Goal: Feedback & Contribution: Contribute content

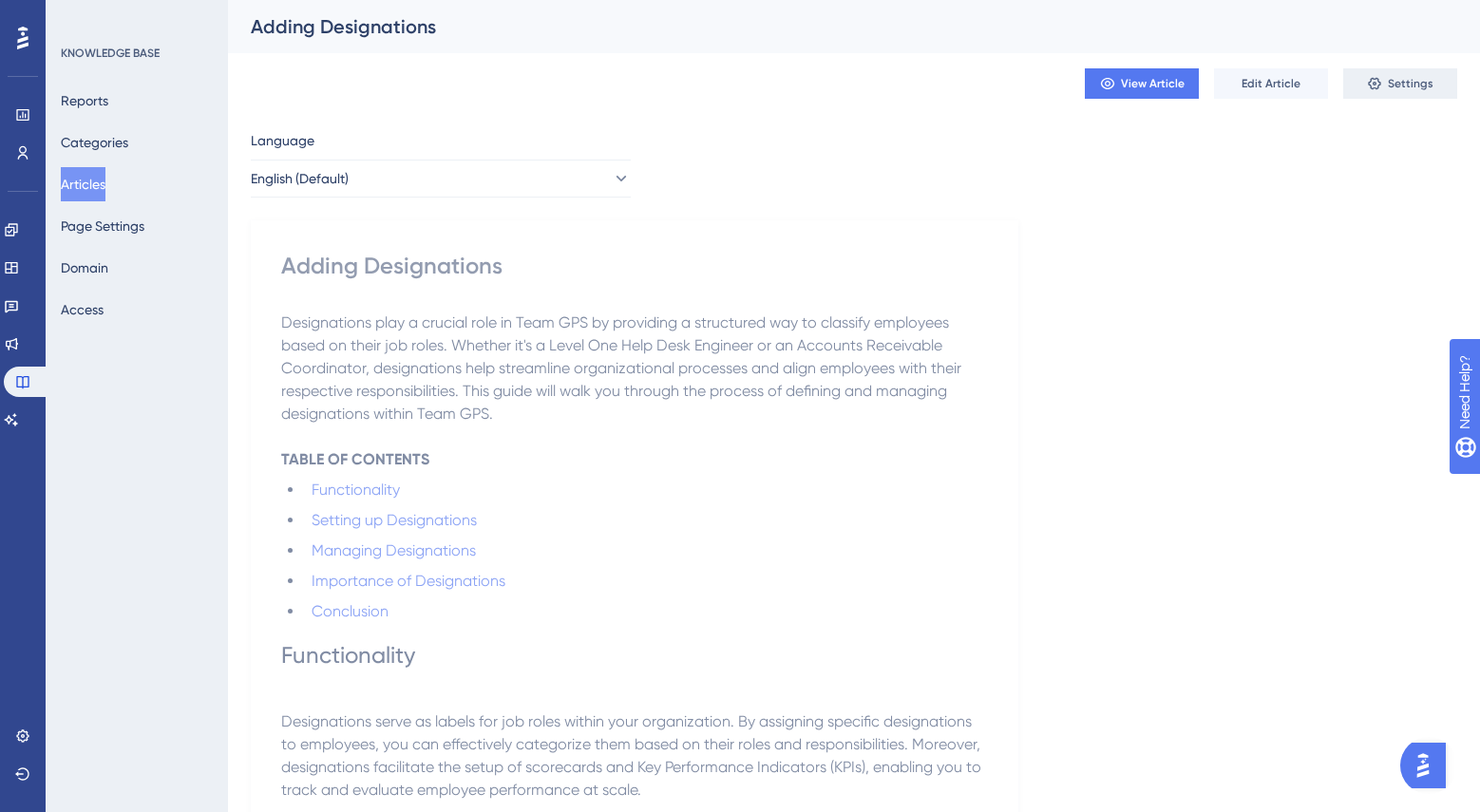
click at [1385, 88] on button "Settings" at bounding box center [1400, 84] width 114 height 30
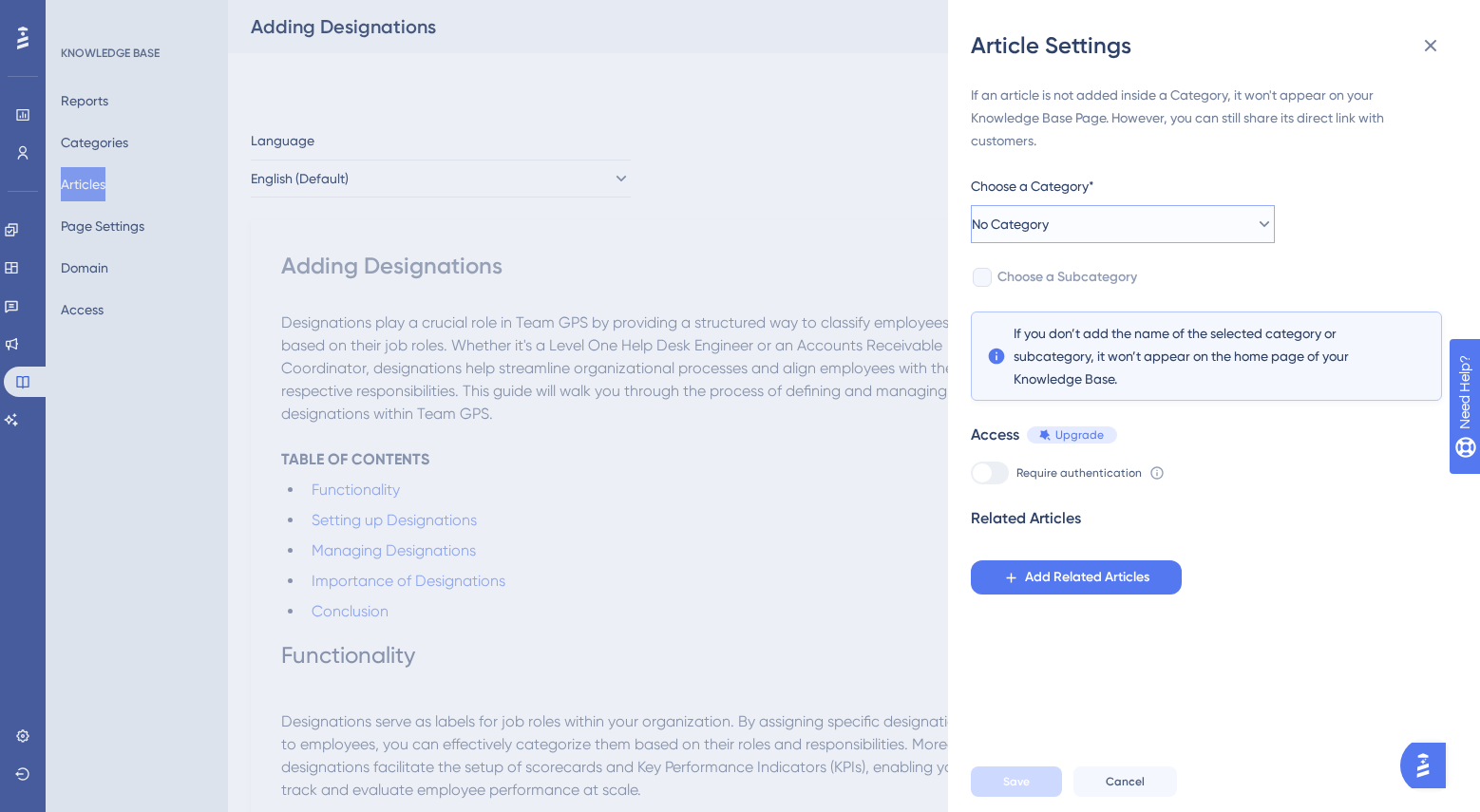
click at [1255, 216] on icon at bounding box center [1264, 223] width 19 height 19
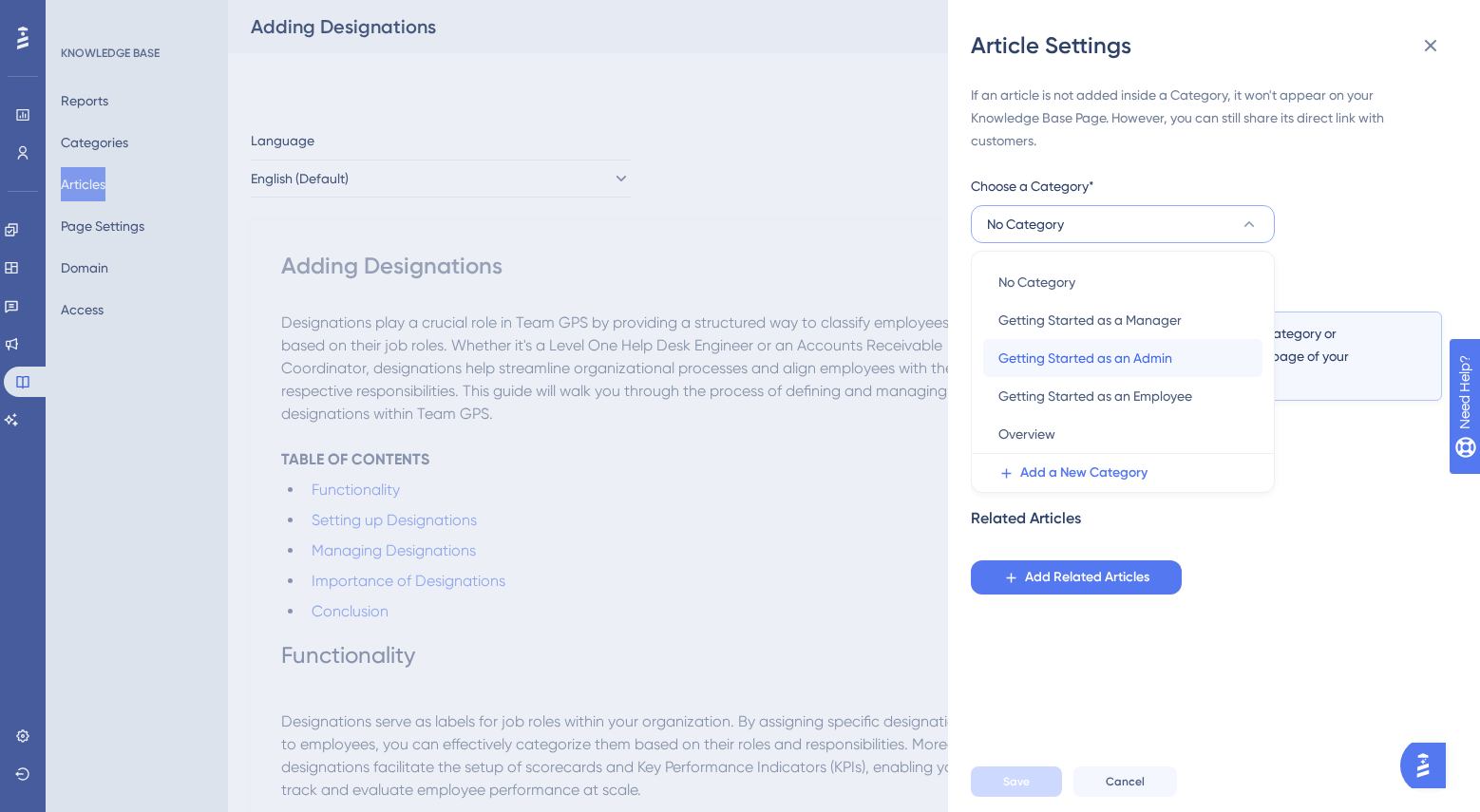
click at [1159, 363] on span "Getting Started as an Admin" at bounding box center [1085, 358] width 174 height 23
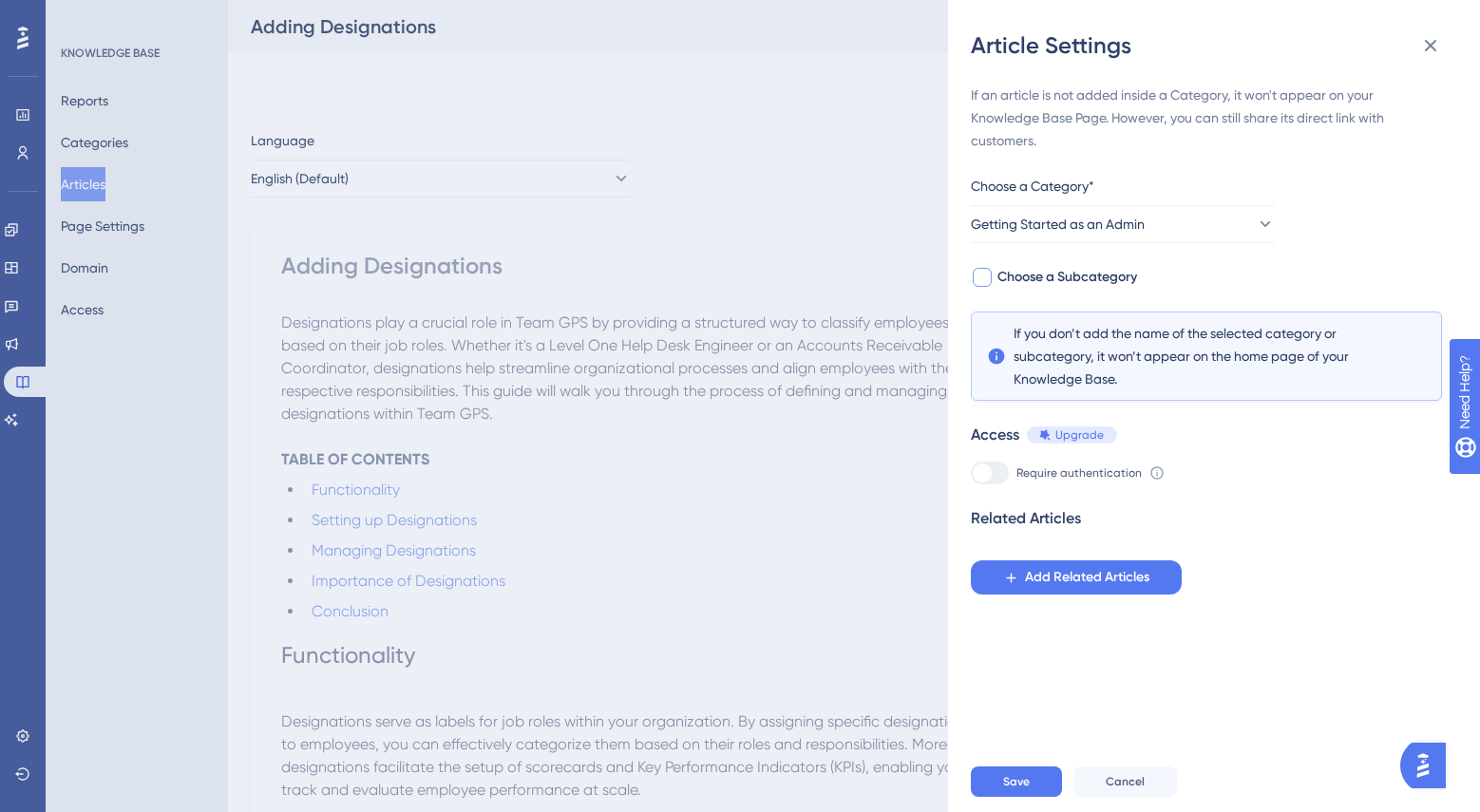
click at [985, 279] on div at bounding box center [981, 276] width 19 height 19
checkbox input "true"
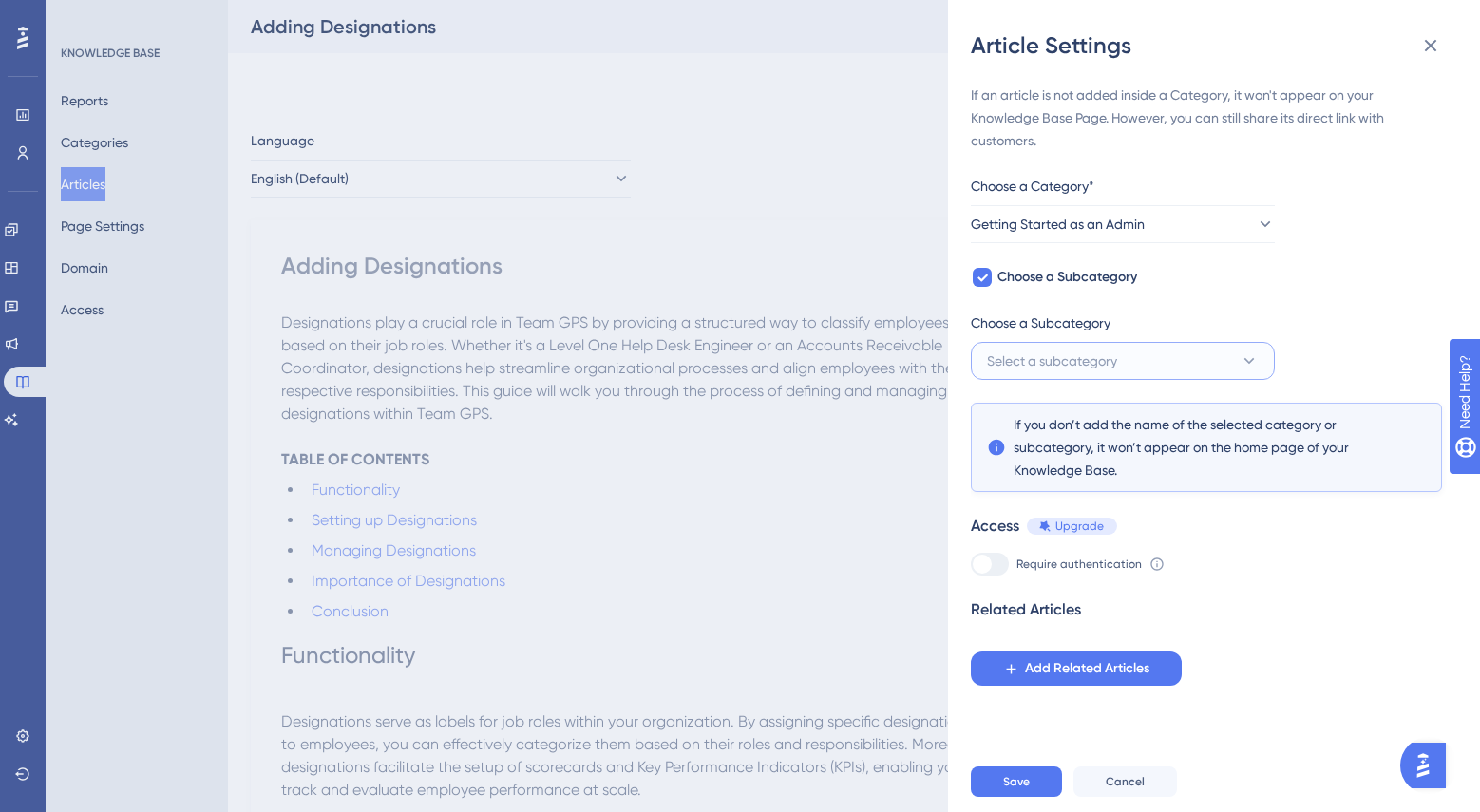
click at [1248, 362] on icon at bounding box center [1249, 361] width 11 height 6
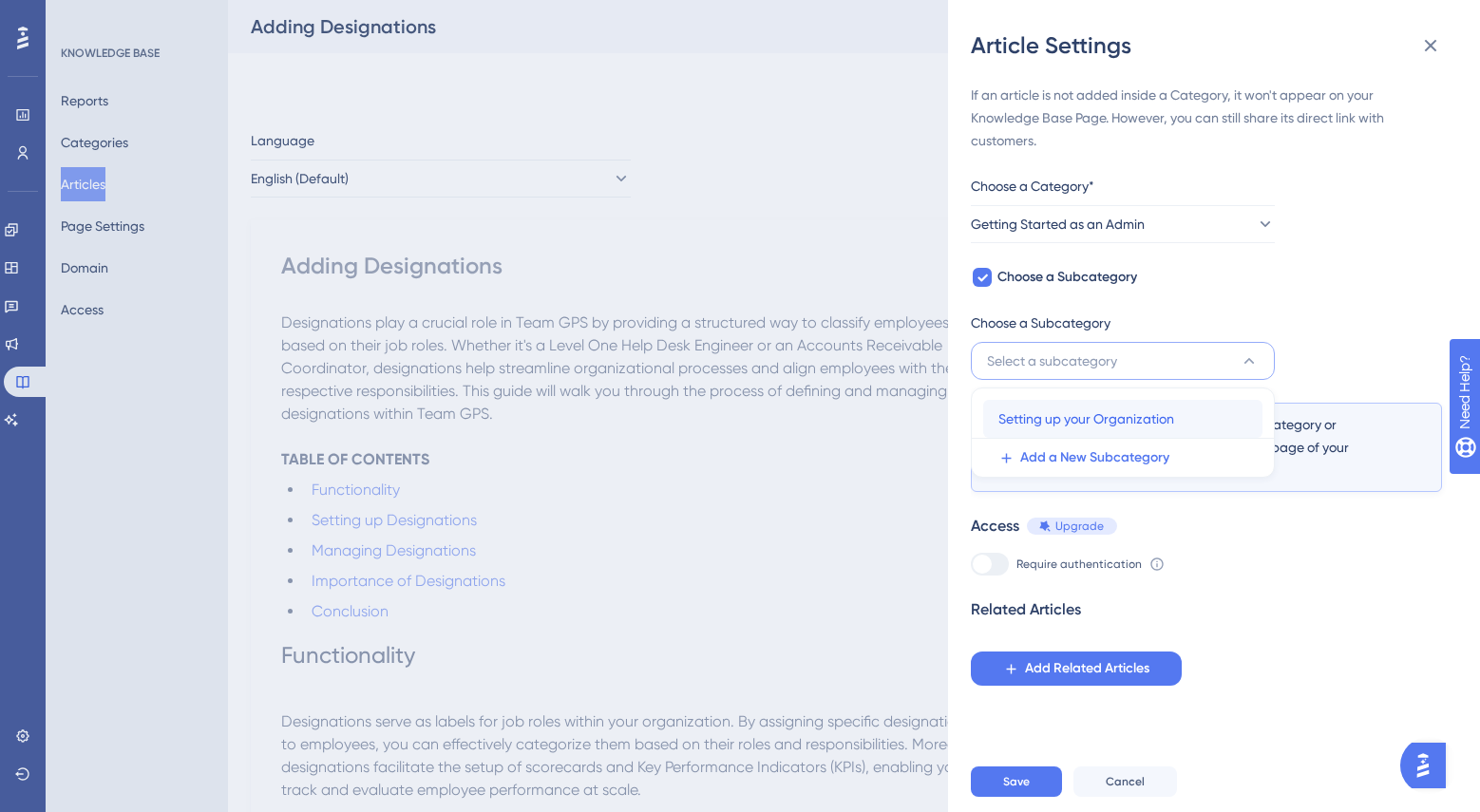
click at [1176, 407] on div "Setting up your Organization Setting up your Organization" at bounding box center [1122, 419] width 249 height 38
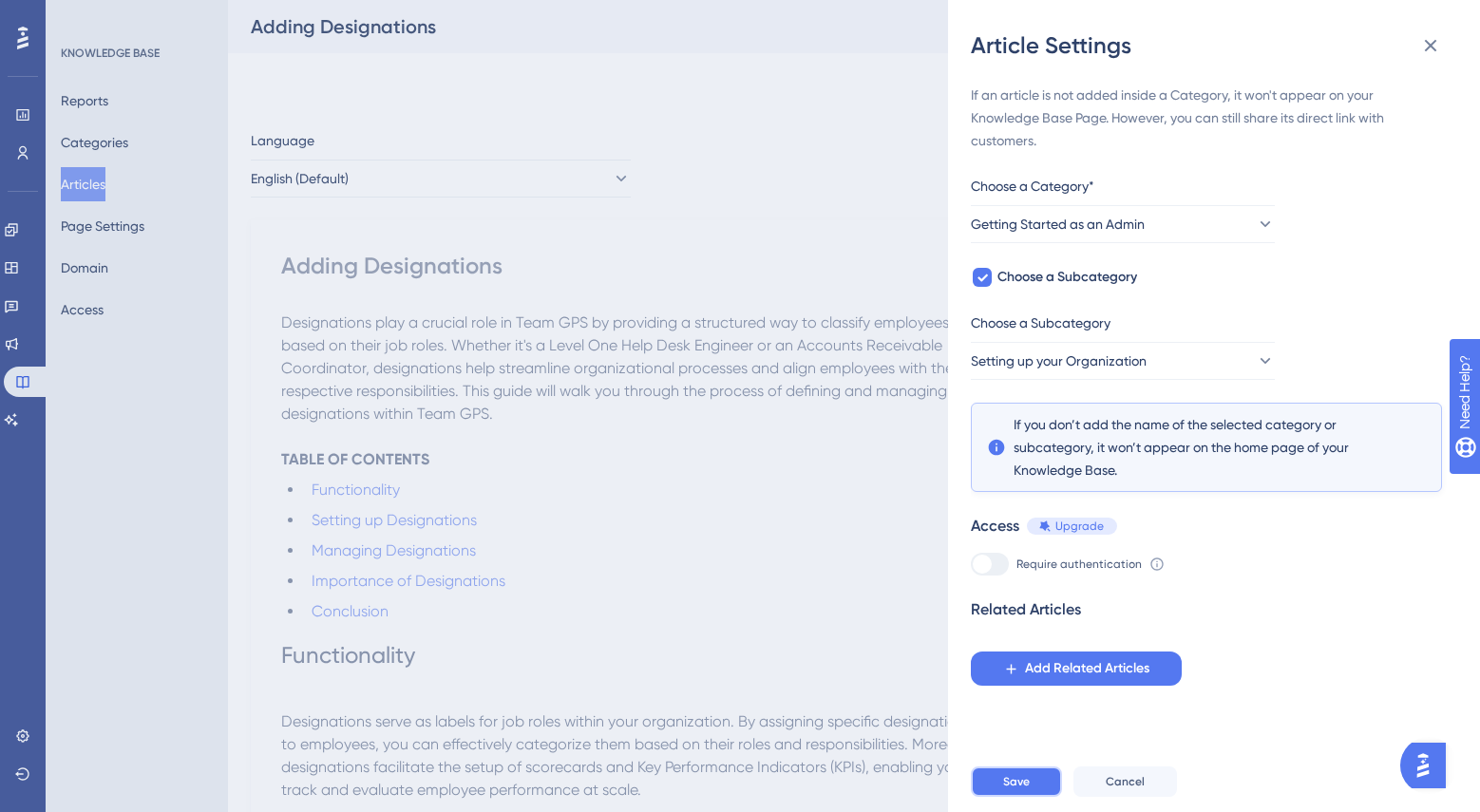
click at [1036, 774] on button "Save" at bounding box center [1016, 781] width 91 height 30
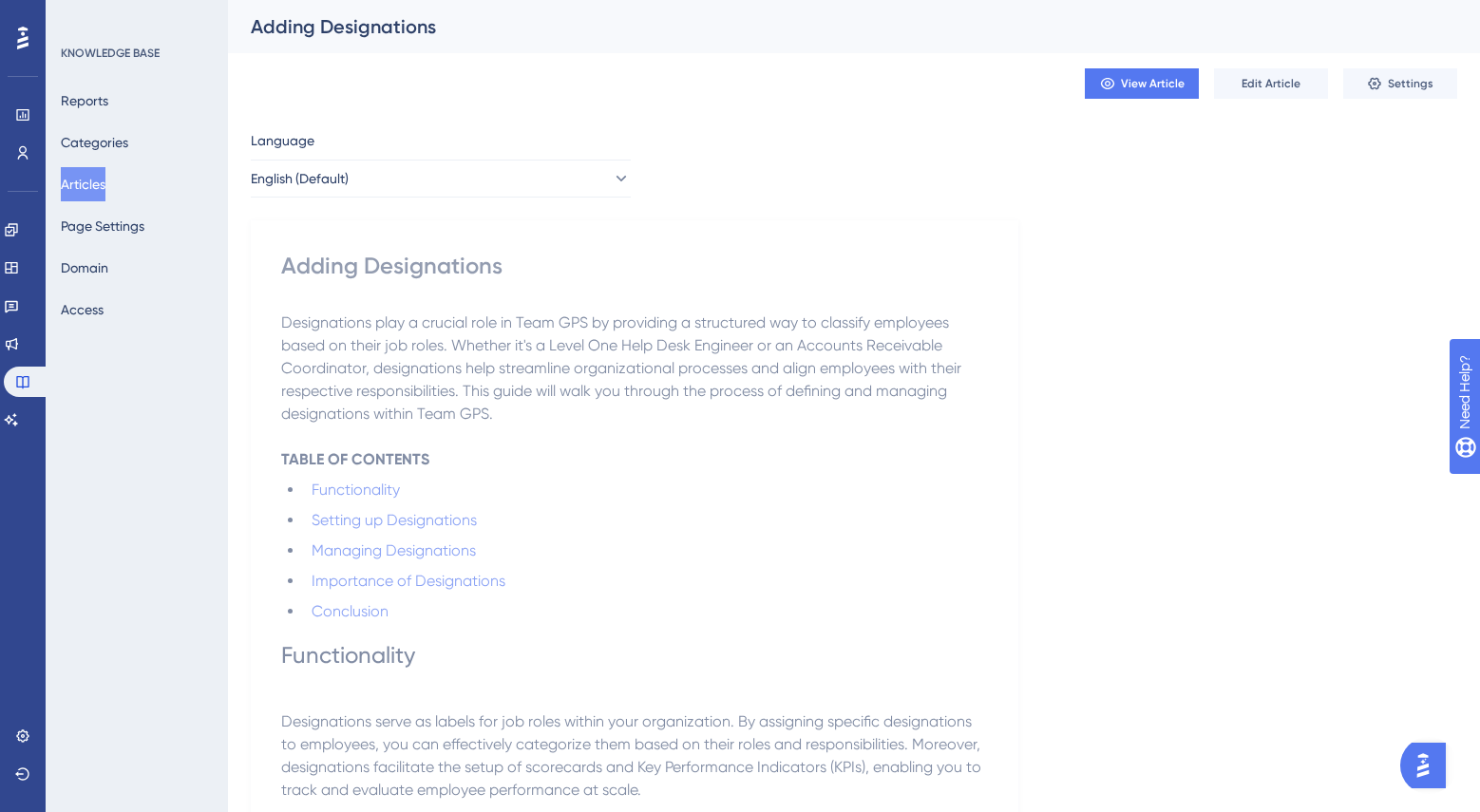
click at [176, 209] on div "Reports Categories Articles Page Settings Domain Access" at bounding box center [138, 204] width 153 height 243
click at [105, 190] on button "Articles" at bounding box center [83, 184] width 44 height 34
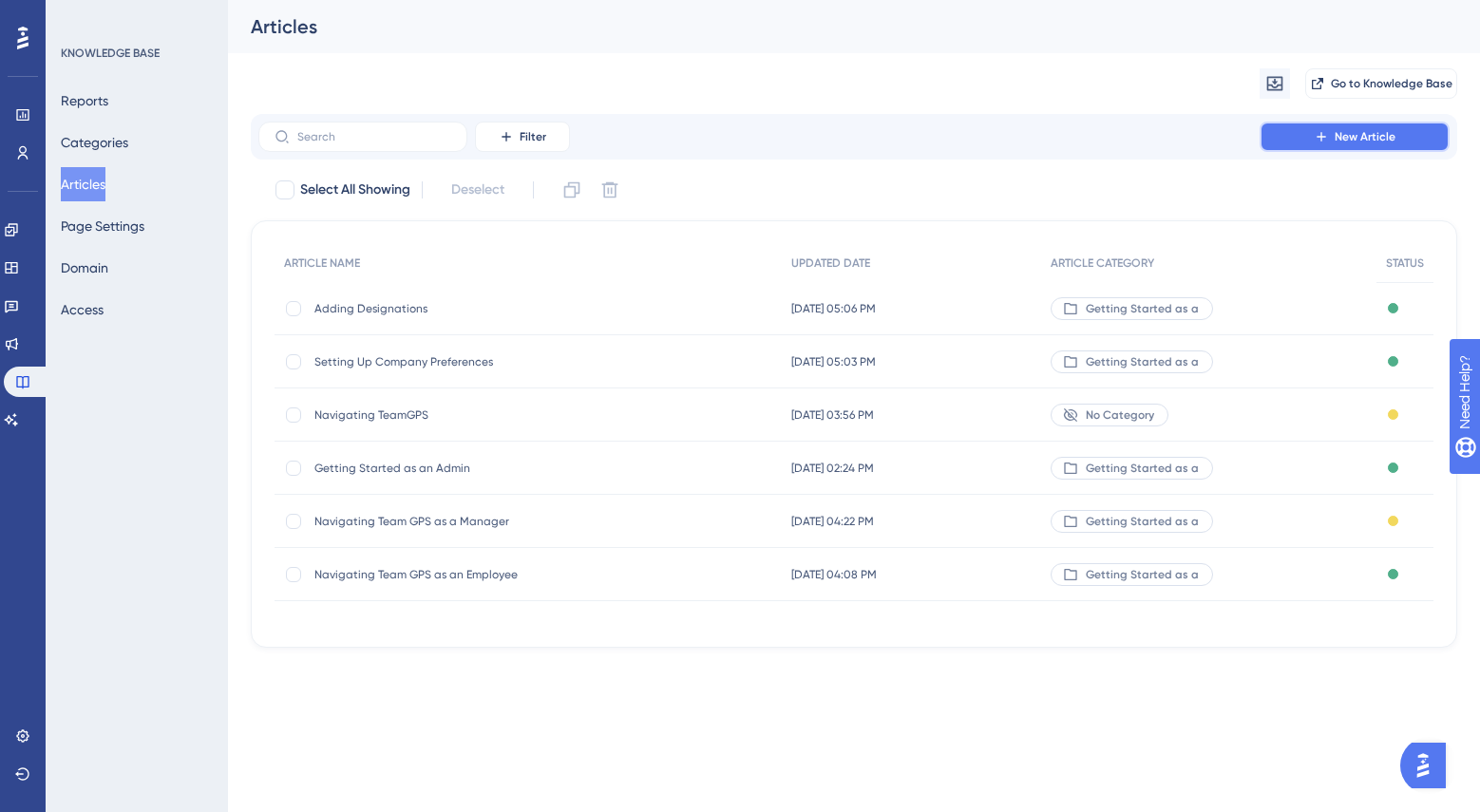
click at [1335, 142] on span "New Article" at bounding box center [1365, 136] width 61 height 15
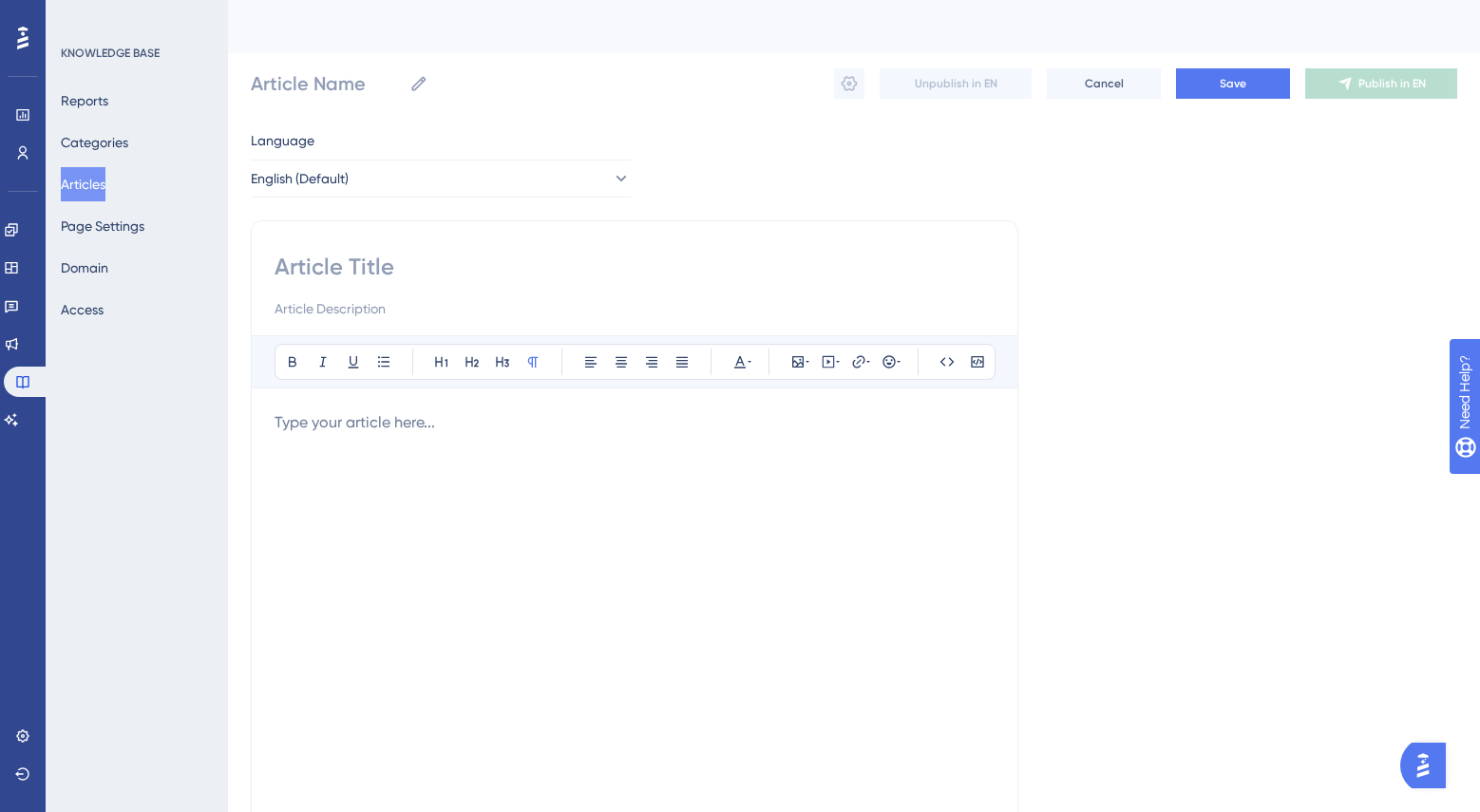
click at [630, 275] on input at bounding box center [634, 266] width 720 height 30
type input "A"
type input "Adding De"
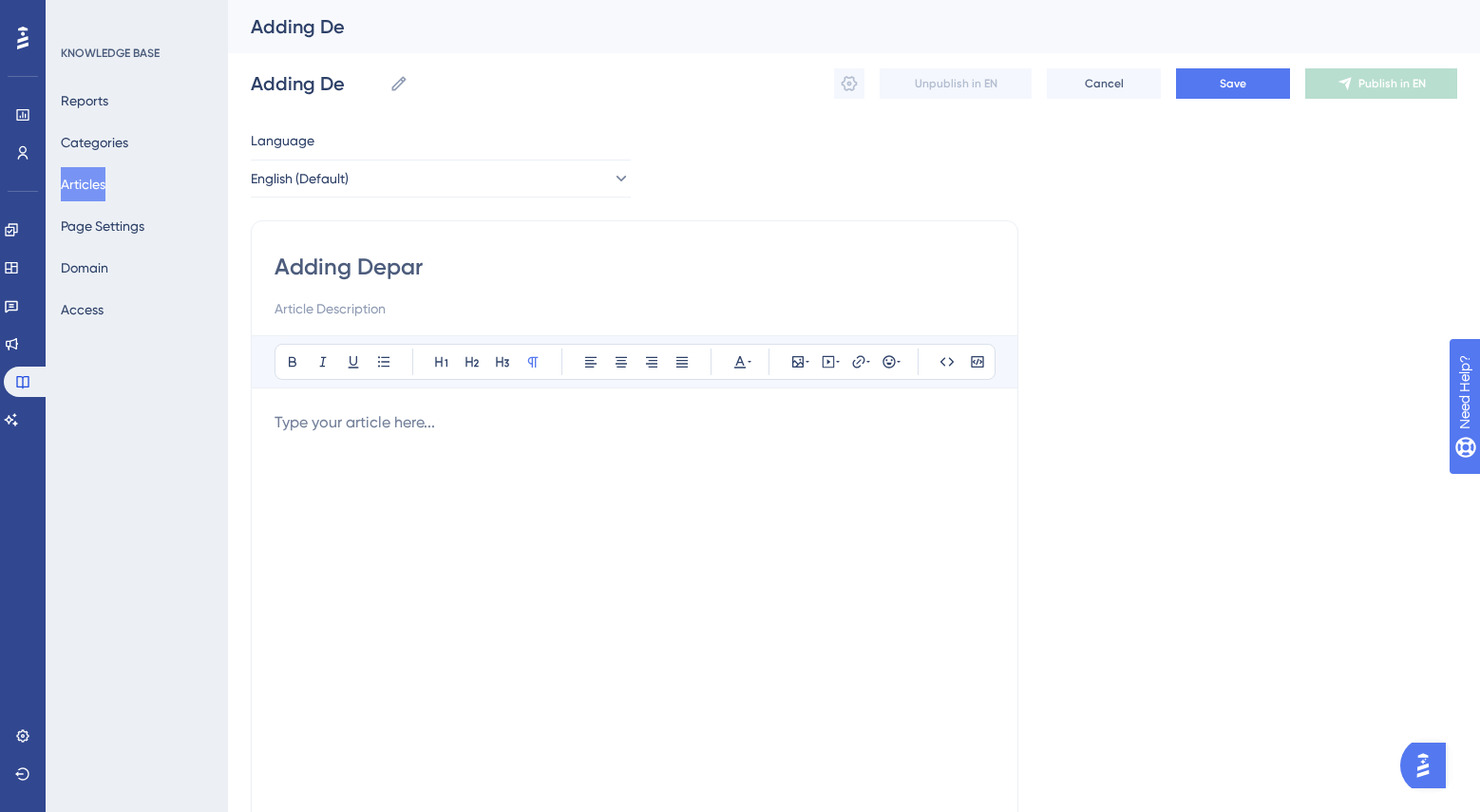
type input "Adding Depart"
type input "Adding Departmen"
type input "Adding Department"
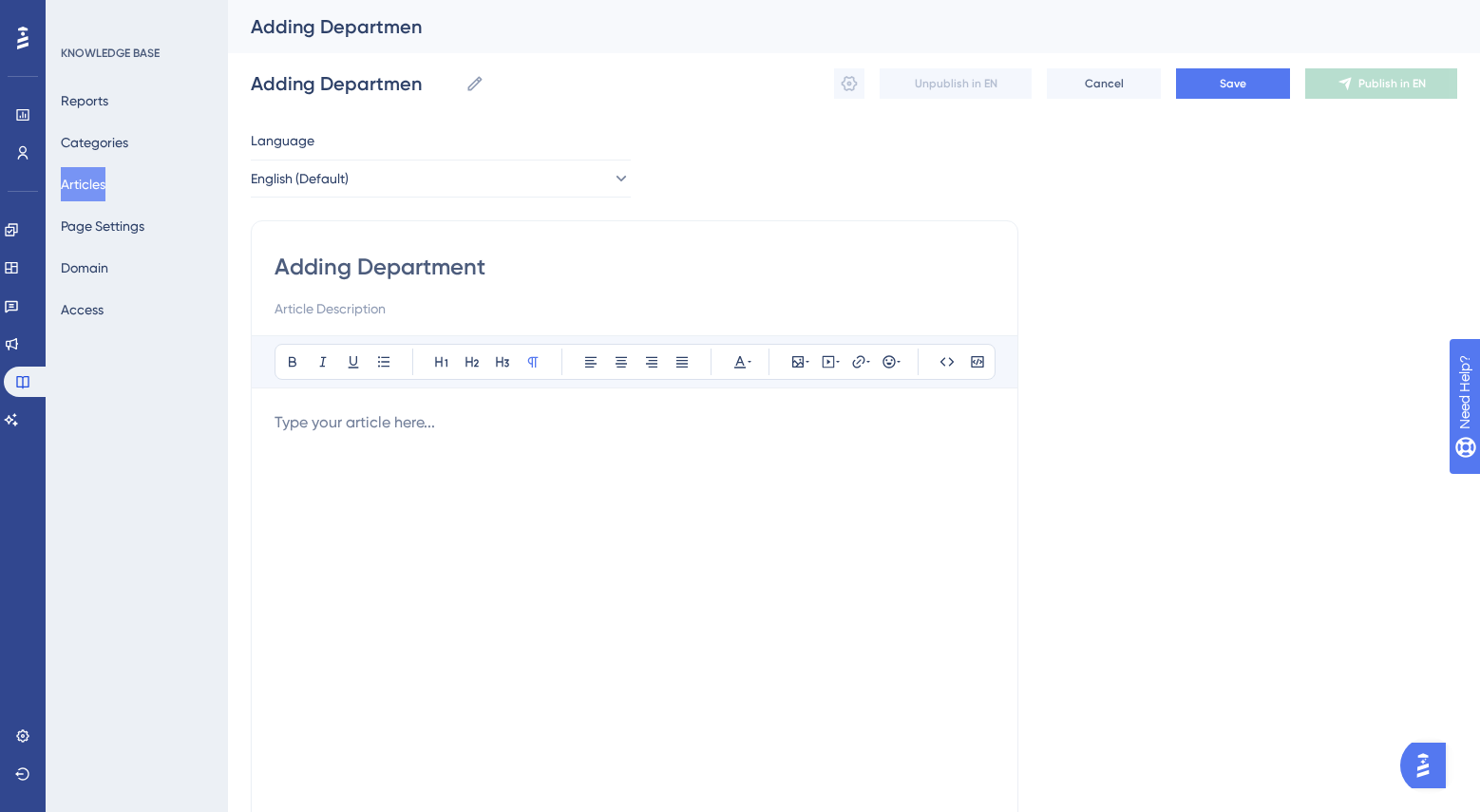
type input "Adding Department"
type input "Adding Departments"
click at [512, 448] on div at bounding box center [634, 619] width 720 height 418
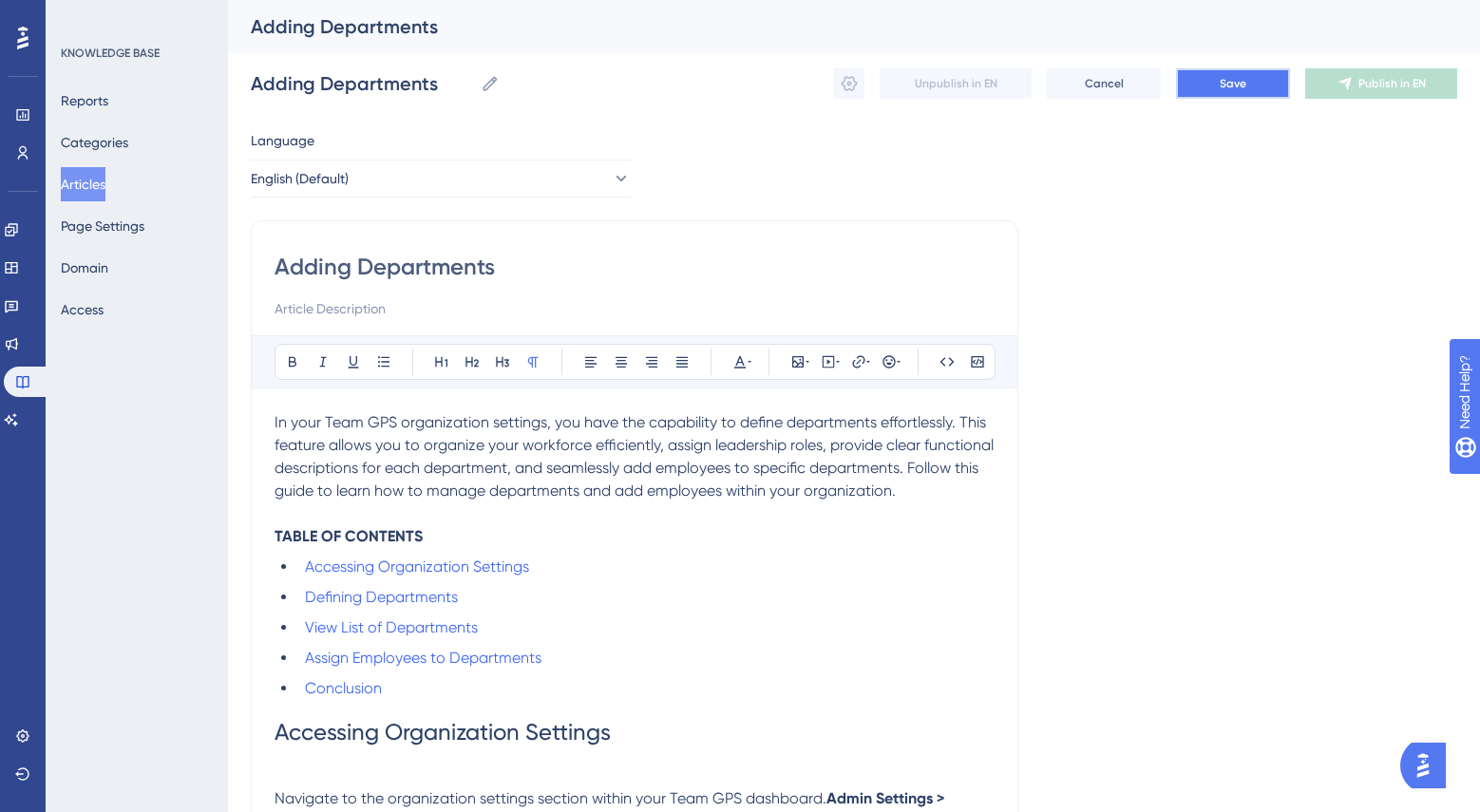
click at [1226, 86] on span "Save" at bounding box center [1232, 83] width 27 height 15
click at [851, 93] on button at bounding box center [849, 84] width 30 height 30
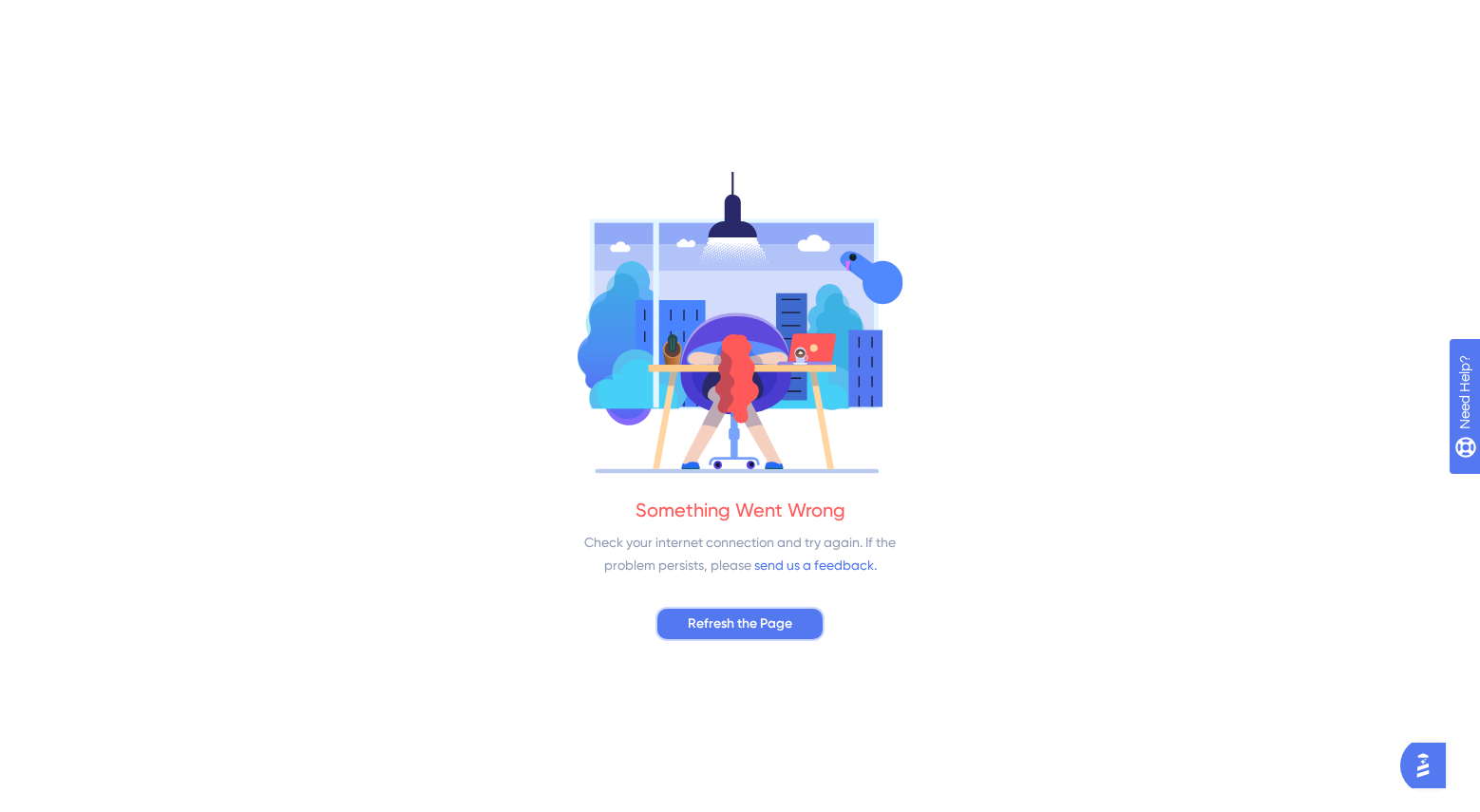
click at [701, 610] on button "Refresh the Page" at bounding box center [740, 623] width 169 height 34
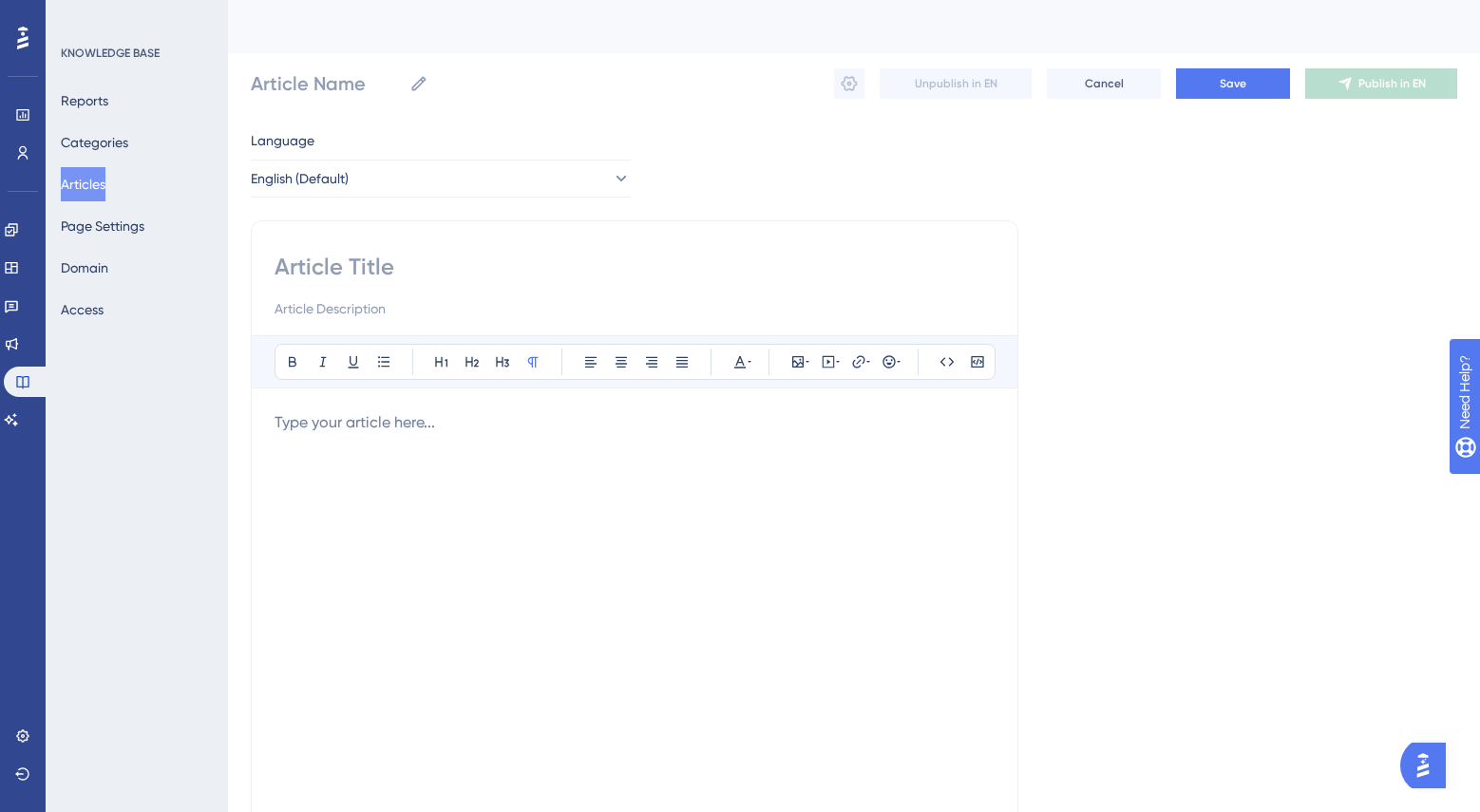
click at [105, 185] on button "Articles" at bounding box center [83, 184] width 44 height 34
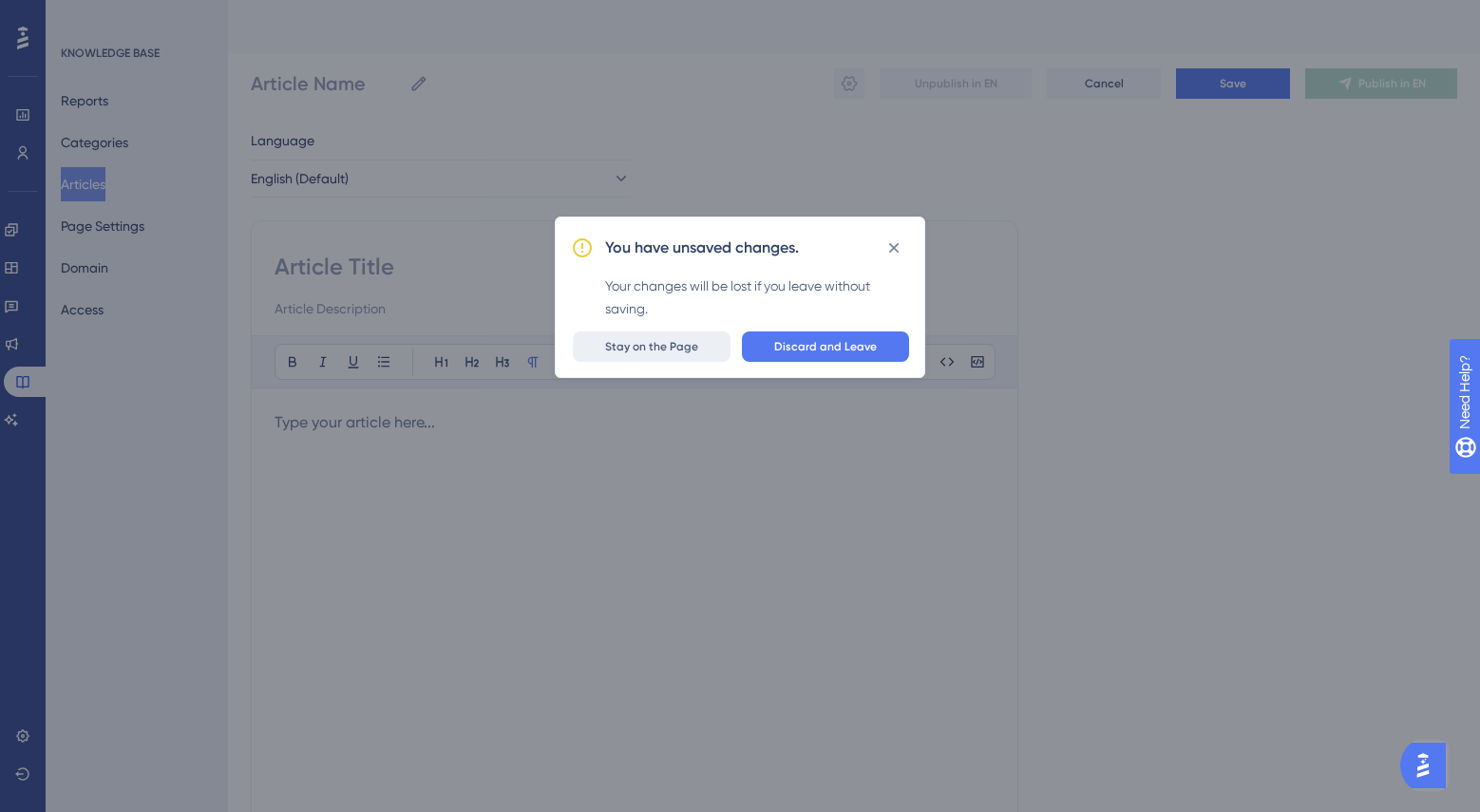
click at [689, 342] on span "Stay on the Page" at bounding box center [651, 346] width 93 height 15
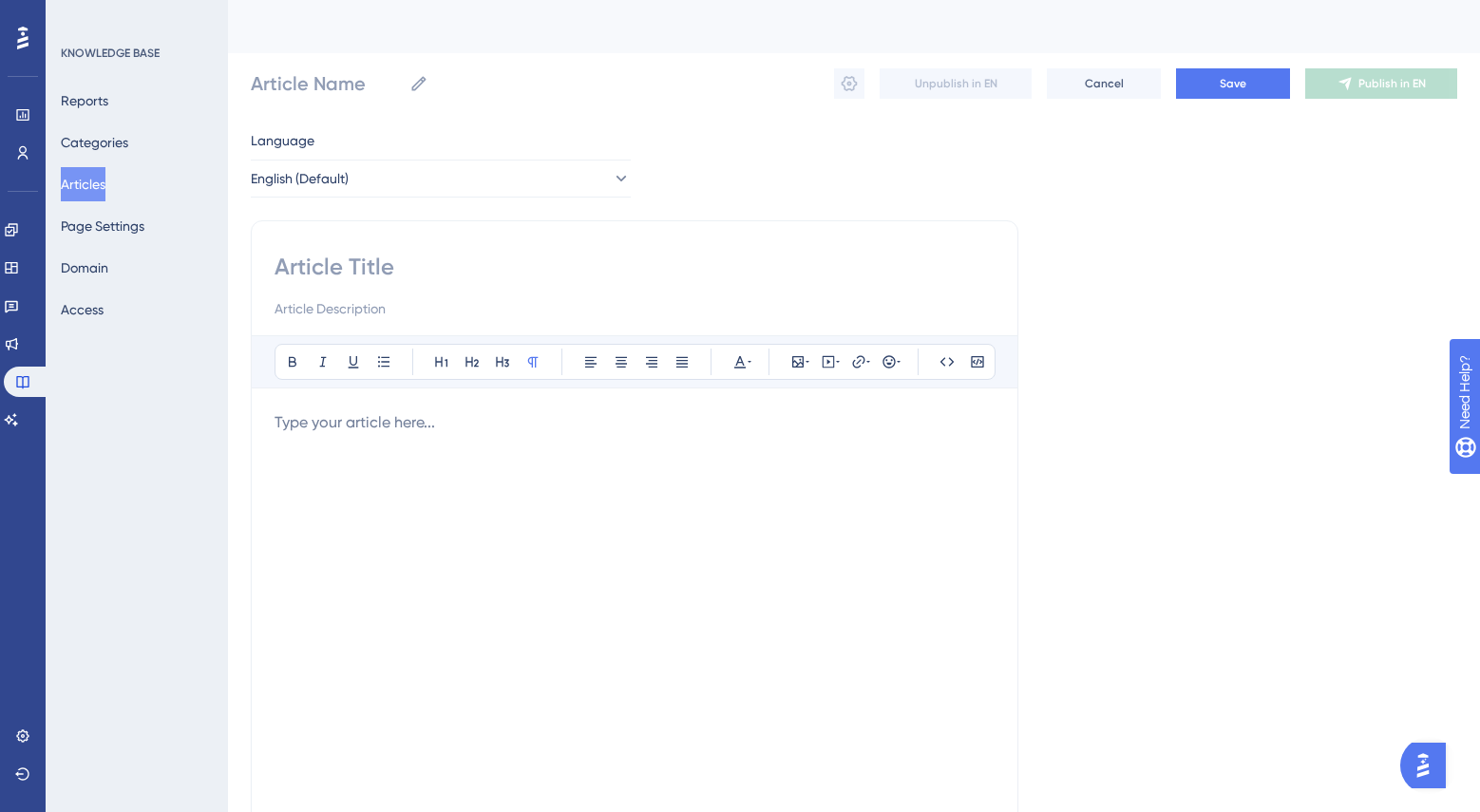
click at [600, 409] on div "Bold Italic Underline Bullet Point Heading 1 Heading 2 Heading 3 Normal Align L…" at bounding box center [634, 582] width 720 height 493
click at [597, 426] on p at bounding box center [634, 422] width 720 height 23
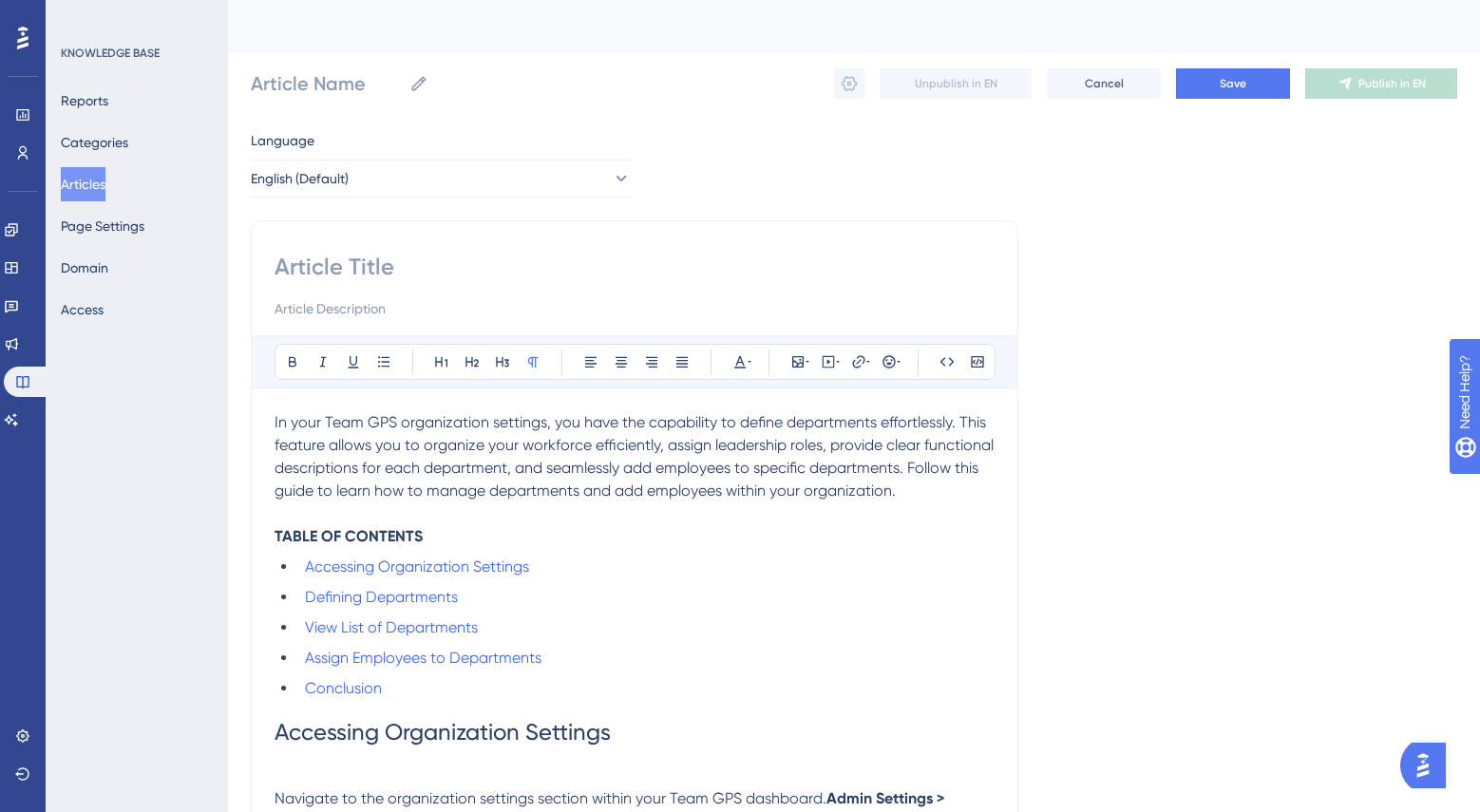
click at [423, 274] on input at bounding box center [634, 266] width 720 height 30
type input "A"
type input "Addin"
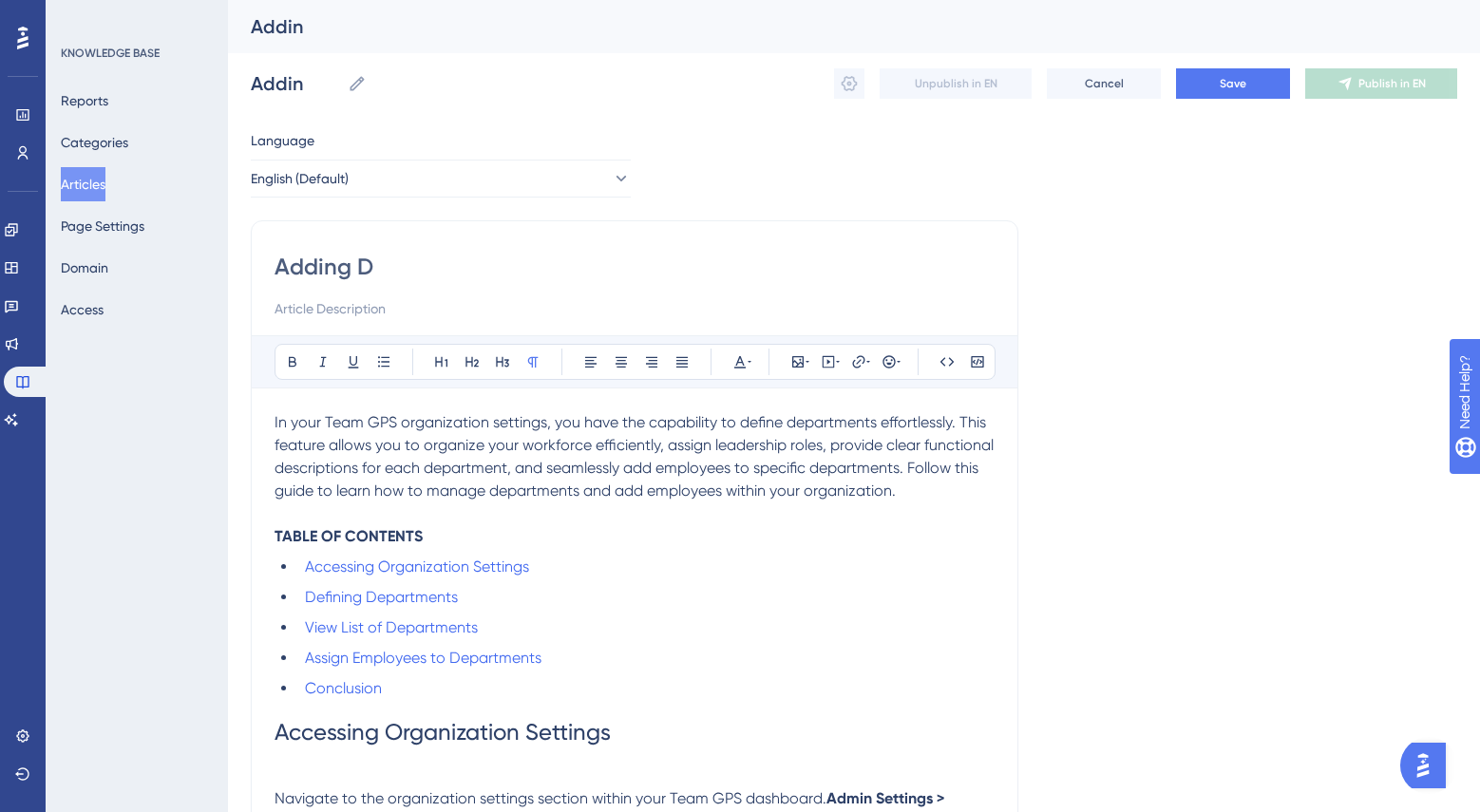
type input "Adding De"
type input "Adding Depart"
type input "Adding Departmen"
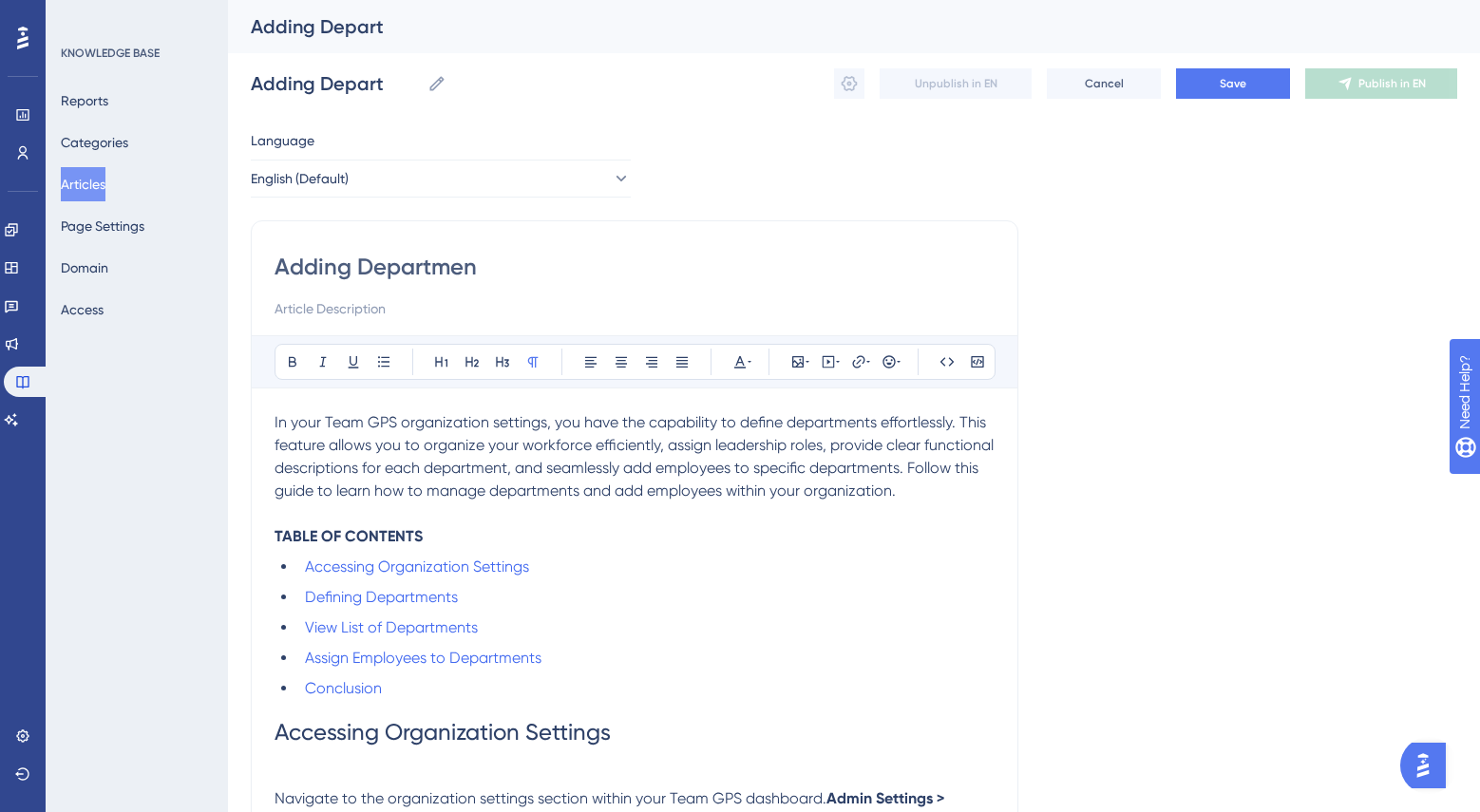
type input "Adding Departmen"
type input "Adding Departments"
click at [1214, 88] on button "Save" at bounding box center [1233, 84] width 114 height 30
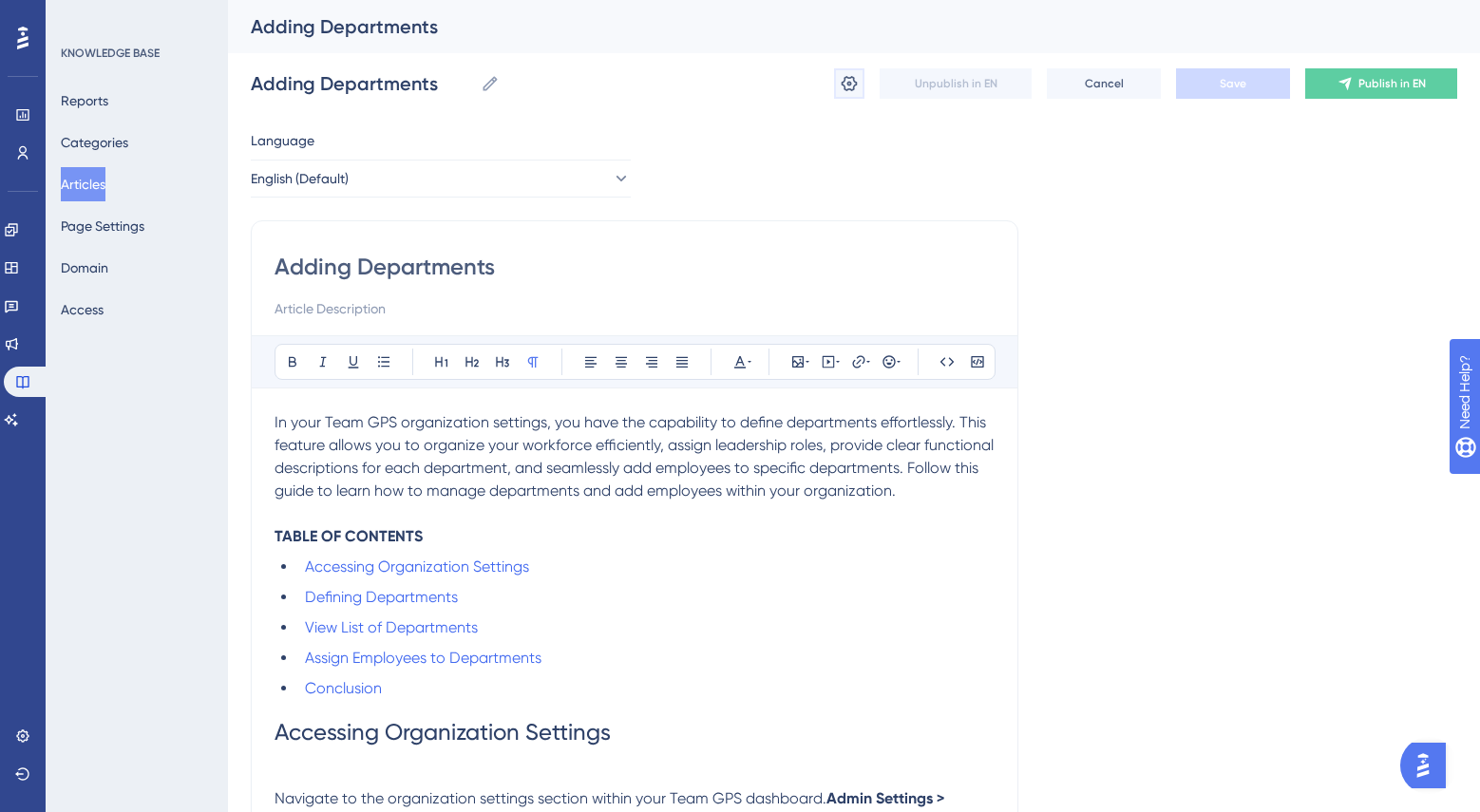
click at [842, 81] on icon at bounding box center [849, 83] width 19 height 19
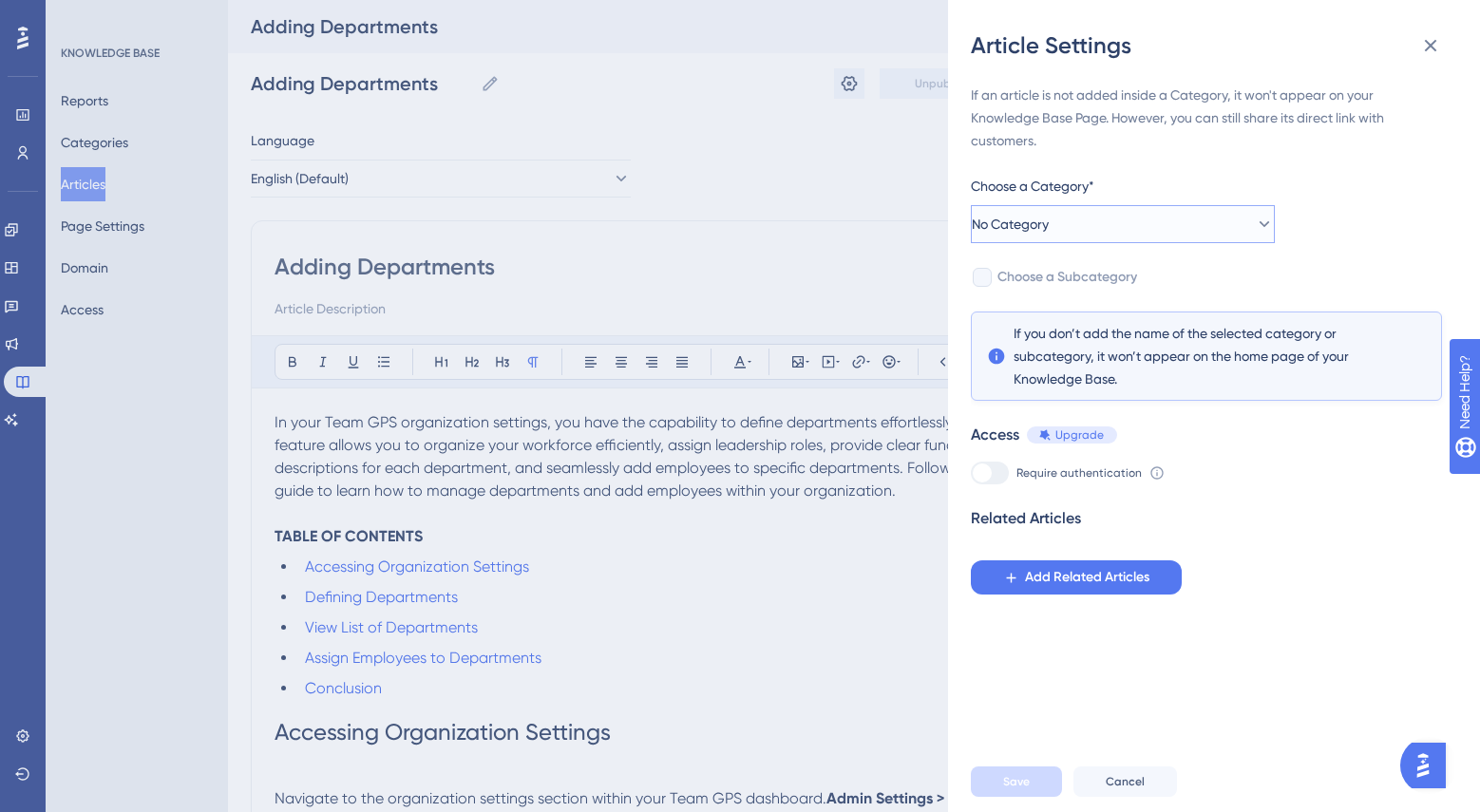
click at [1259, 223] on button "No Category" at bounding box center [1122, 224] width 304 height 38
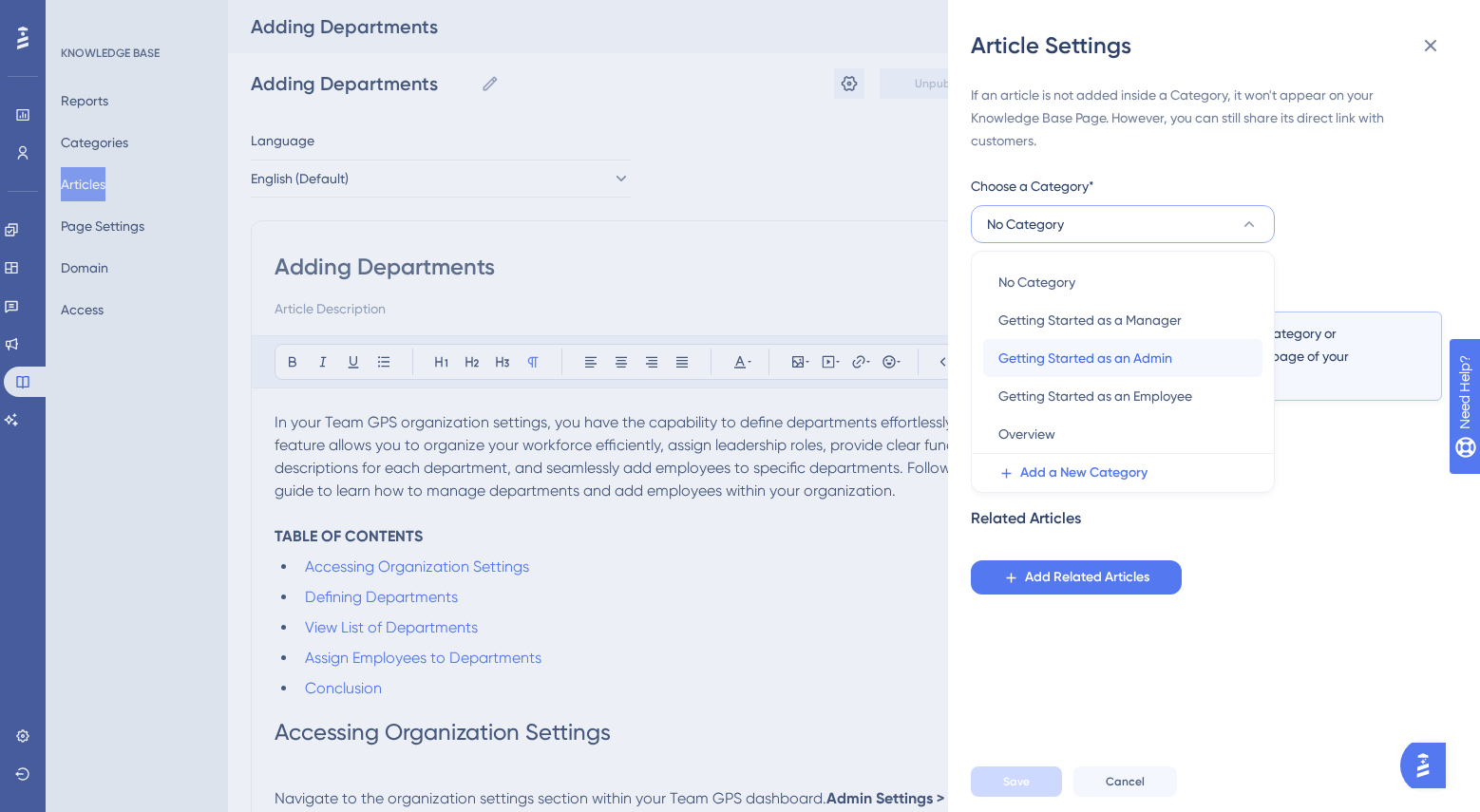
click at [1184, 347] on div "Getting Started as an Admin Getting Started as an Admin" at bounding box center [1122, 358] width 249 height 38
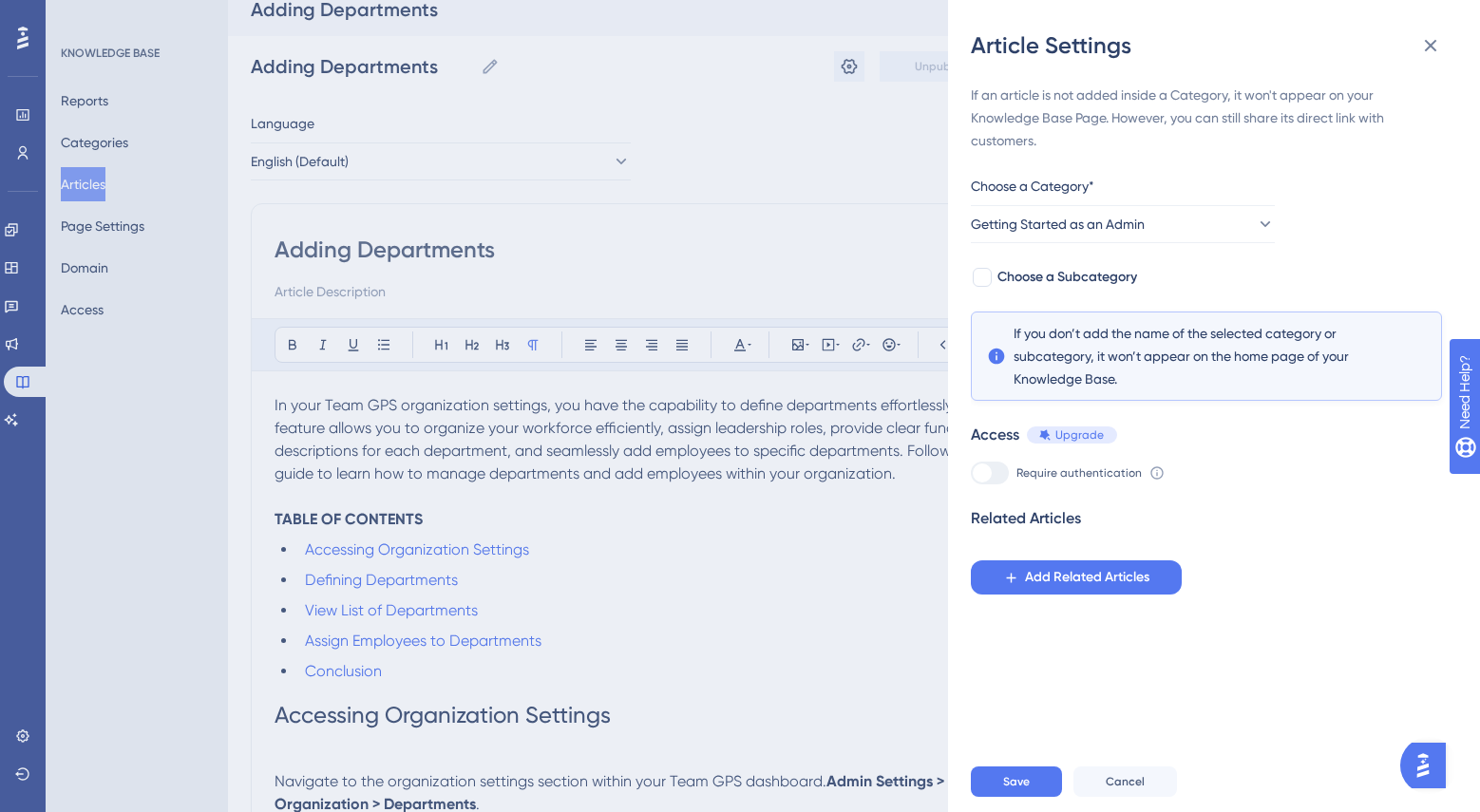
scroll to position [18, 0]
click at [986, 283] on div at bounding box center [981, 276] width 19 height 19
checkbox input "true"
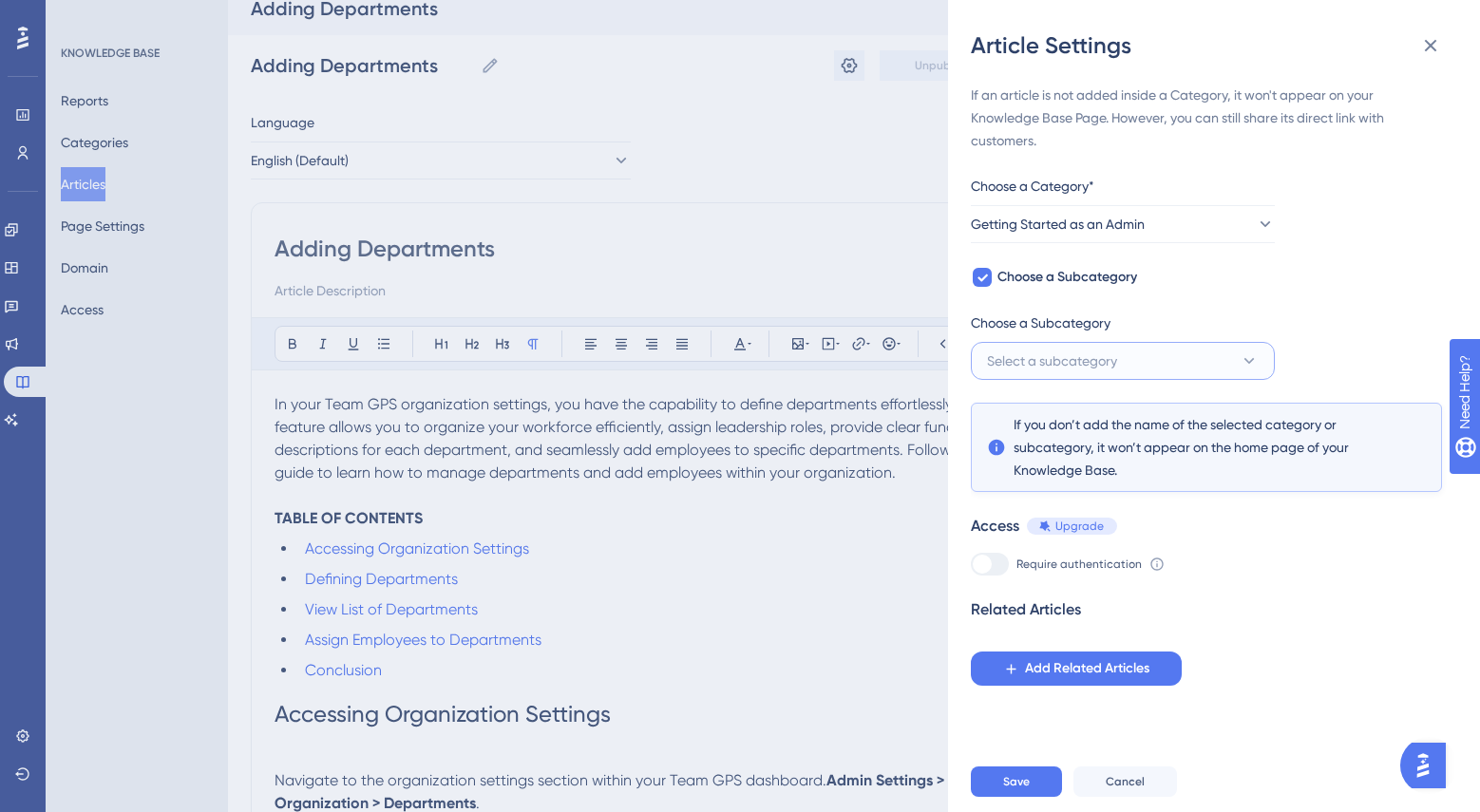
click at [1220, 362] on button "Select a subcategory" at bounding box center [1122, 361] width 304 height 38
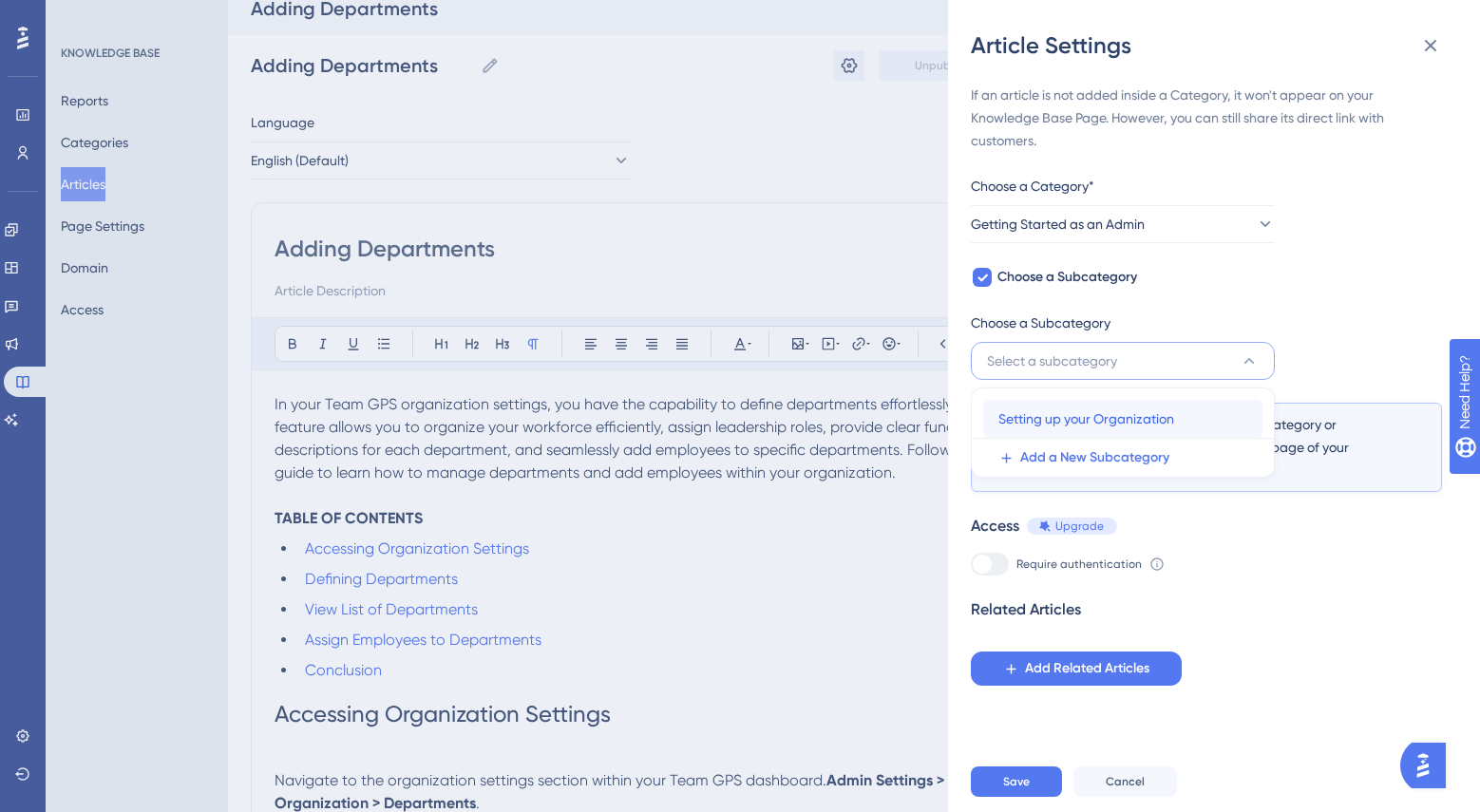
click at [1172, 407] on span "Setting up your Organization" at bounding box center [1086, 418] width 176 height 23
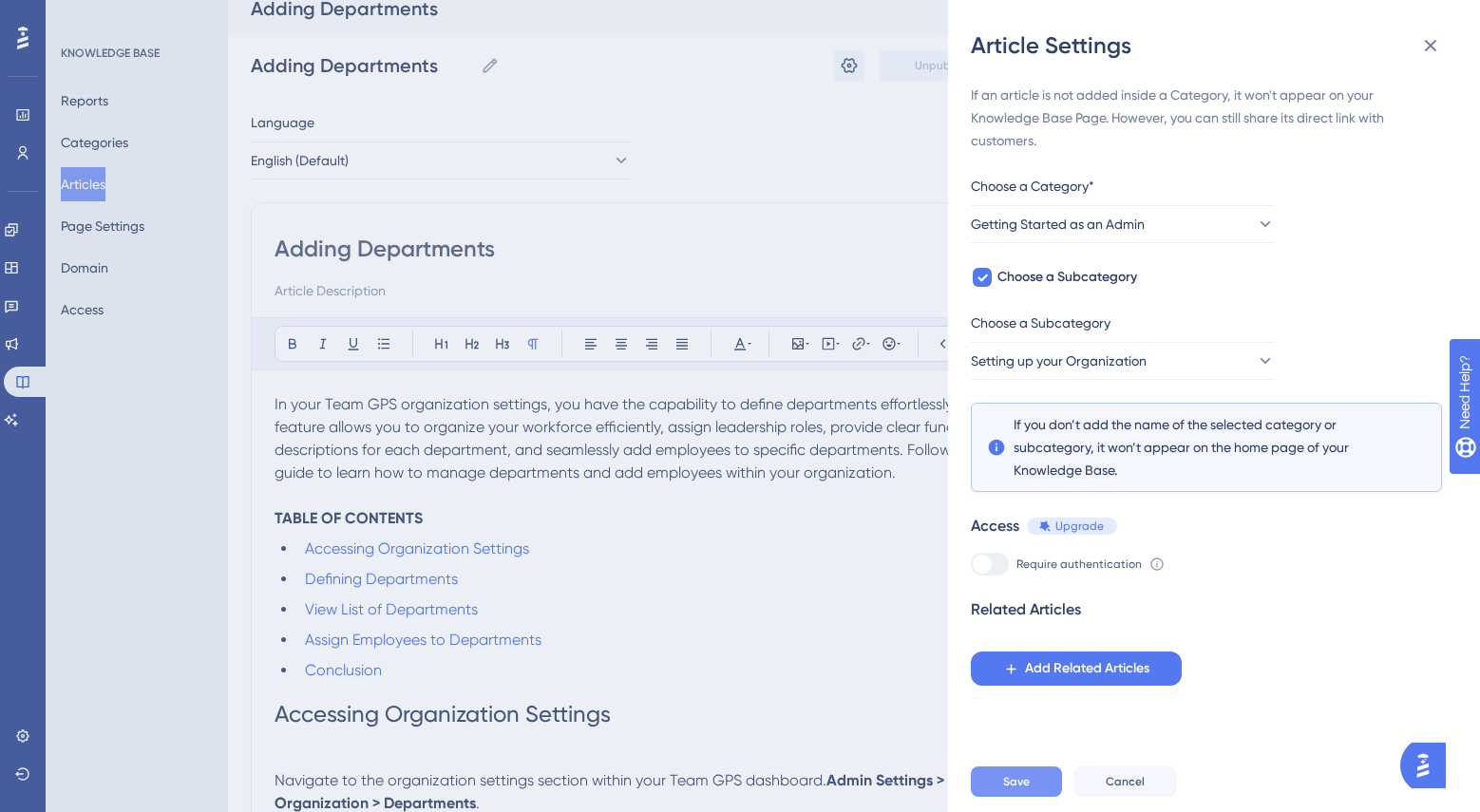
click at [1006, 783] on span "Save" at bounding box center [1016, 781] width 27 height 15
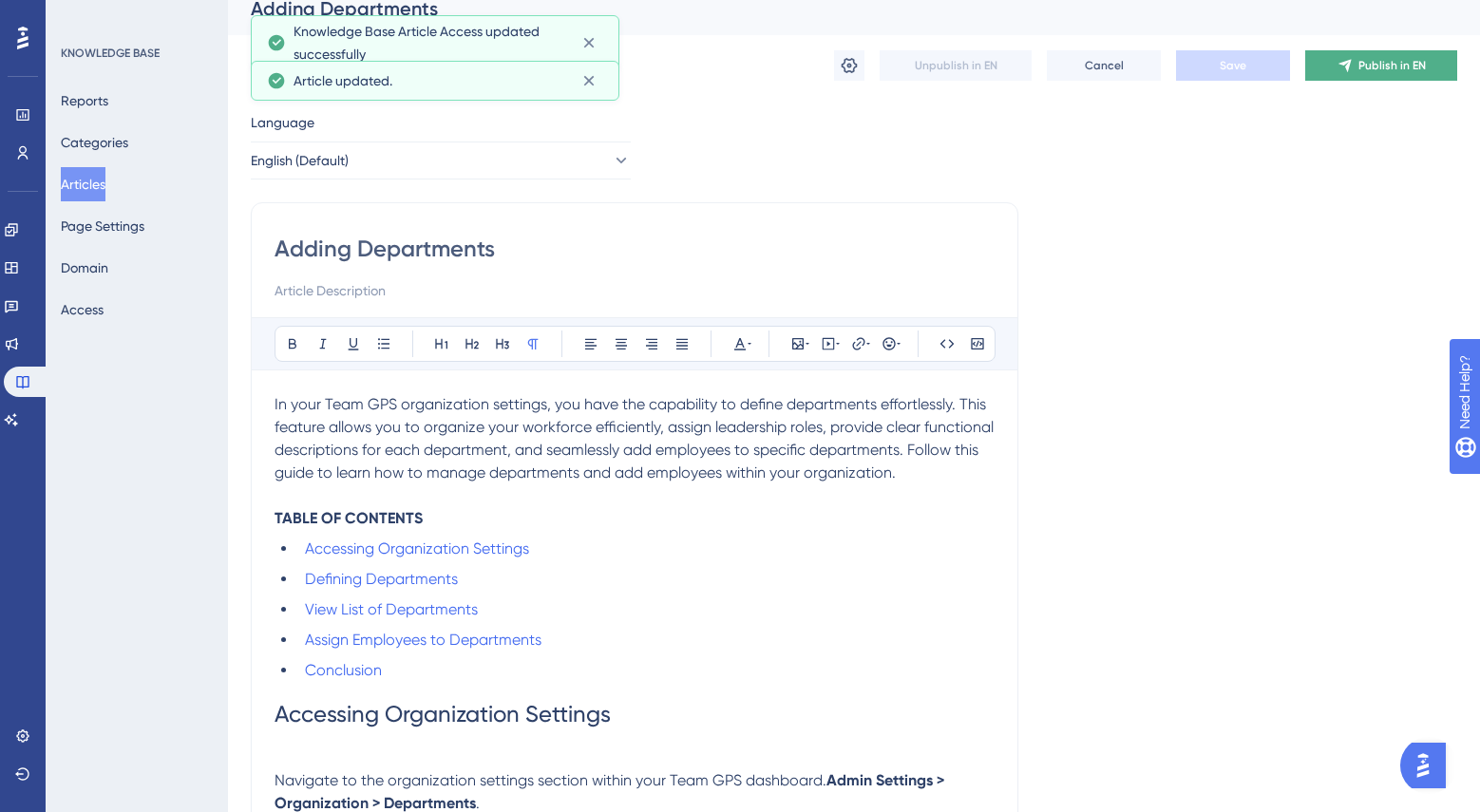
click at [1357, 73] on button "Publish in EN" at bounding box center [1381, 65] width 152 height 30
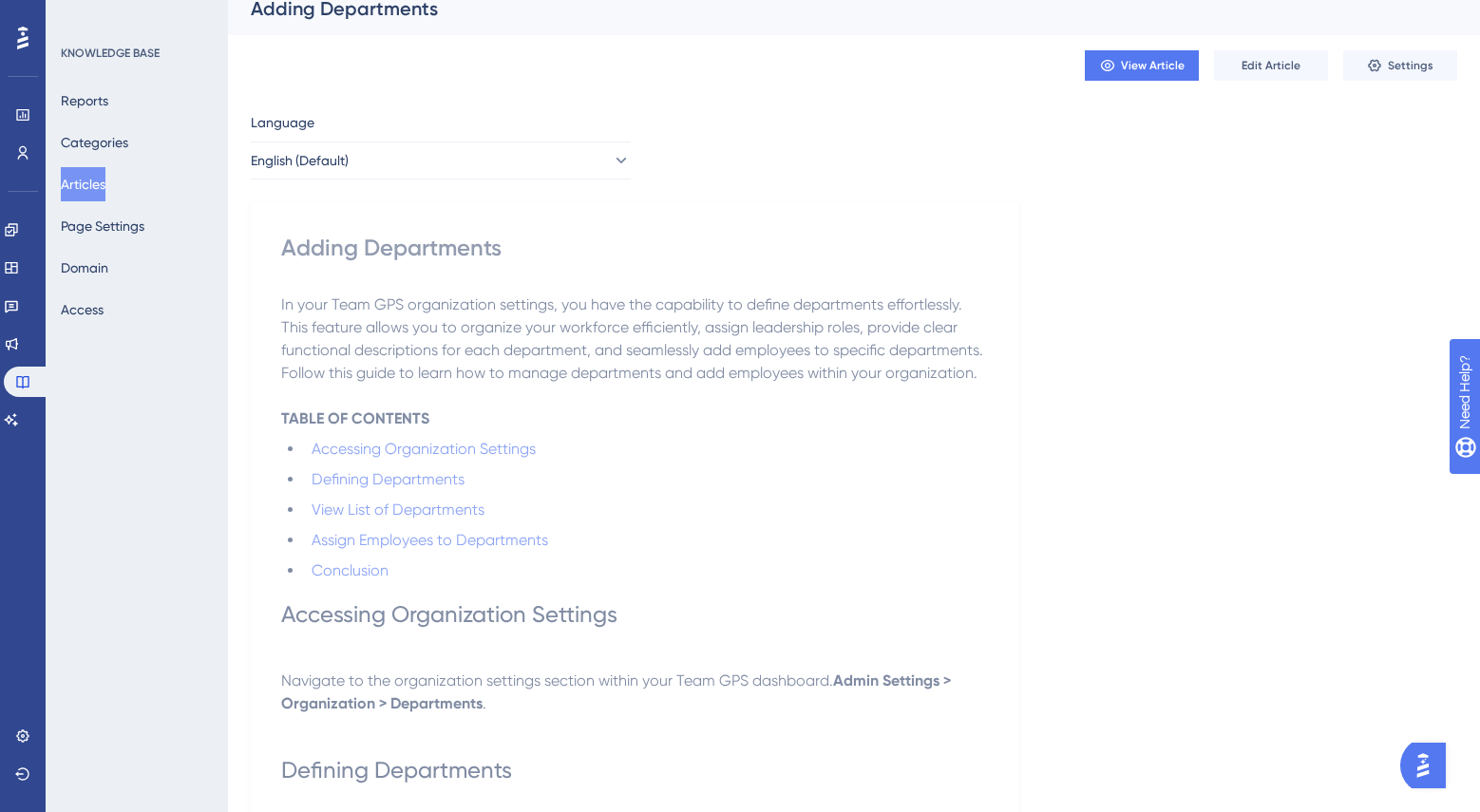
click at [95, 189] on button "Articles" at bounding box center [83, 184] width 44 height 34
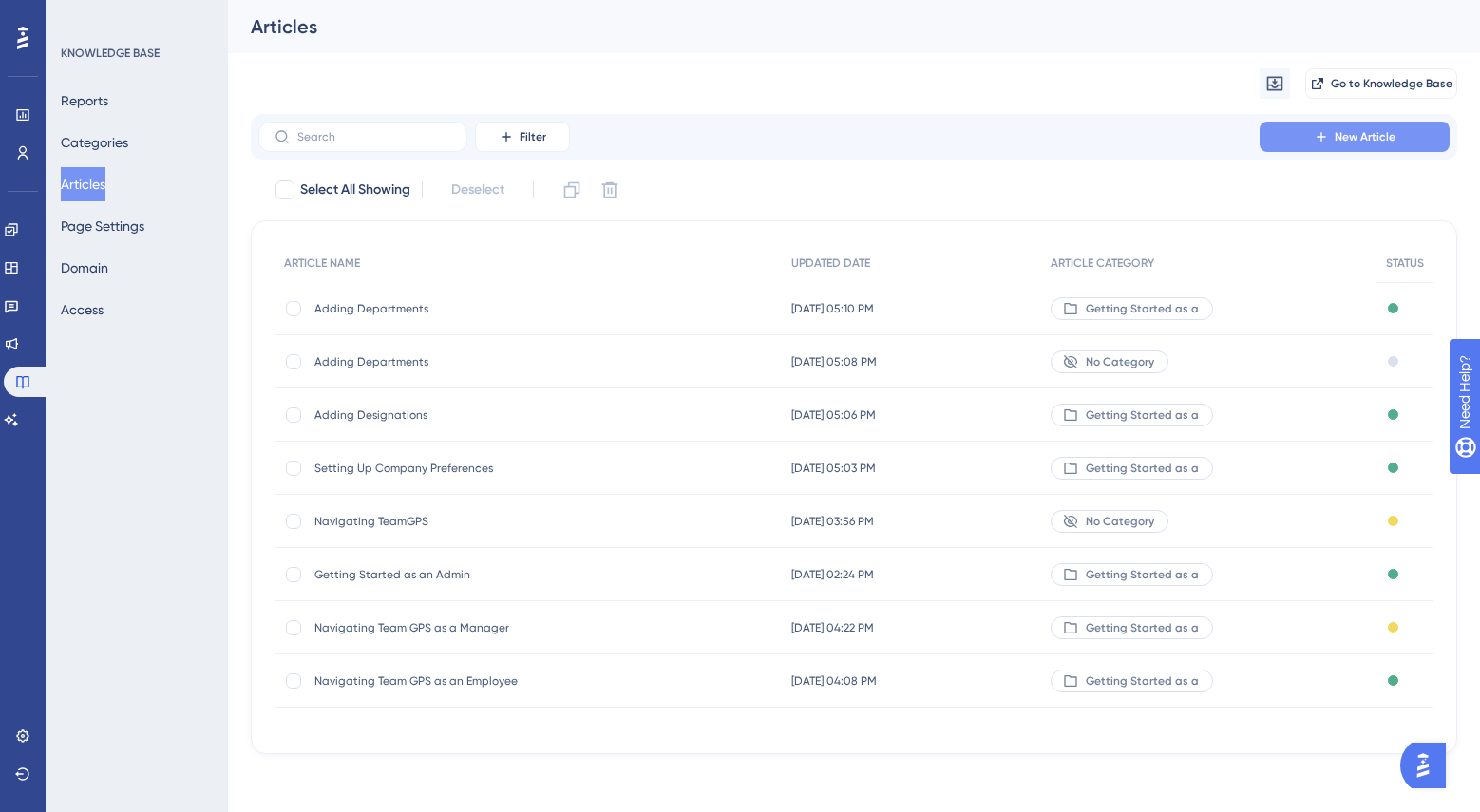
click at [1335, 135] on span "New Article" at bounding box center [1365, 136] width 61 height 15
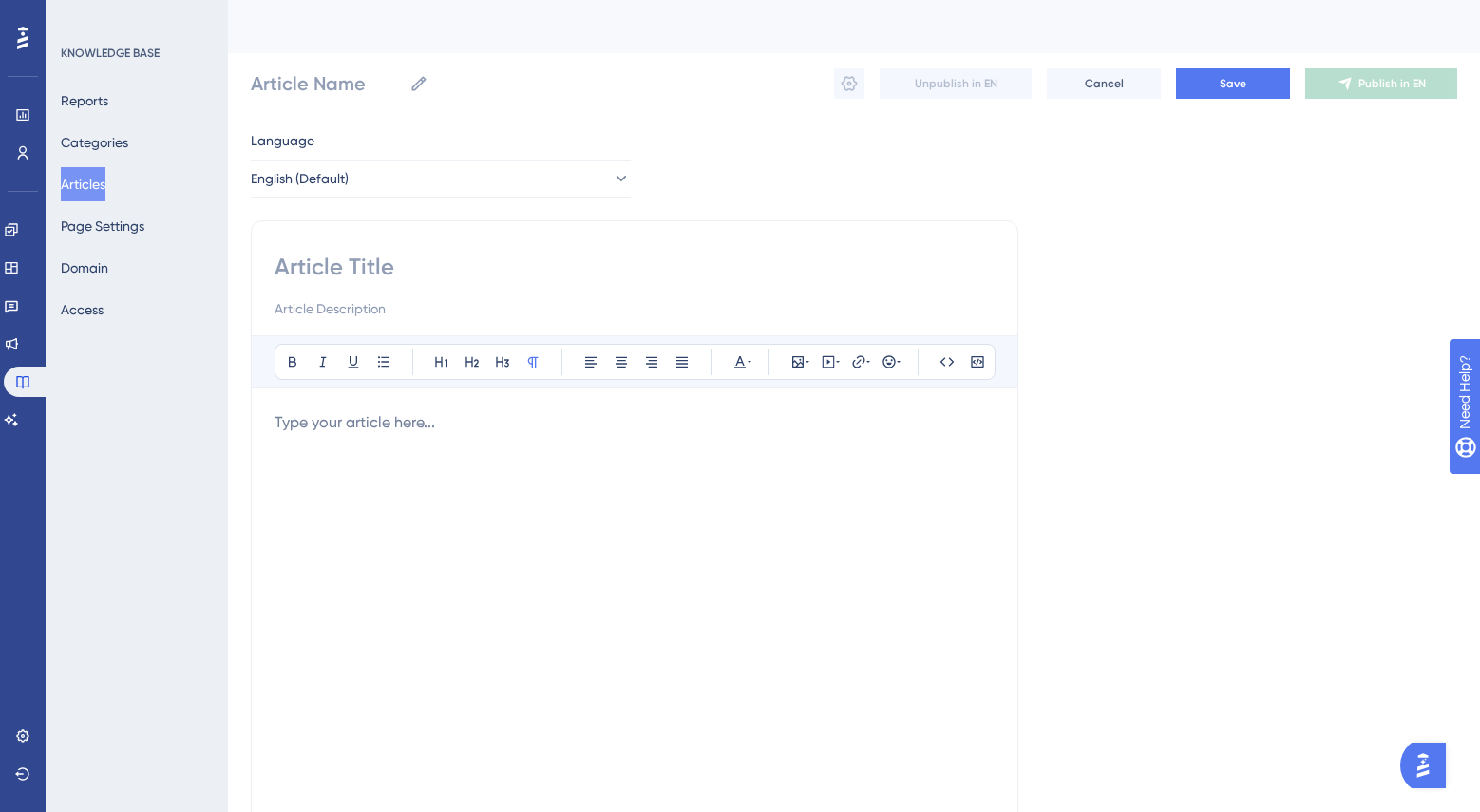
click at [453, 278] on input at bounding box center [634, 266] width 720 height 30
type input "A"
type input "Adding"
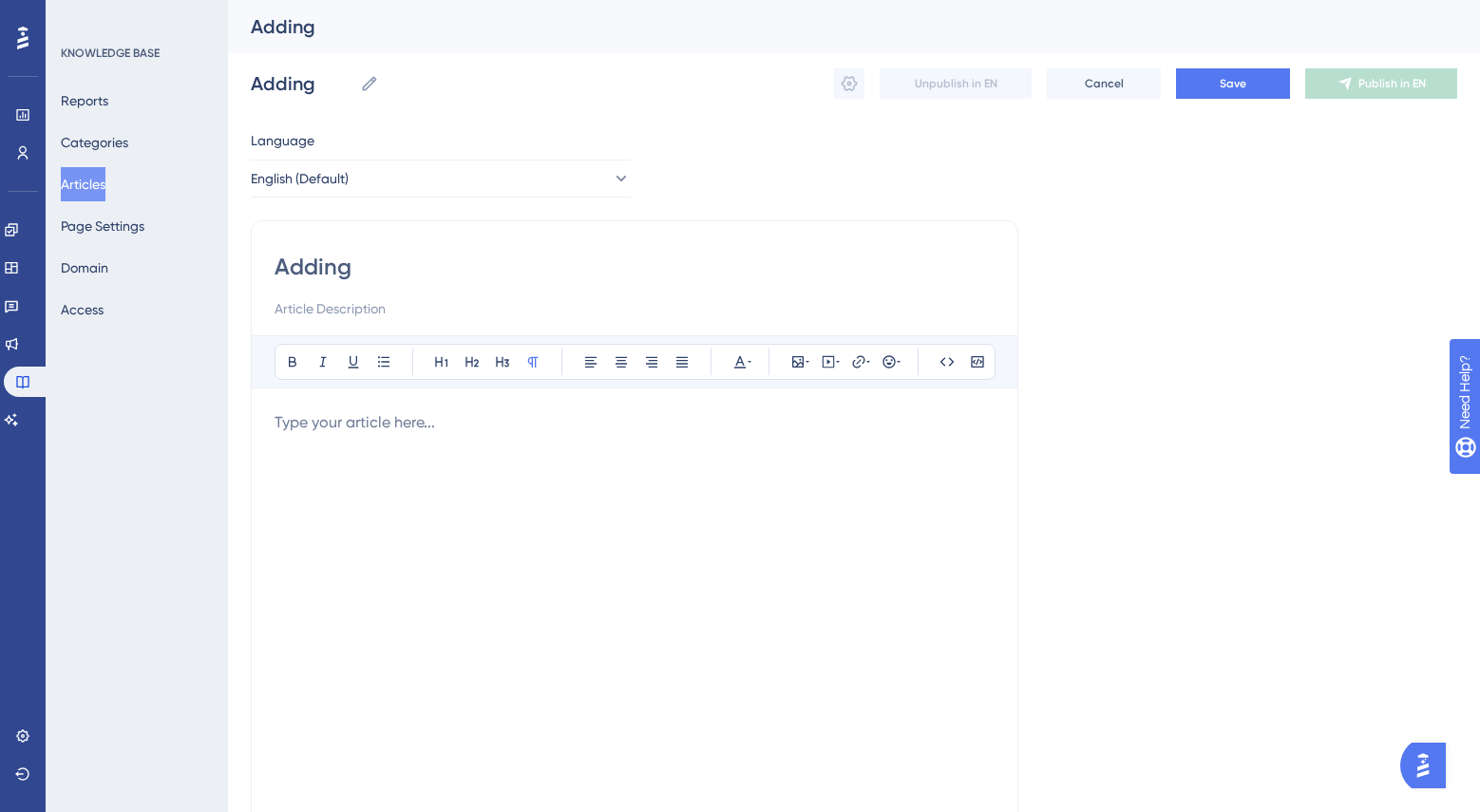
type input "Adding"
type input "Adding E"
type input "Adding Employe"
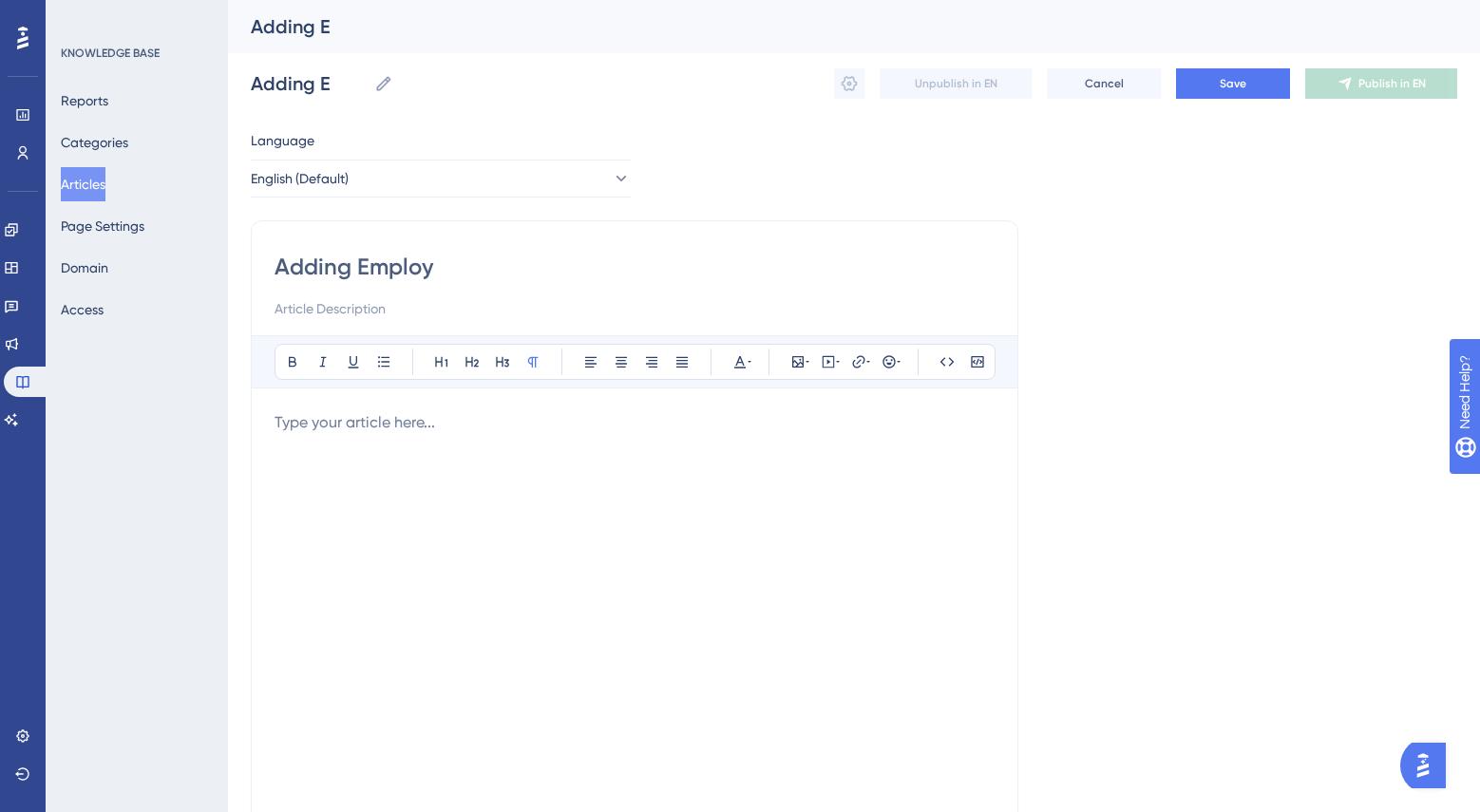
type input "Adding Employ"
type input "Adding Employees"
click at [471, 435] on div at bounding box center [634, 619] width 720 height 418
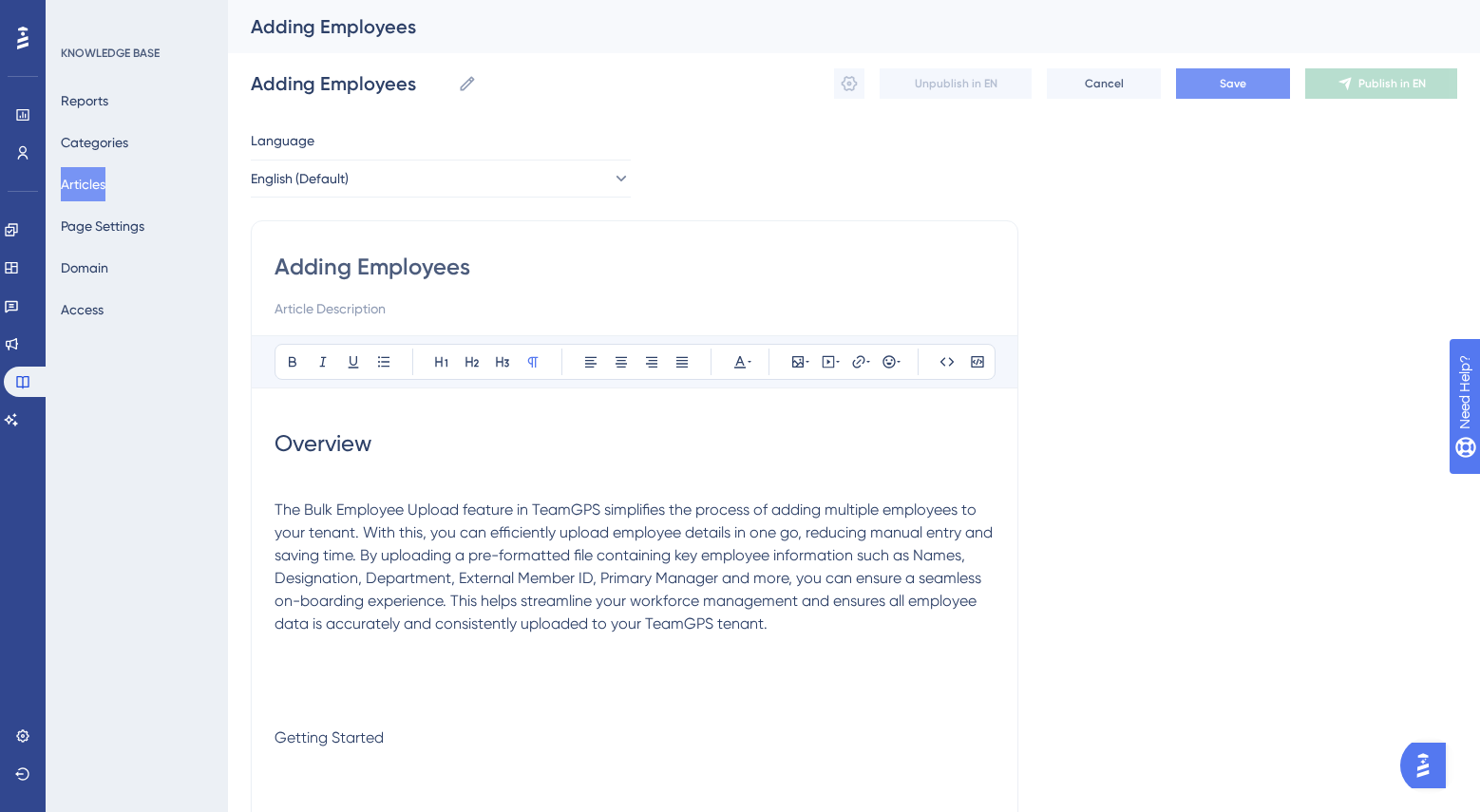
click at [1197, 90] on button "Save" at bounding box center [1233, 84] width 114 height 30
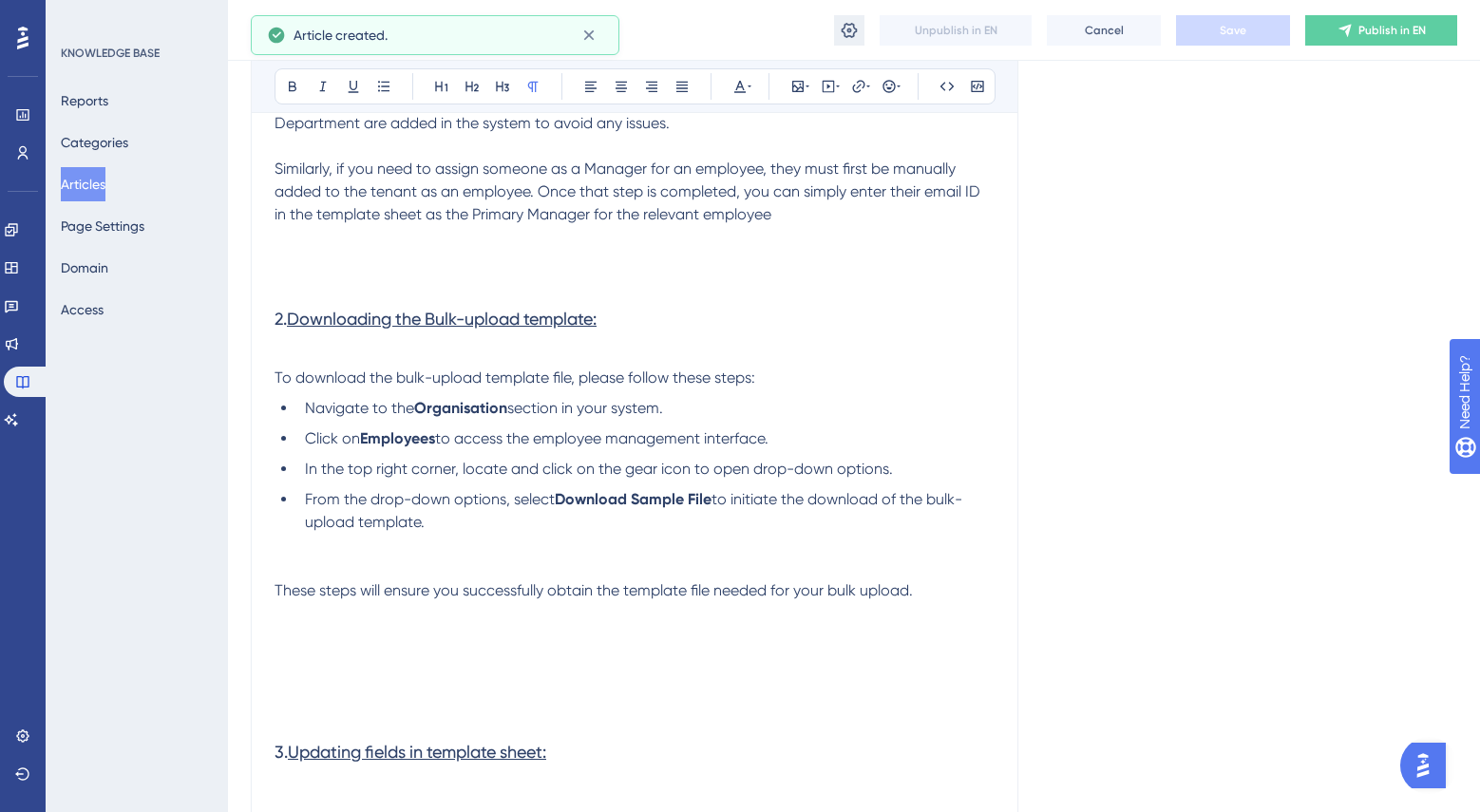
scroll to position [897, 0]
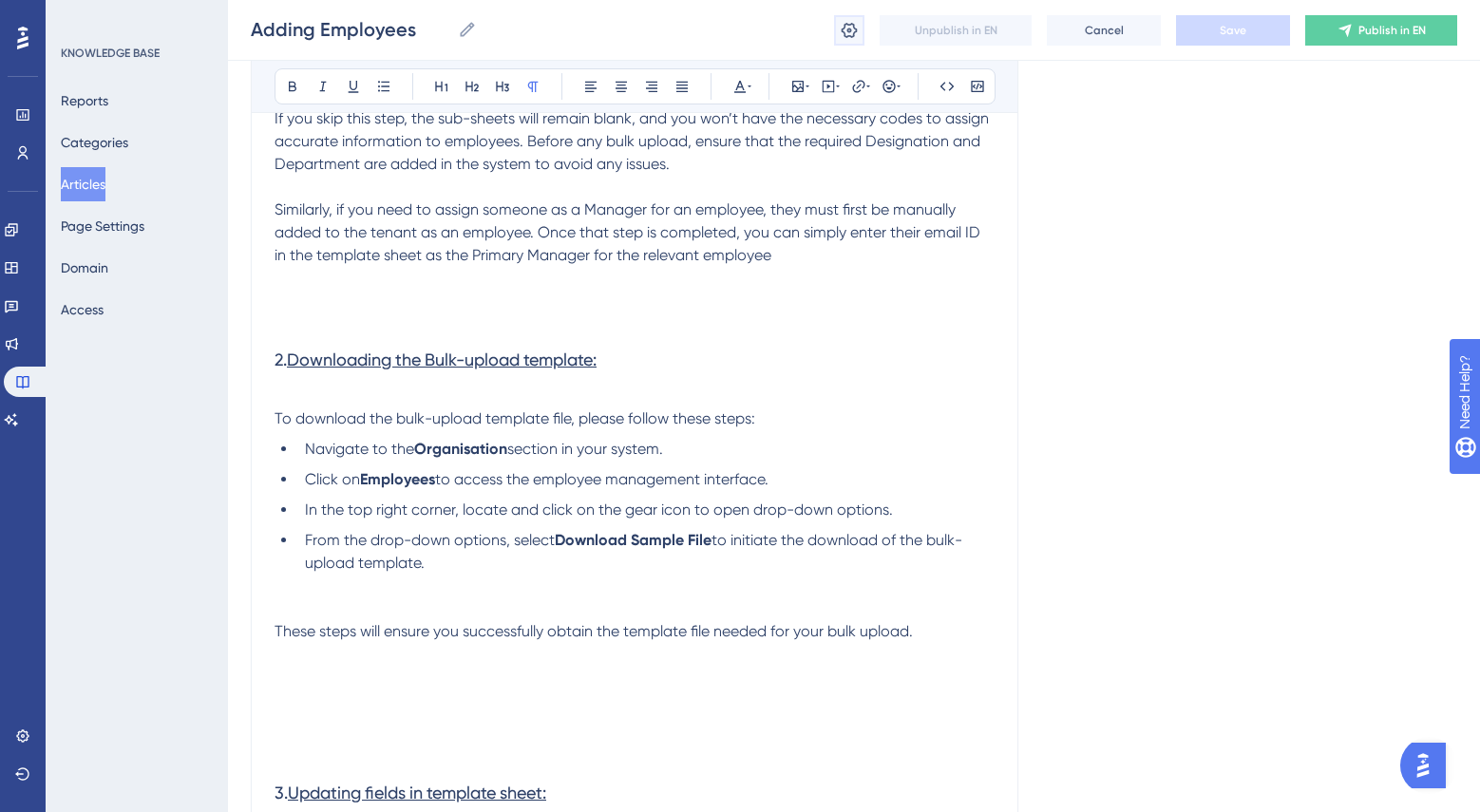
click at [843, 35] on icon at bounding box center [849, 29] width 19 height 19
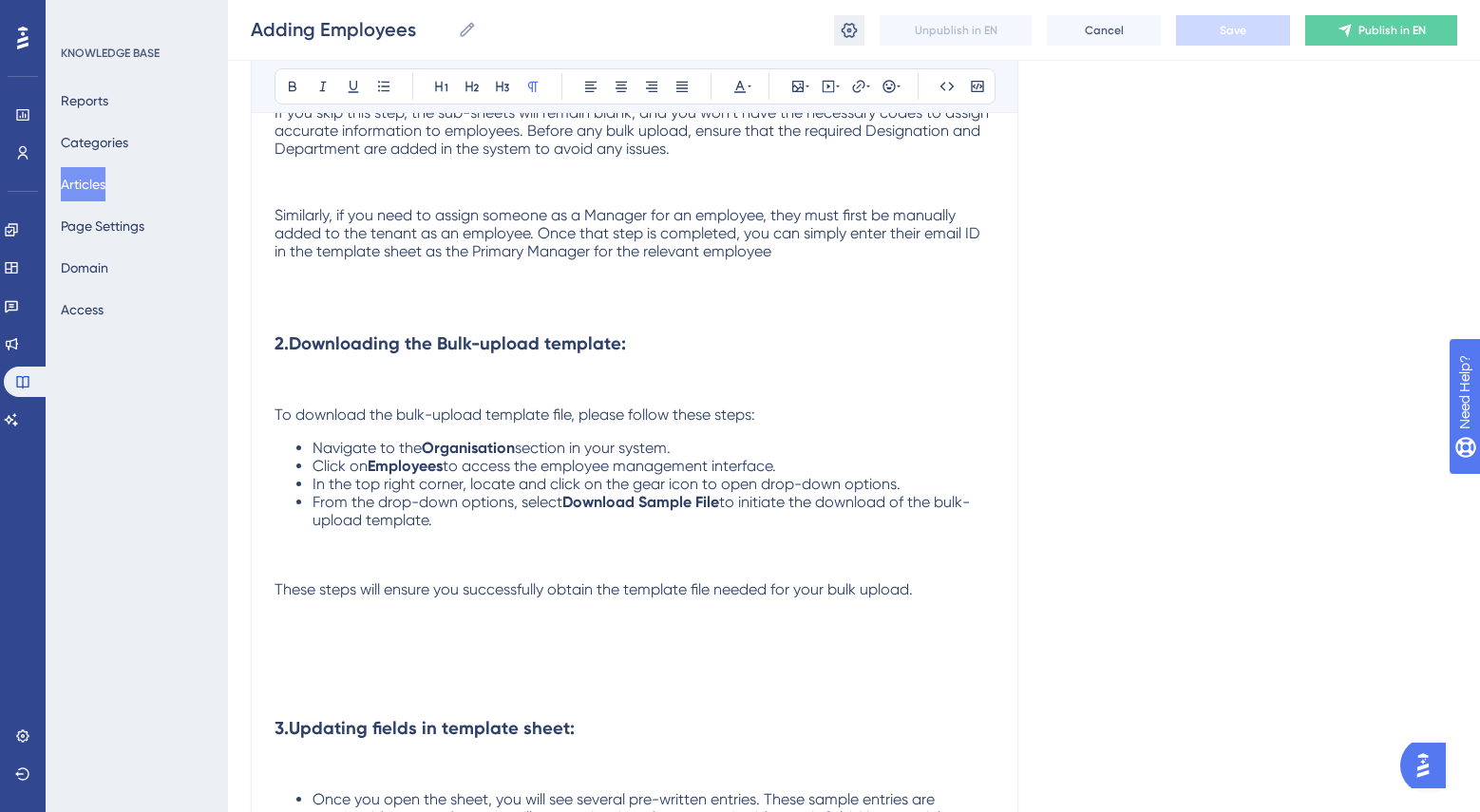
scroll to position [0, 0]
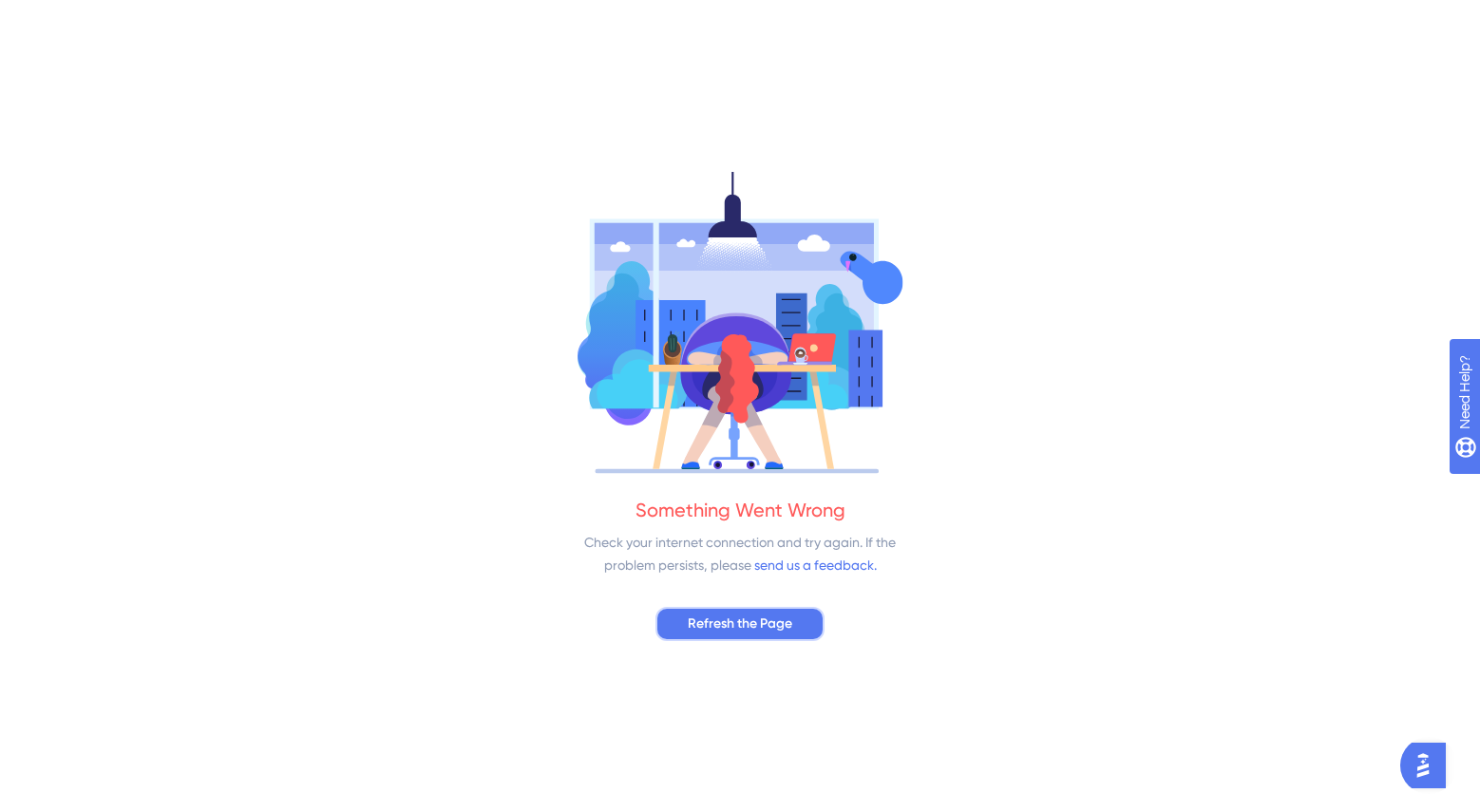
click at [720, 628] on span "Refresh the Page" at bounding box center [740, 623] width 104 height 23
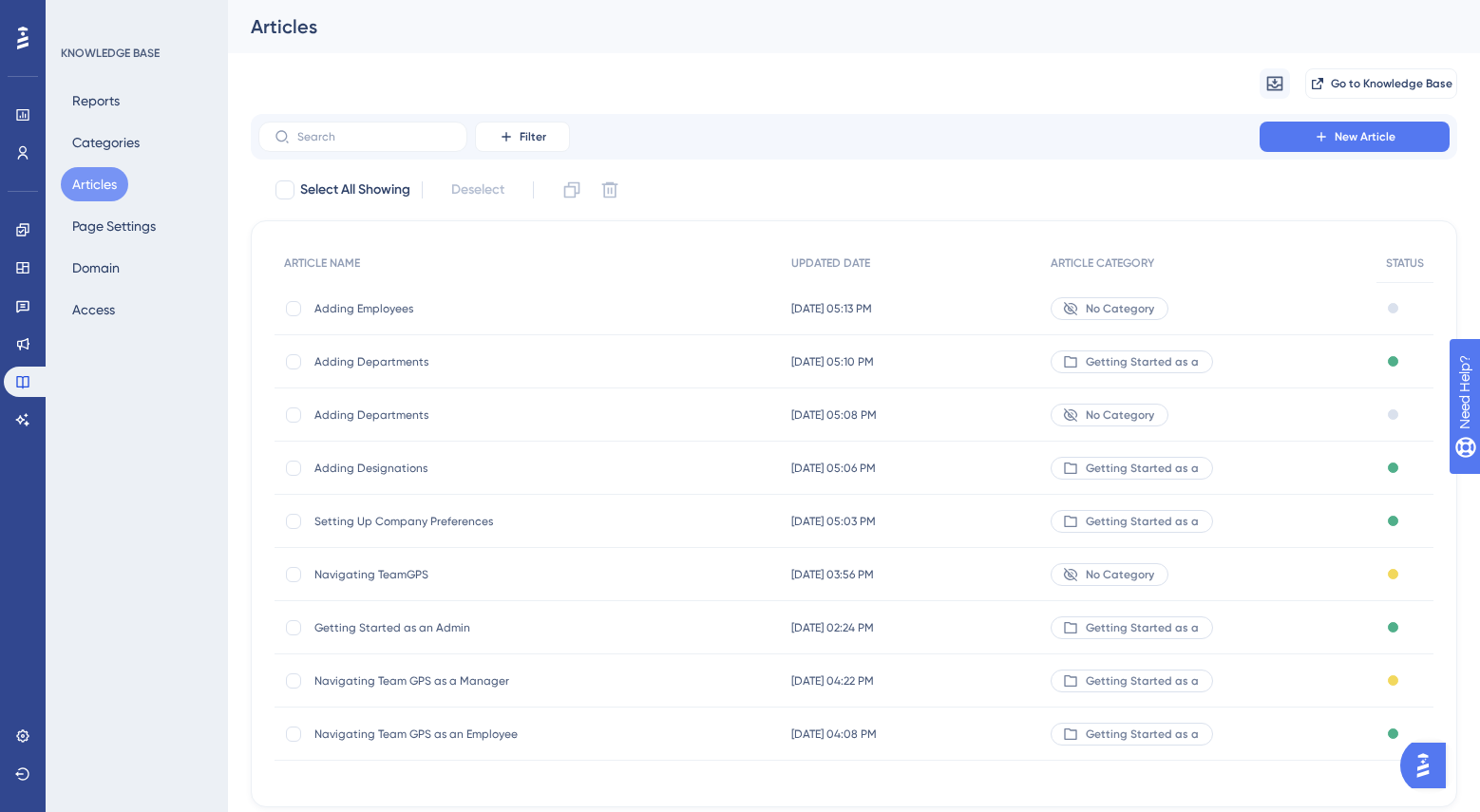
click at [362, 307] on span "Adding Employees" at bounding box center [466, 308] width 304 height 15
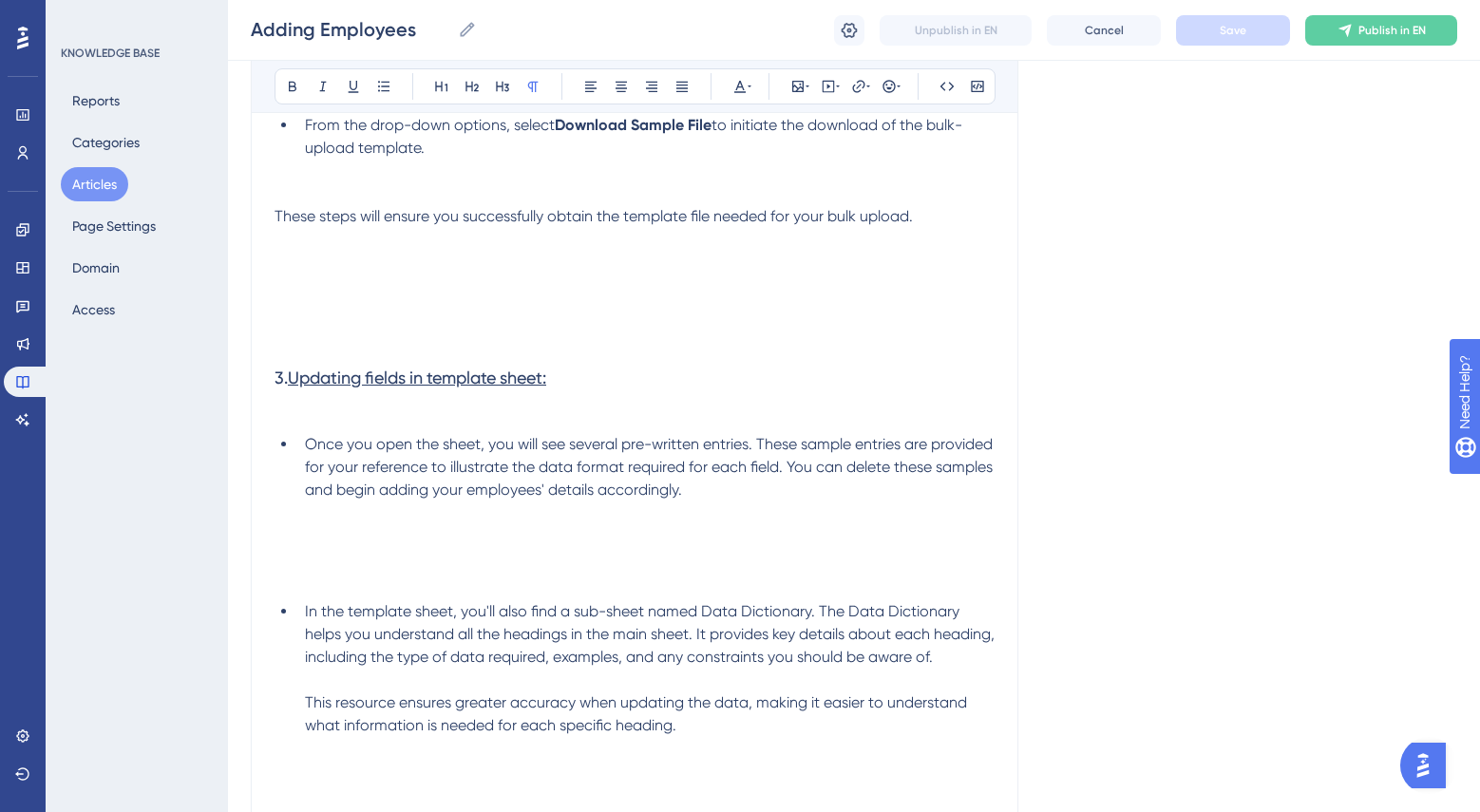
scroll to position [1283, 0]
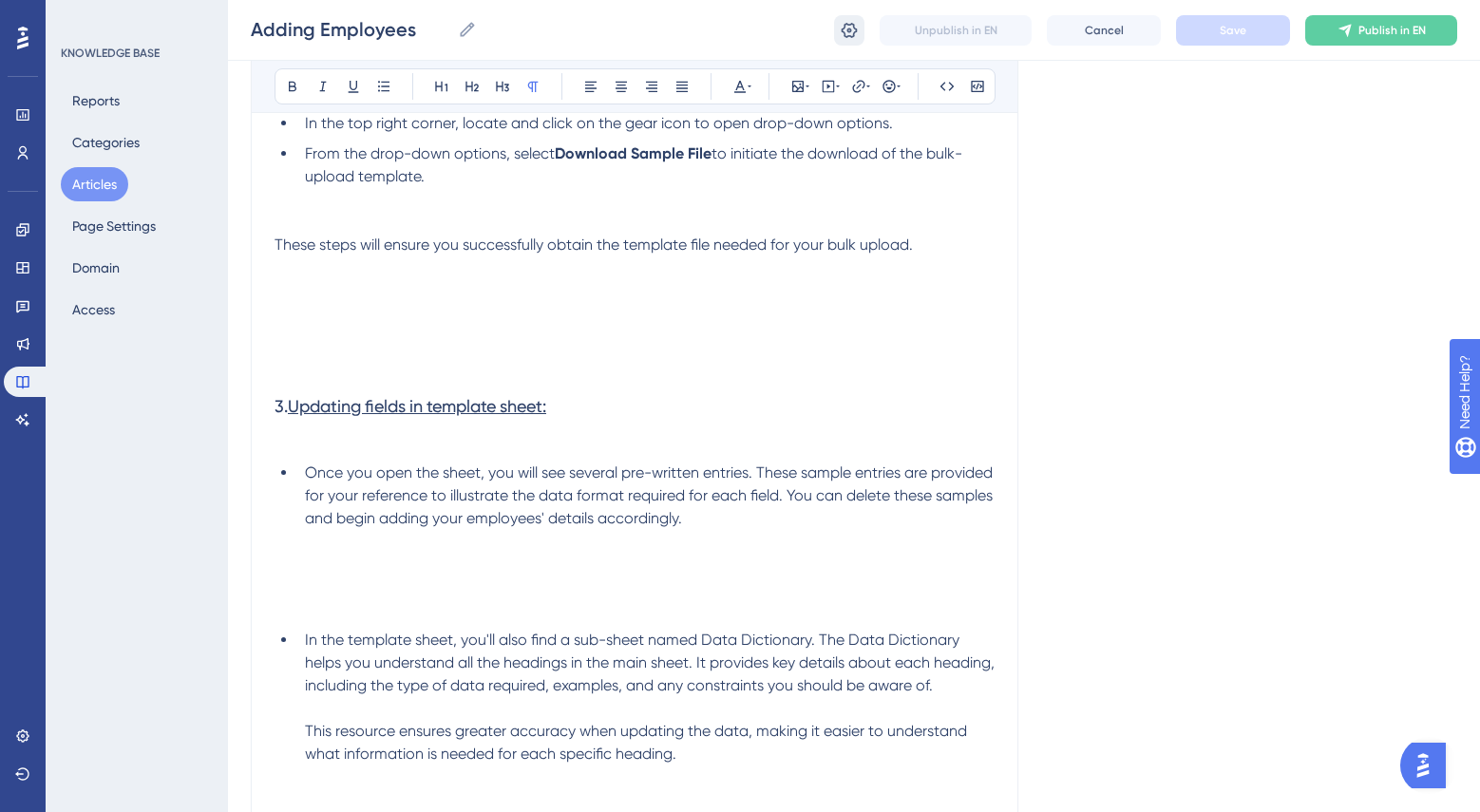
click at [847, 33] on icon at bounding box center [849, 29] width 19 height 19
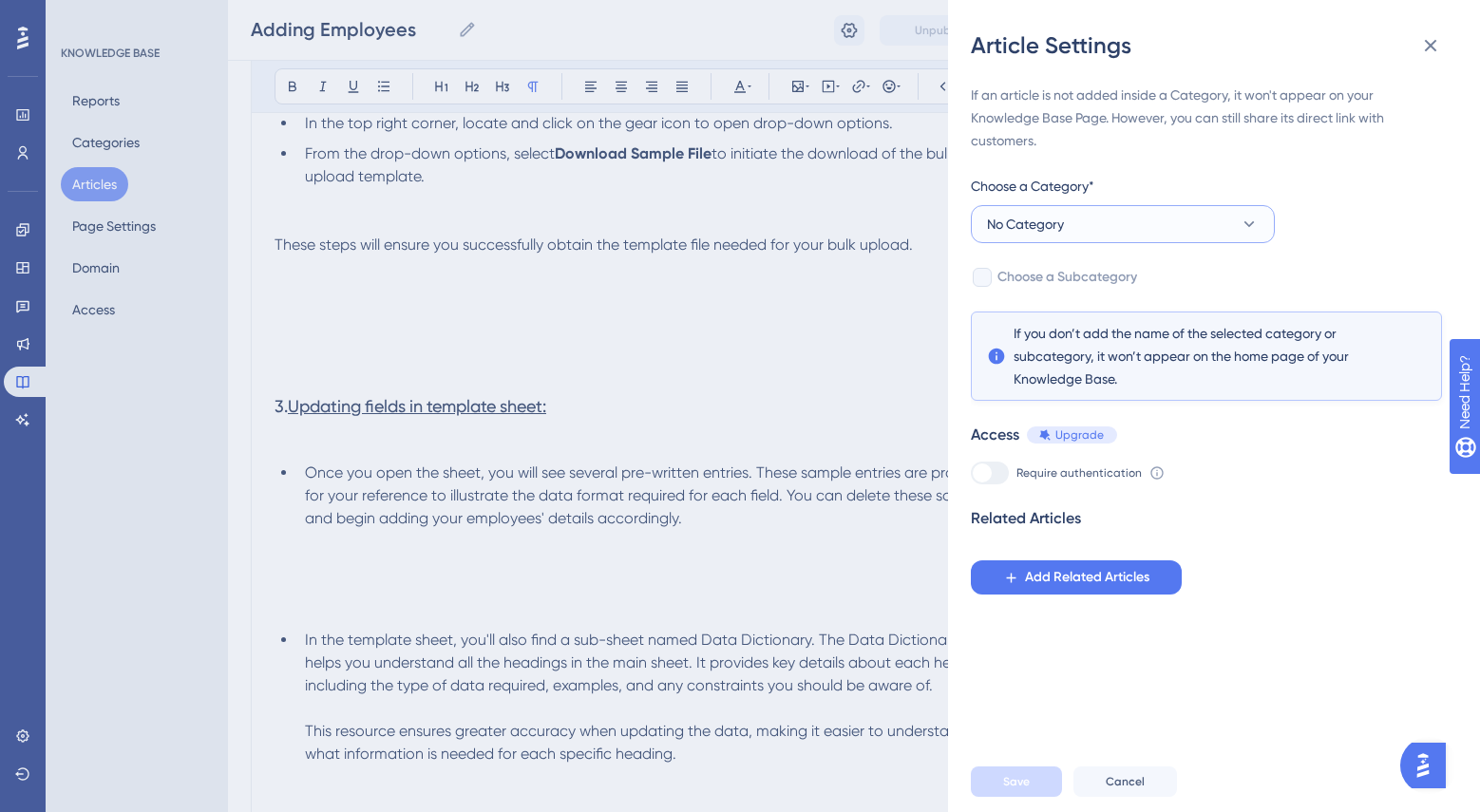
click at [1174, 217] on button "No Category" at bounding box center [1122, 224] width 304 height 38
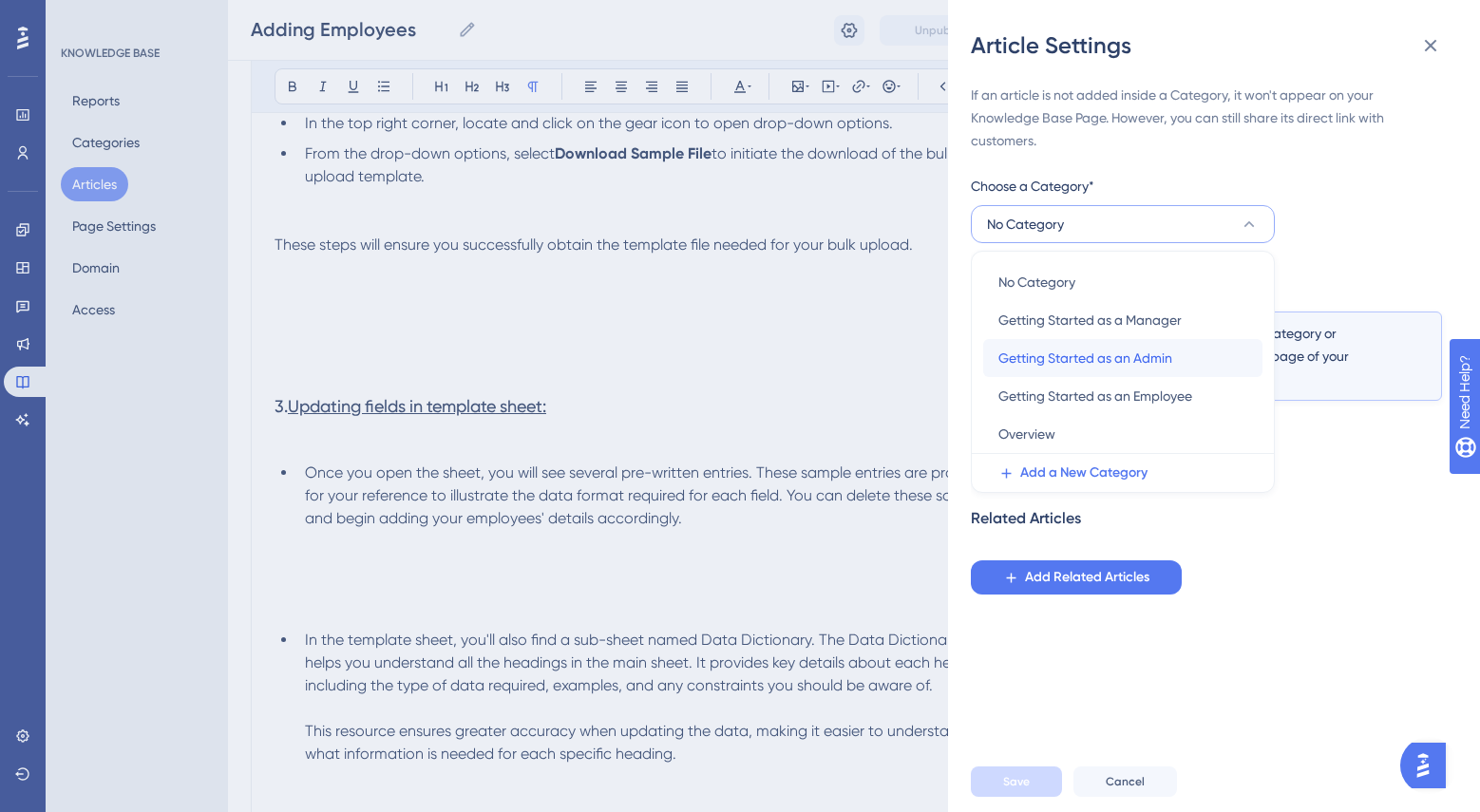
click at [1113, 354] on span "Getting Started as an Admin" at bounding box center [1085, 358] width 174 height 23
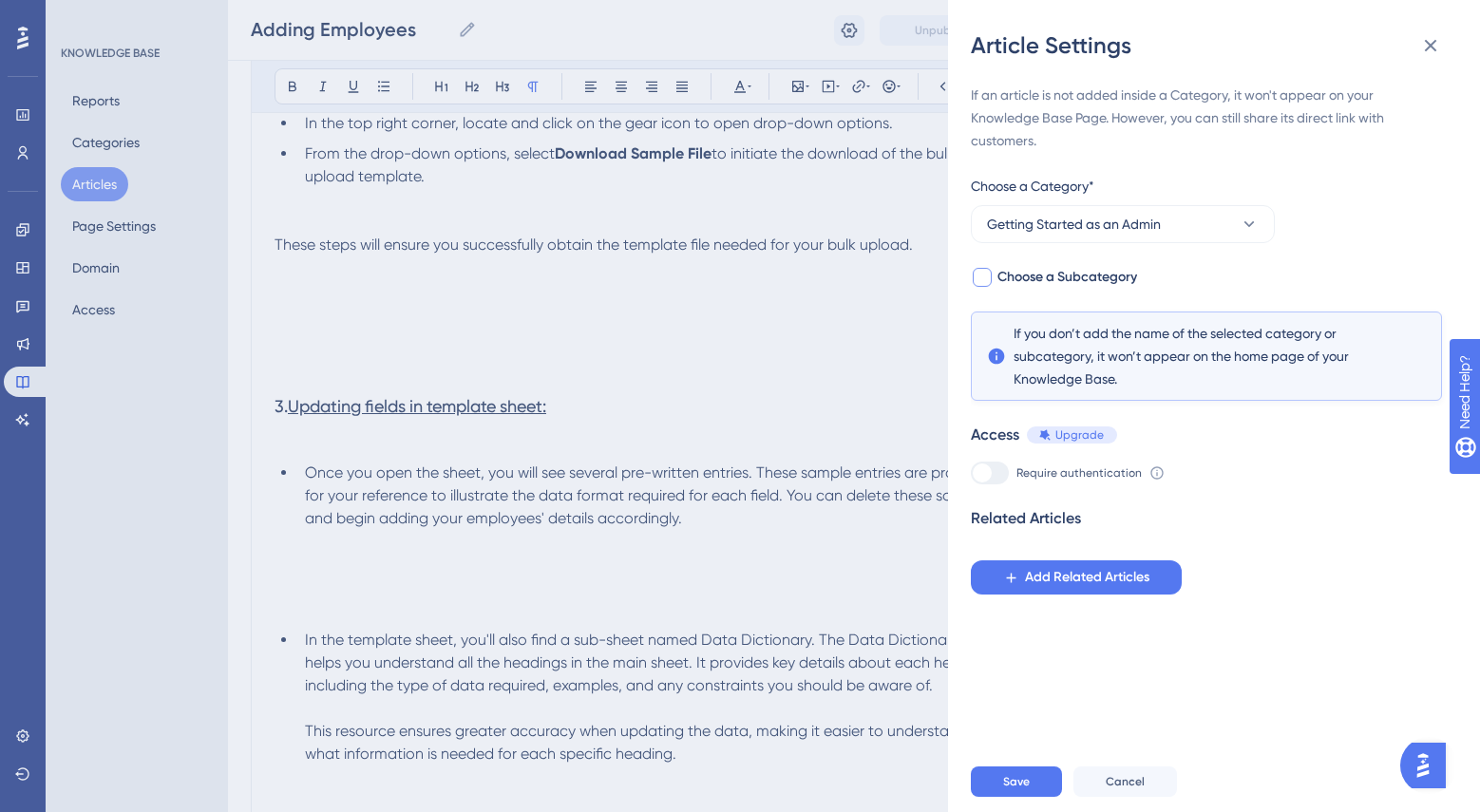
click at [981, 274] on div at bounding box center [981, 276] width 19 height 19
checkbox input "true"
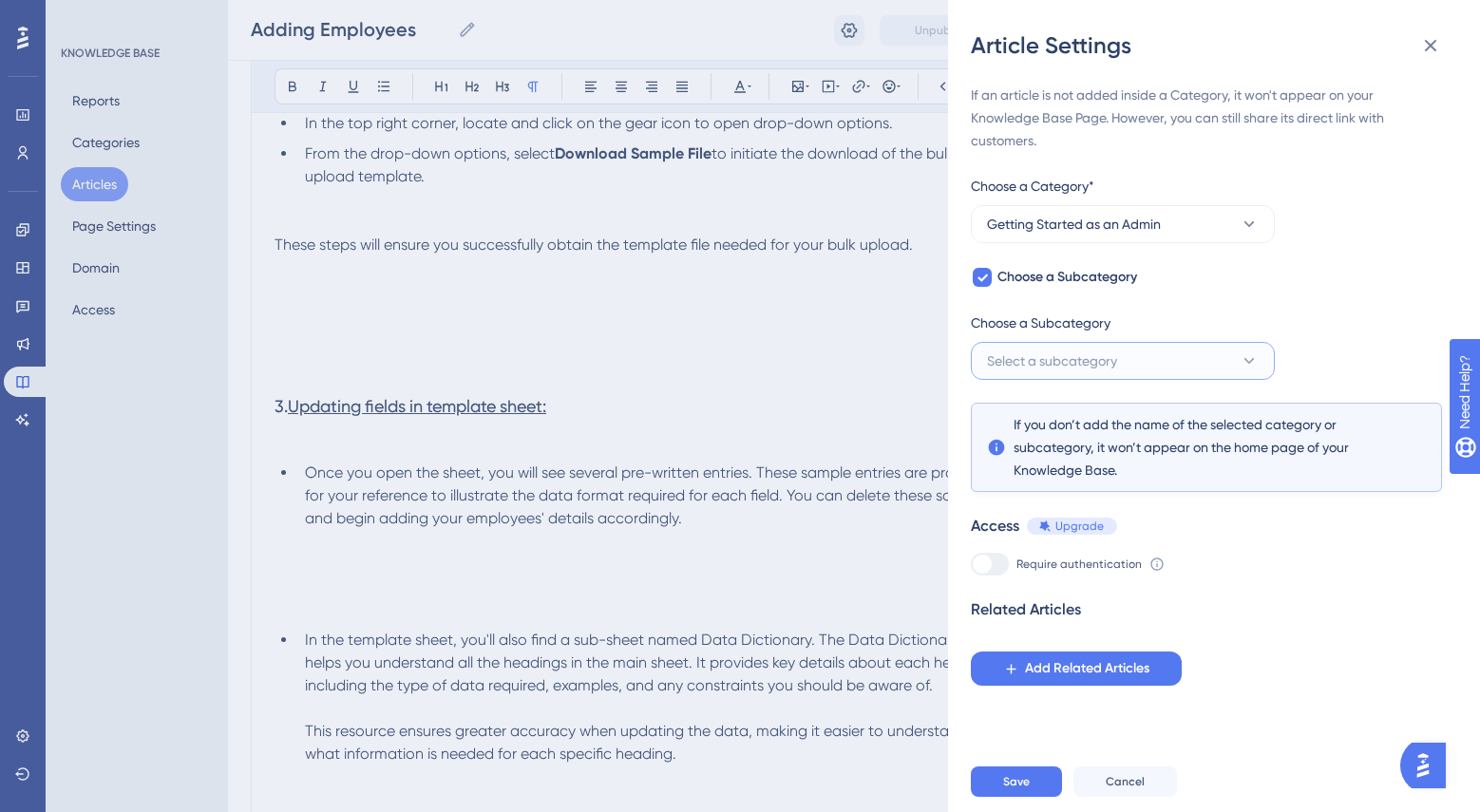
click at [1089, 361] on span "Select a subcategory" at bounding box center [1051, 360] width 130 height 23
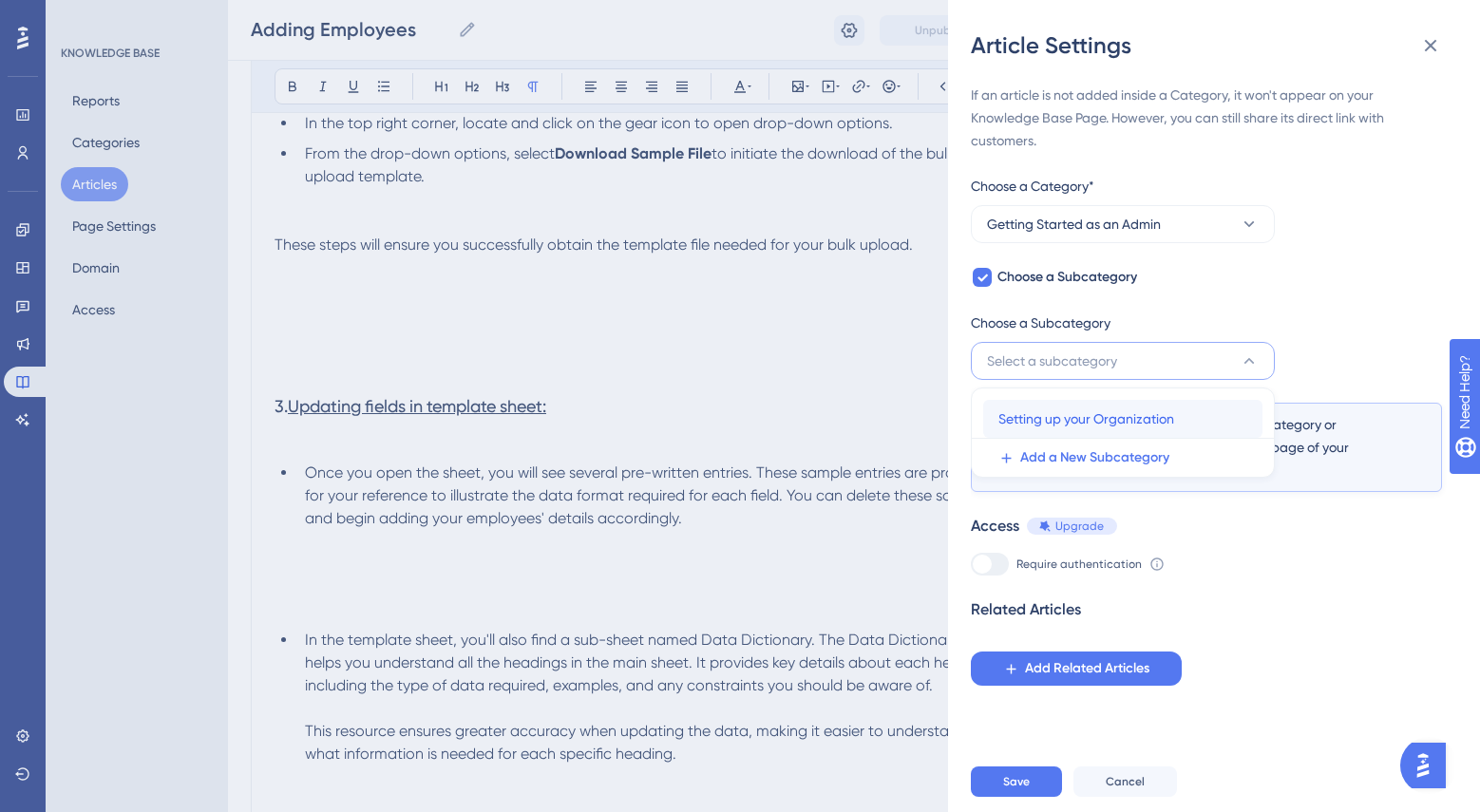
click at [1085, 426] on span "Setting up your Organization" at bounding box center [1086, 418] width 176 height 23
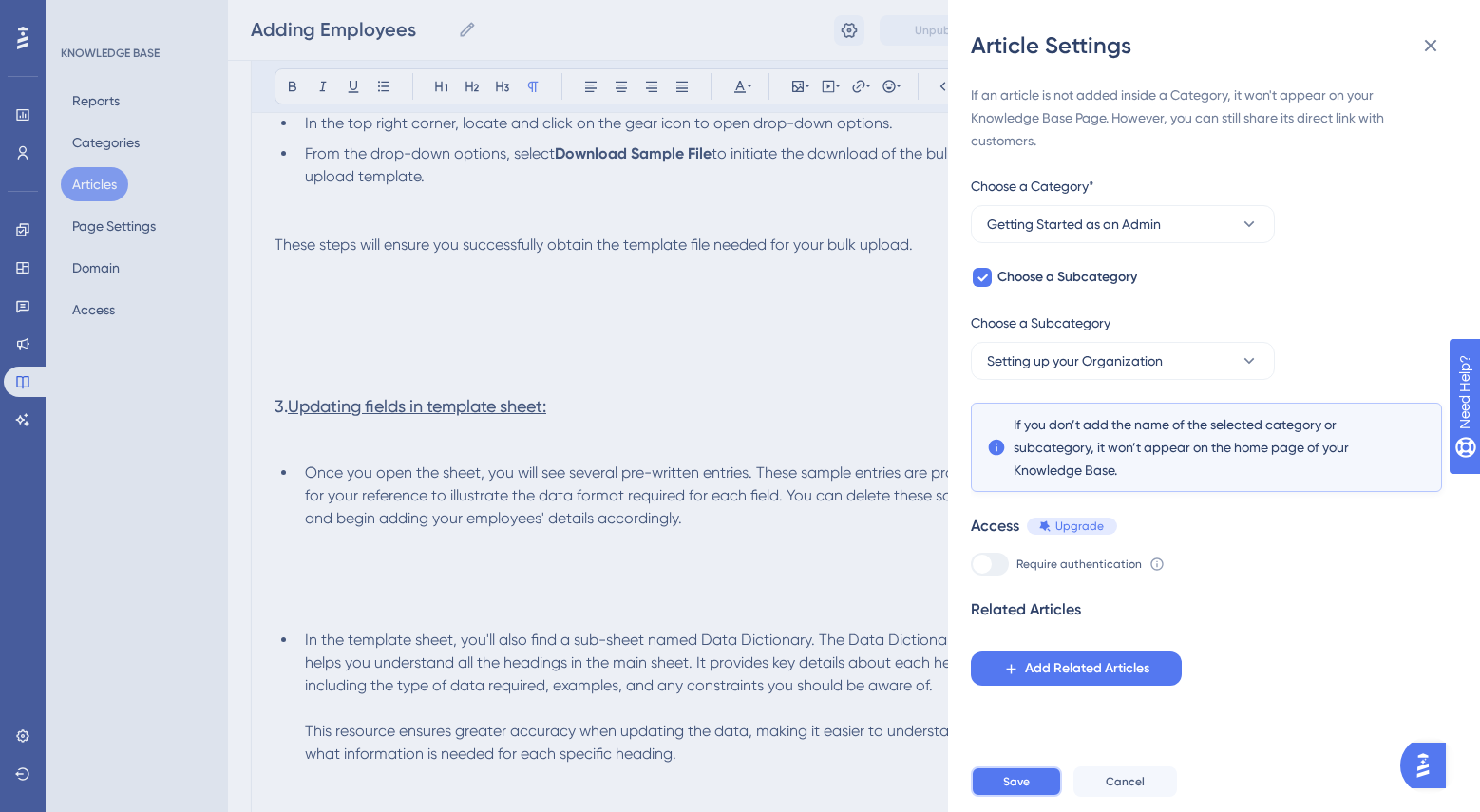
click at [1027, 787] on span "Save" at bounding box center [1016, 781] width 27 height 15
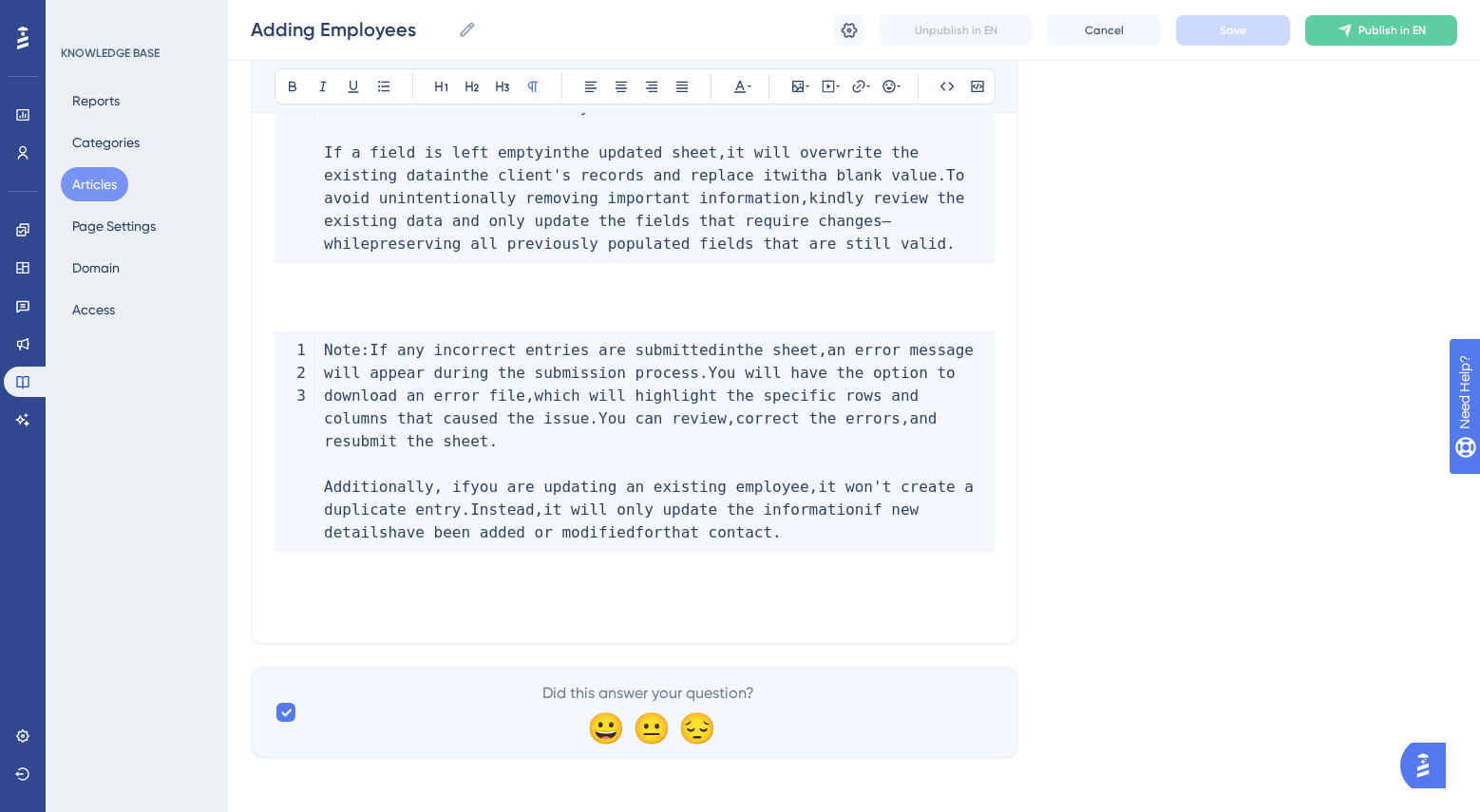
scroll to position [3470, 0]
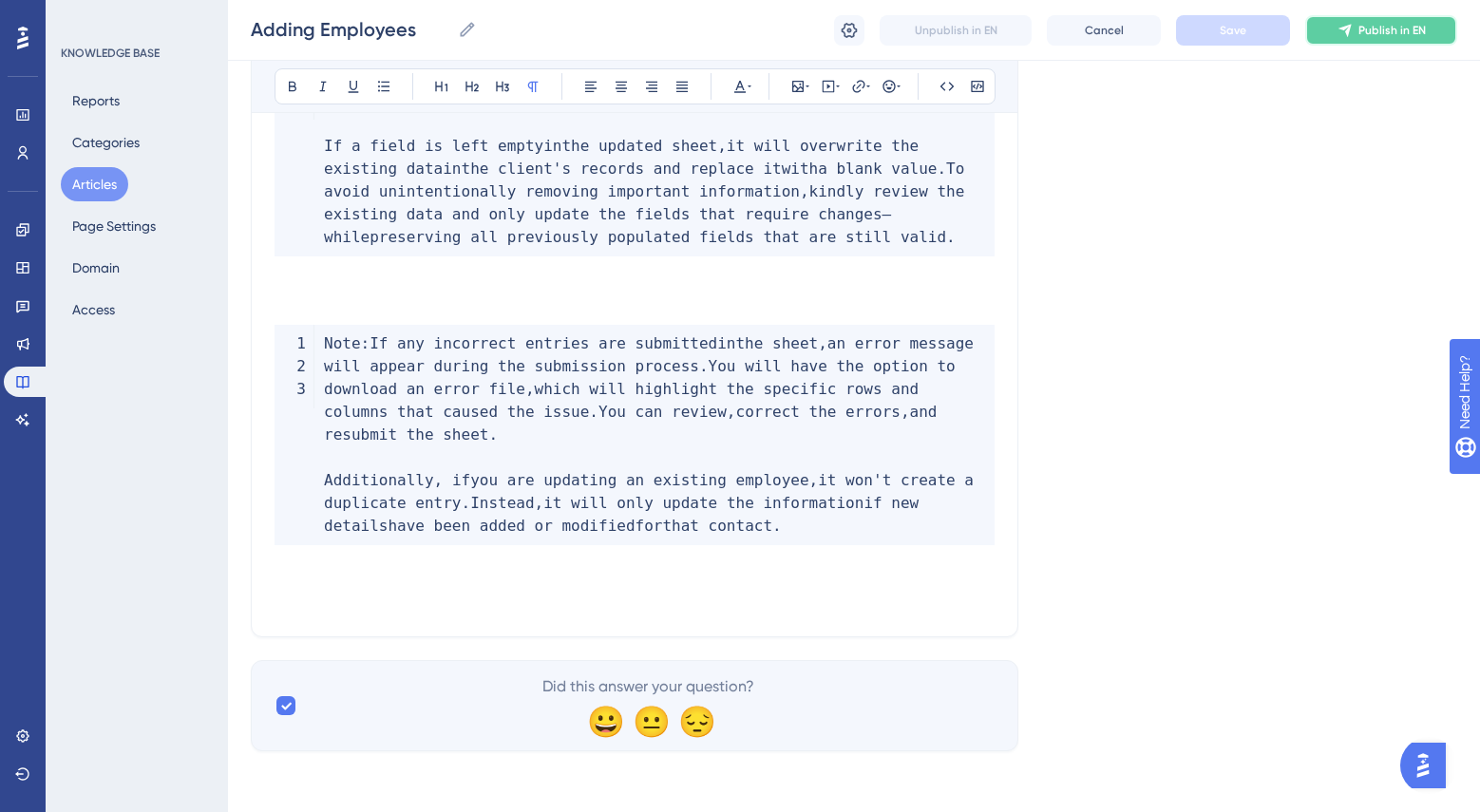
click at [1352, 32] on button "Publish in EN" at bounding box center [1381, 29] width 152 height 30
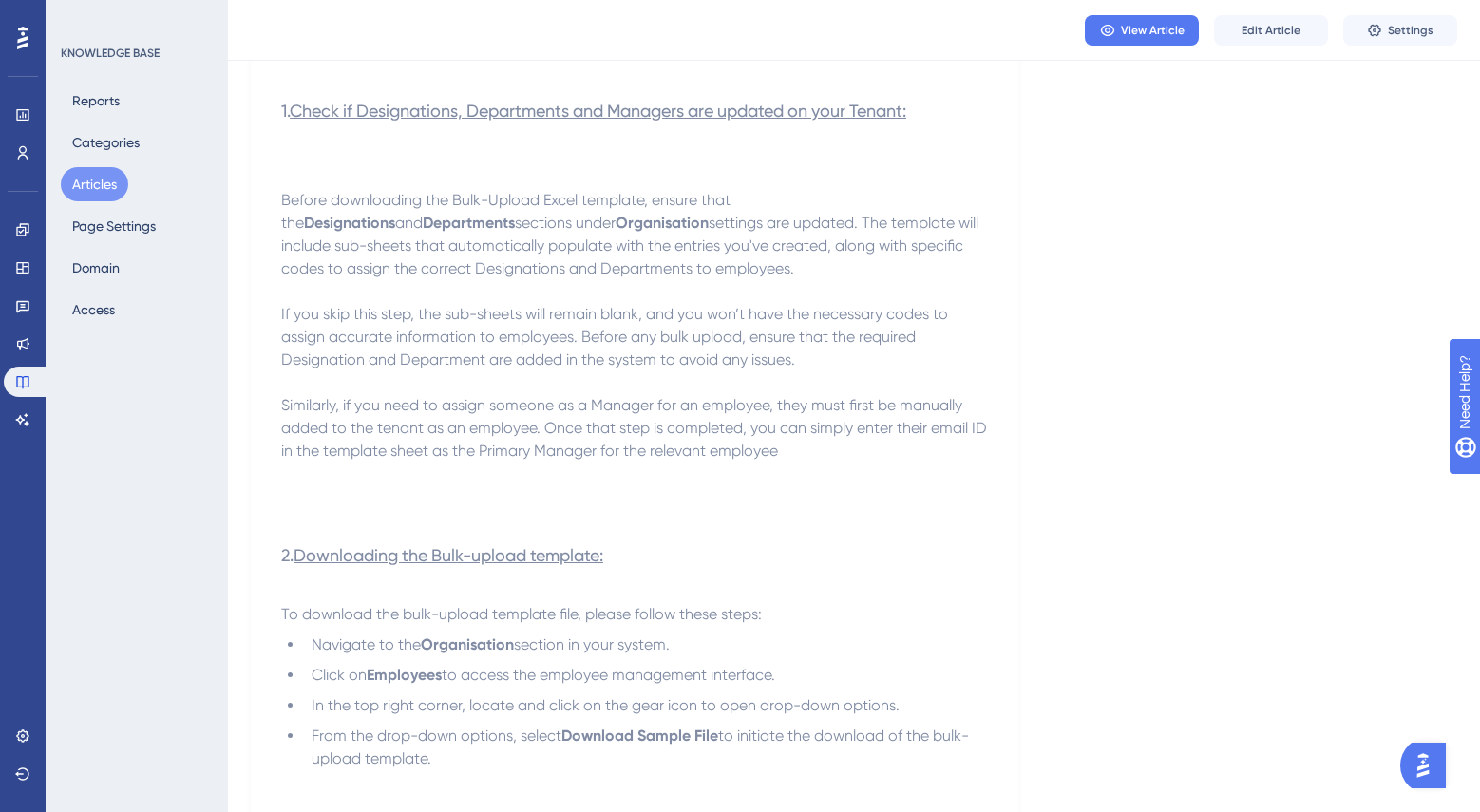
scroll to position [0, 0]
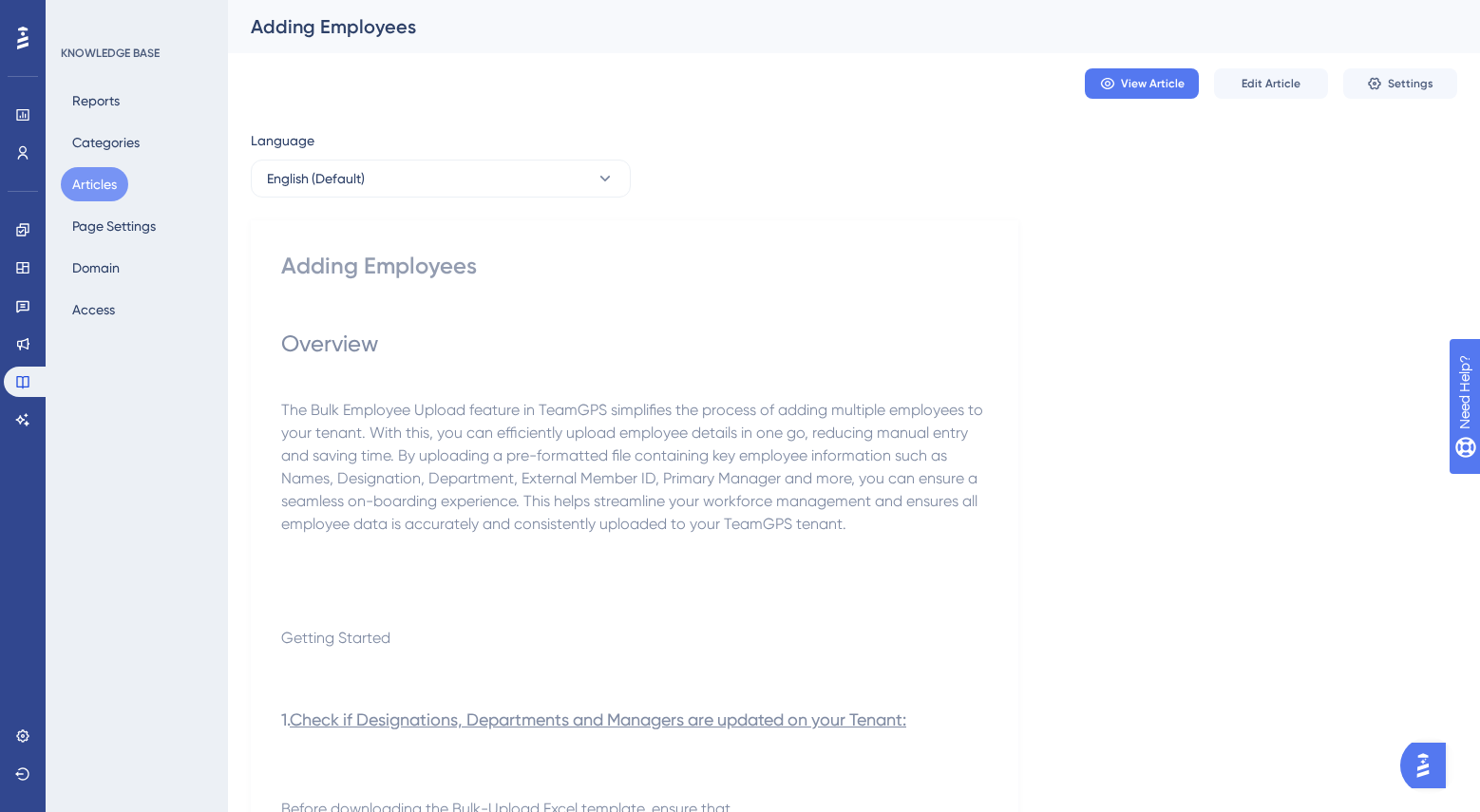
click at [106, 179] on button "Articles" at bounding box center [94, 184] width 68 height 34
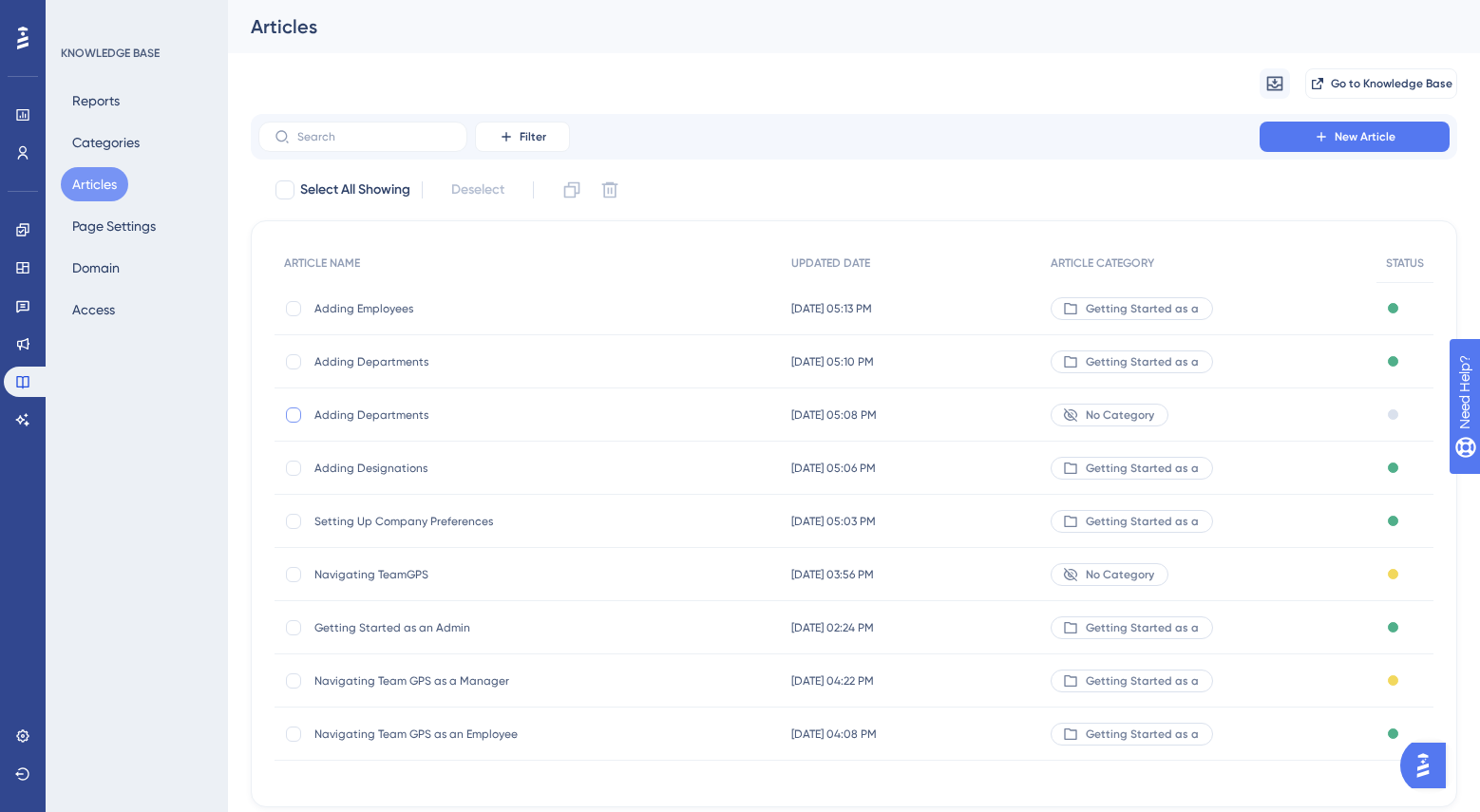
click at [297, 417] on div at bounding box center [293, 414] width 15 height 15
click at [615, 196] on icon at bounding box center [609, 190] width 19 height 19
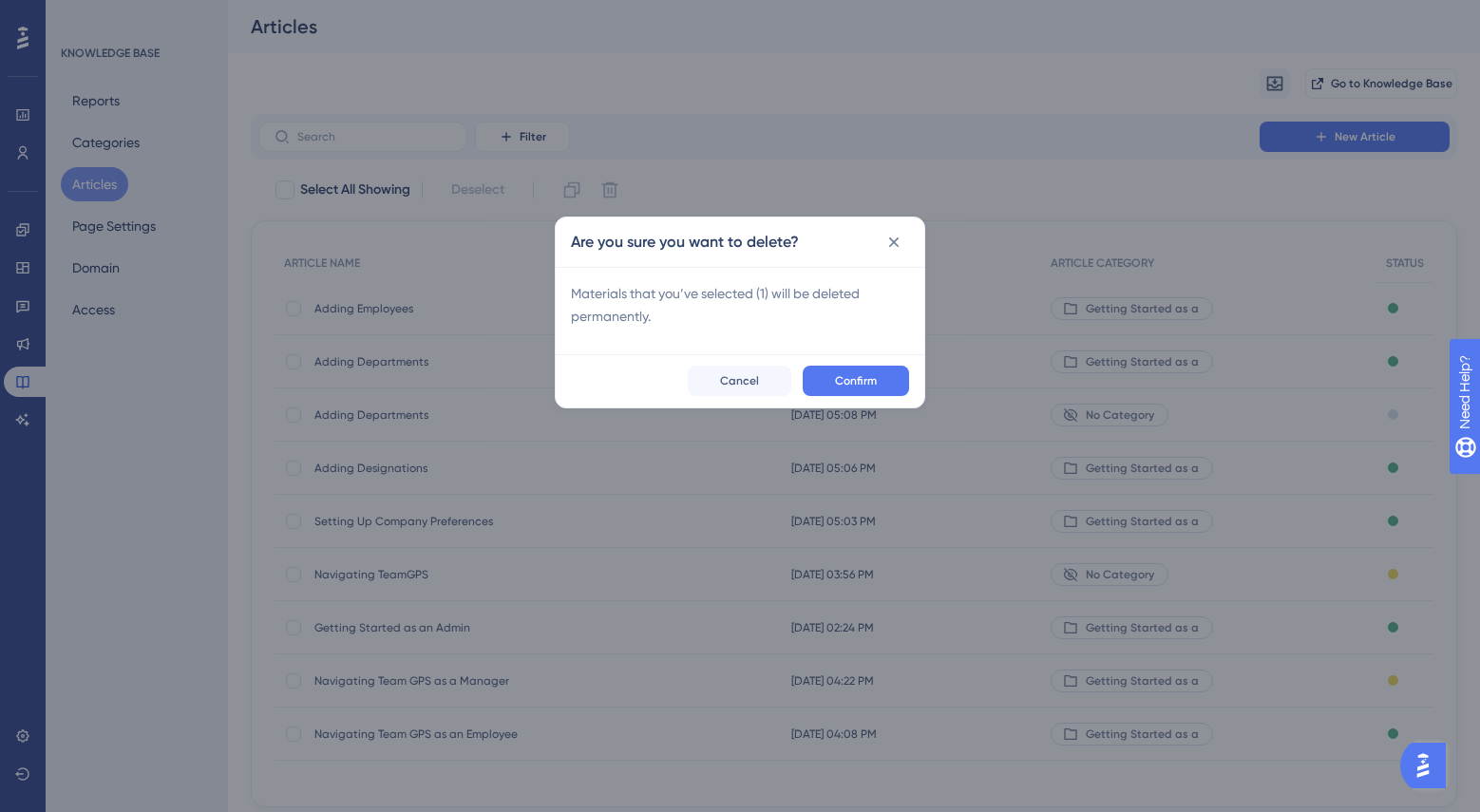
checkbox input "false"
click at [836, 371] on button "Confirm" at bounding box center [856, 380] width 106 height 30
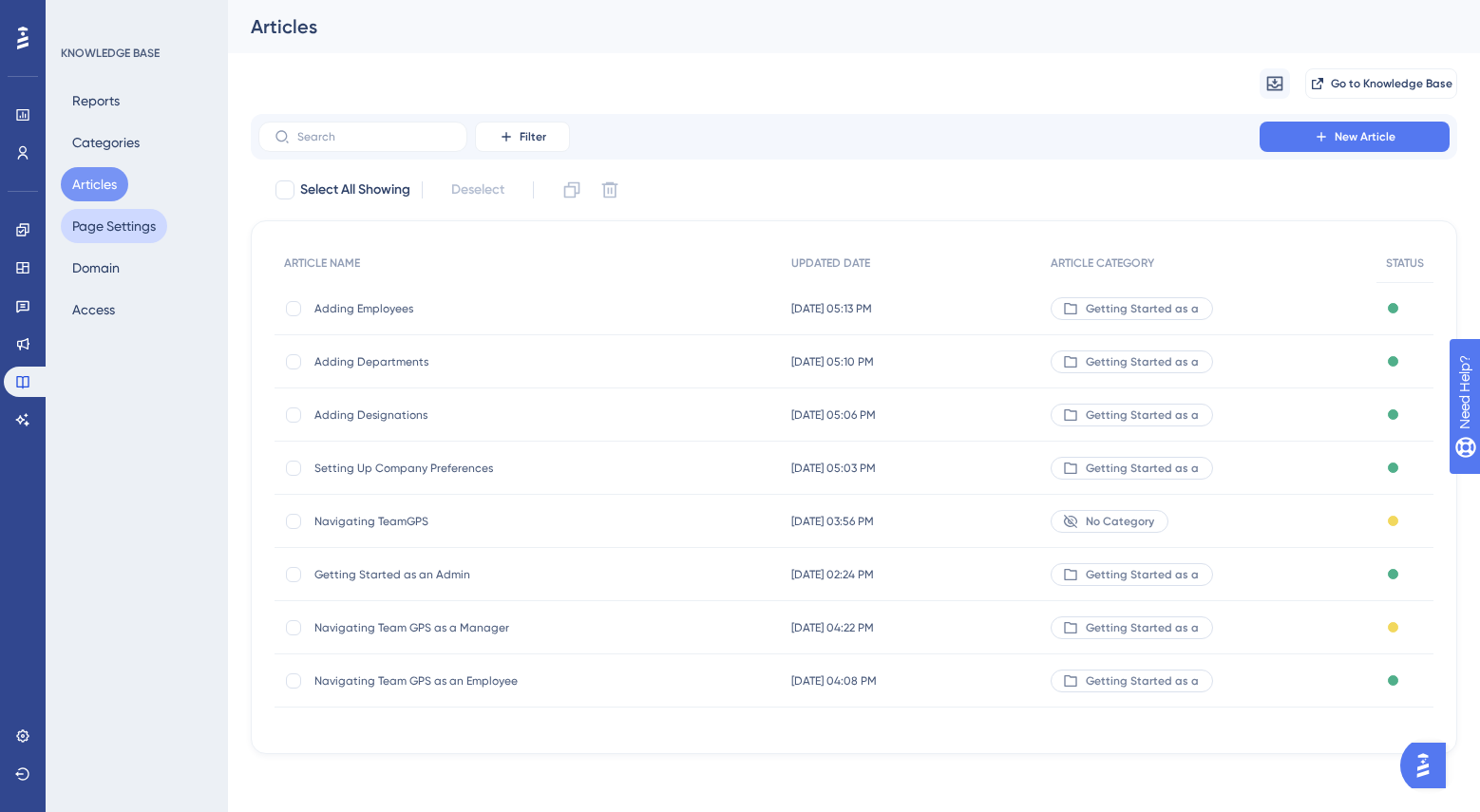
click at [117, 235] on button "Page Settings" at bounding box center [114, 225] width 106 height 34
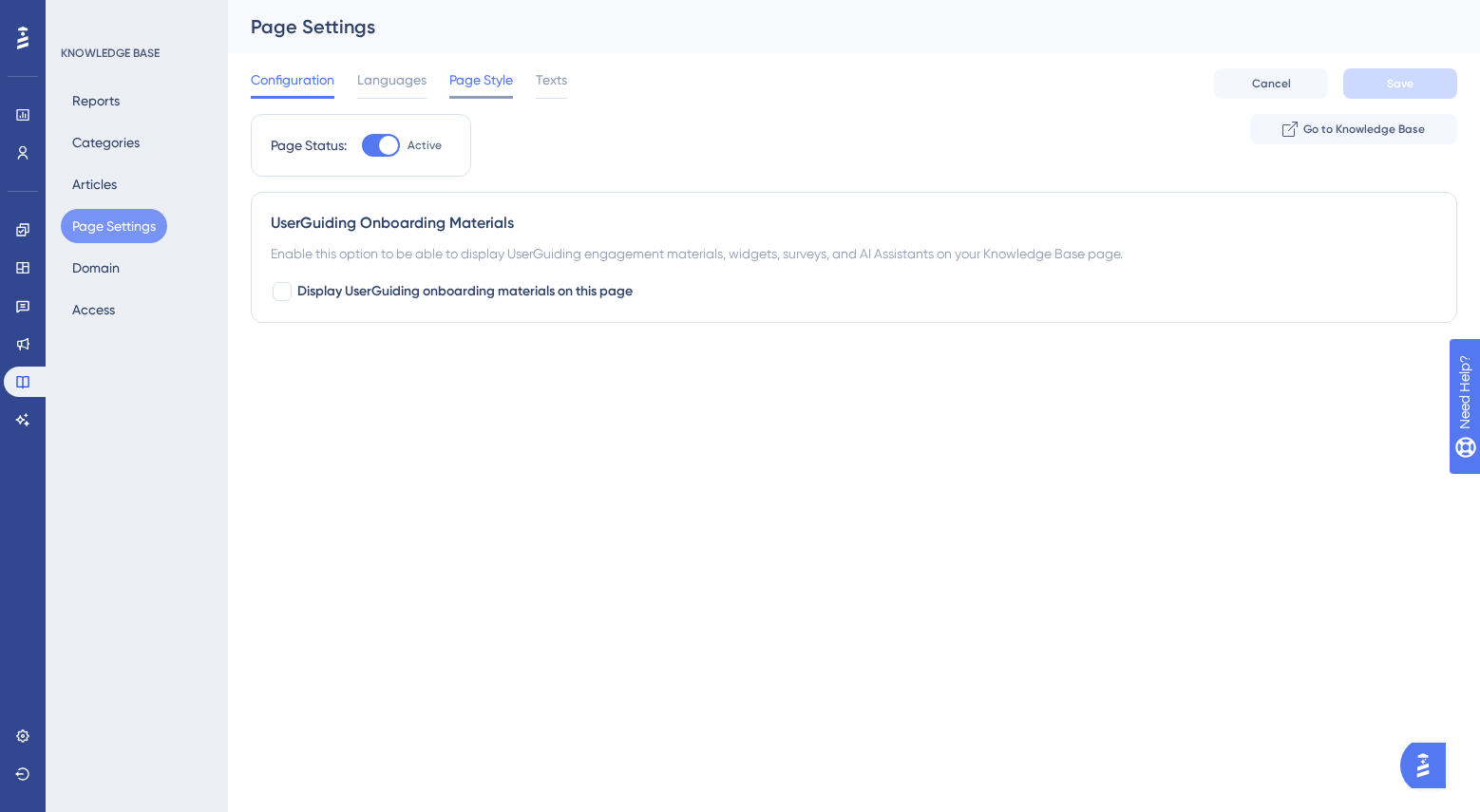
click at [494, 85] on span "Page Style" at bounding box center [481, 80] width 64 height 23
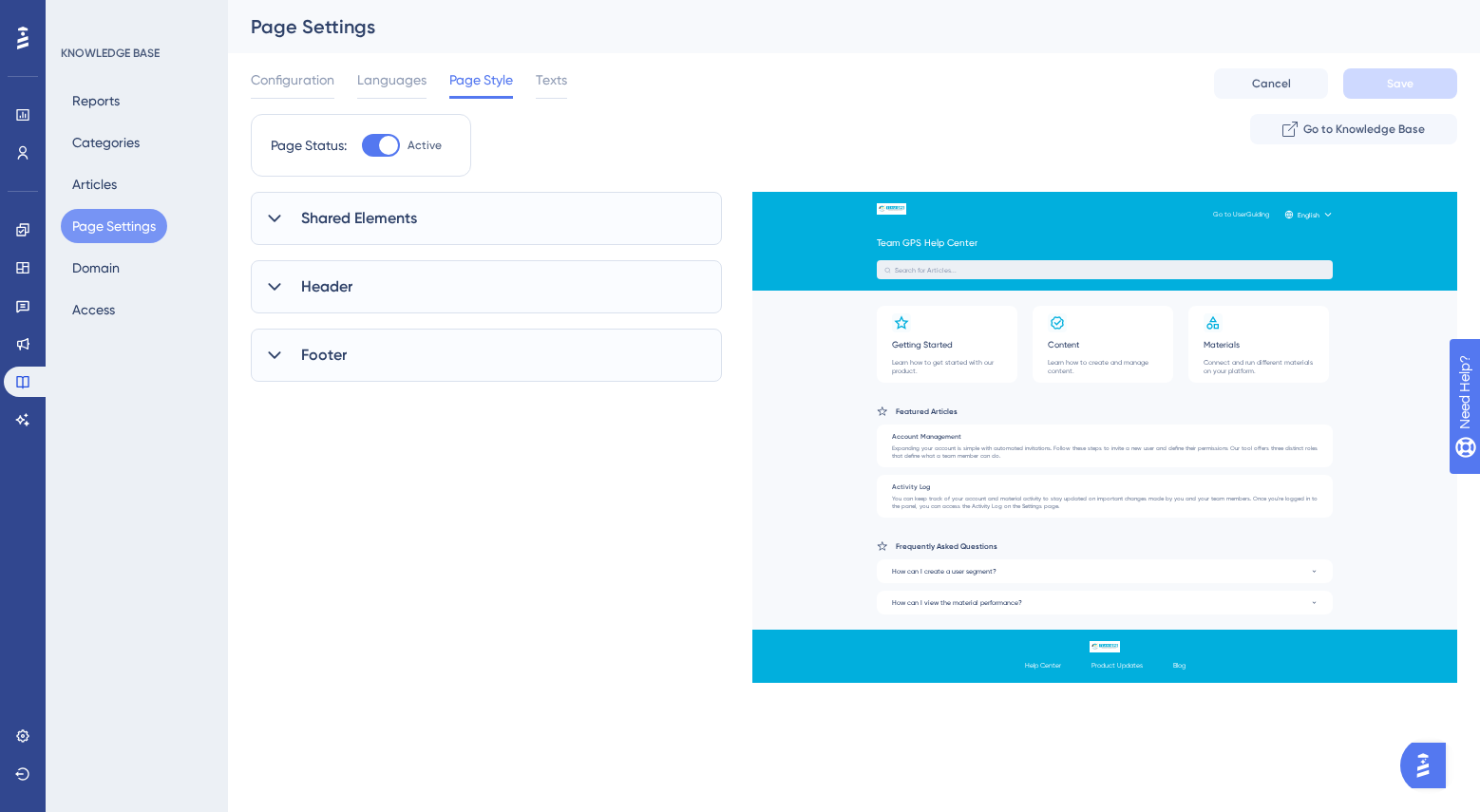
click at [275, 222] on icon at bounding box center [273, 217] width 19 height 19
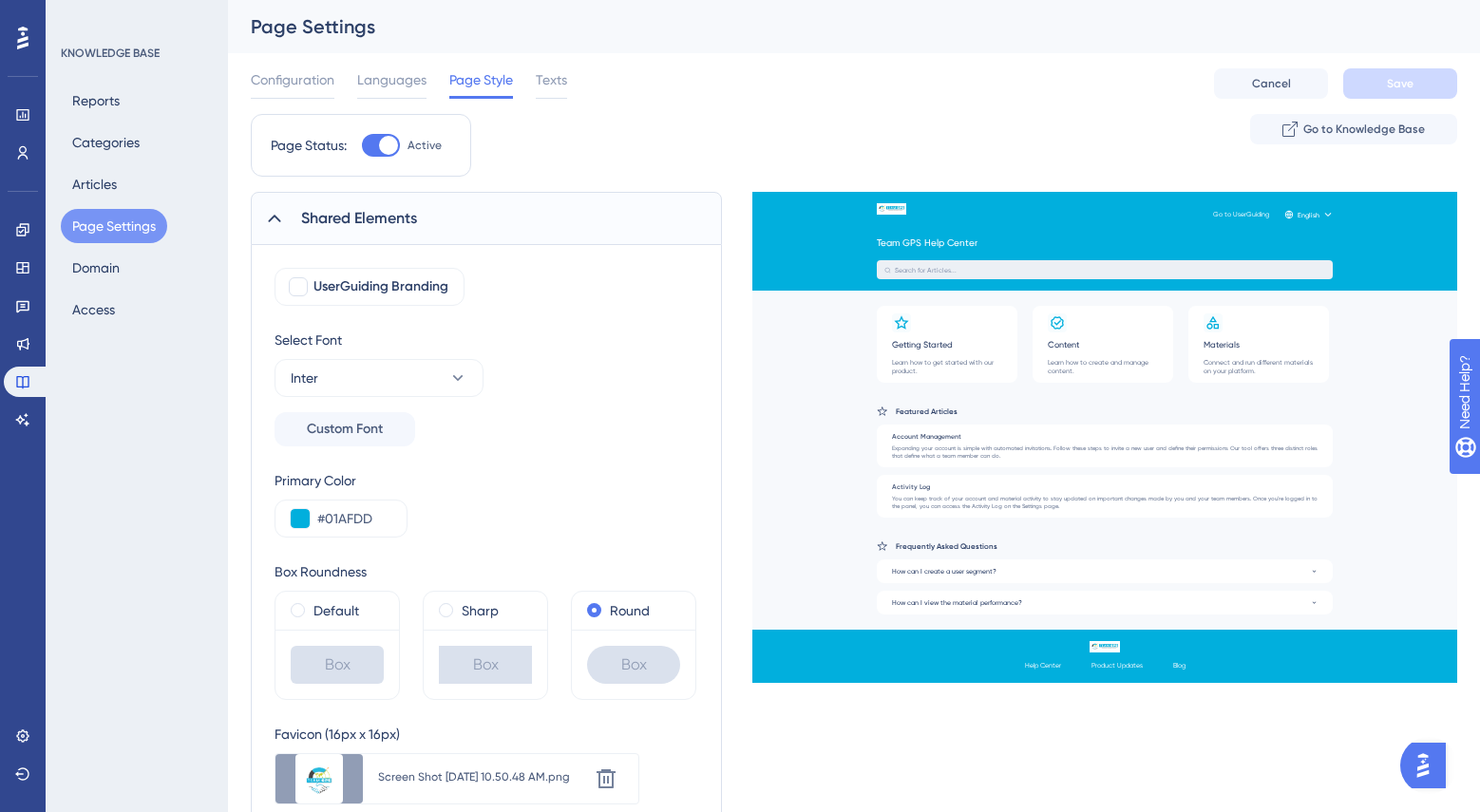
click at [265, 218] on icon at bounding box center [273, 217] width 19 height 19
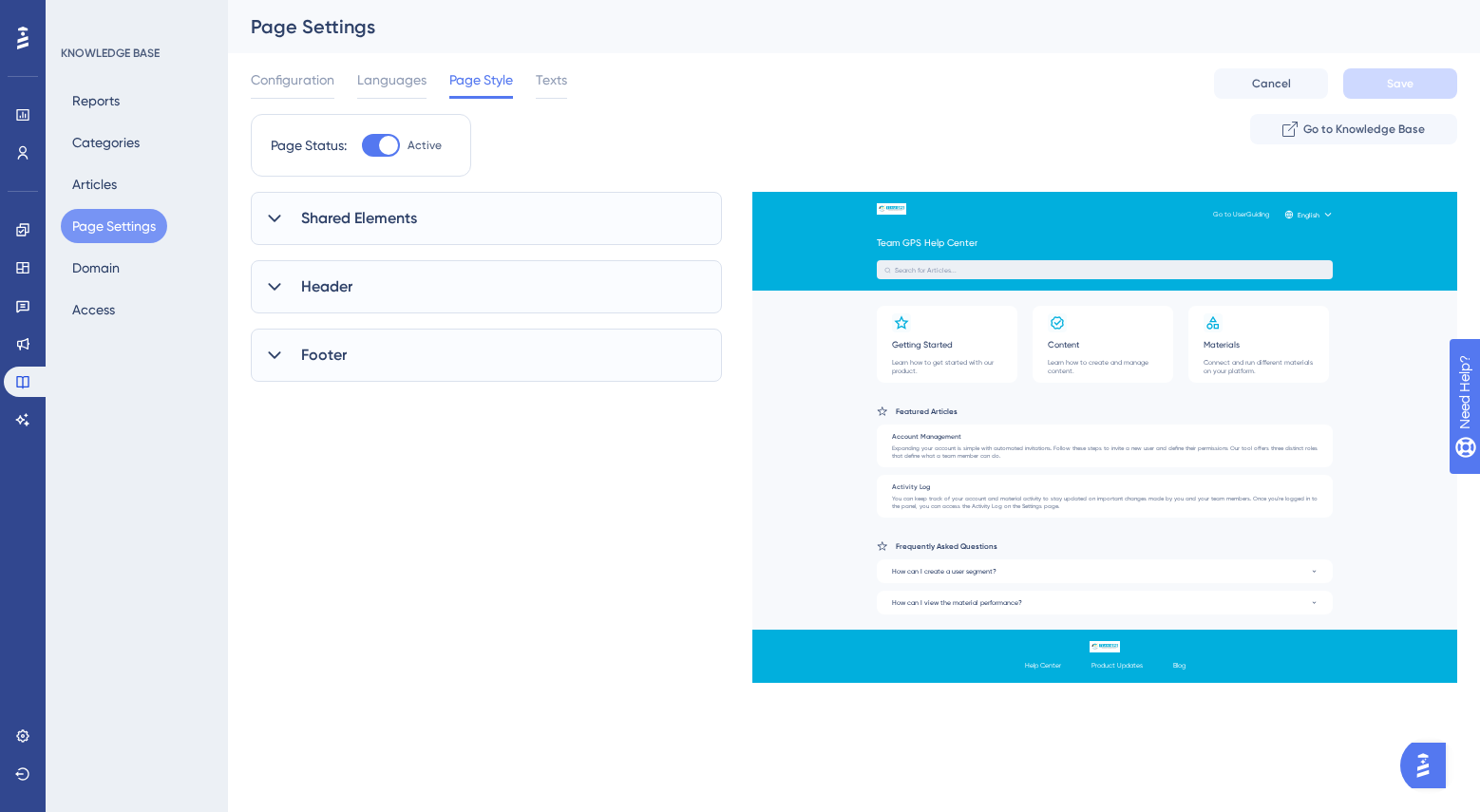
click at [269, 291] on icon at bounding box center [273, 286] width 19 height 19
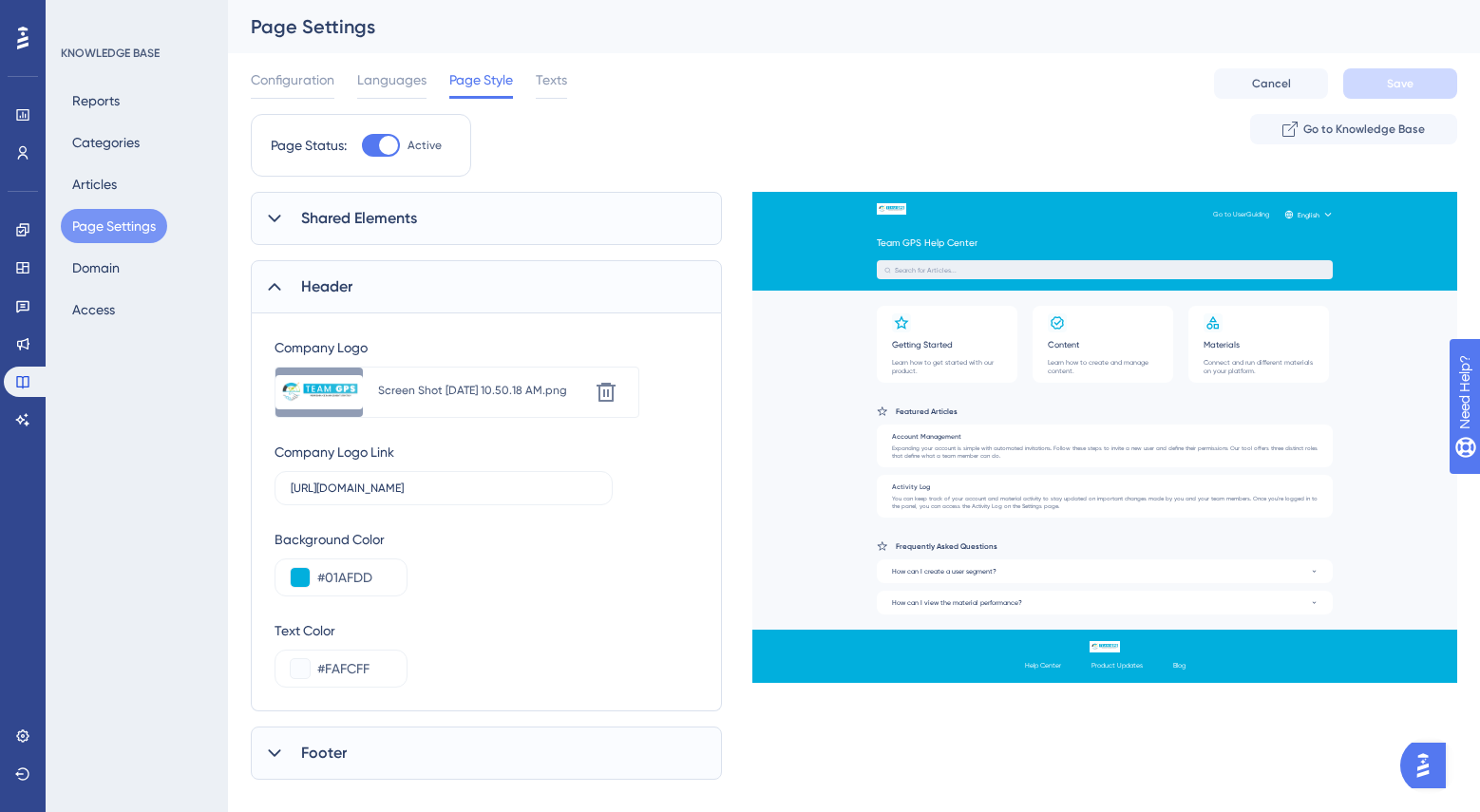
scroll to position [29, 0]
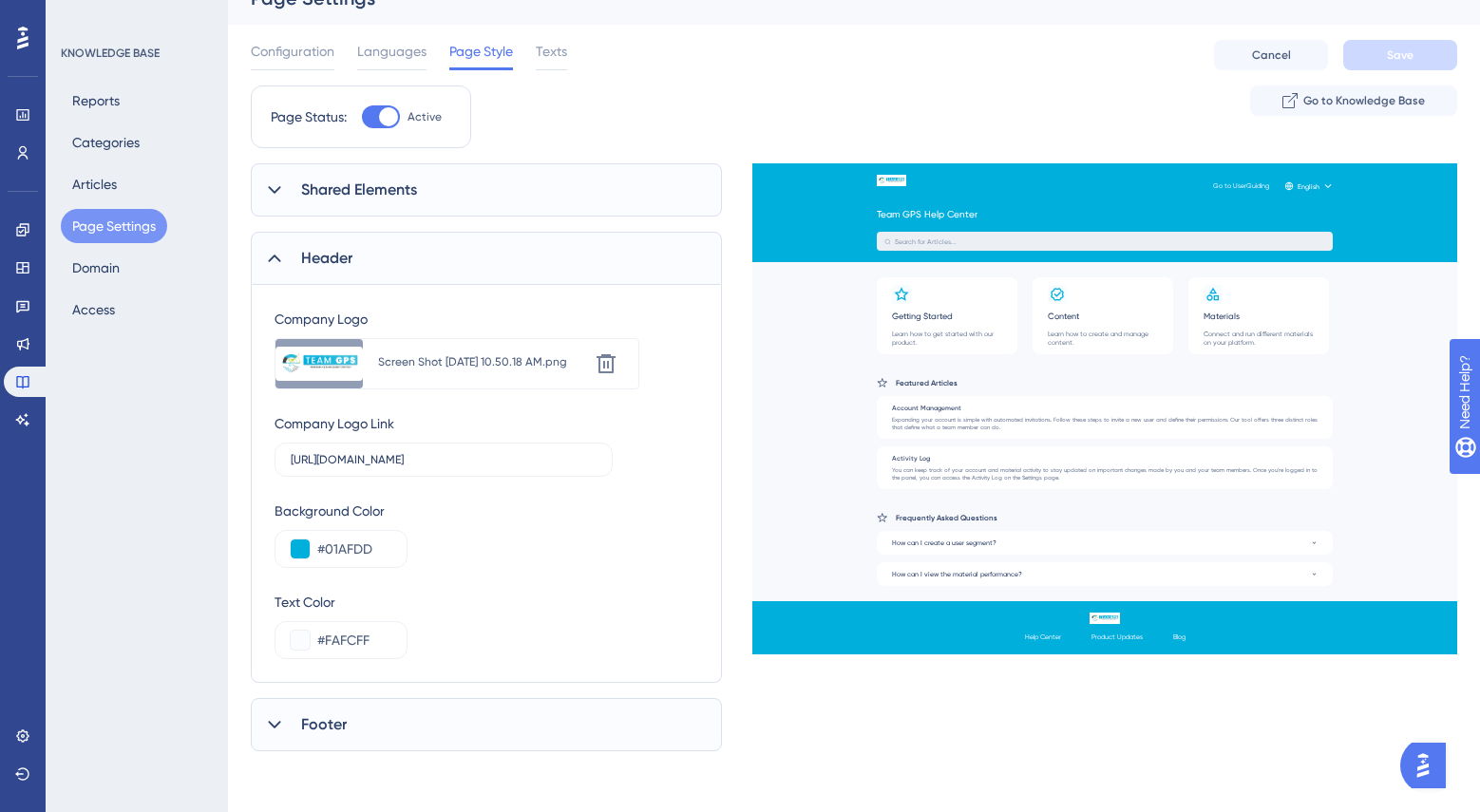
click at [273, 253] on icon at bounding box center [273, 258] width 19 height 19
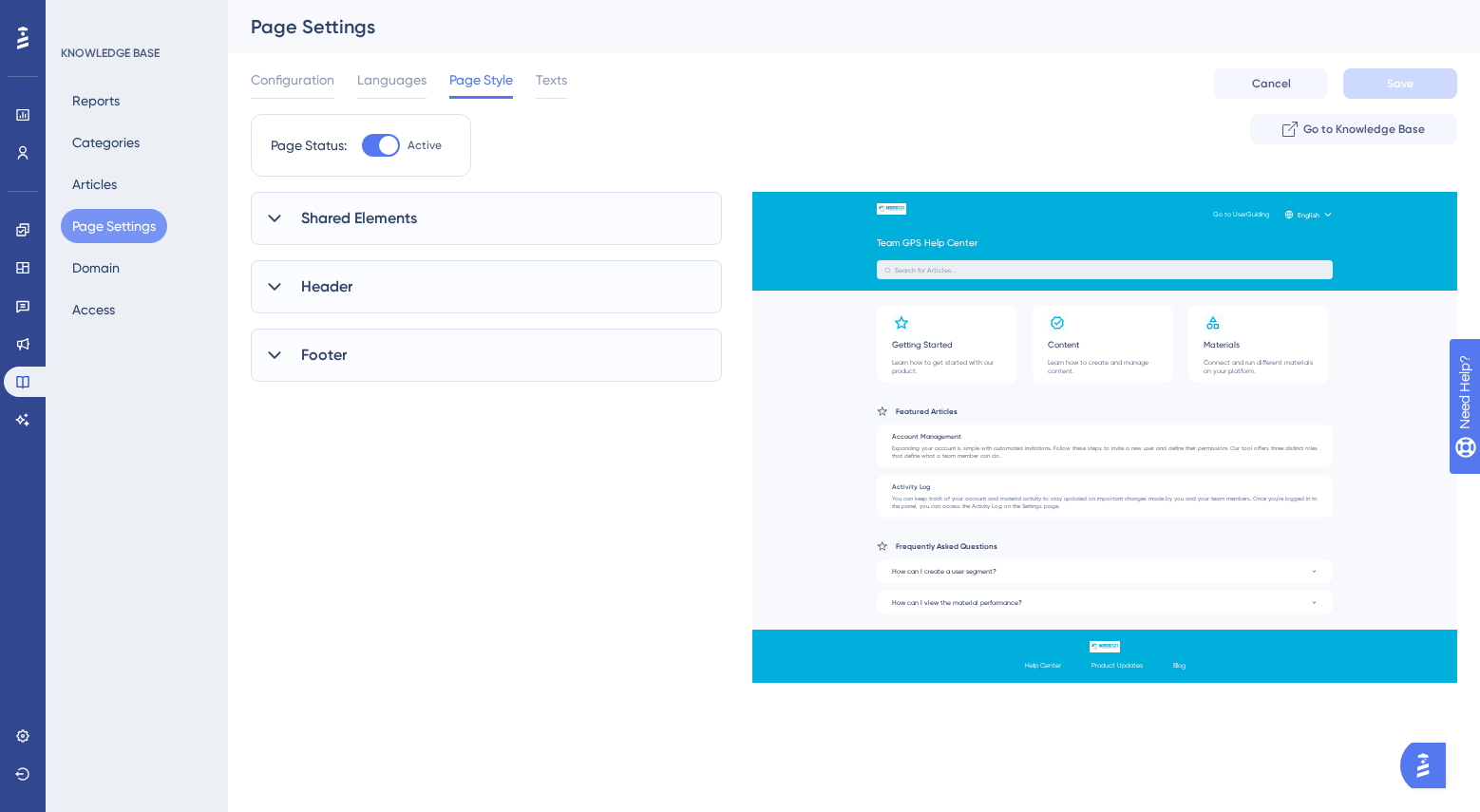
click at [275, 360] on icon at bounding box center [273, 355] width 19 height 19
click at [555, 90] on span "Texts" at bounding box center [552, 80] width 31 height 23
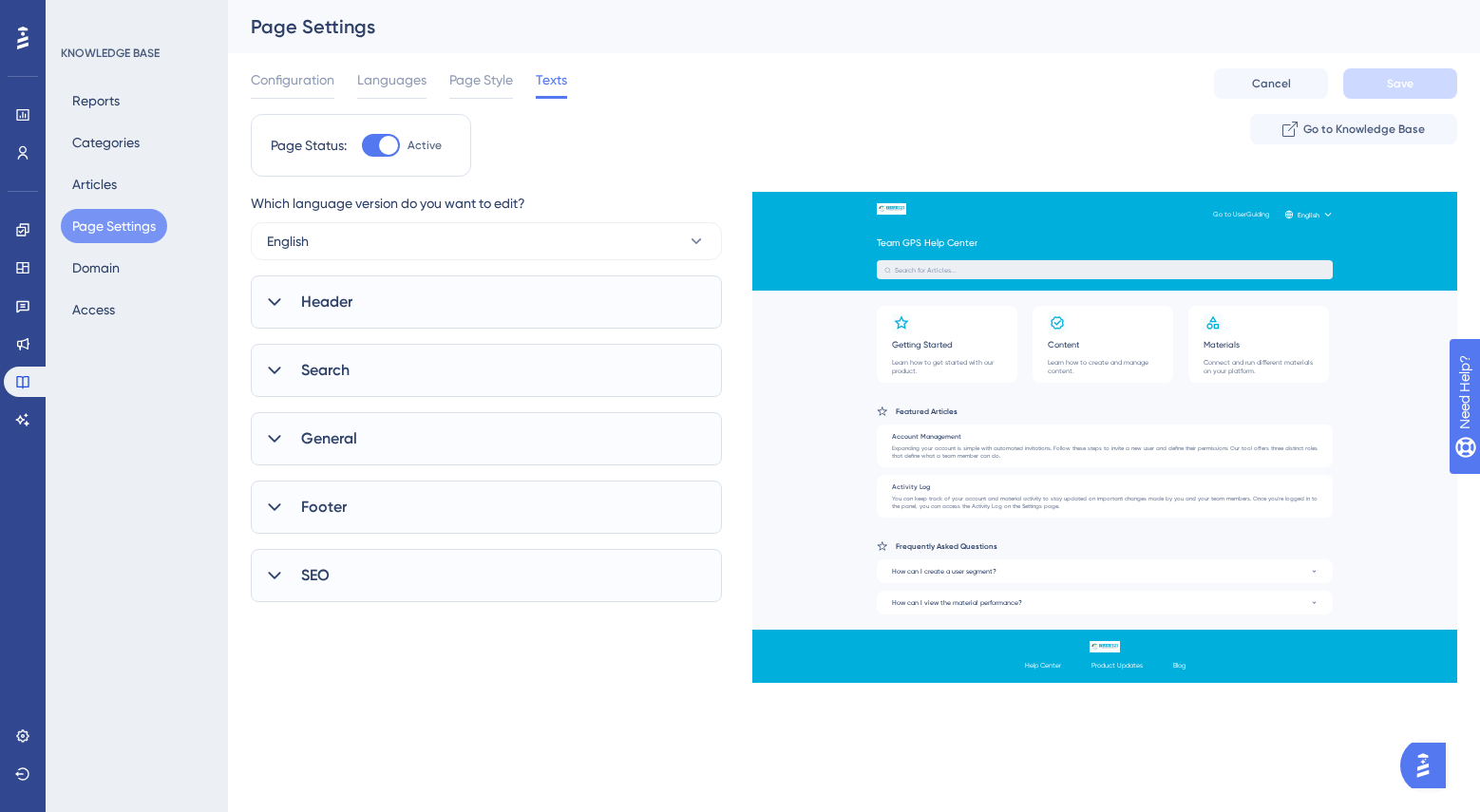
click at [283, 299] on icon at bounding box center [273, 301] width 19 height 19
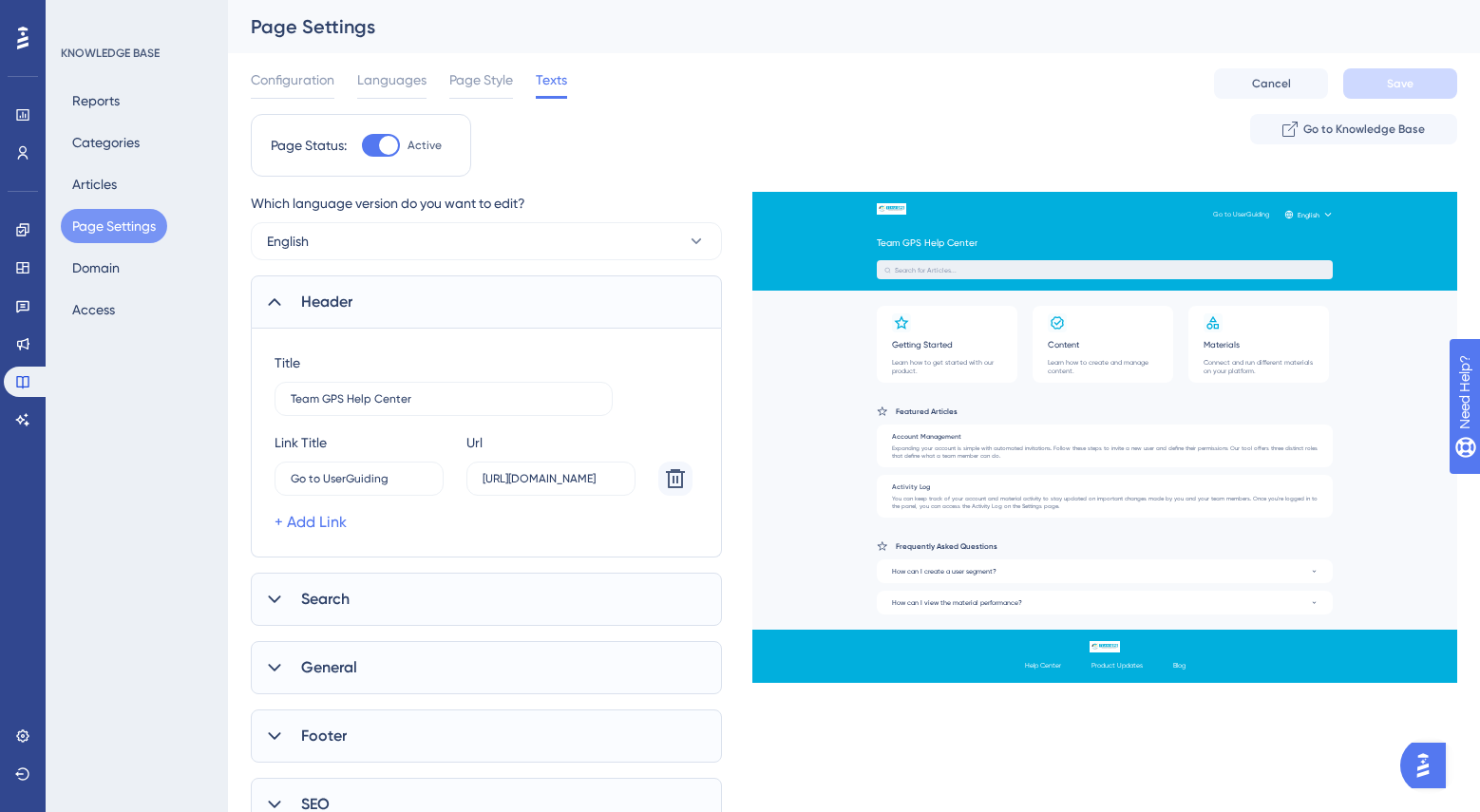
click at [283, 299] on icon at bounding box center [273, 301] width 19 height 19
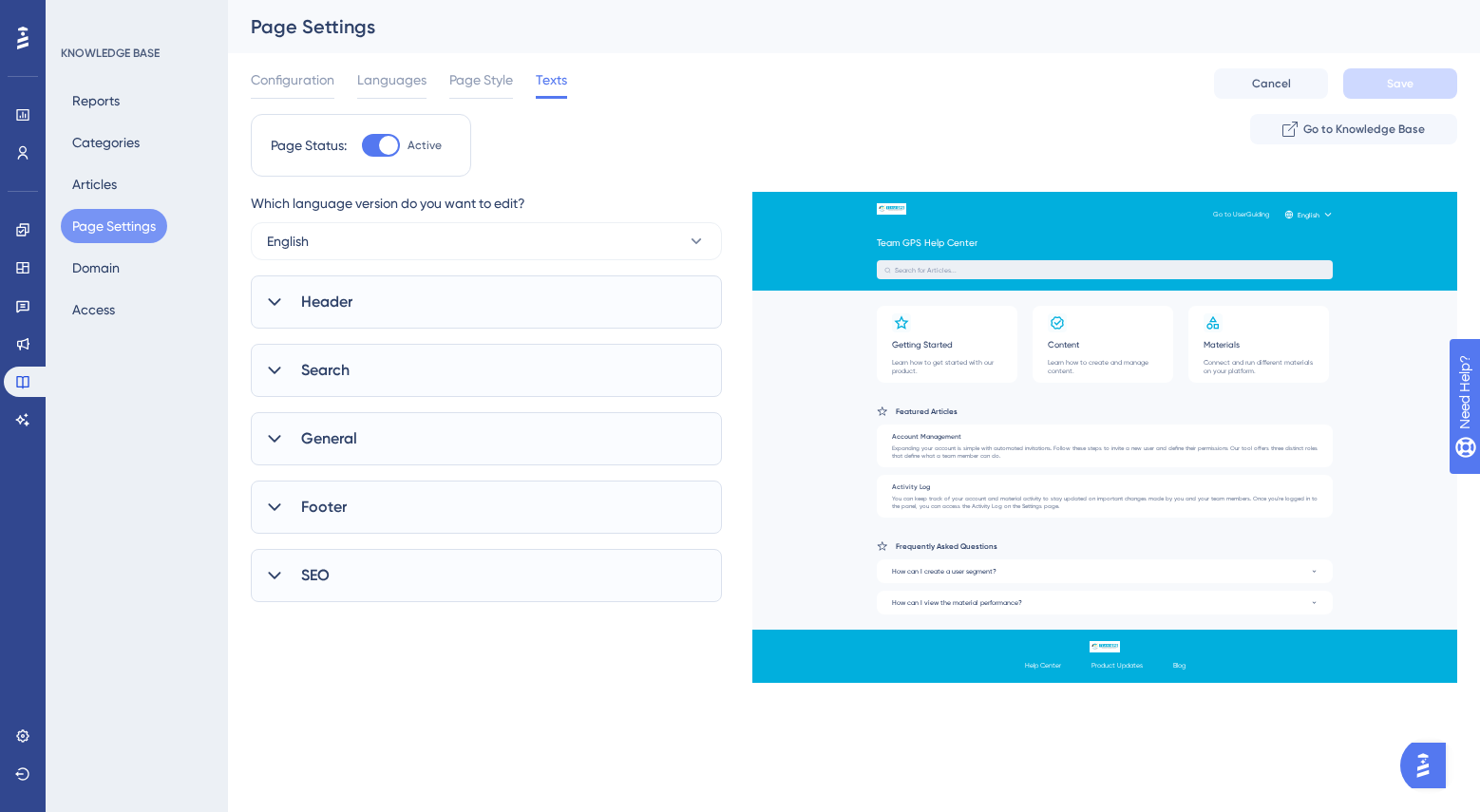
click at [269, 433] on icon at bounding box center [273, 438] width 19 height 19
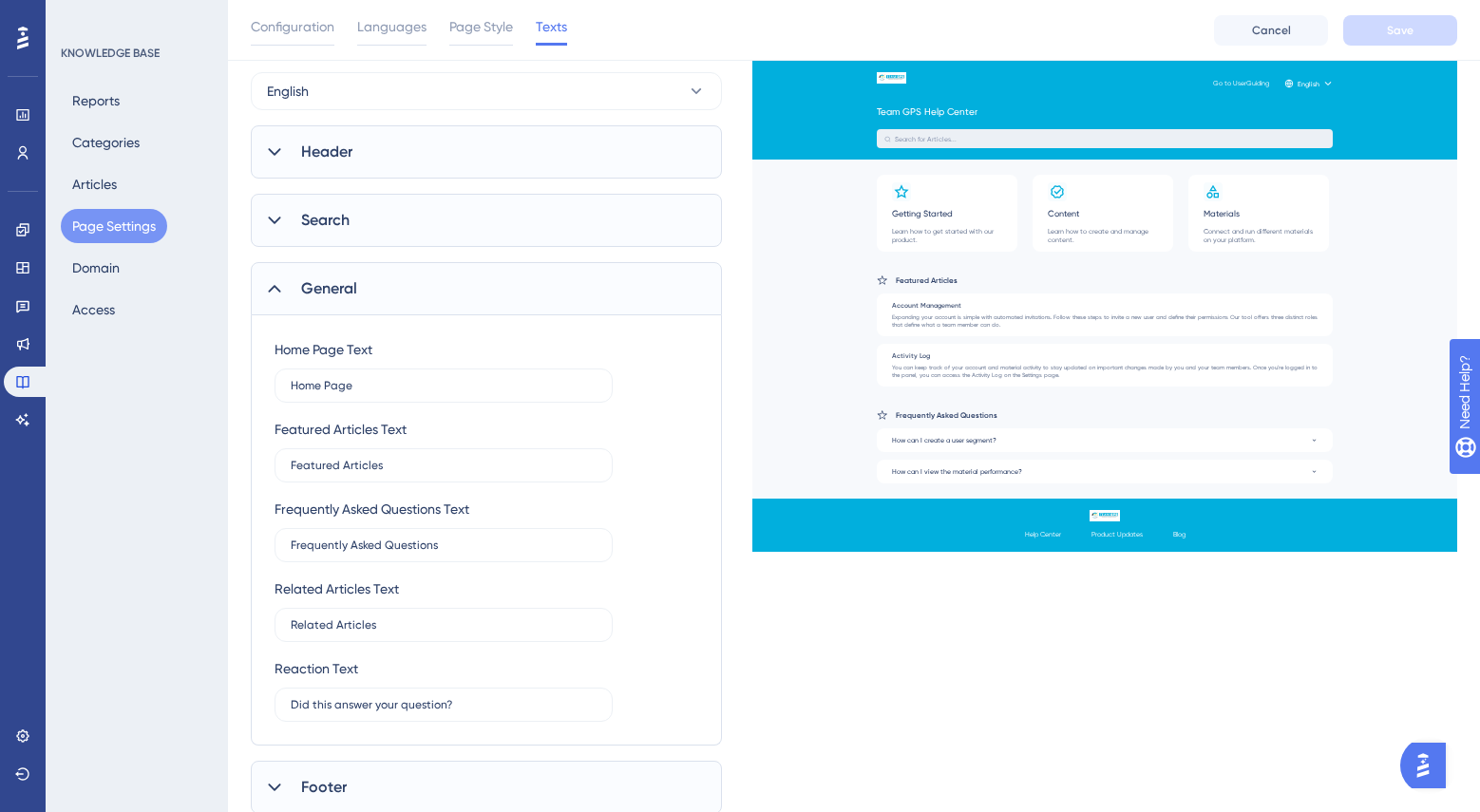
scroll to position [147, 0]
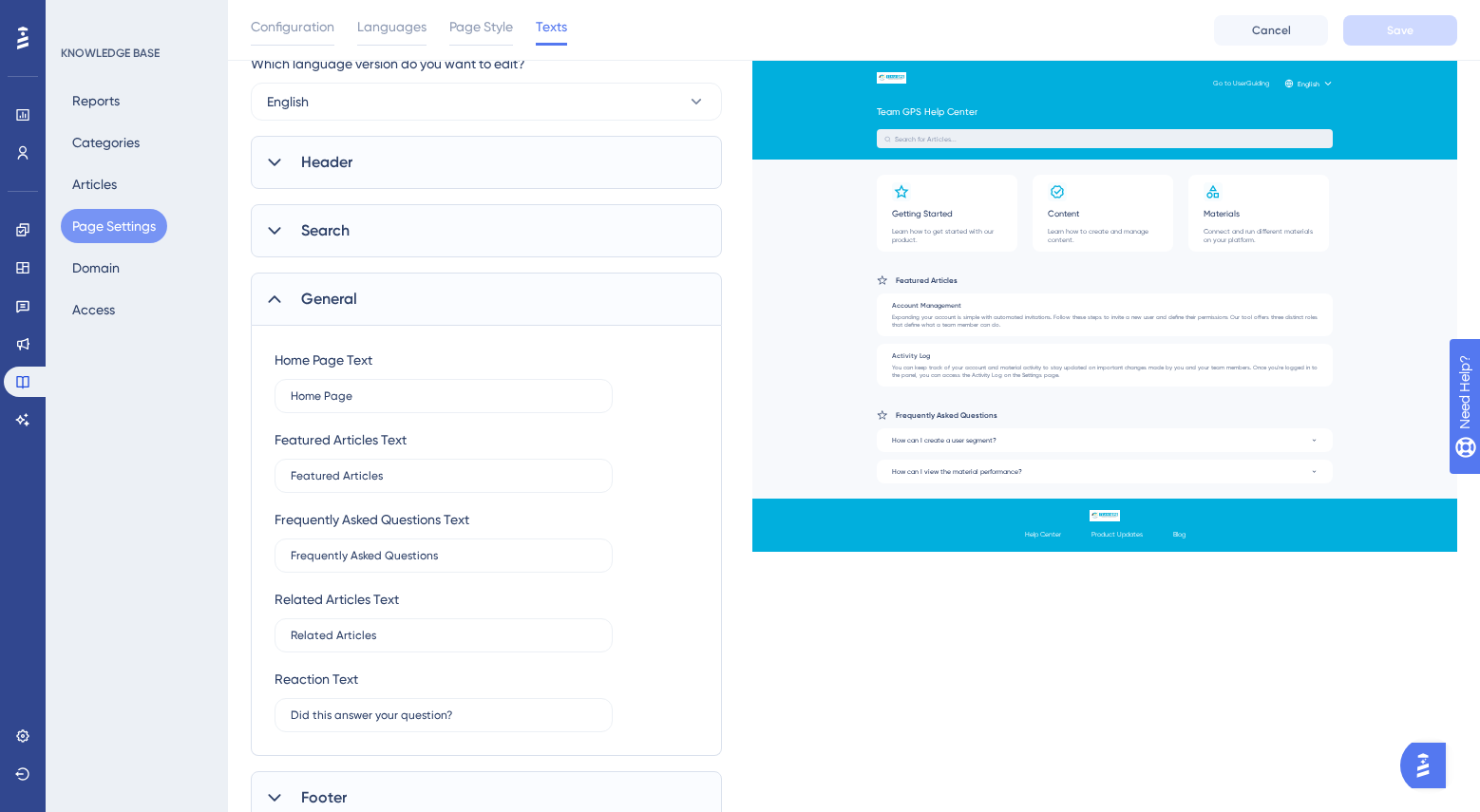
click at [273, 304] on icon at bounding box center [273, 299] width 19 height 19
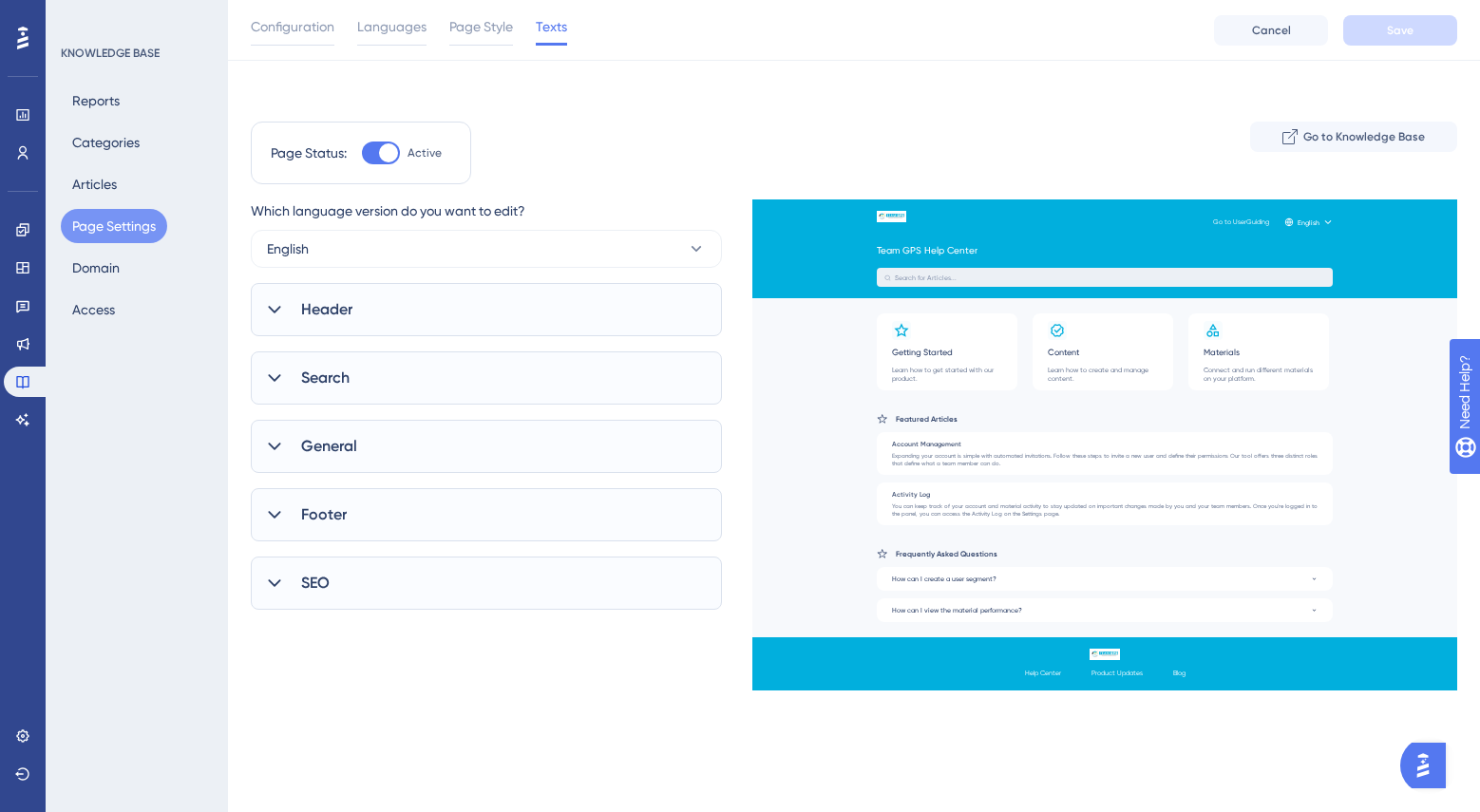
scroll to position [0, 0]
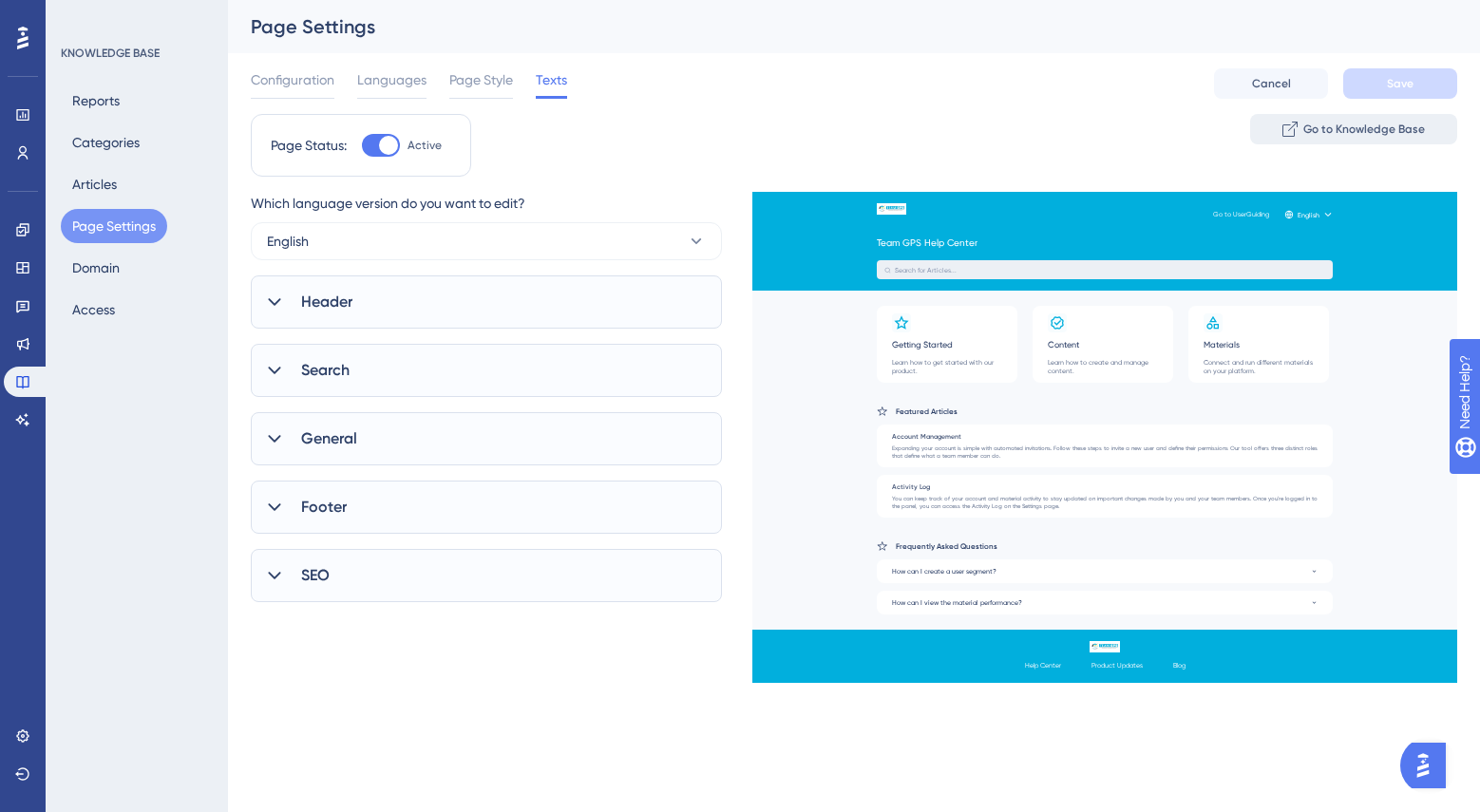
click at [1327, 130] on span "Go to Knowledge Base" at bounding box center [1364, 129] width 122 height 15
click at [121, 142] on button "Categories" at bounding box center [106, 142] width 90 height 34
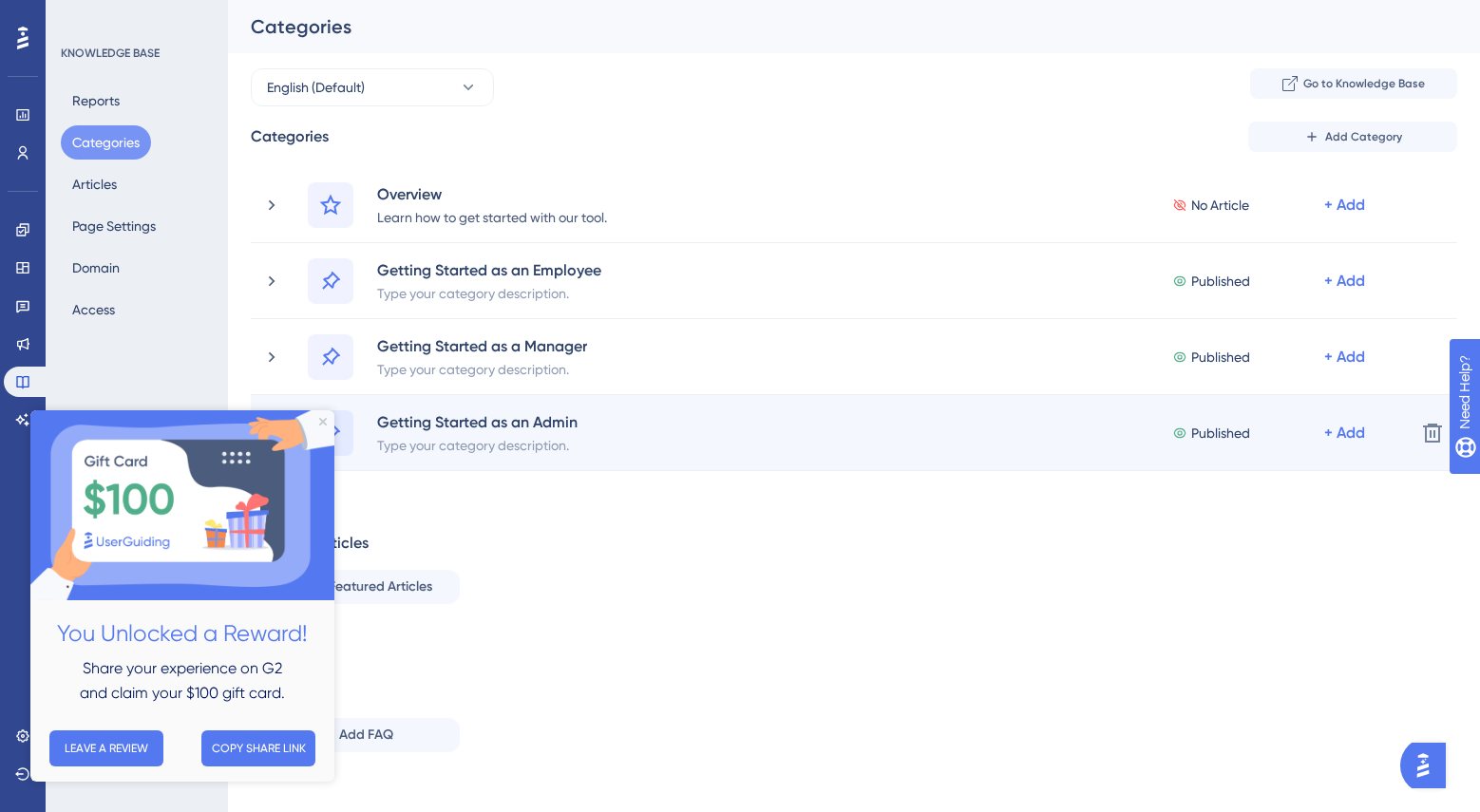
click at [341, 429] on icon at bounding box center [330, 433] width 23 height 23
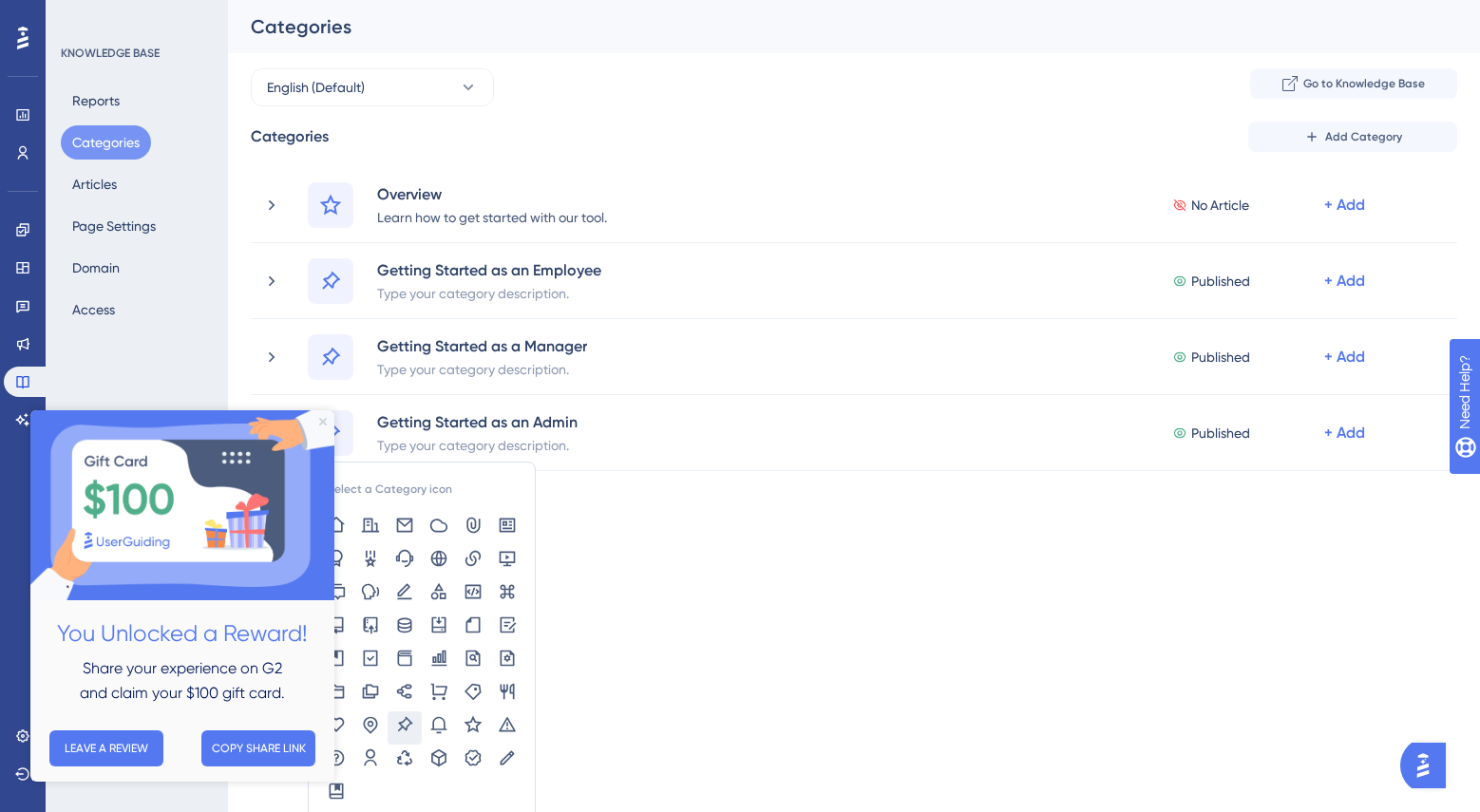
click at [326, 421] on icon "Close Preview" at bounding box center [324, 422] width 8 height 8
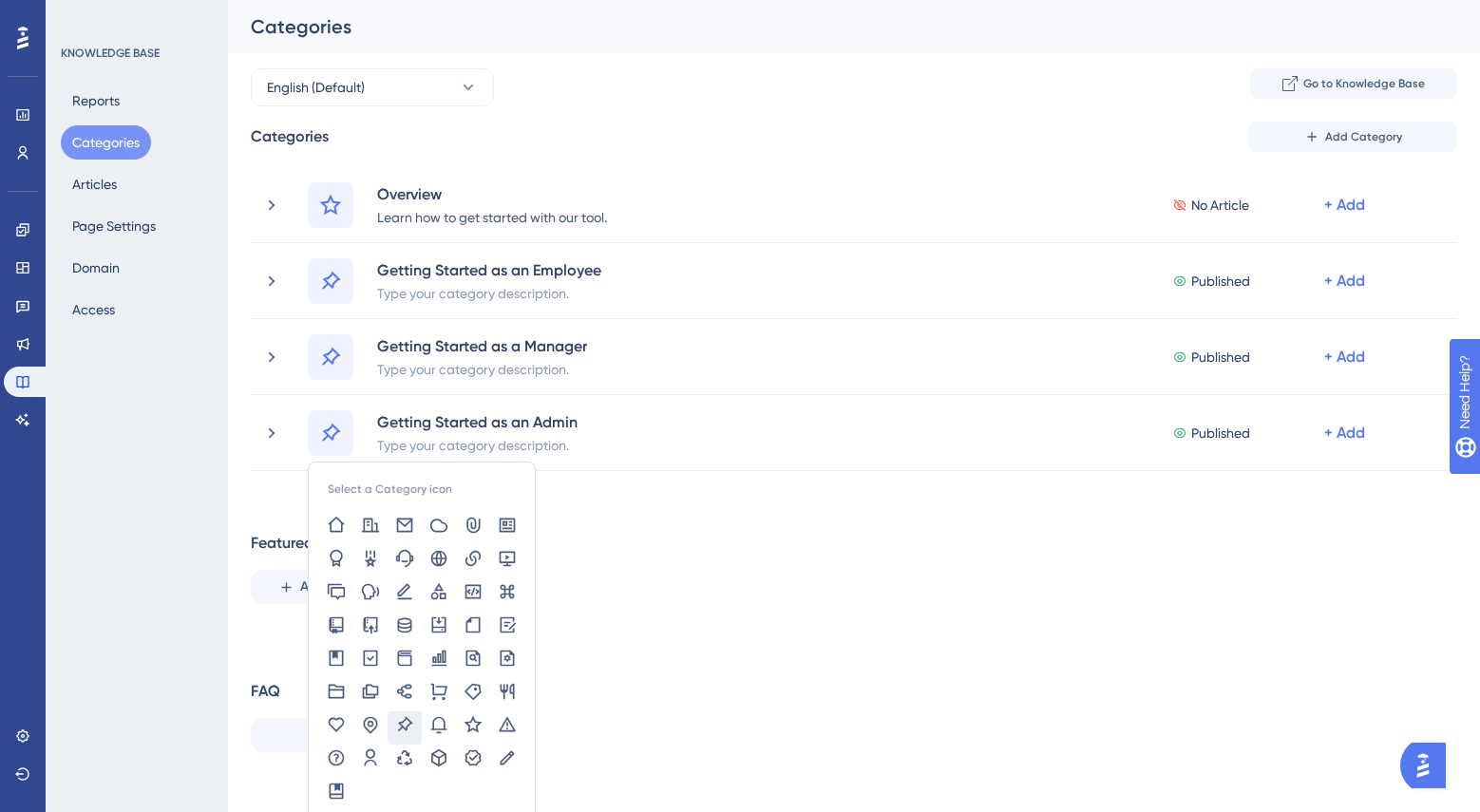
click at [787, 524] on div "Categories Add Category Overview Learn how to get started with our tool. No Art…" at bounding box center [854, 444] width 1207 height 646
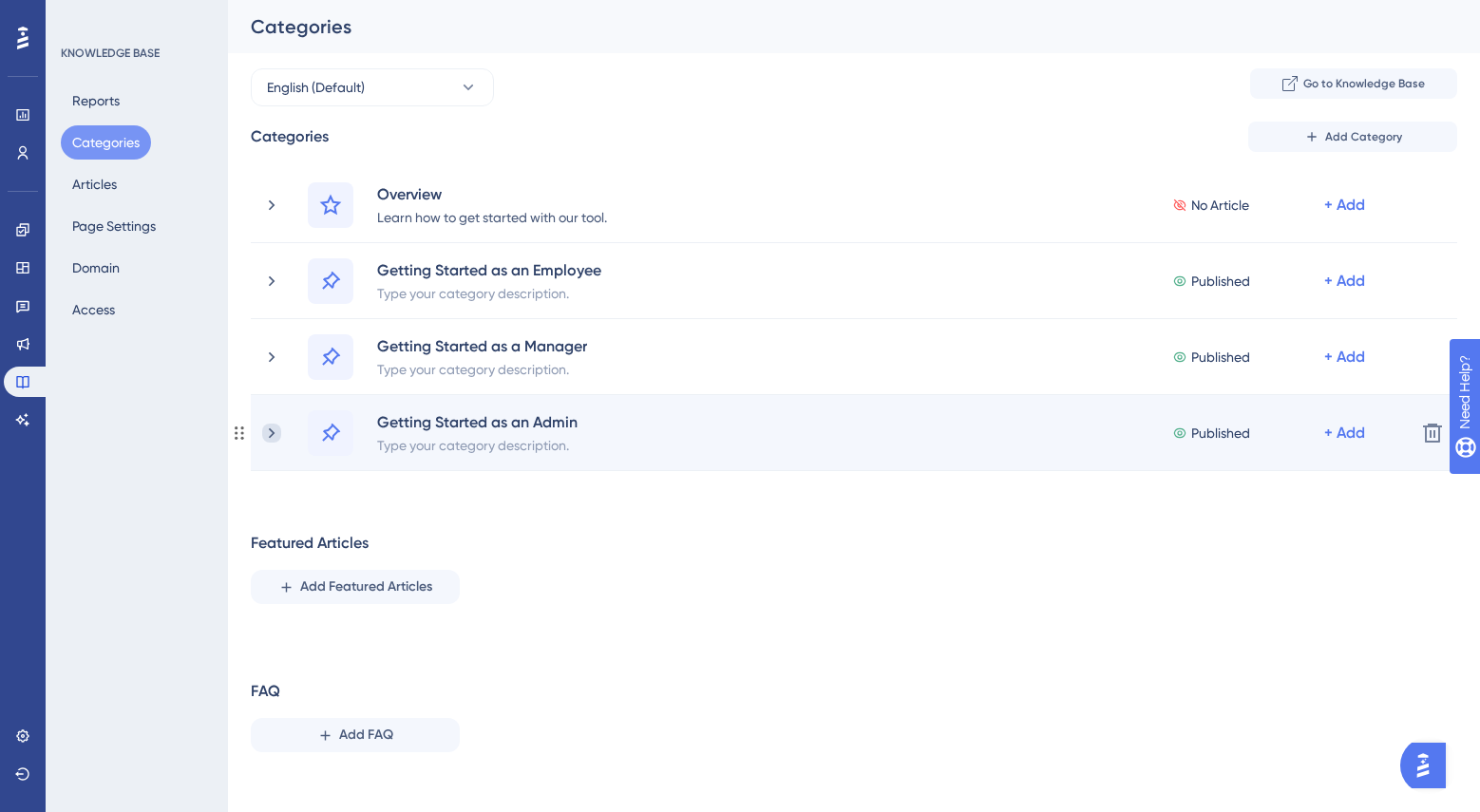
click at [274, 434] on icon at bounding box center [271, 433] width 19 height 19
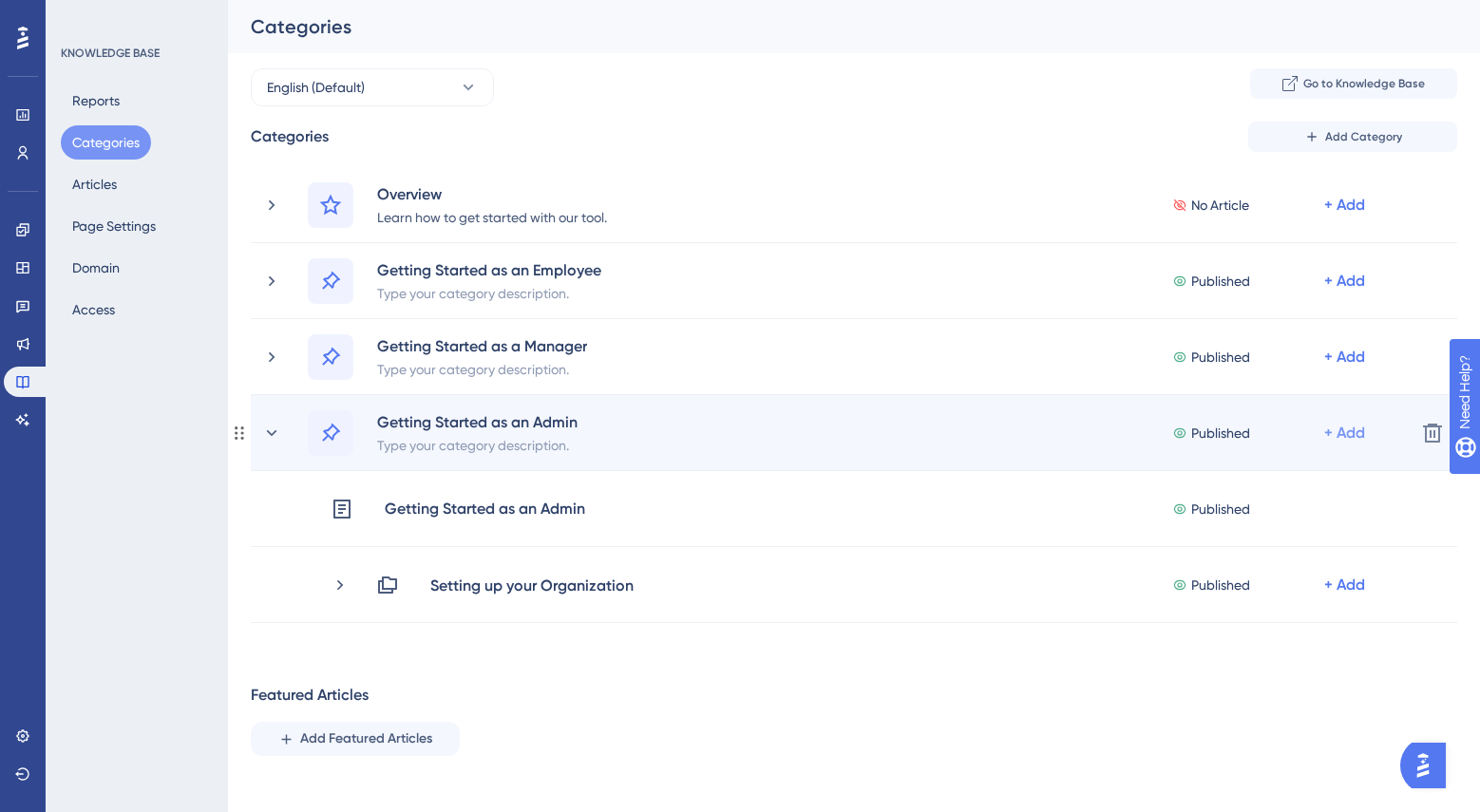
click at [1357, 428] on div "+ Add" at bounding box center [1344, 433] width 41 height 23
click at [1245, 482] on span "Add a Subcategory" at bounding box center [1263, 483] width 120 height 23
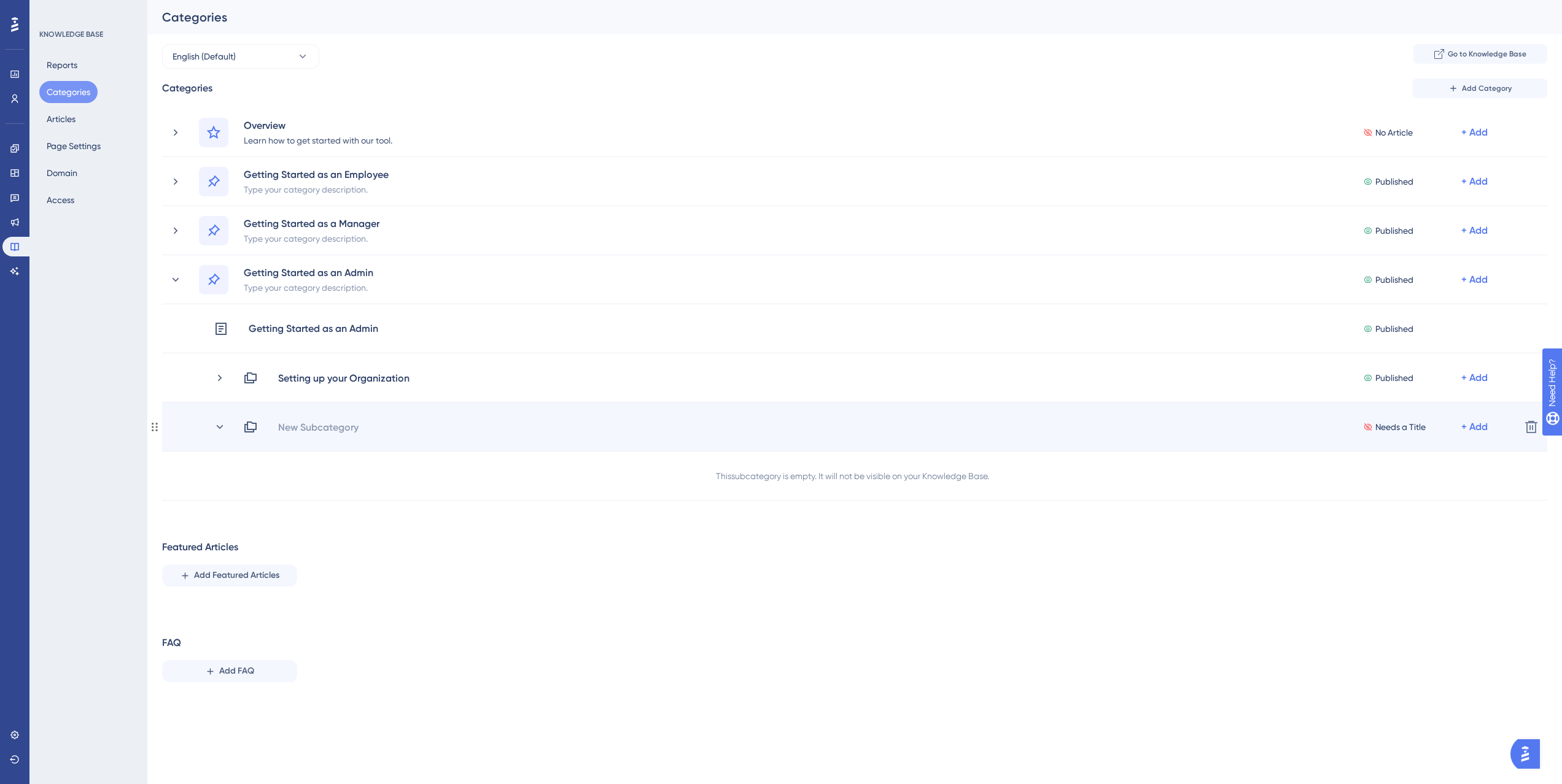
click at [378, 423] on div "New Subcategory Needs a Title + Add" at bounding box center [876, 427] width 1267 height 15
click at [345, 424] on div "New Subcategory" at bounding box center [319, 427] width 81 height 15
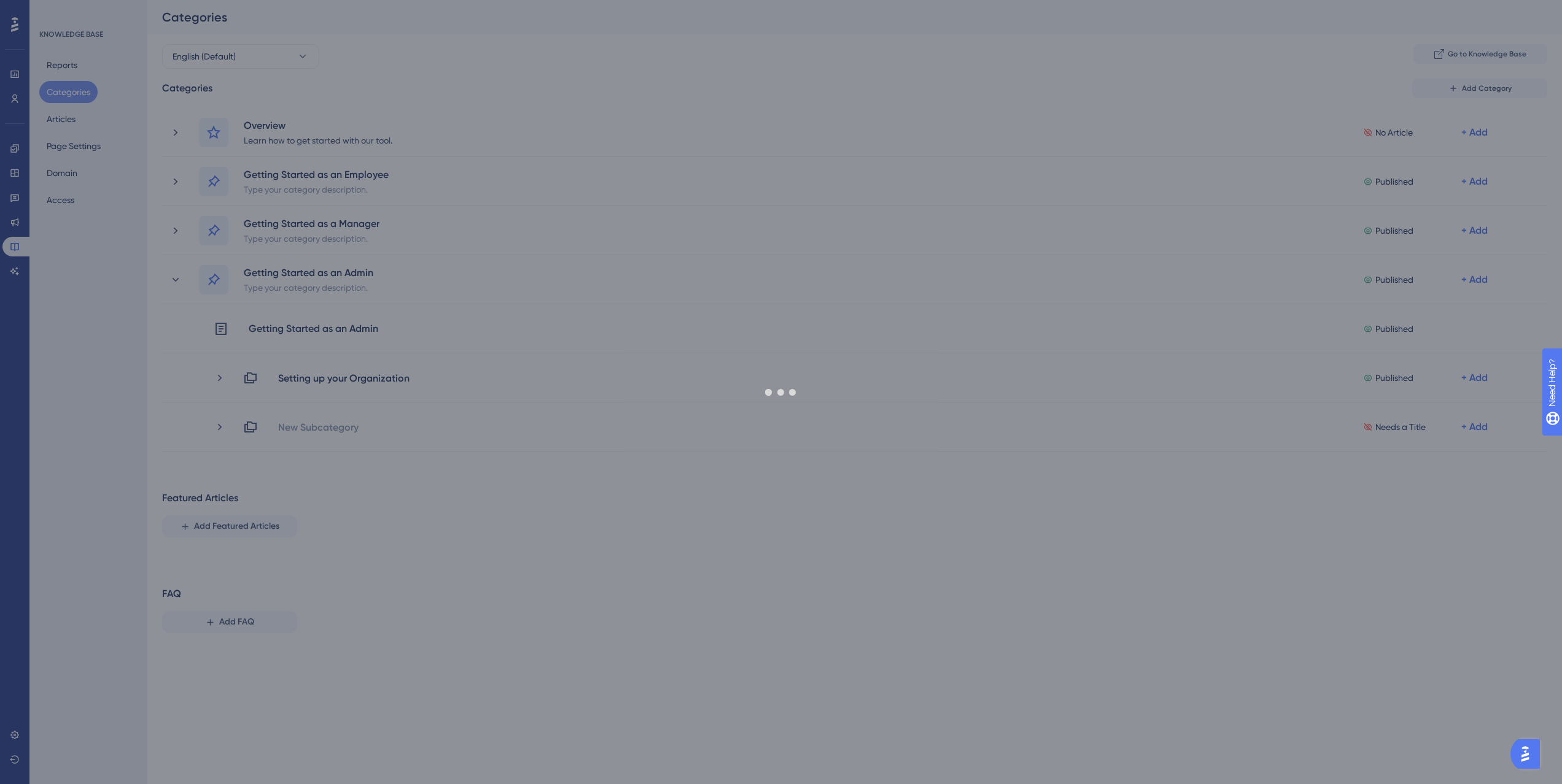
click at [523, 524] on div "Performance Users Engagement Widgets Feedback Product Updates Knowledge Base AI…" at bounding box center [854, 331] width 1415 height 663
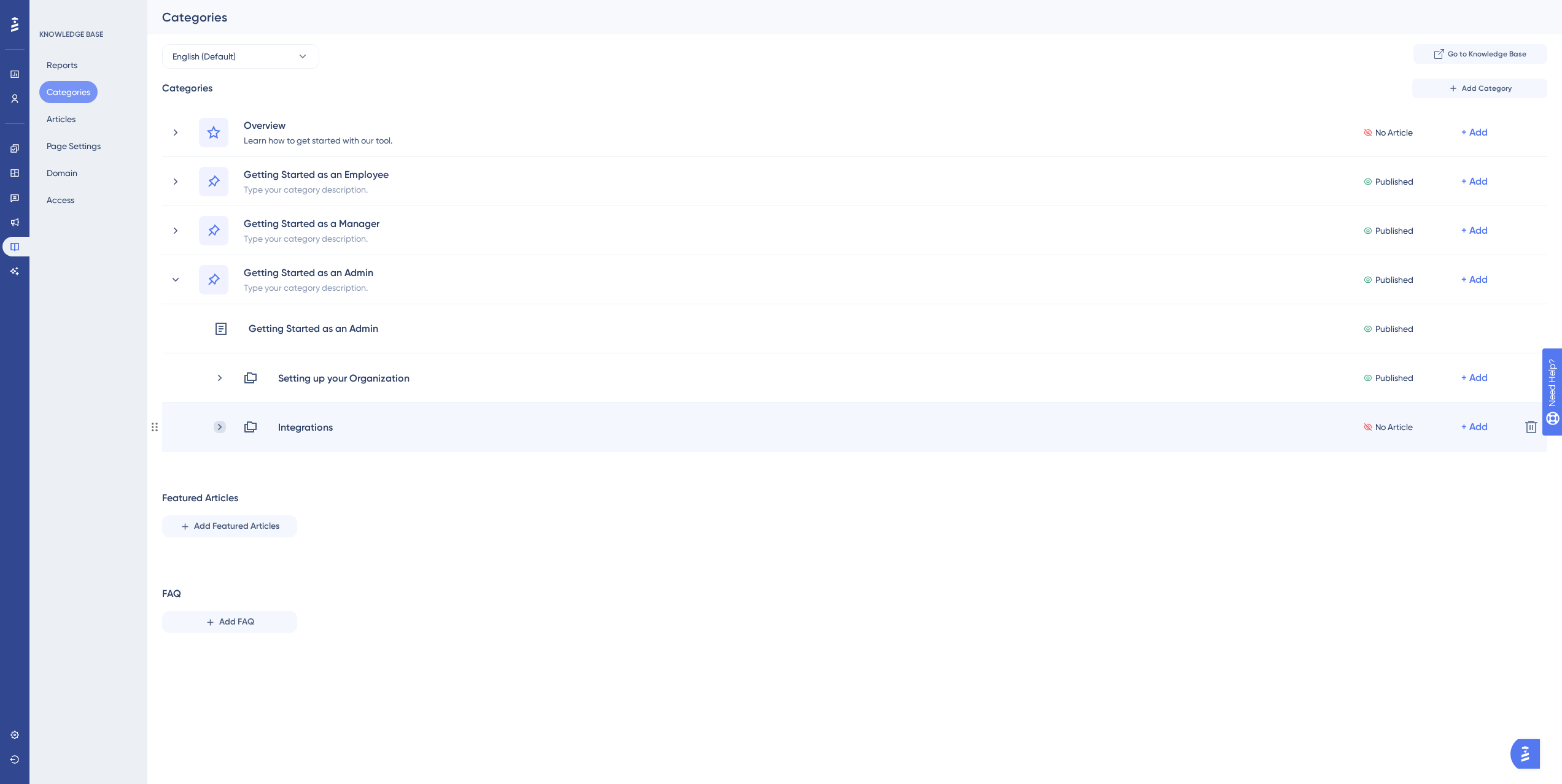
click at [218, 428] on icon at bounding box center [219, 427] width 12 height 12
click at [218, 427] on icon at bounding box center [219, 427] width 12 height 12
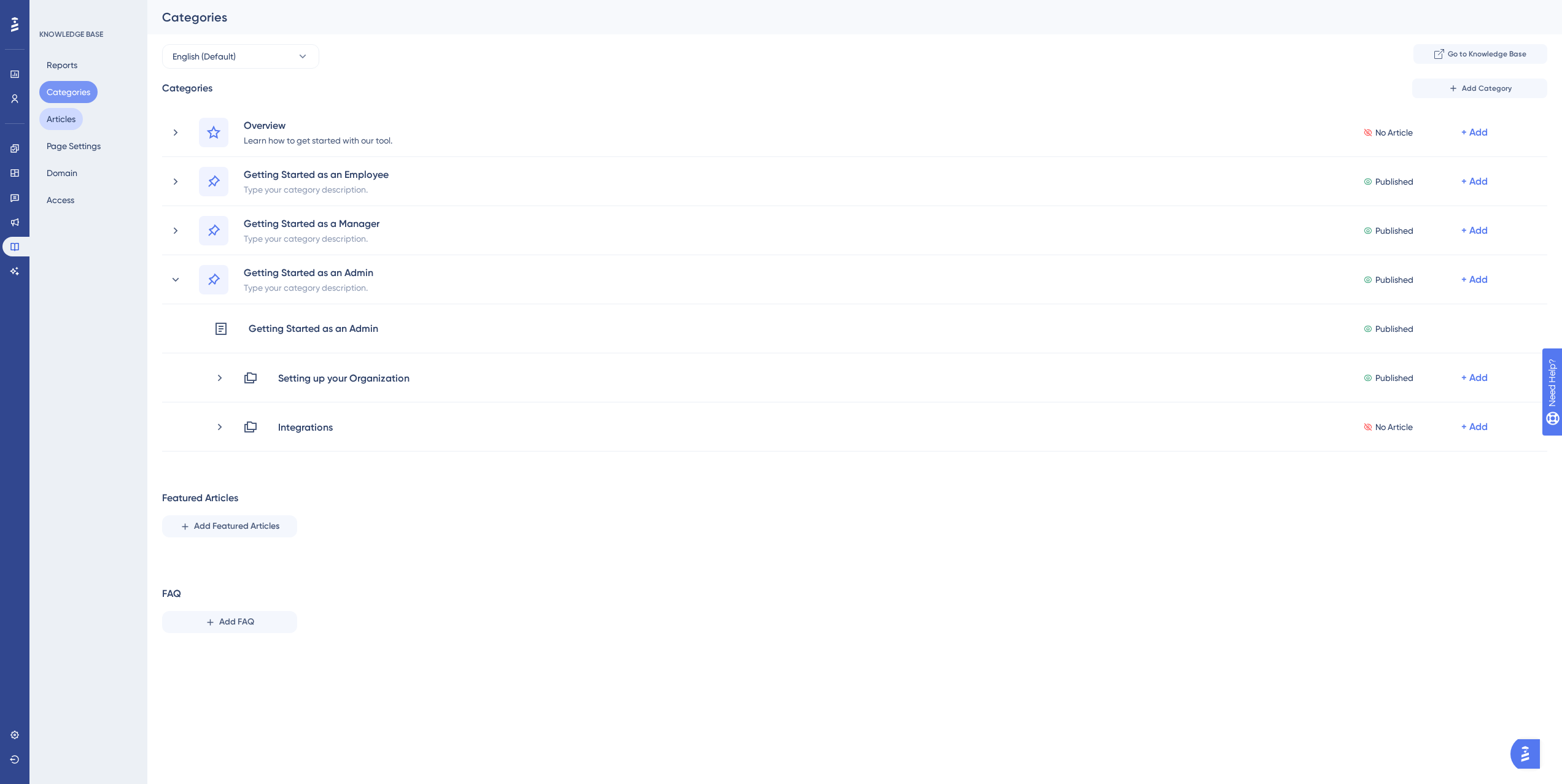
click at [72, 121] on button "Articles" at bounding box center [61, 119] width 44 height 22
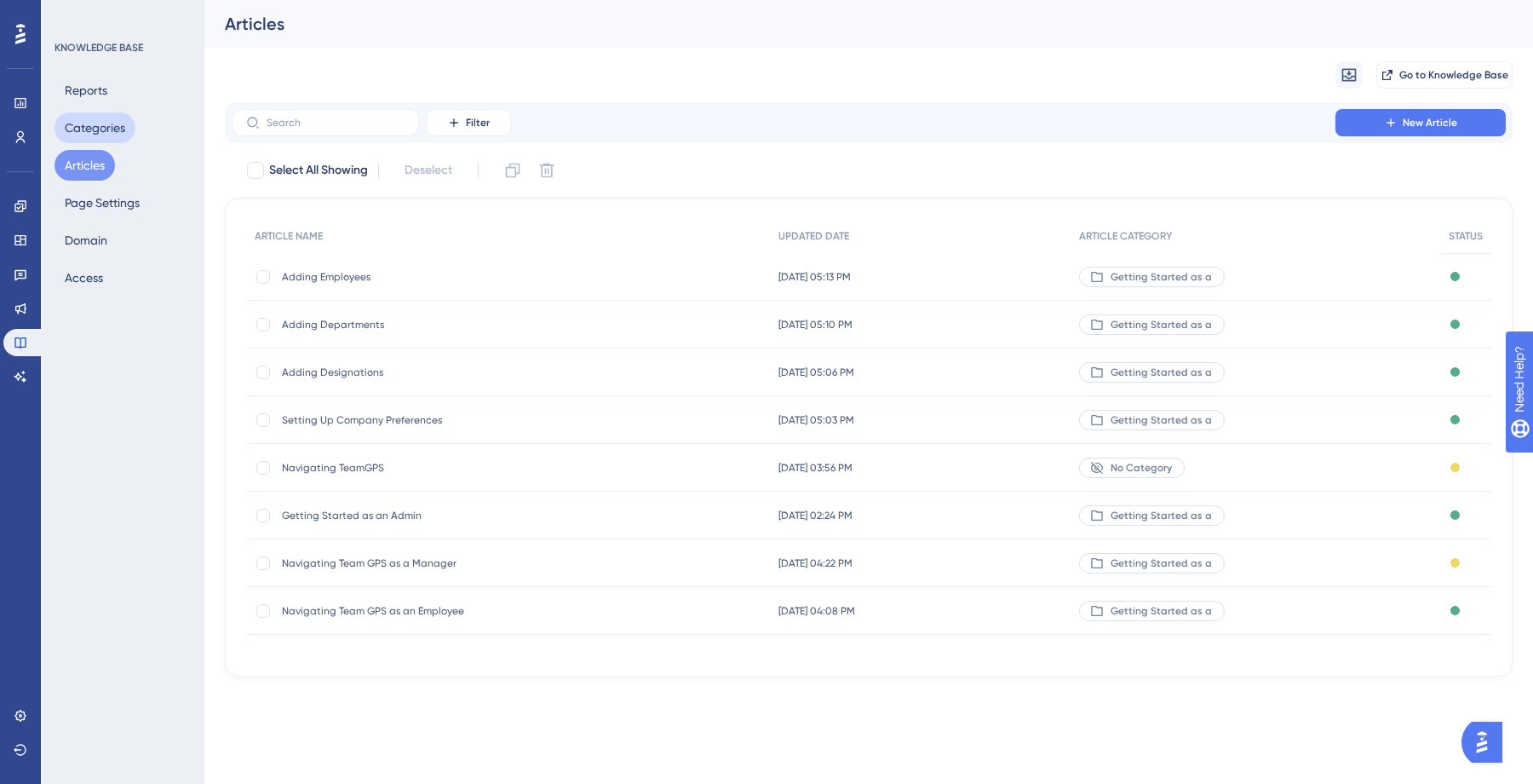
click at [84, 133] on button "Categories" at bounding box center [95, 127] width 81 height 31
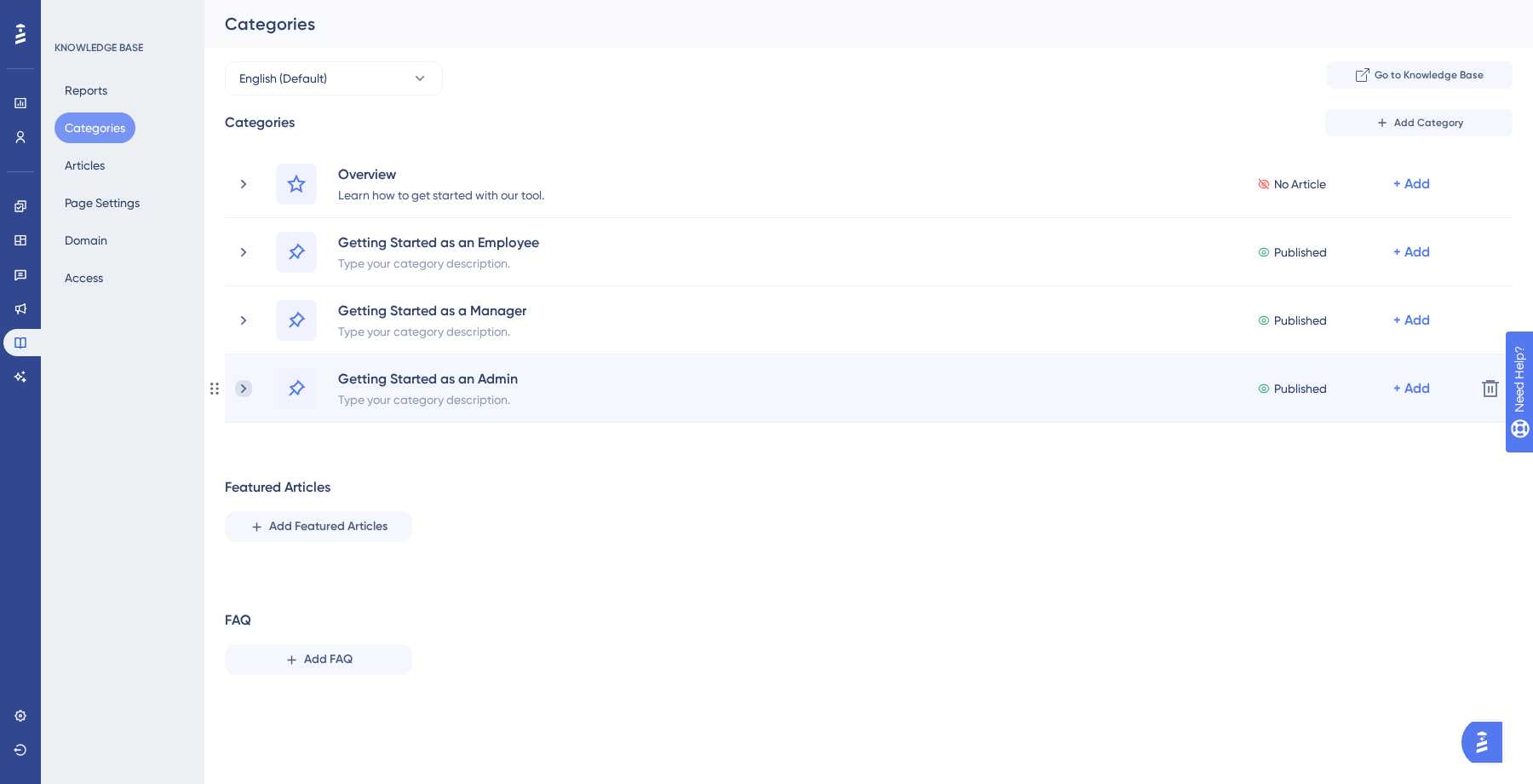
click at [237, 386] on icon at bounding box center [243, 388] width 17 height 17
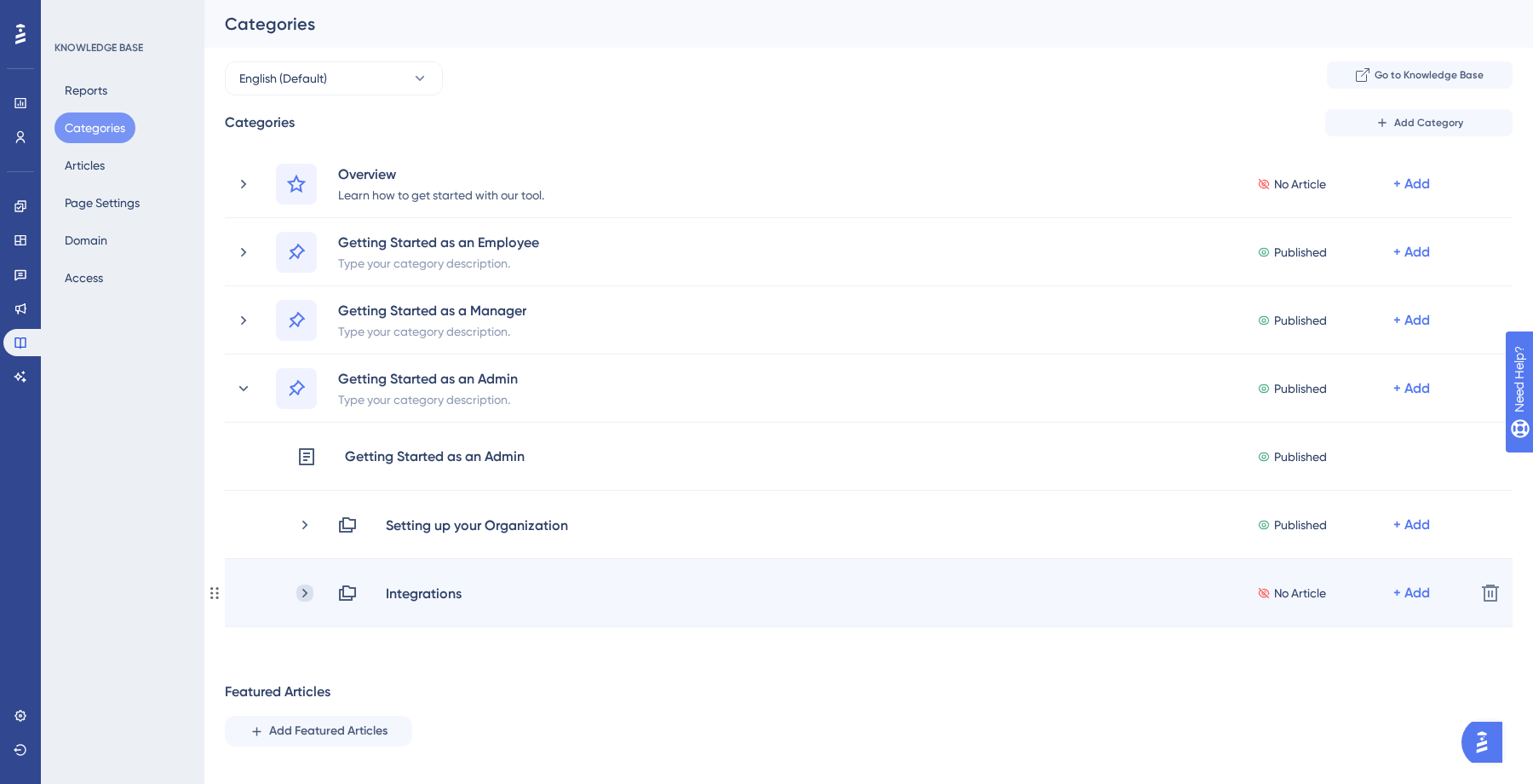
click at [305, 592] on icon at bounding box center [304, 593] width 17 height 17
click at [1327, 595] on div "+ Add" at bounding box center [1412, 593] width 37 height 20
click at [304, 595] on icon at bounding box center [304, 593] width 17 height 17
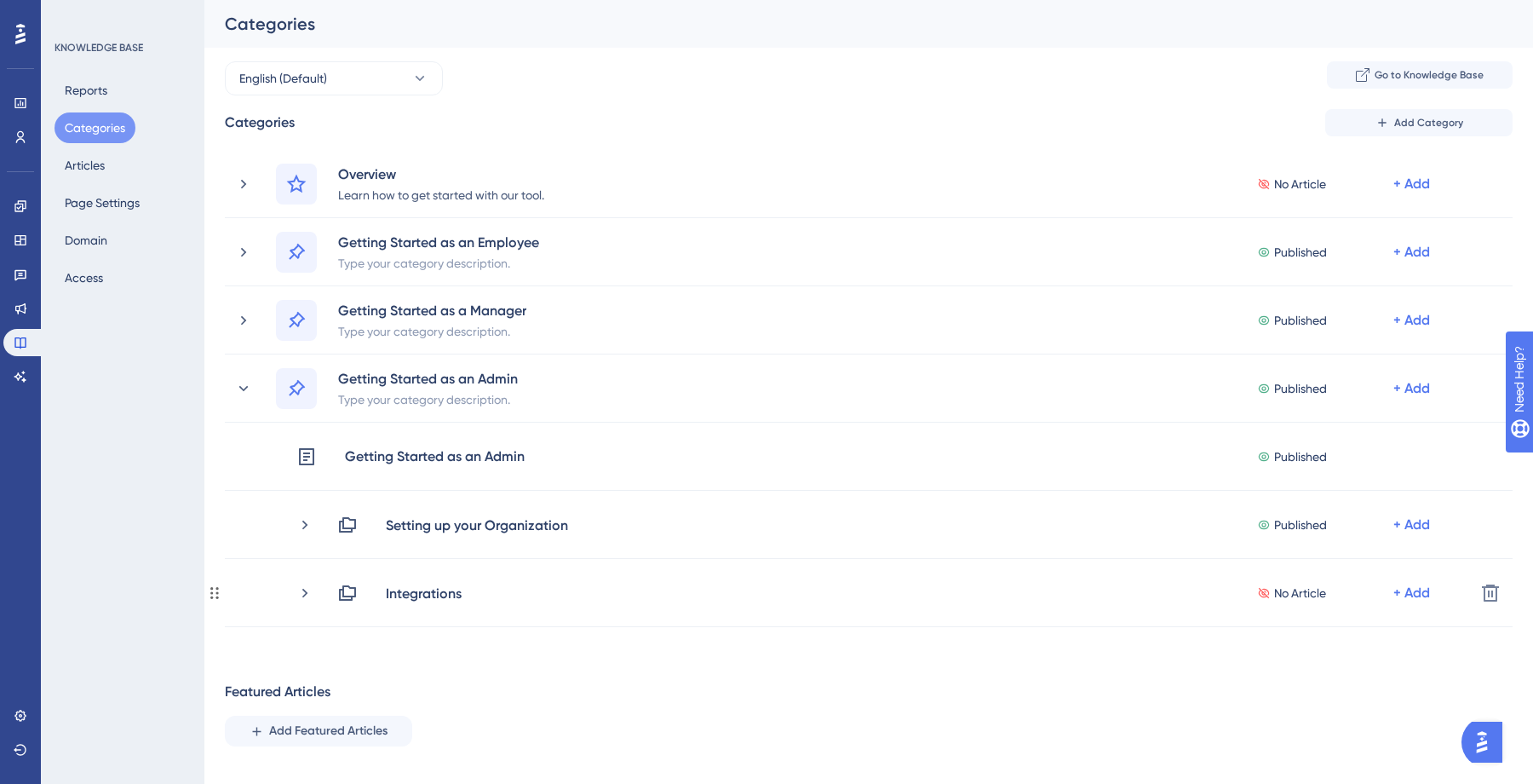
click at [304, 595] on icon at bounding box center [304, 593] width 17 height 17
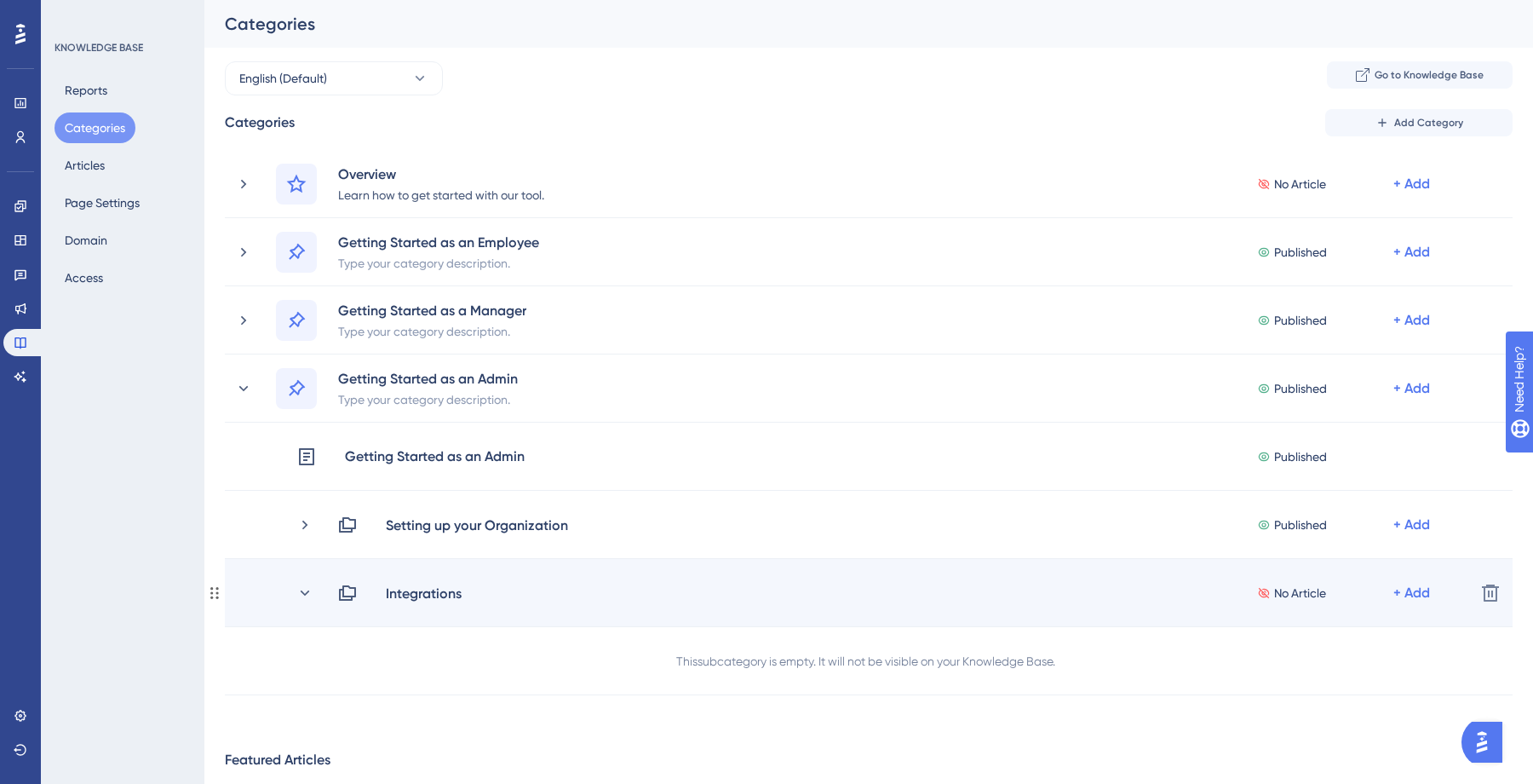
click at [348, 595] on icon at bounding box center [347, 593] width 17 height 15
click at [1327, 592] on div "+ Add" at bounding box center [1412, 593] width 37 height 20
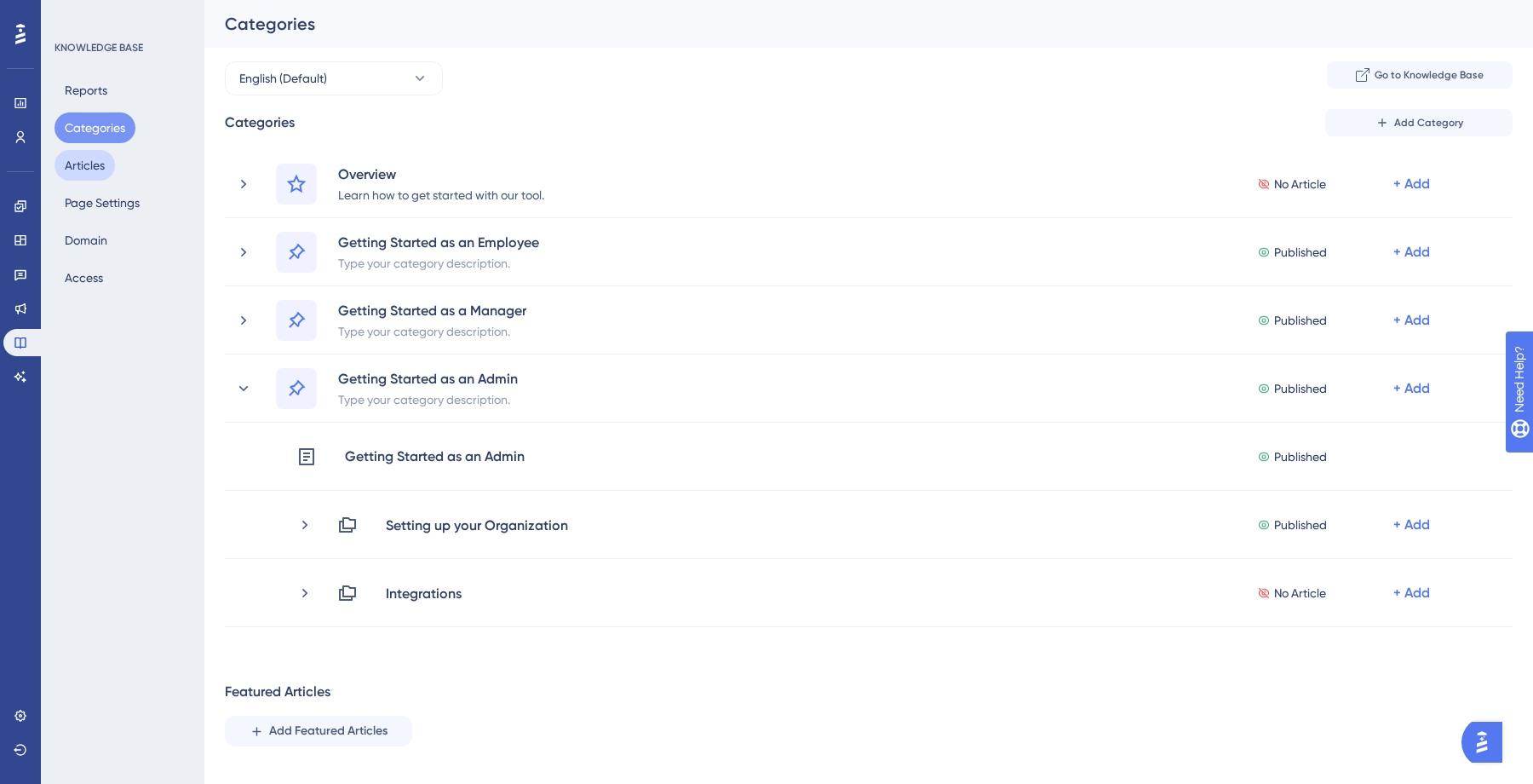
click at [110, 169] on button "Articles" at bounding box center [85, 165] width 61 height 31
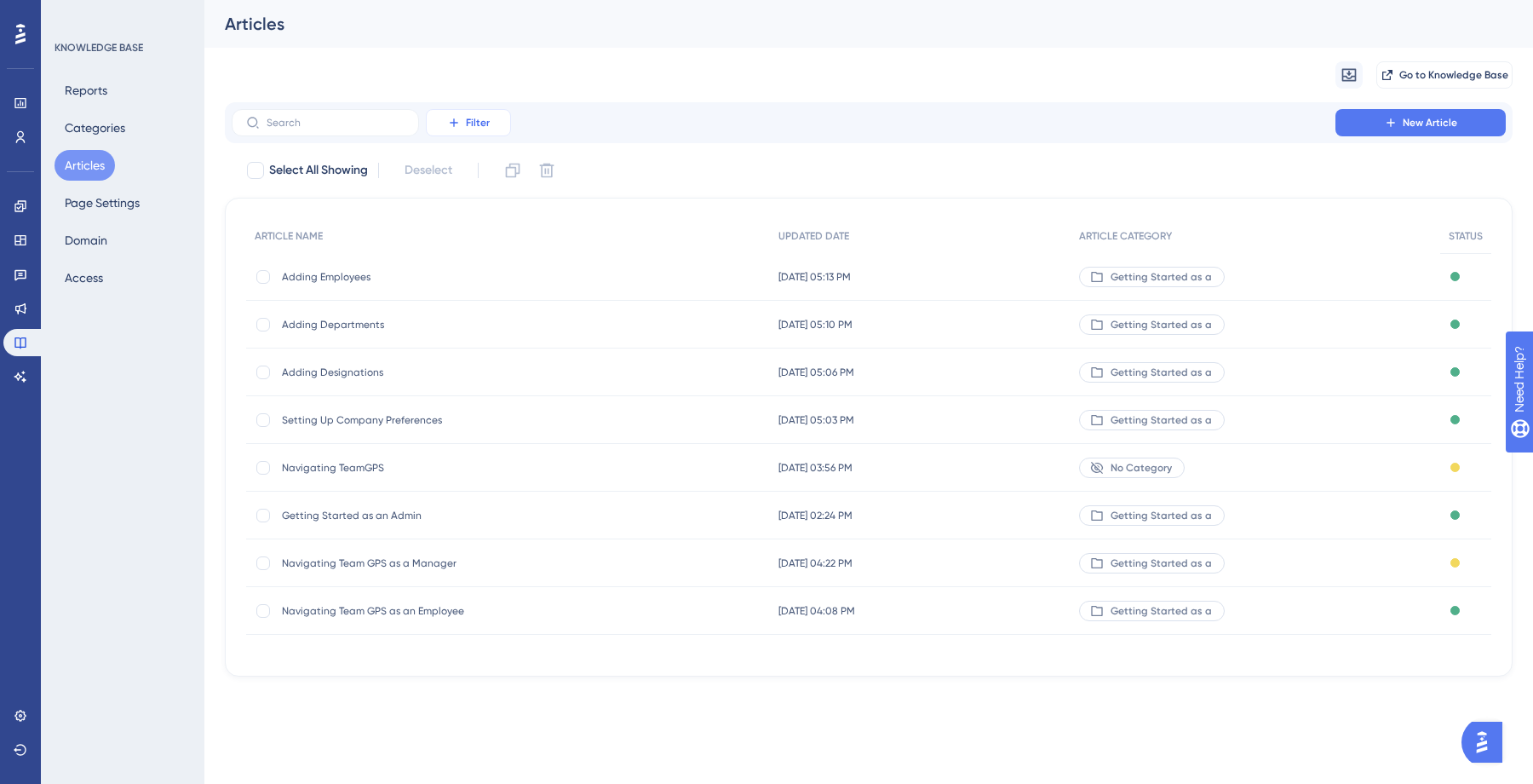
click at [479, 127] on span "Filter" at bounding box center [477, 122] width 24 height 13
click at [574, 58] on div "Migrate from Go to Knowledge Base" at bounding box center [869, 75] width 1288 height 55
click at [1327, 123] on icon at bounding box center [1390, 122] width 8 height 8
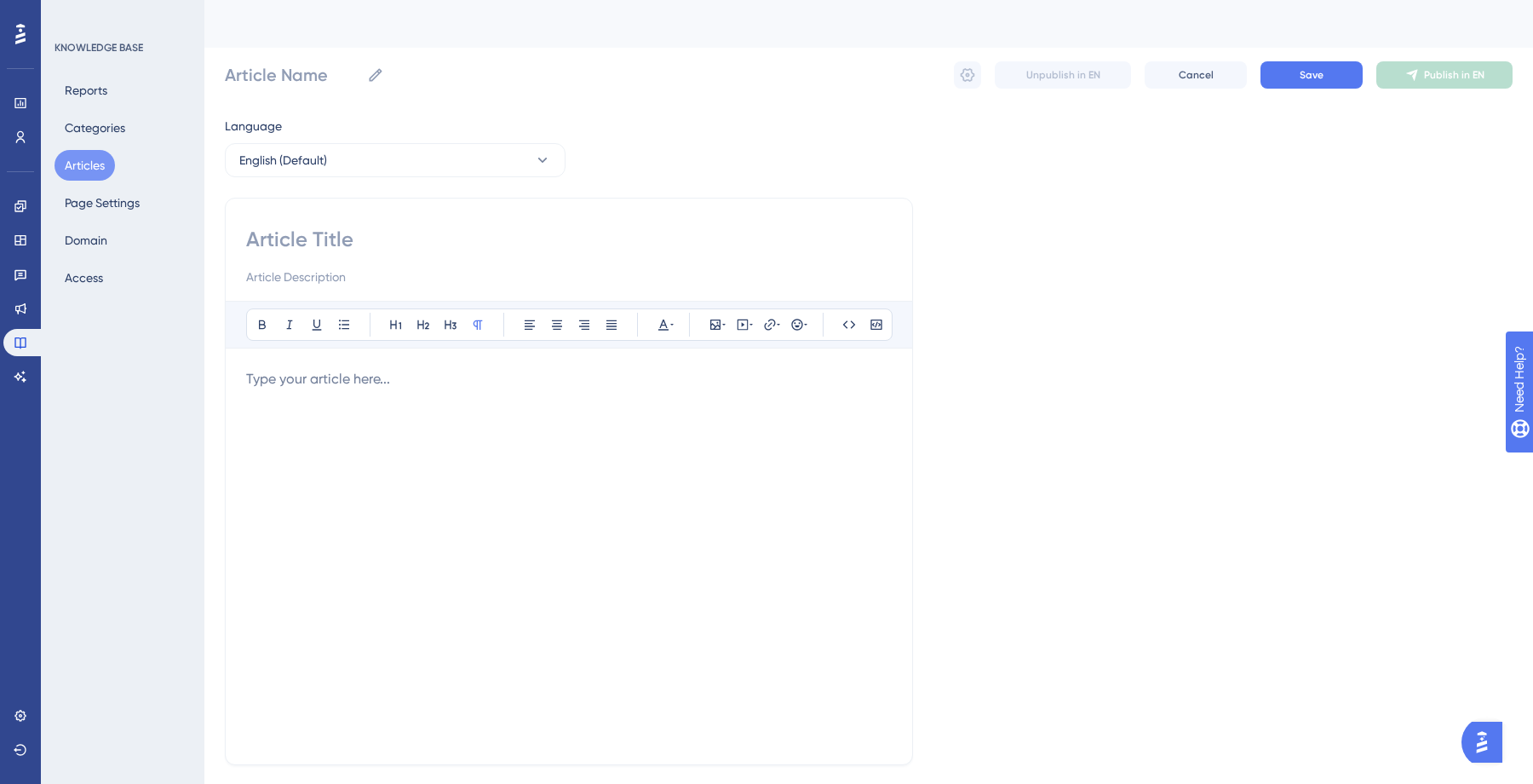
click at [579, 242] on input at bounding box center [569, 239] width 646 height 27
type input "Integrating"
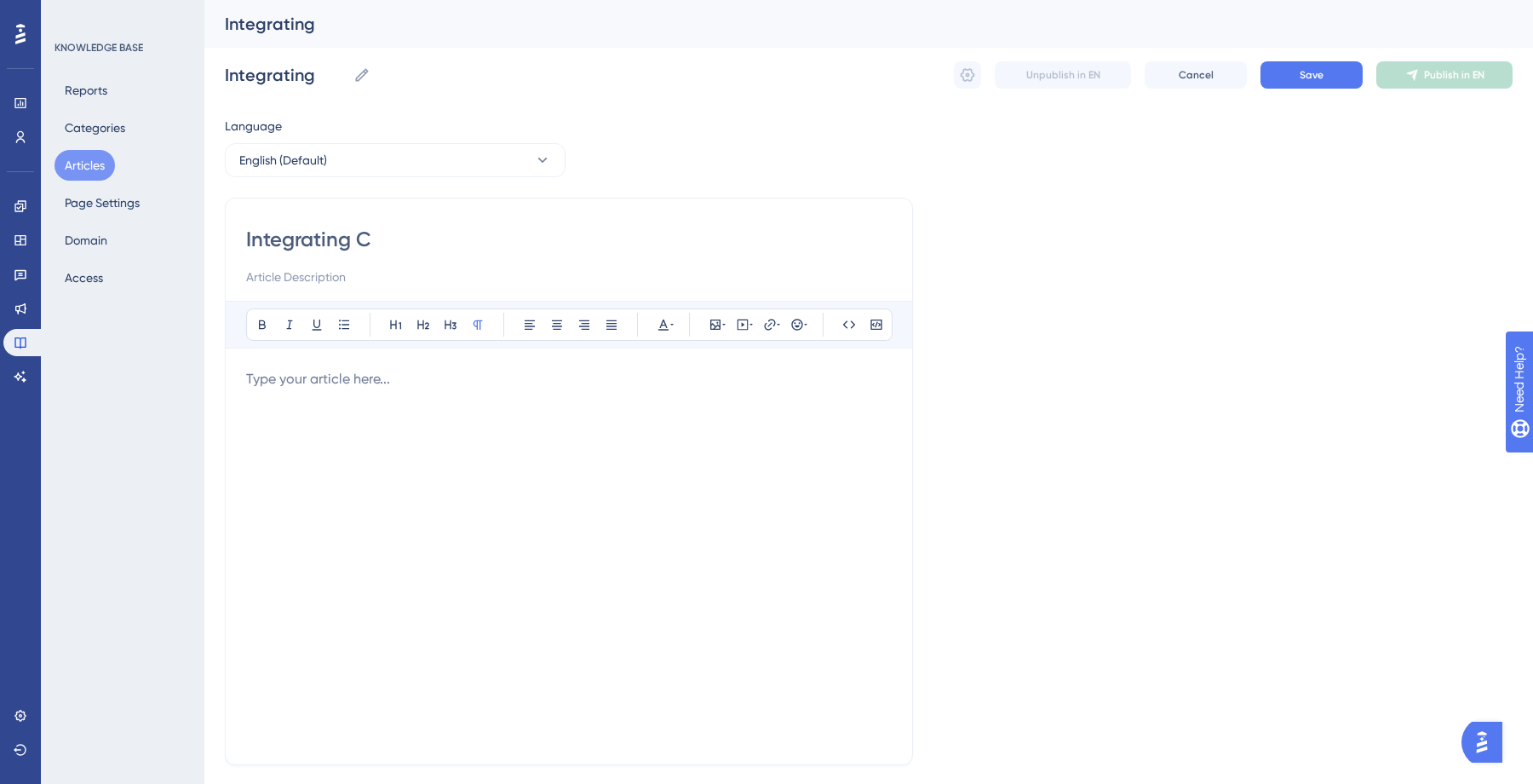
type input "Integrating Co"
type input "Integrating Connect"
type input "Integrating ConnectWi"
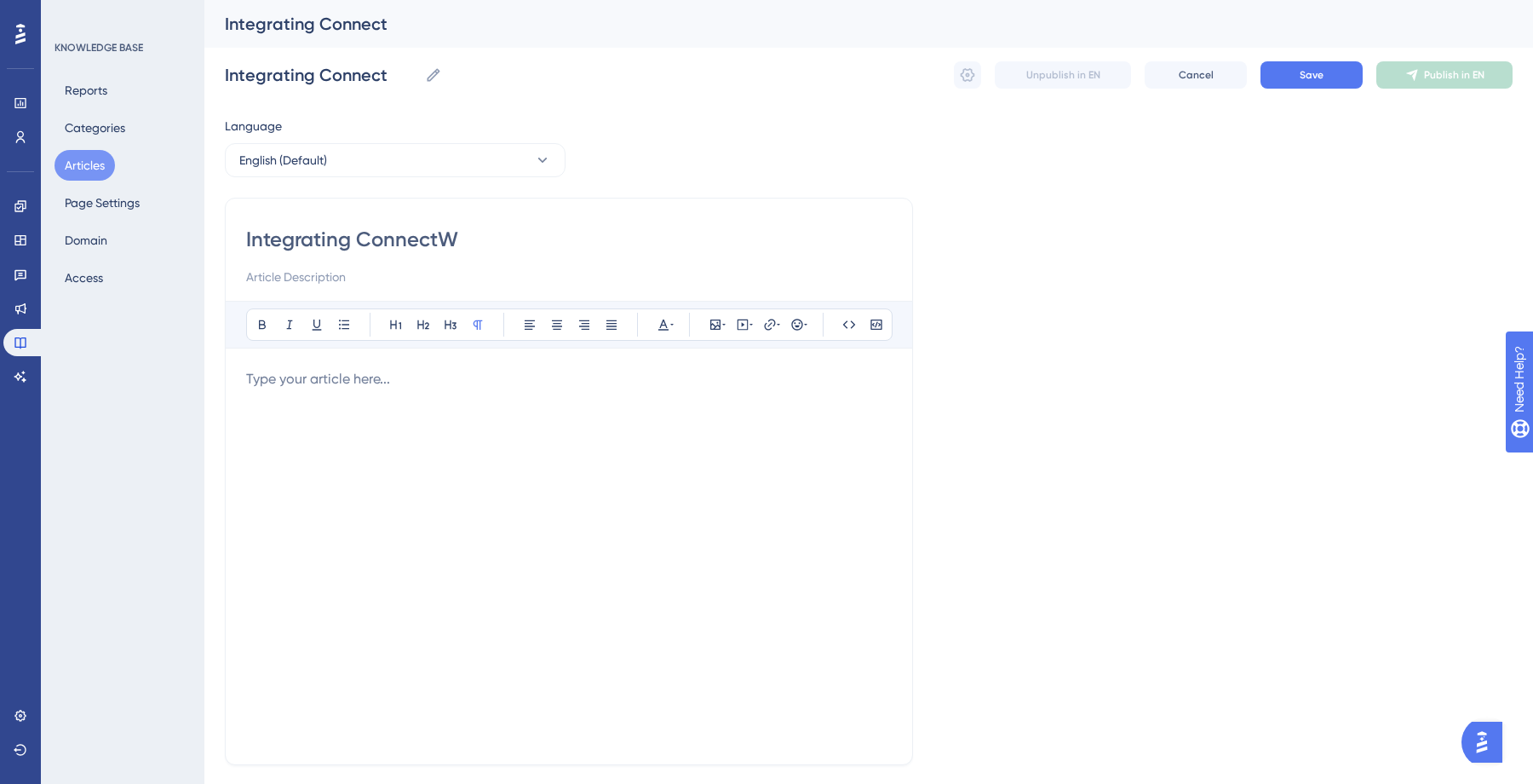
type input "Integrating ConnectW"
type input "Integrating ConnectWise"
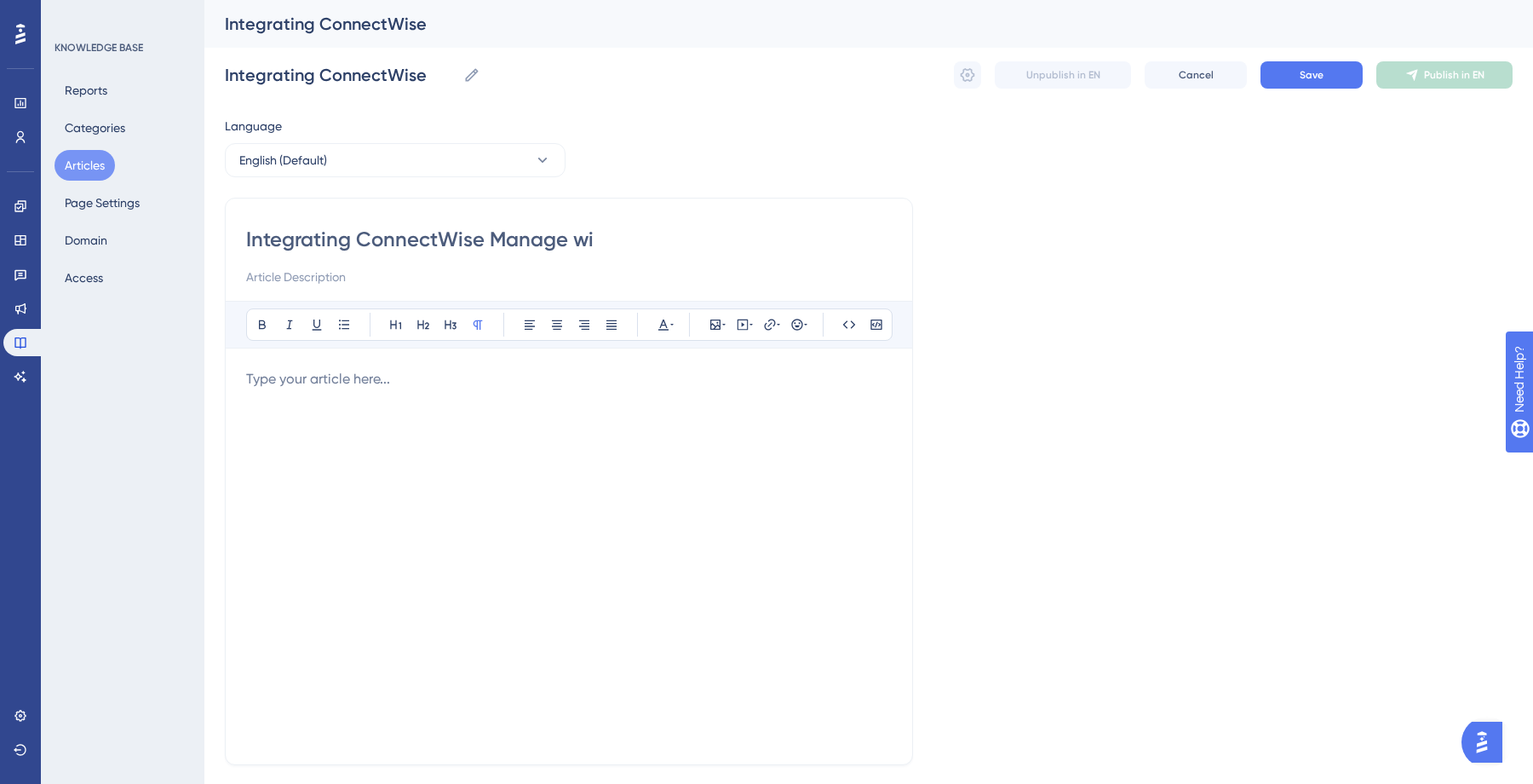
type input "Integrating ConnectWise Manage wit"
type input "Integrating ConnectWise Manage wi"
type input "Integrating ConnectWise Manage with Team"
type input "Integrating ConnectWise Manage with Team GP"
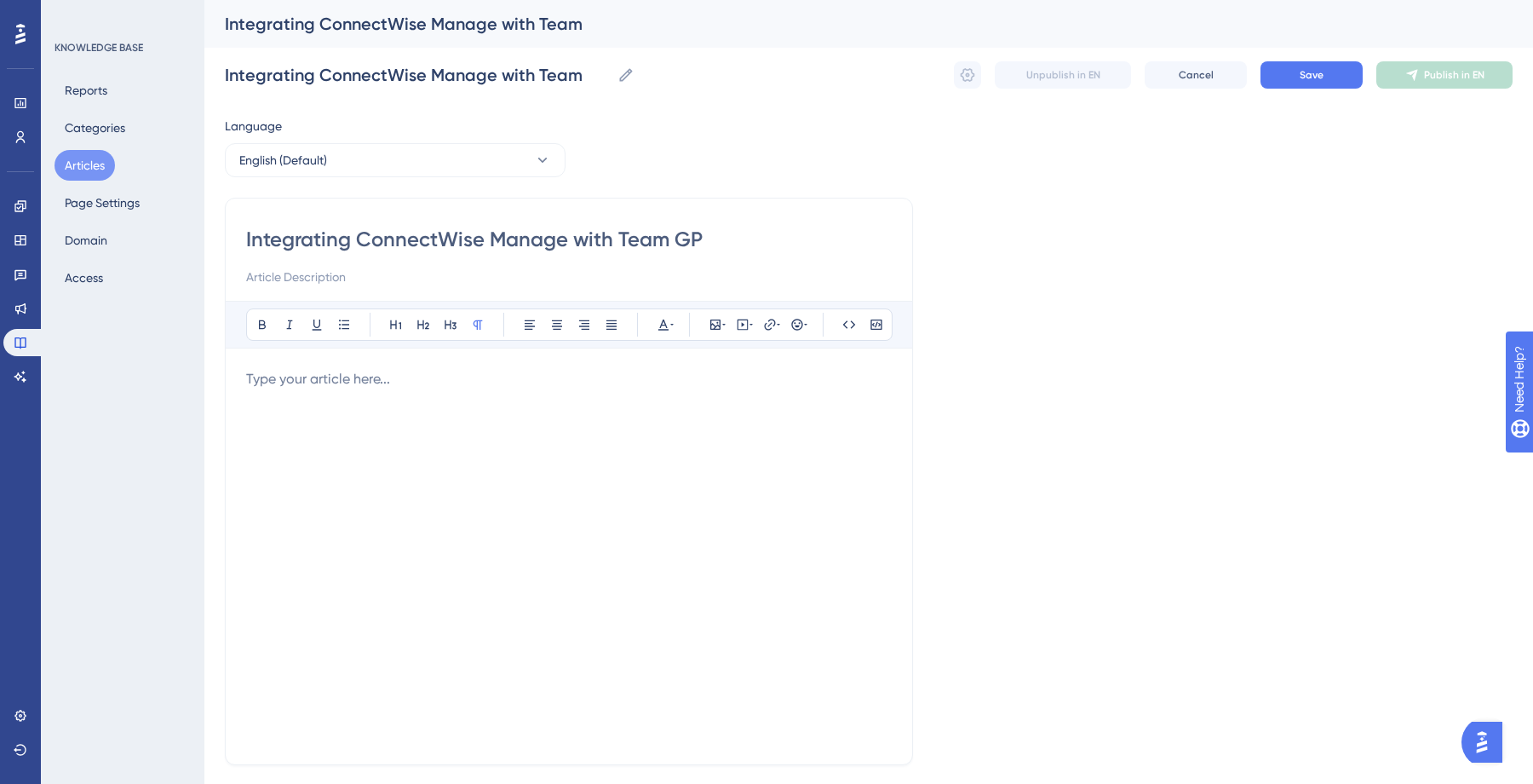
type input "Integrating ConnectWise Manage with Team GP"
type input "Integrating ConnectWise Manage with Team GPS"
click at [425, 372] on p at bounding box center [569, 378] width 646 height 20
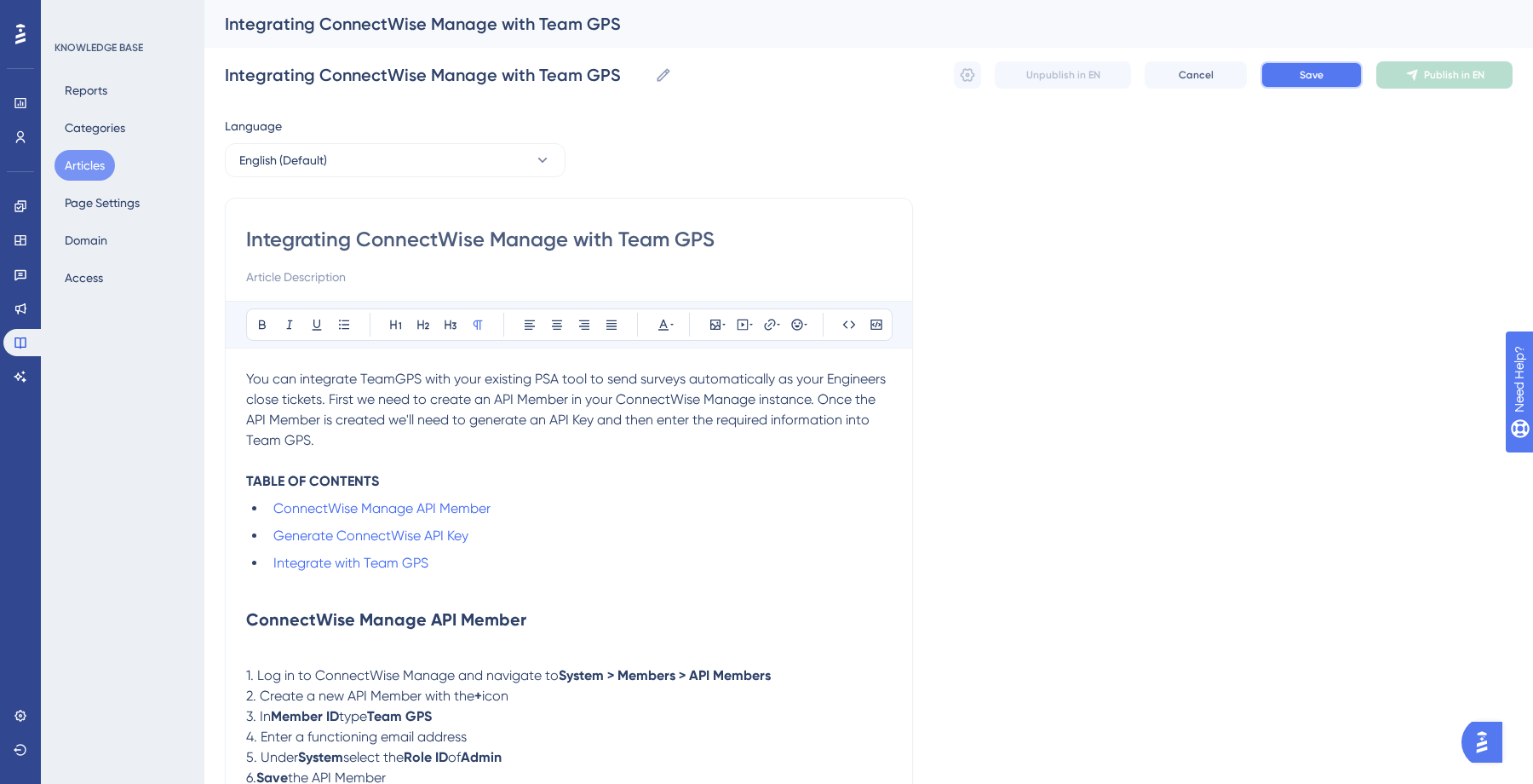
click at [1290, 75] on button "Save" at bounding box center [1312, 75] width 102 height 27
click at [968, 72] on icon at bounding box center [967, 74] width 17 height 17
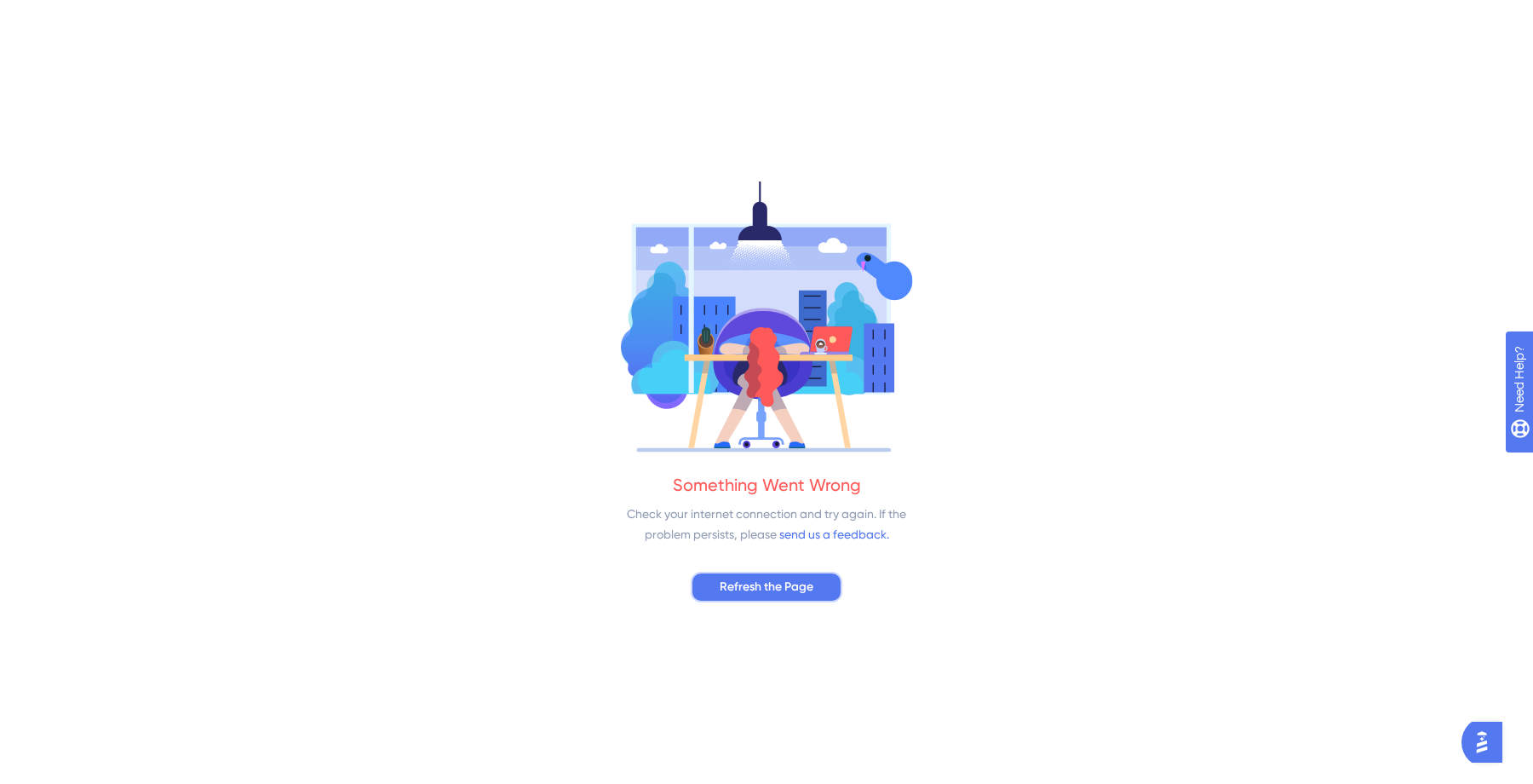
click at [788, 600] on button "Refresh the Page" at bounding box center [766, 586] width 152 height 31
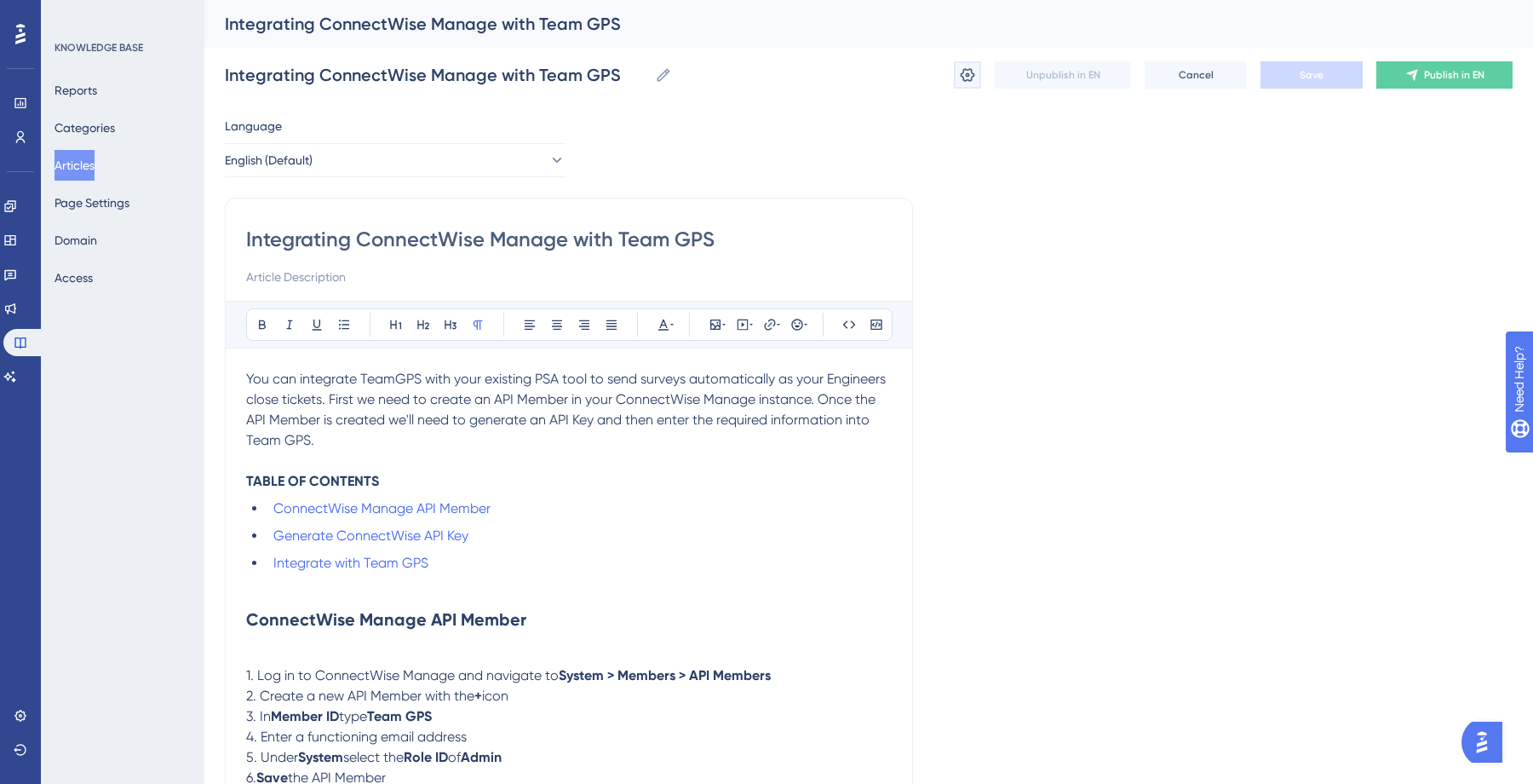
click at [955, 75] on button at bounding box center [968, 75] width 27 height 27
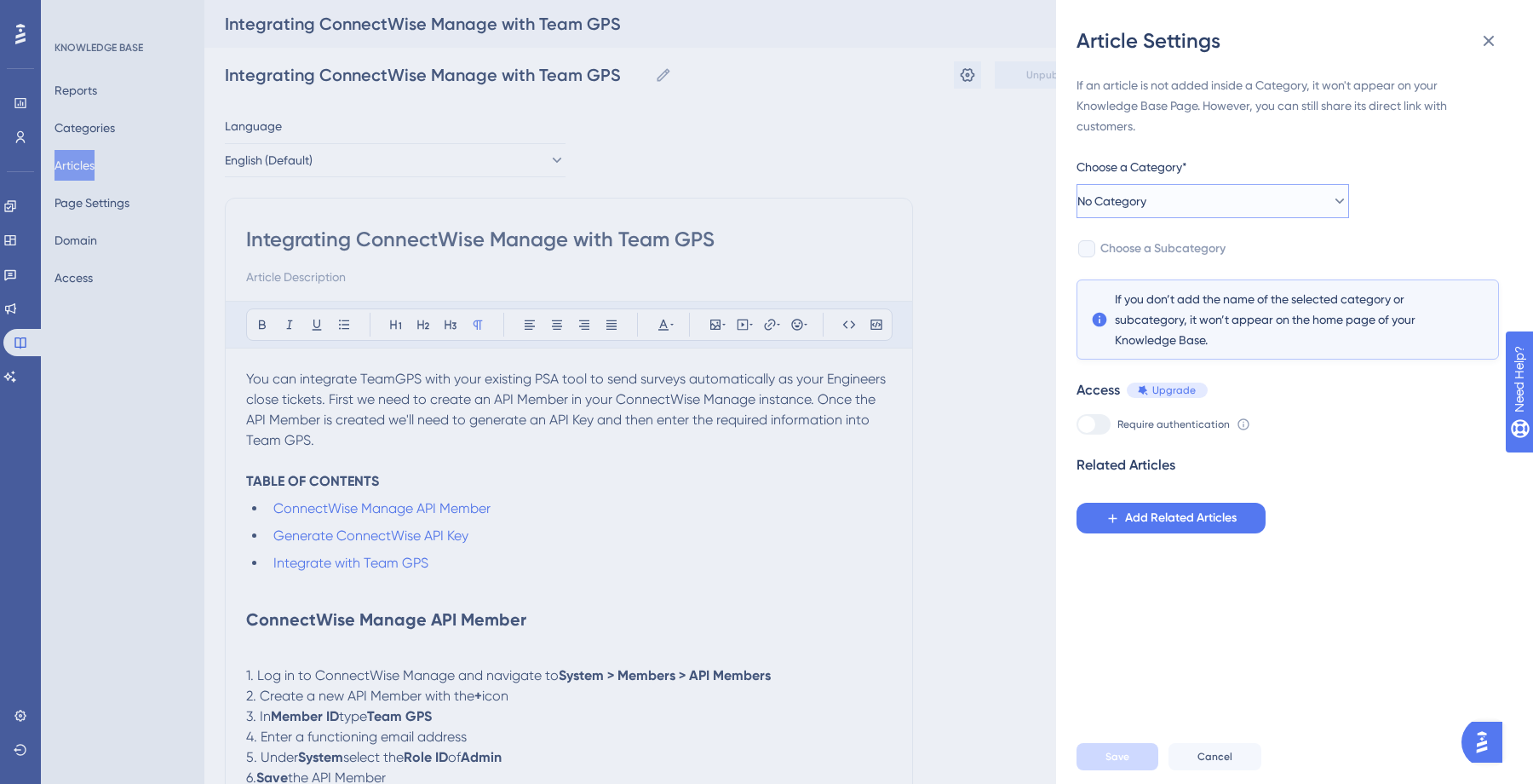
click at [1168, 191] on button "No Category" at bounding box center [1213, 201] width 273 height 34
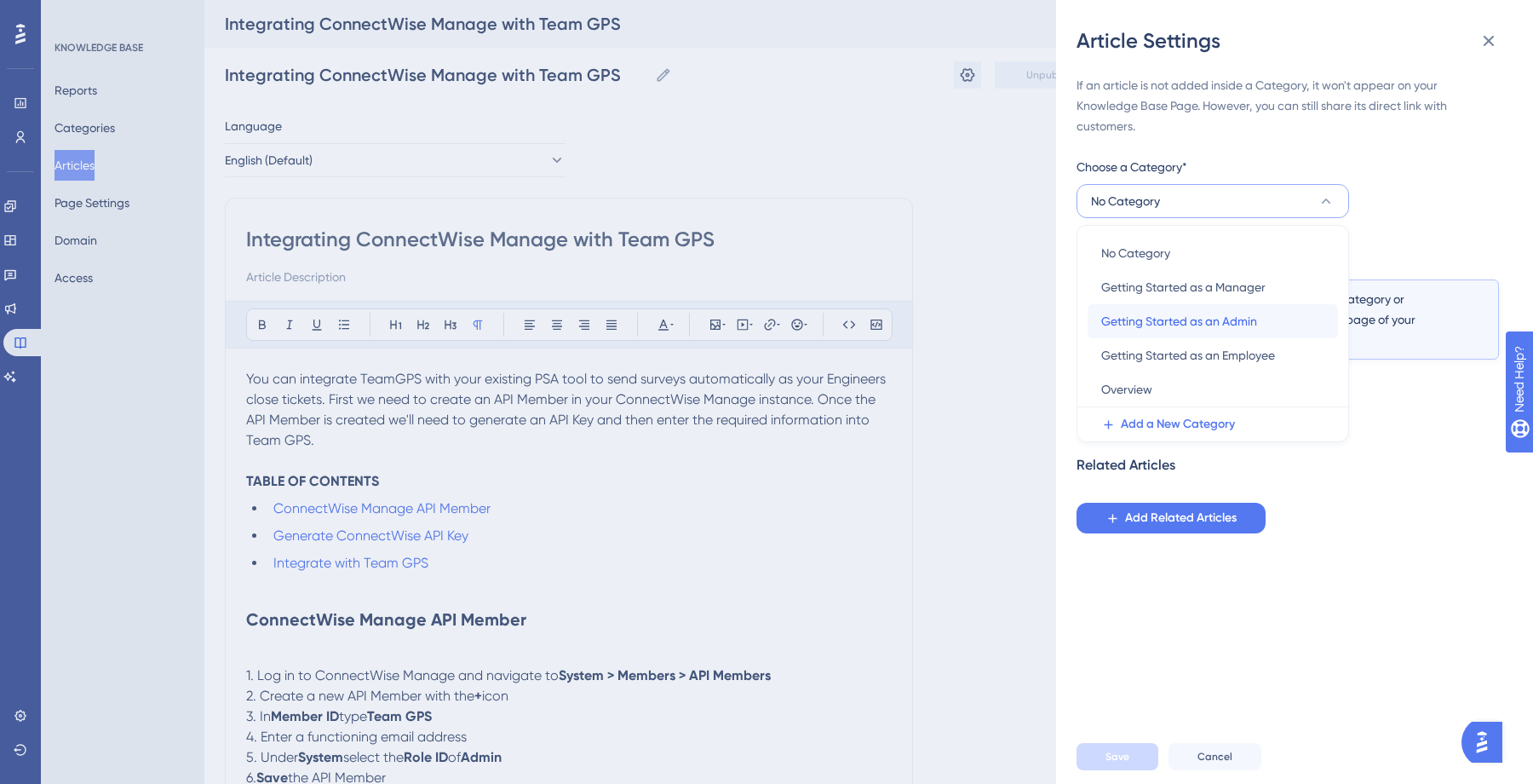
click at [1199, 324] on span "Getting Started as an Admin" at bounding box center [1179, 321] width 156 height 20
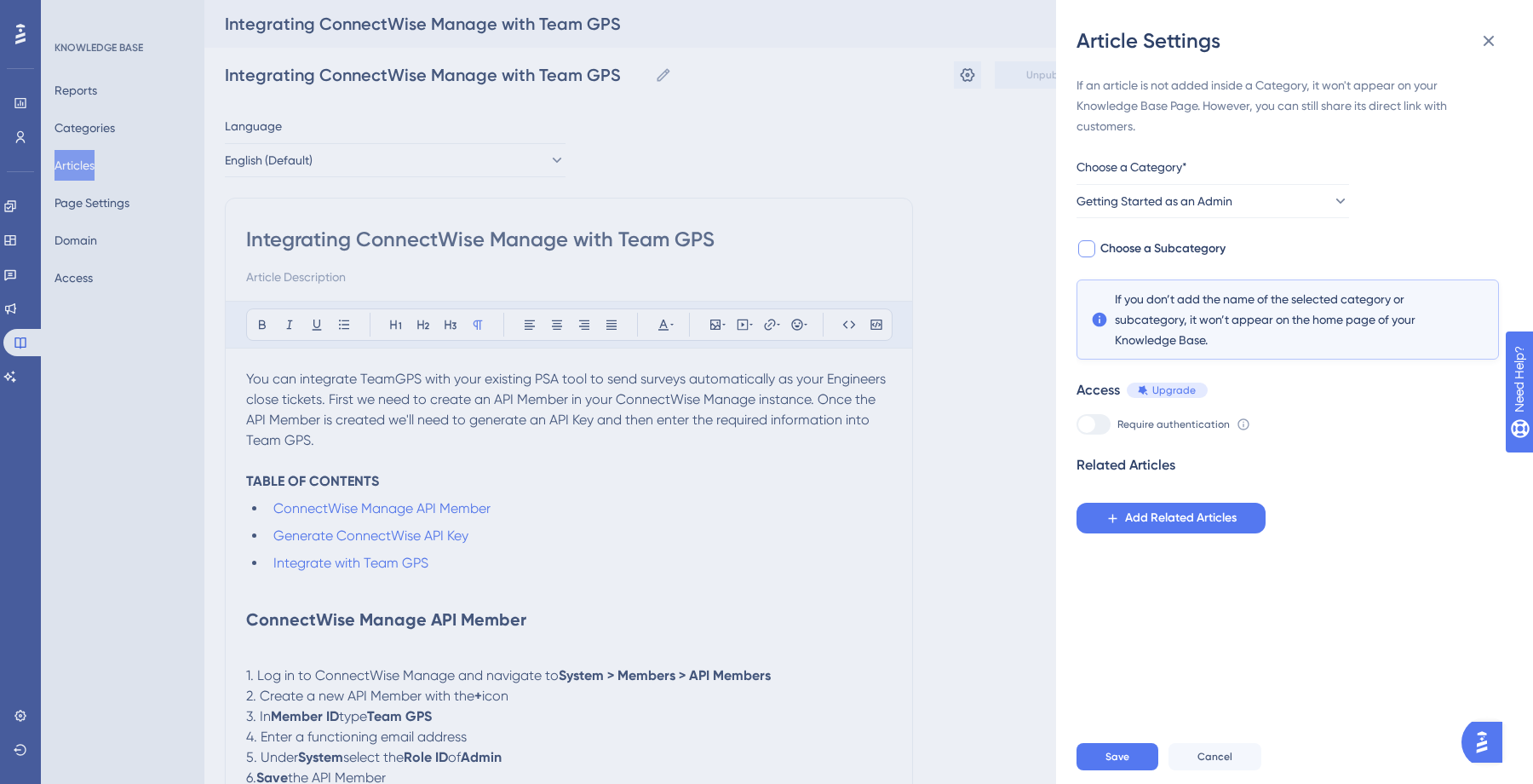
click at [1092, 252] on div at bounding box center [1087, 248] width 17 height 17
checkbox input "true"
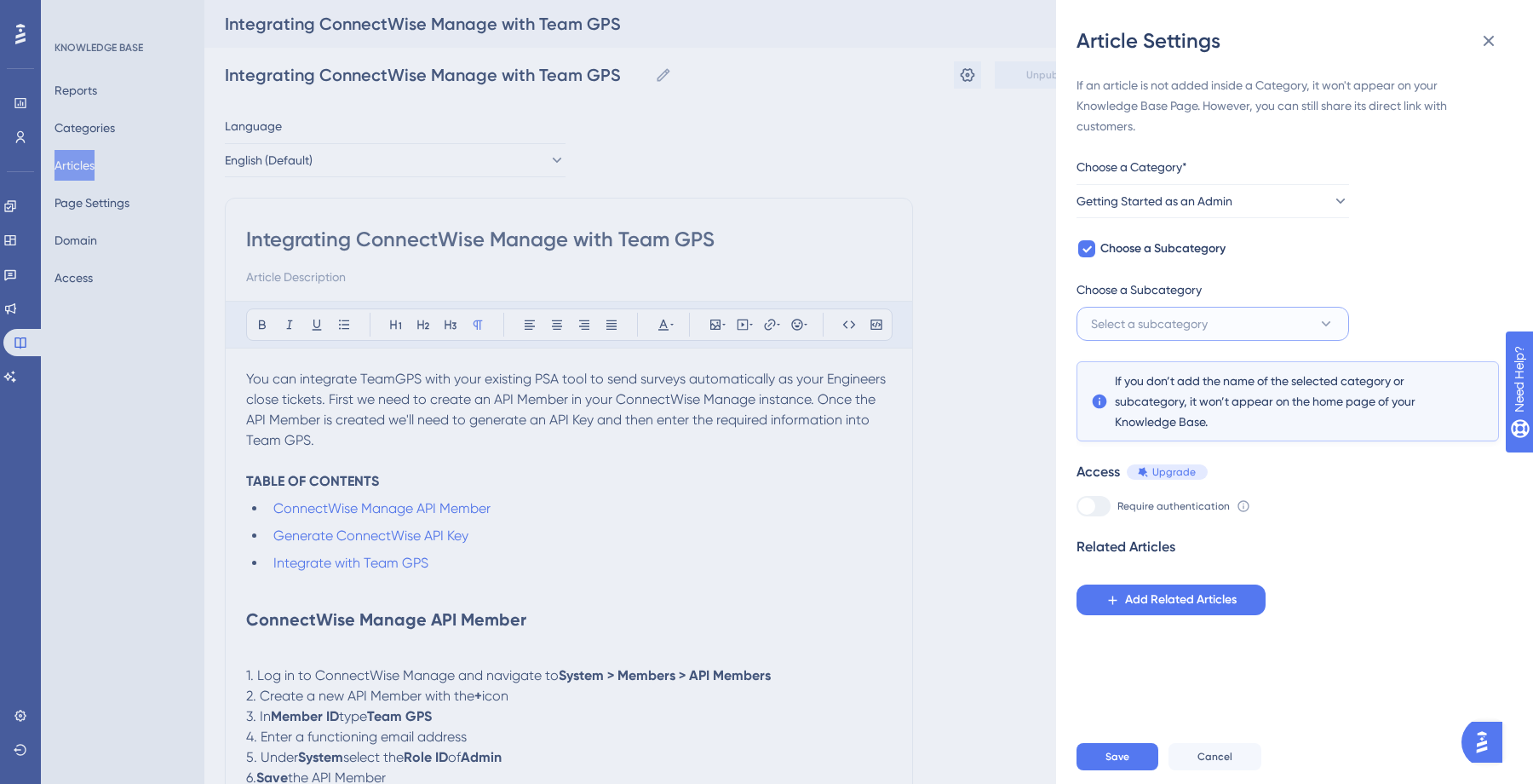
click at [1107, 313] on span "Select a subcategory" at bounding box center [1149, 323] width 116 height 20
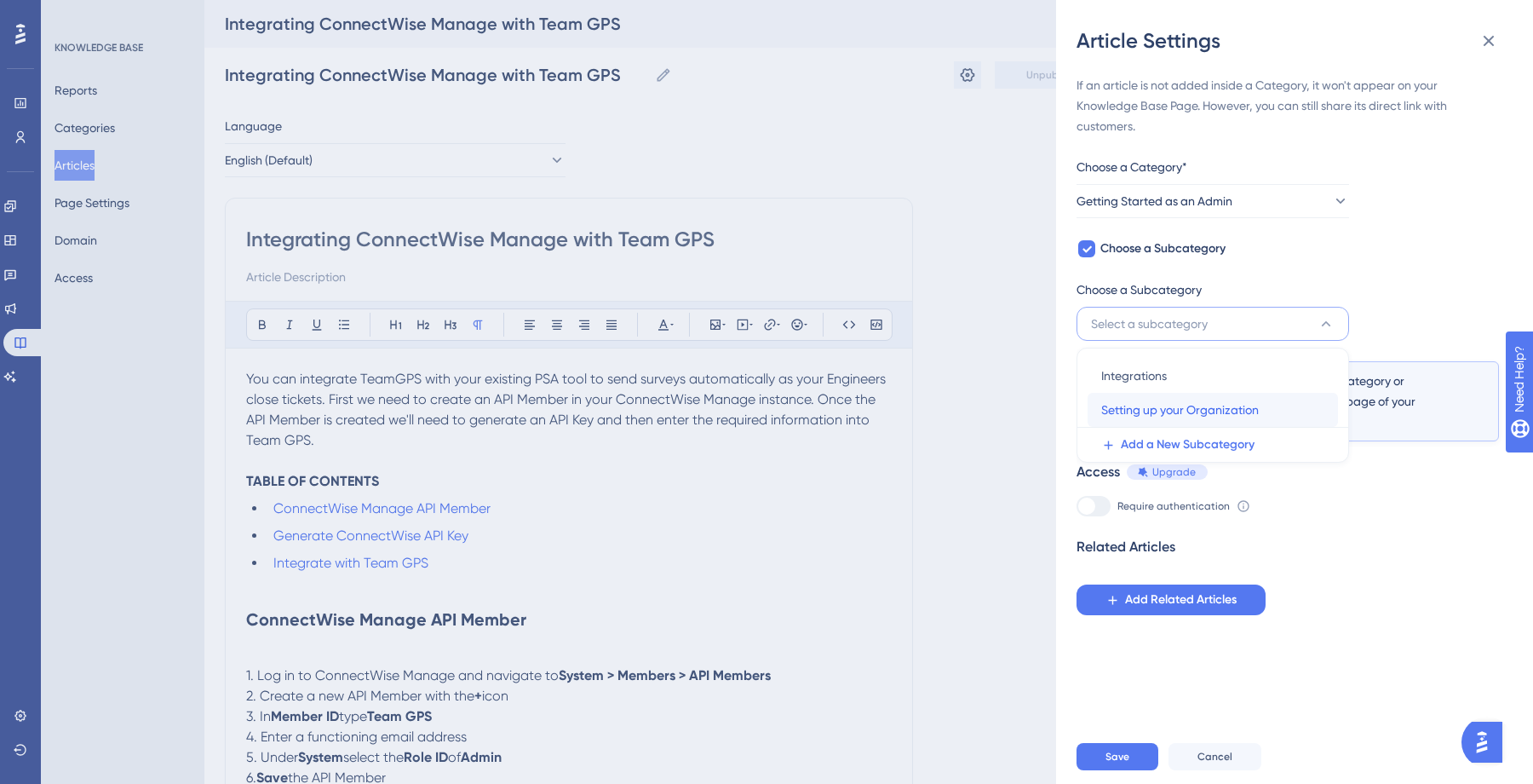
click at [1247, 411] on span "Setting up your Organization" at bounding box center [1180, 409] width 158 height 20
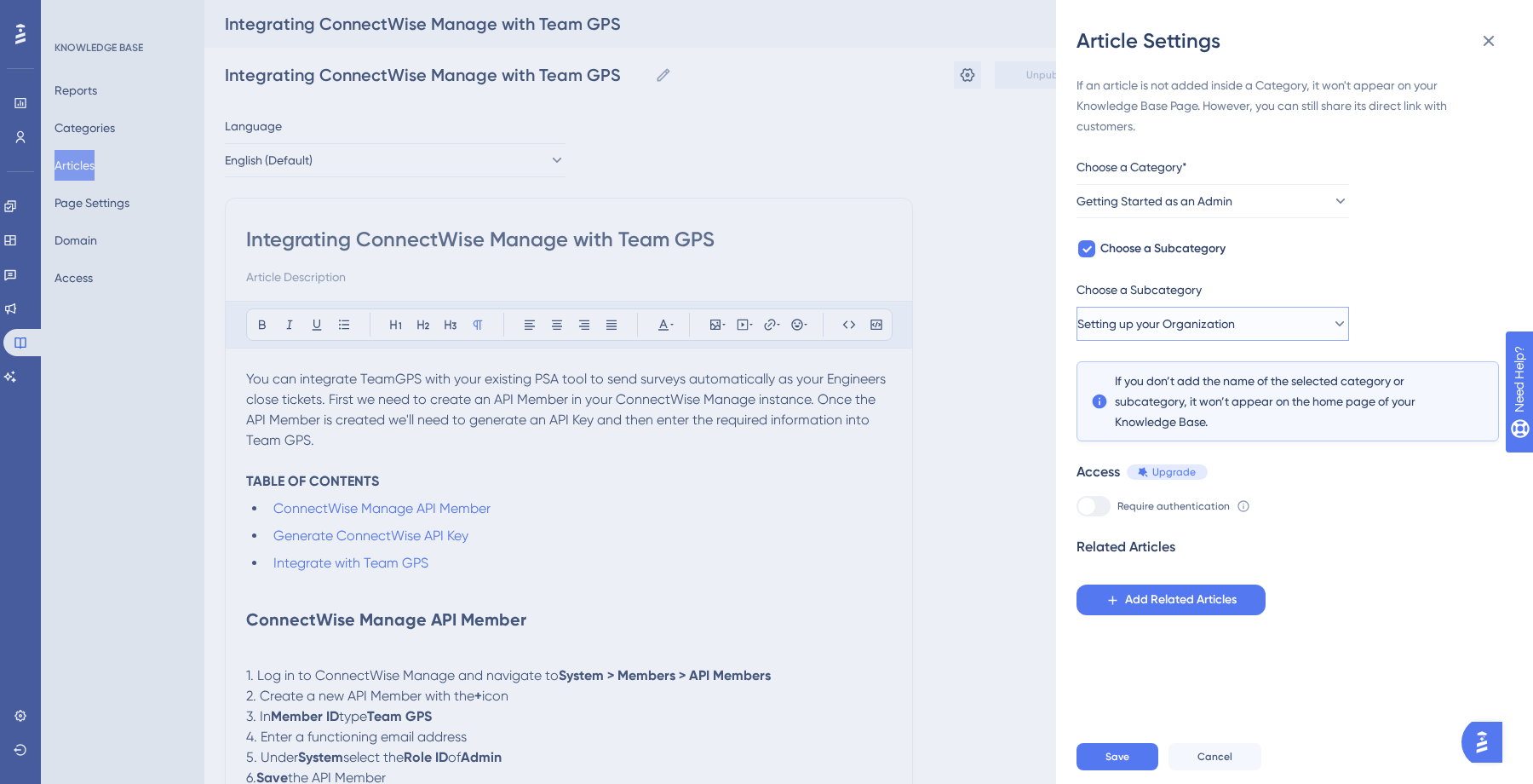
click at [1190, 317] on span "Setting up your Organization" at bounding box center [1156, 323] width 158 height 20
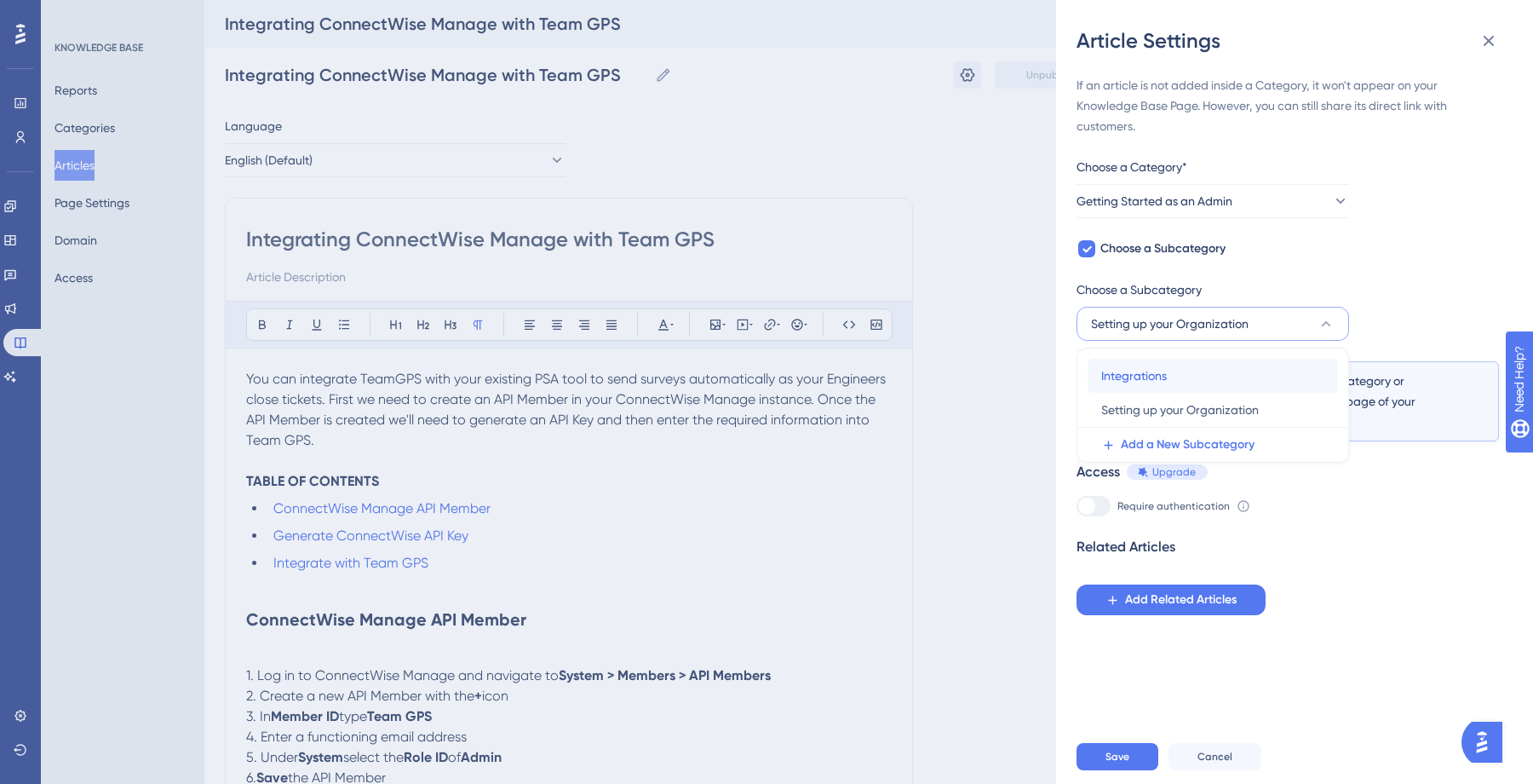
click at [1168, 380] on div "Integrations Integrations" at bounding box center [1213, 376] width 223 height 34
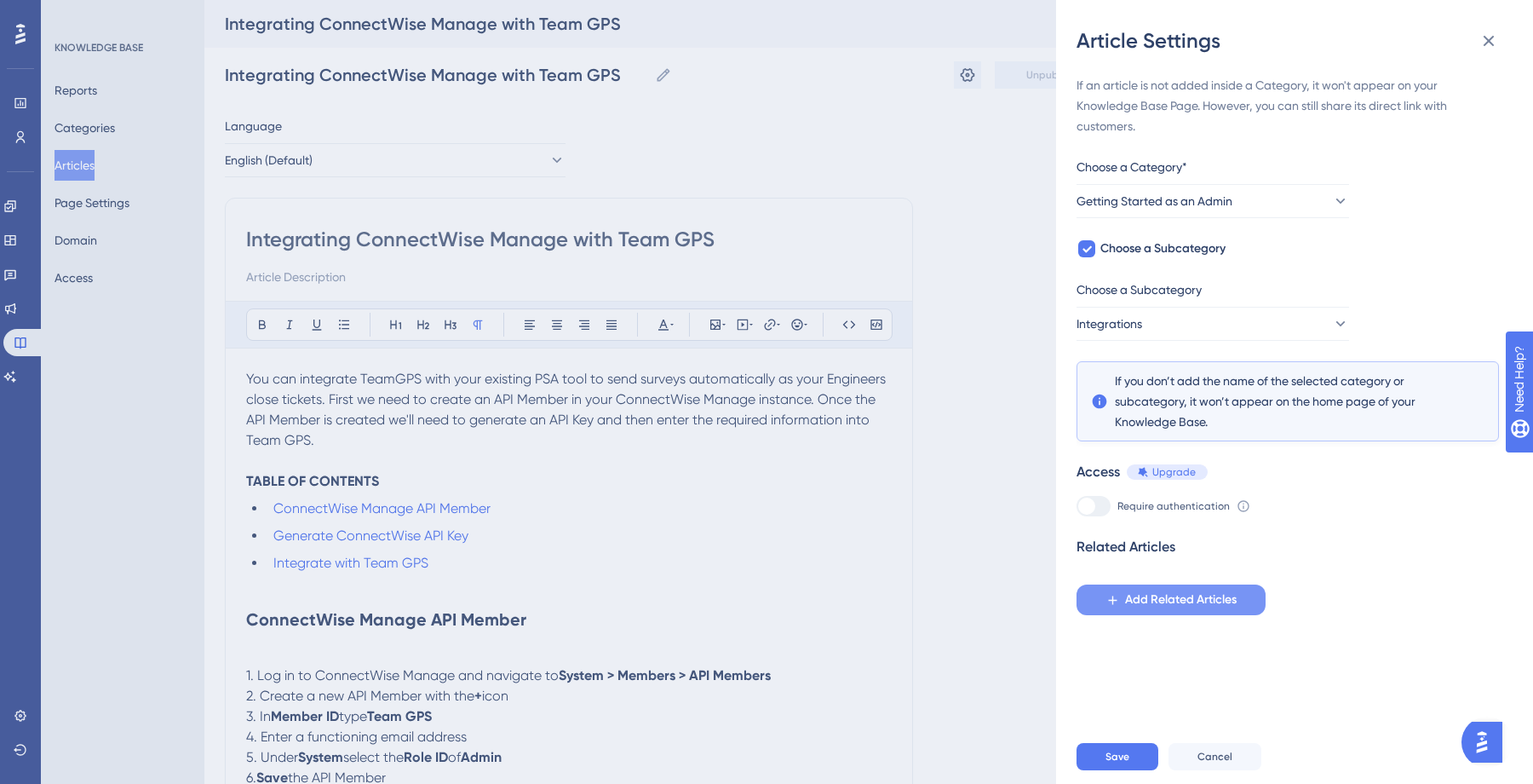
click at [1132, 597] on span "Add Related Articles" at bounding box center [1181, 599] width 112 height 20
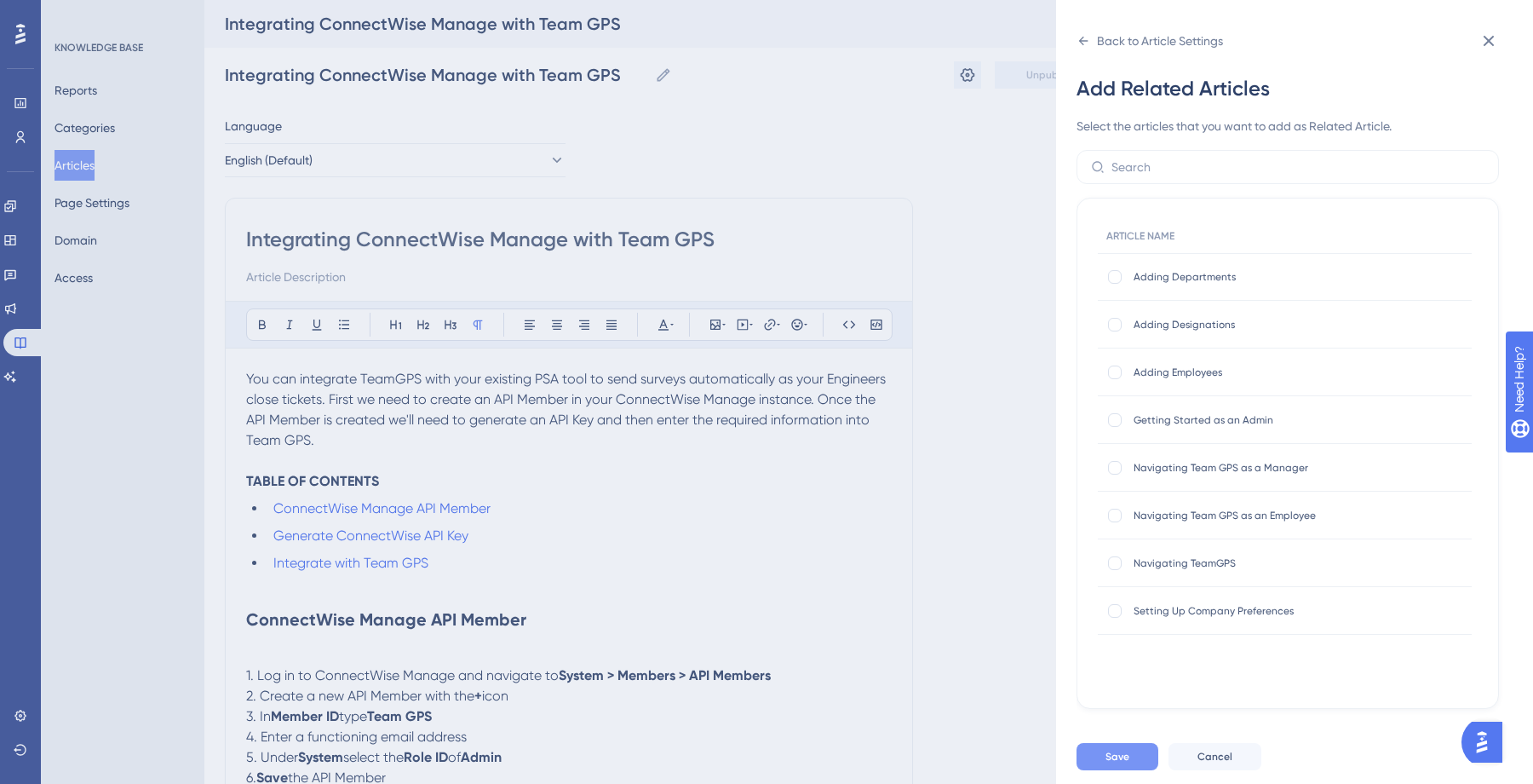
click at [1120, 744] on button "Save" at bounding box center [1118, 756] width 82 height 27
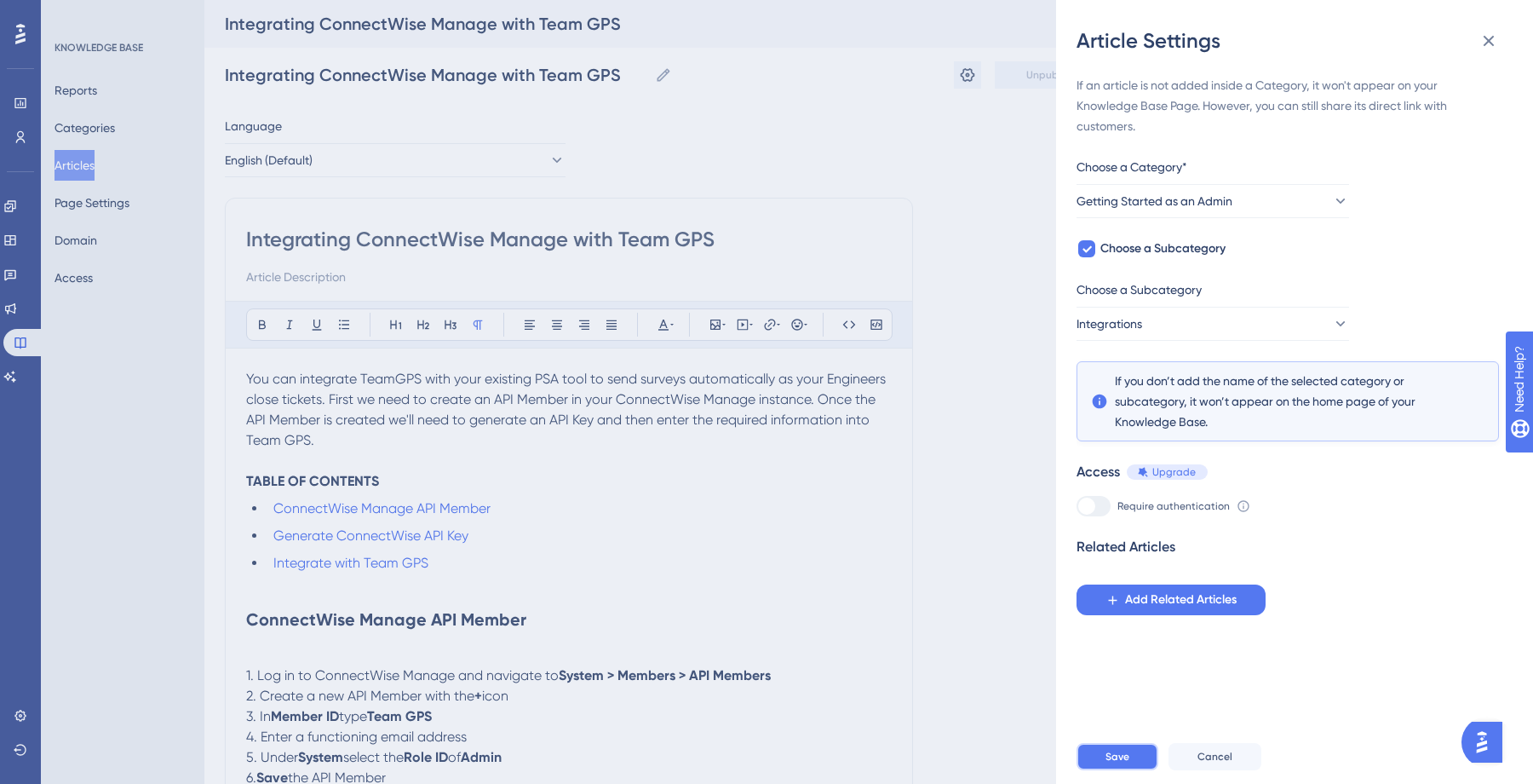
click at [1108, 759] on span "Save" at bounding box center [1118, 756] width 24 height 13
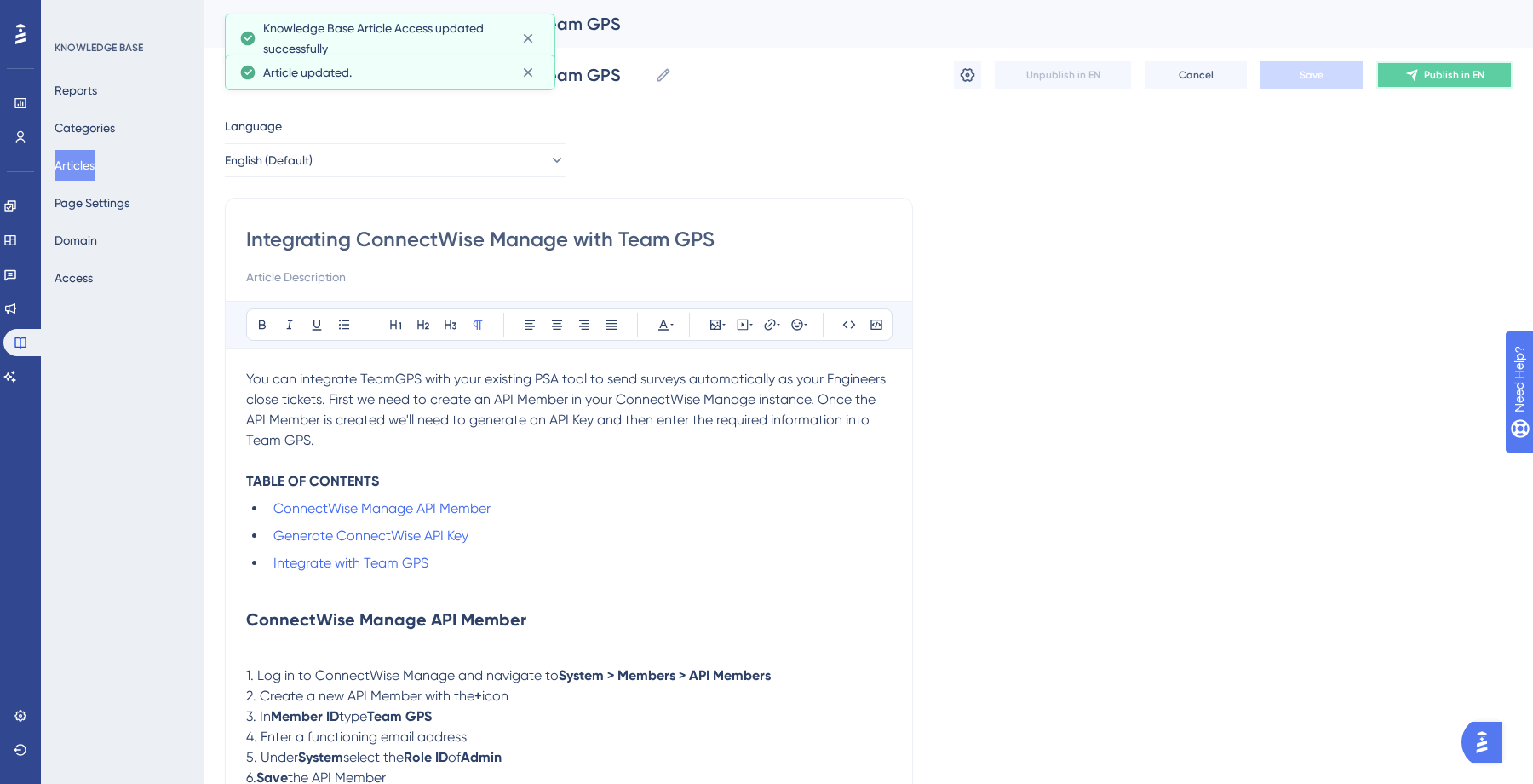
click at [1421, 82] on button "Publish in EN" at bounding box center [1445, 75] width 137 height 27
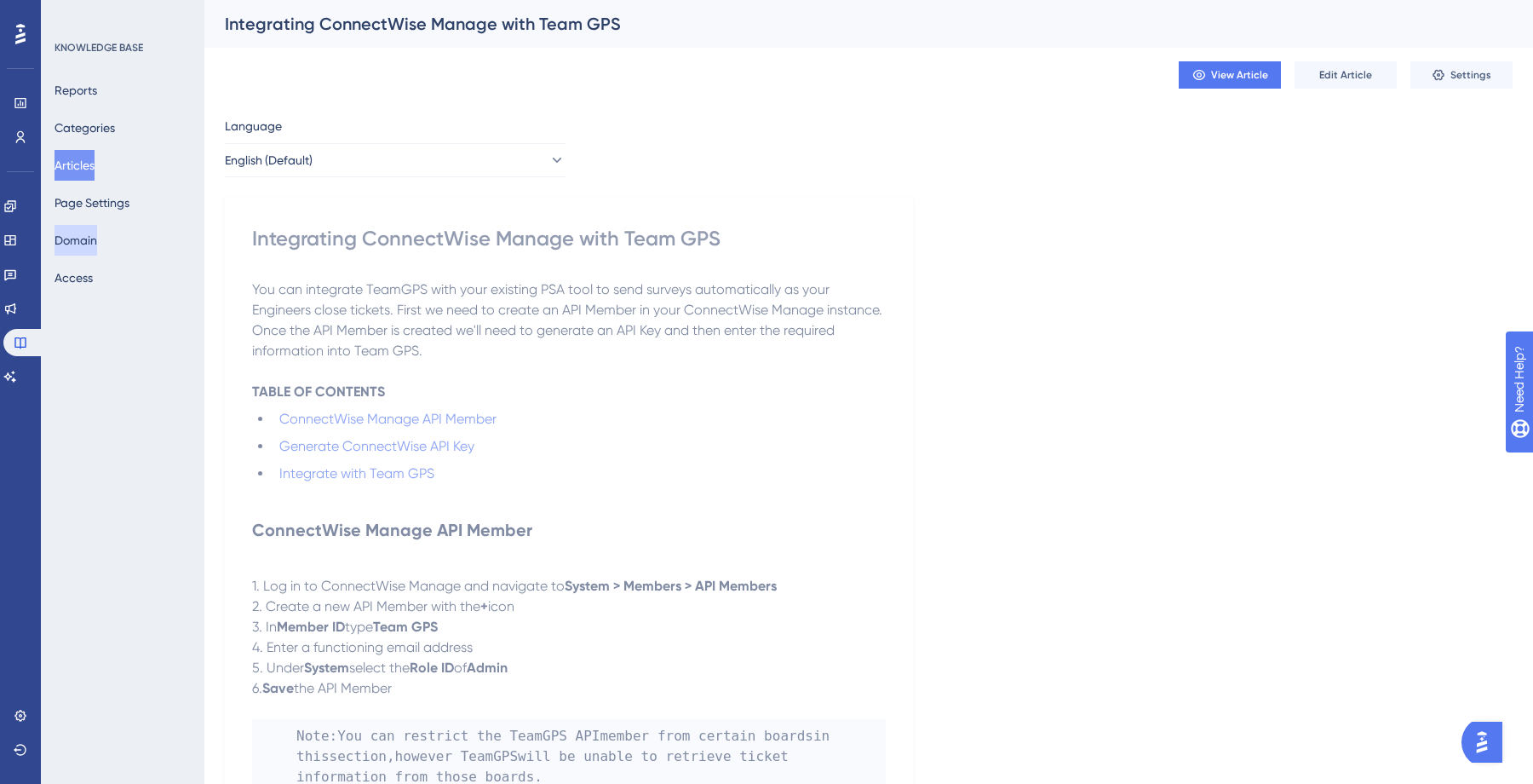
click at [95, 248] on button "Domain" at bounding box center [76, 240] width 42 height 31
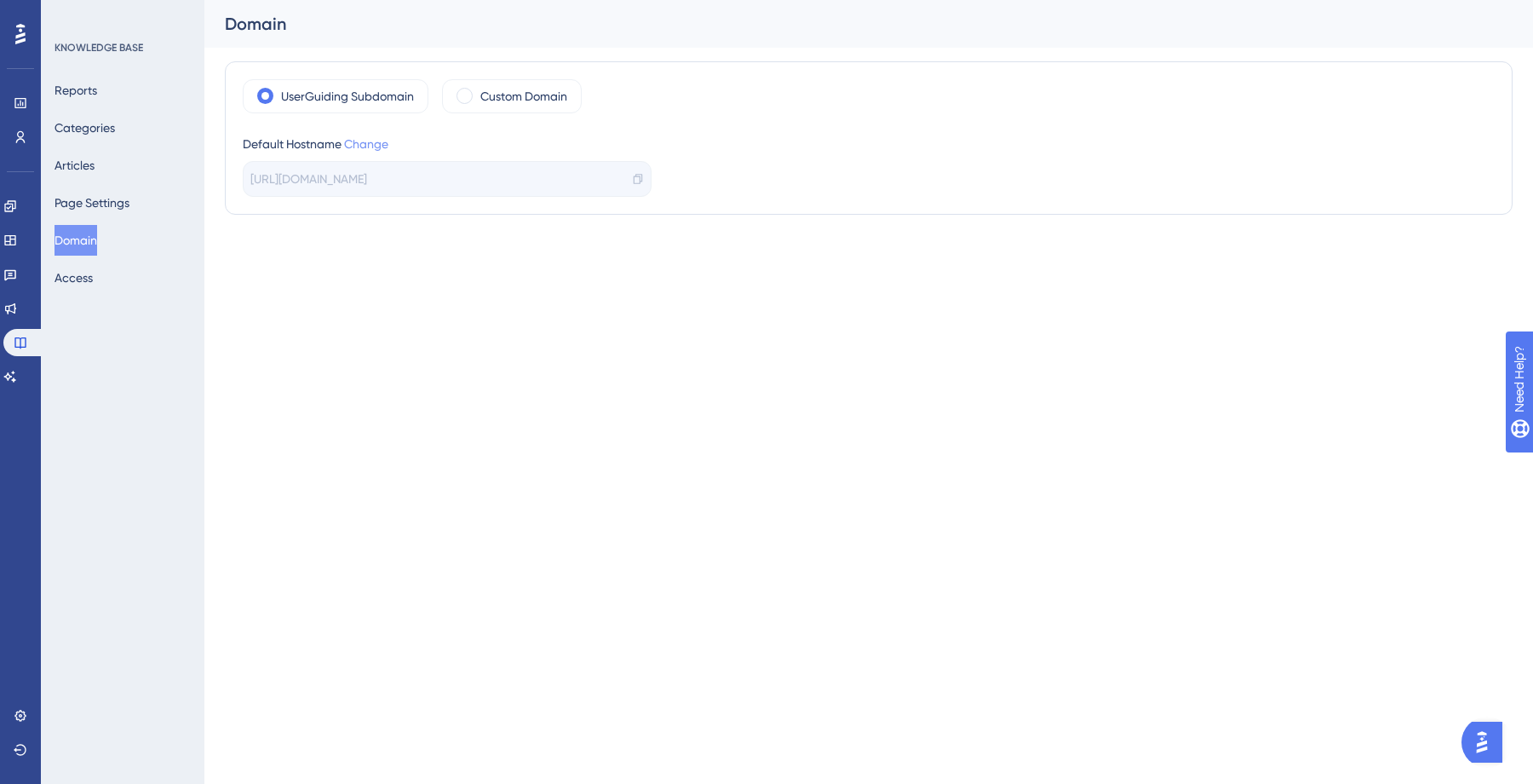
click at [378, 148] on link "Change" at bounding box center [366, 143] width 44 height 13
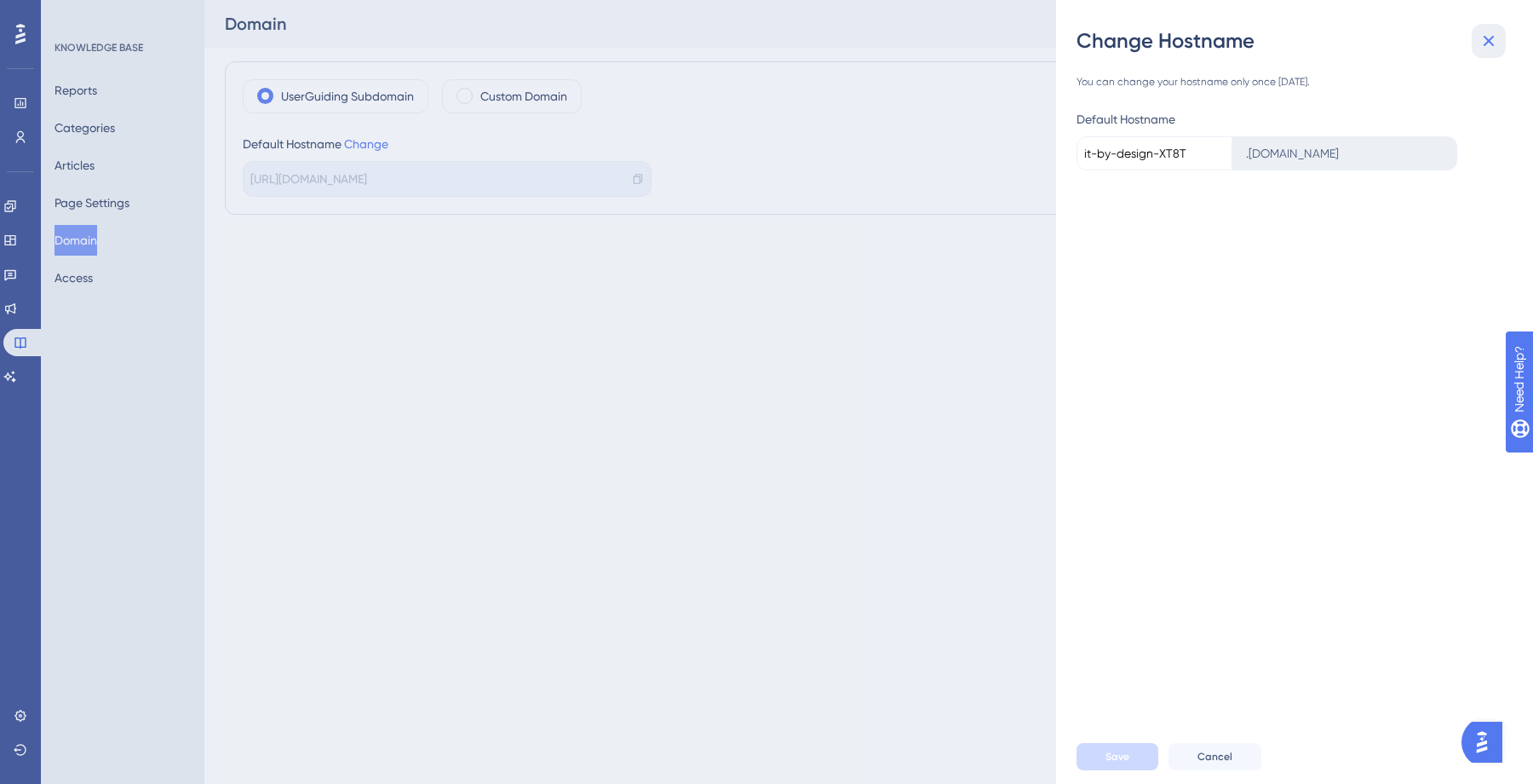
click at [1484, 49] on icon at bounding box center [1489, 41] width 20 height 20
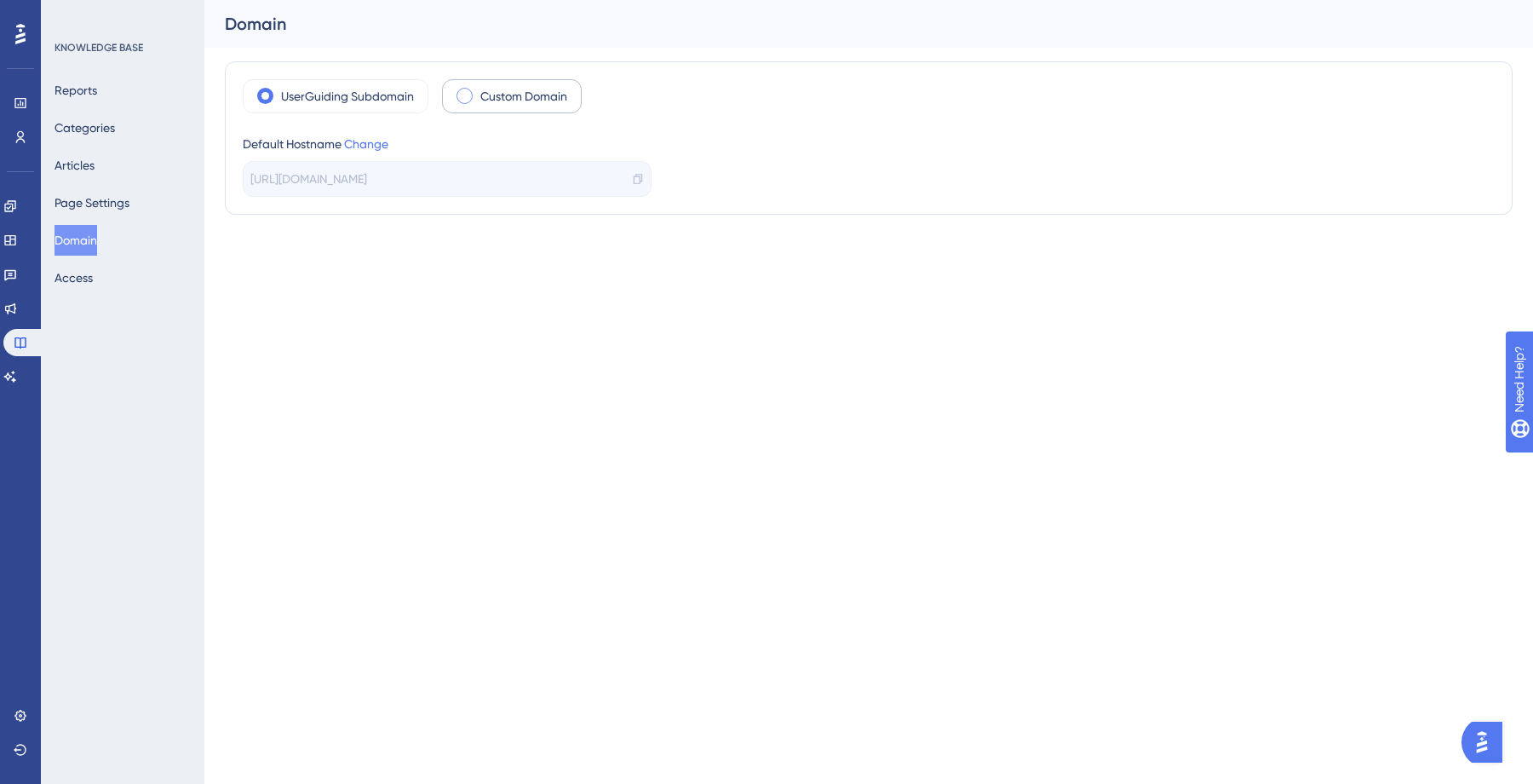
click at [548, 101] on label "Custom Domain" at bounding box center [524, 96] width 87 height 20
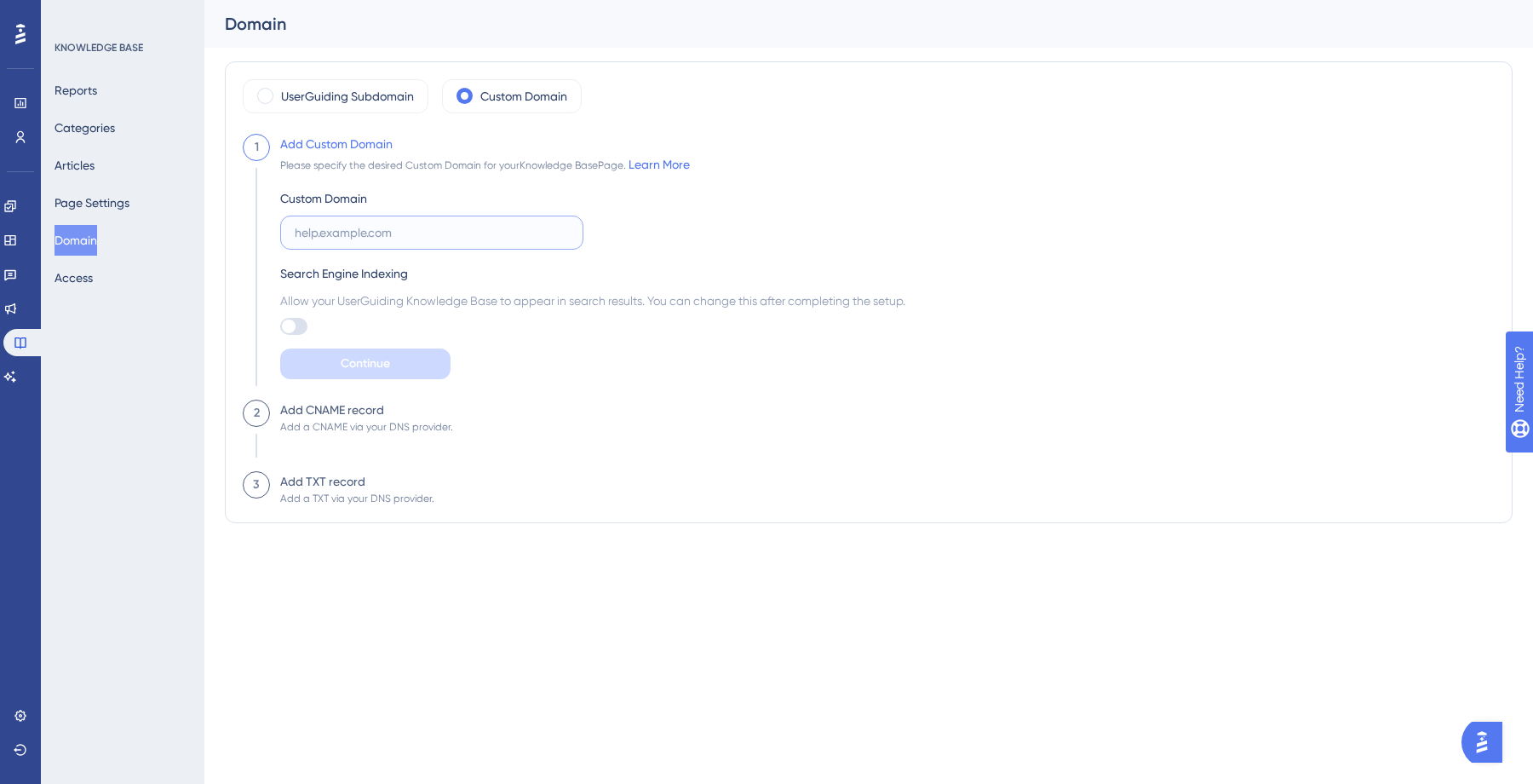
click at [456, 226] on input "text" at bounding box center [431, 232] width 274 height 19
type input "help.teamgps"
click at [655, 247] on div "Custom Domain help.teamgps Search Engine Indexing Allow your UserGuiding Knowle…" at bounding box center [593, 277] width 625 height 205
drag, startPoint x: 480, startPoint y: 242, endPoint x: 310, endPoint y: 236, distance: 170.1
click at [310, 236] on label "help.teamgps" at bounding box center [432, 232] width 303 height 34
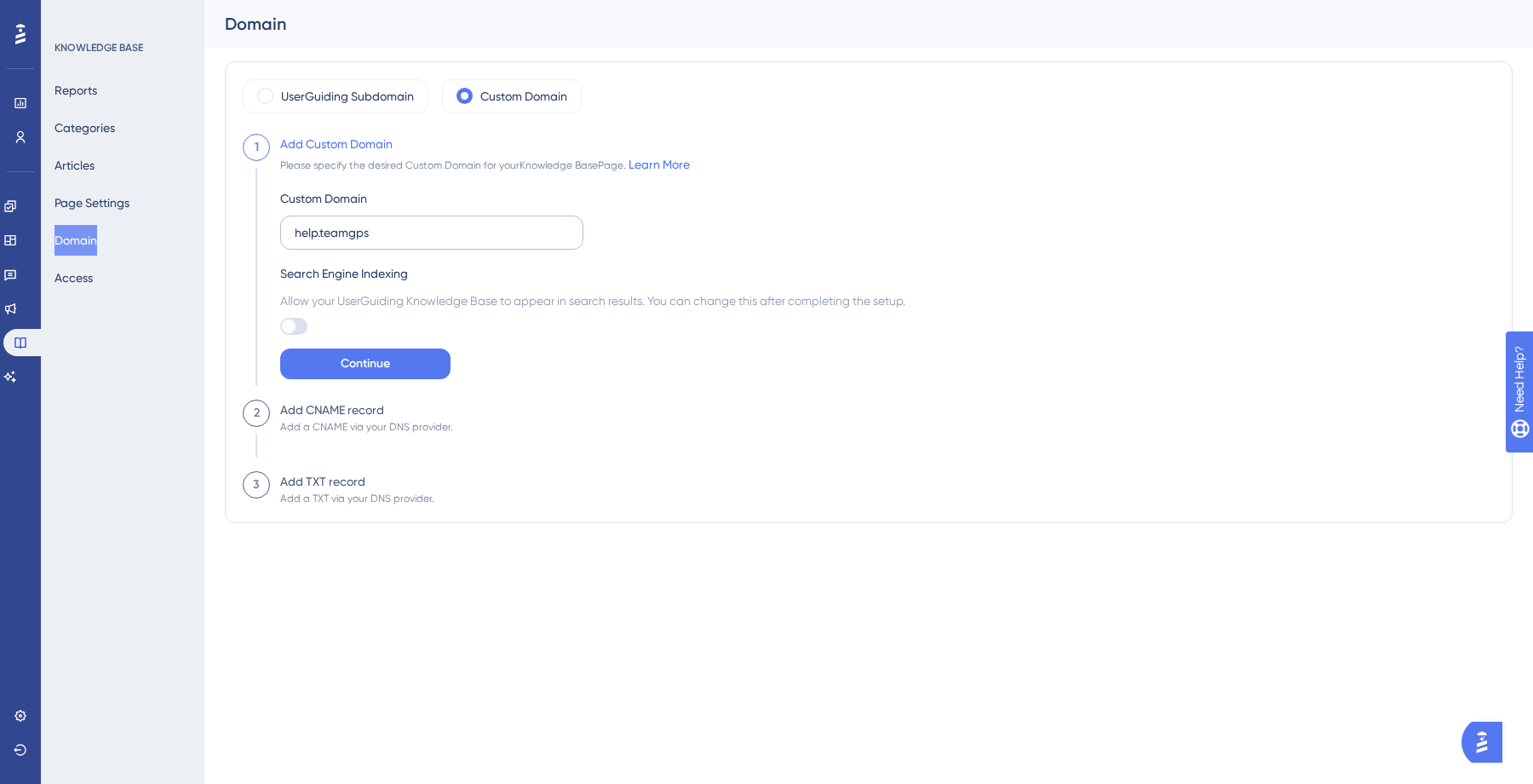
click at [310, 236] on input "help.teamgps" at bounding box center [431, 232] width 274 height 19
click at [289, 329] on div at bounding box center [288, 325] width 13 height 13
click at [280, 327] on input "checkbox" at bounding box center [280, 326] width 1 height 1
checkbox input "true"
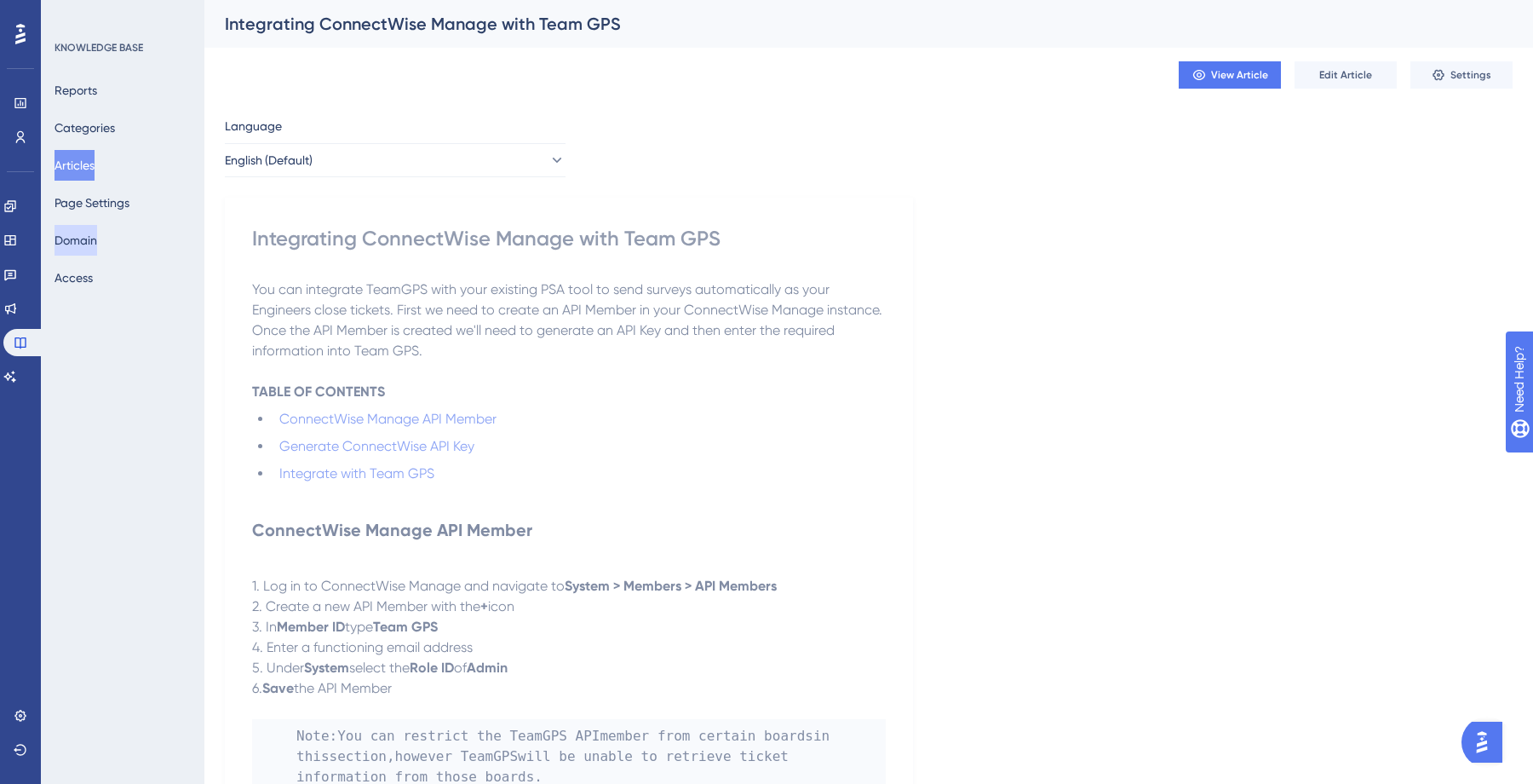
click at [97, 236] on button "Domain" at bounding box center [76, 240] width 42 height 31
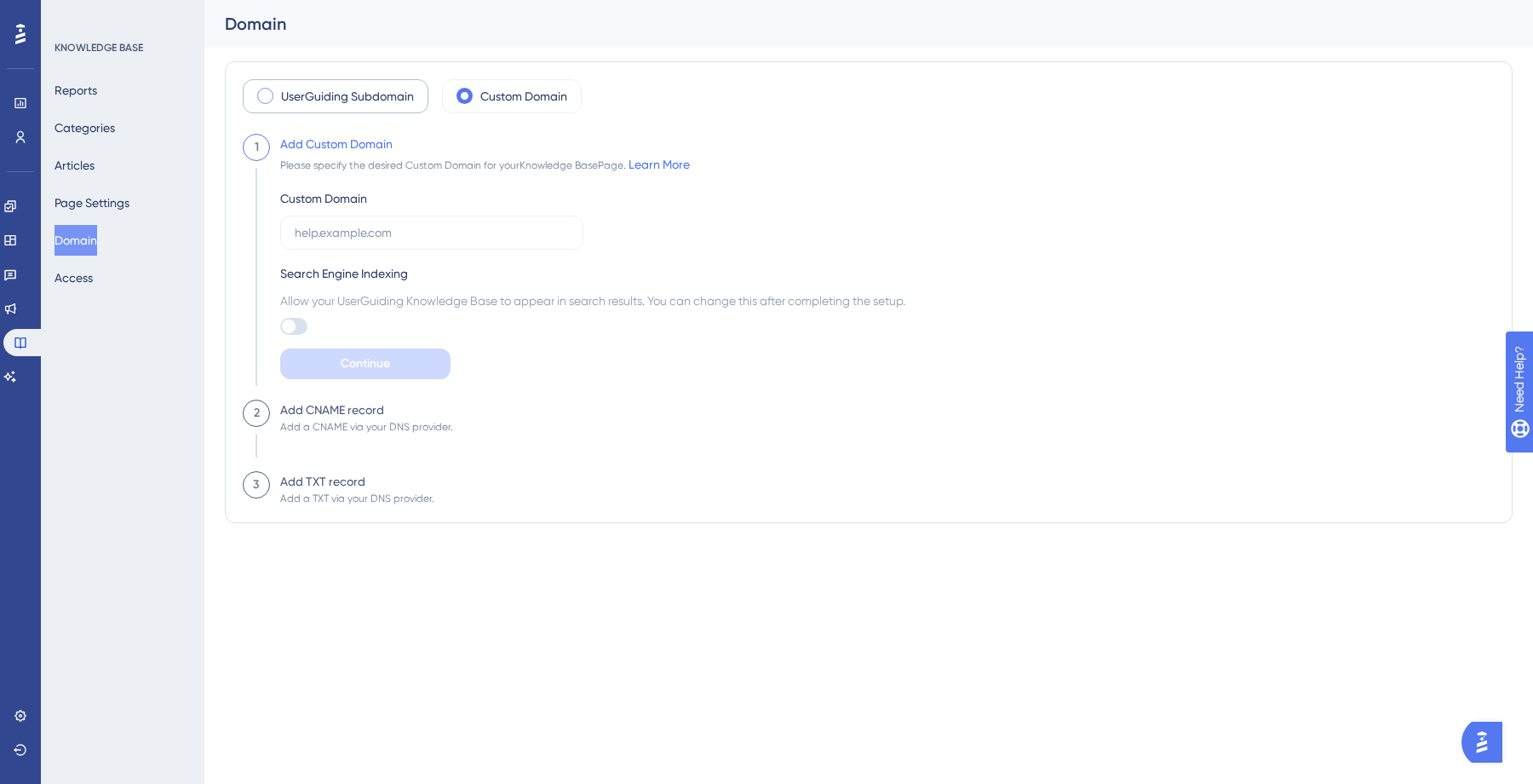
click at [318, 92] on label "UserGuiding Subdomain" at bounding box center [348, 96] width 133 height 20
click at [261, 99] on span at bounding box center [265, 95] width 16 height 16
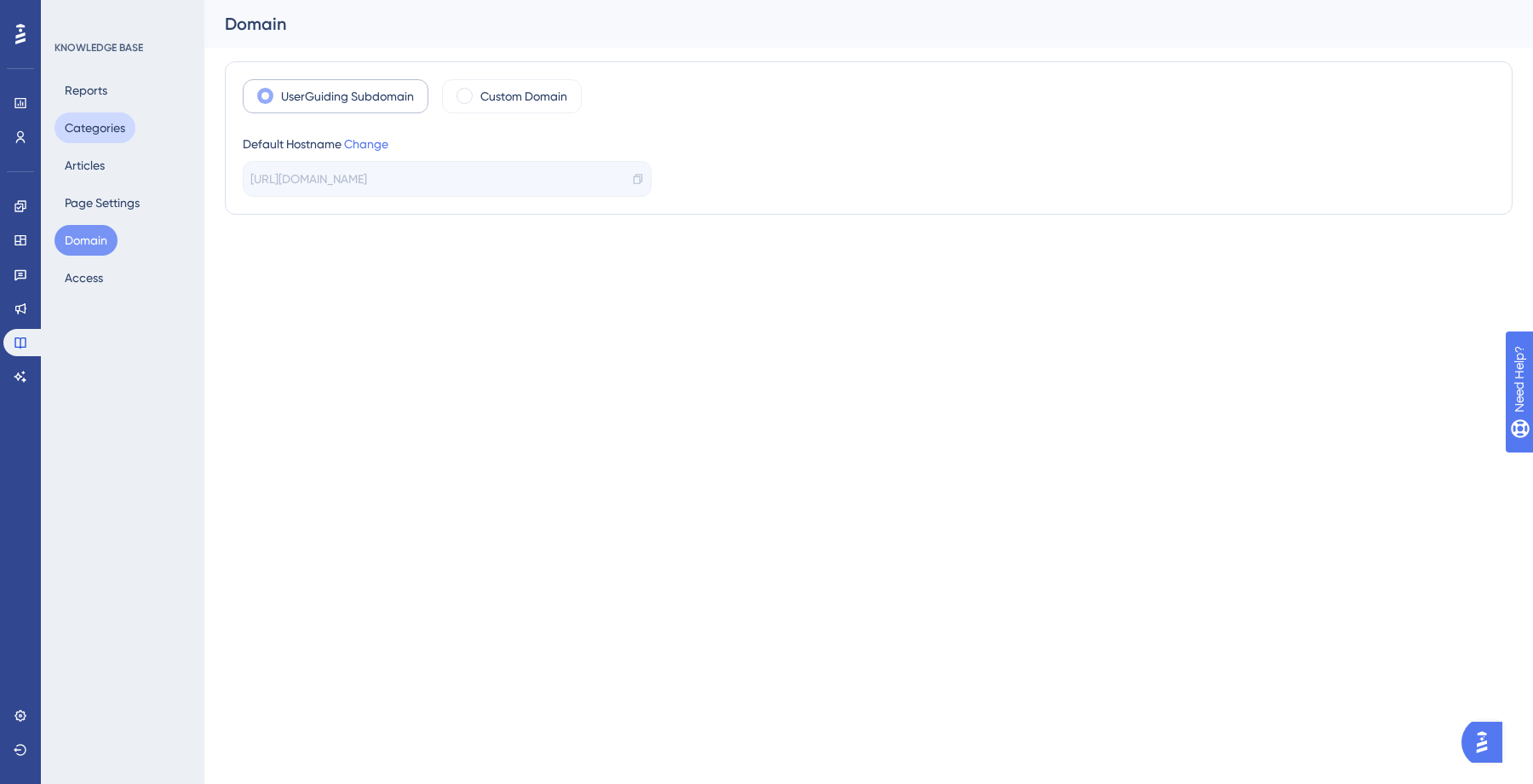
click at [93, 130] on button "Categories" at bounding box center [95, 127] width 81 height 31
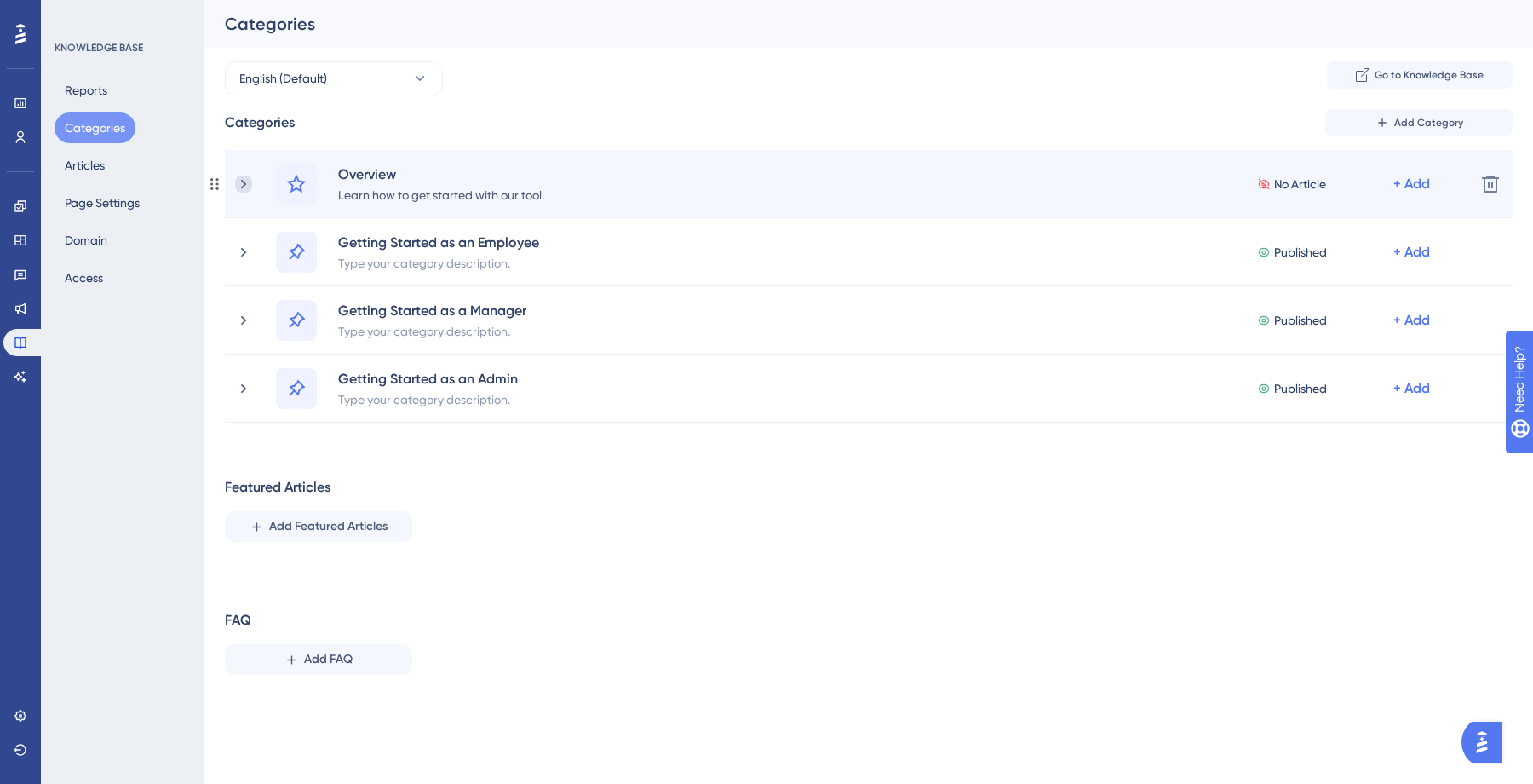
click at [236, 180] on icon at bounding box center [243, 183] width 17 height 17
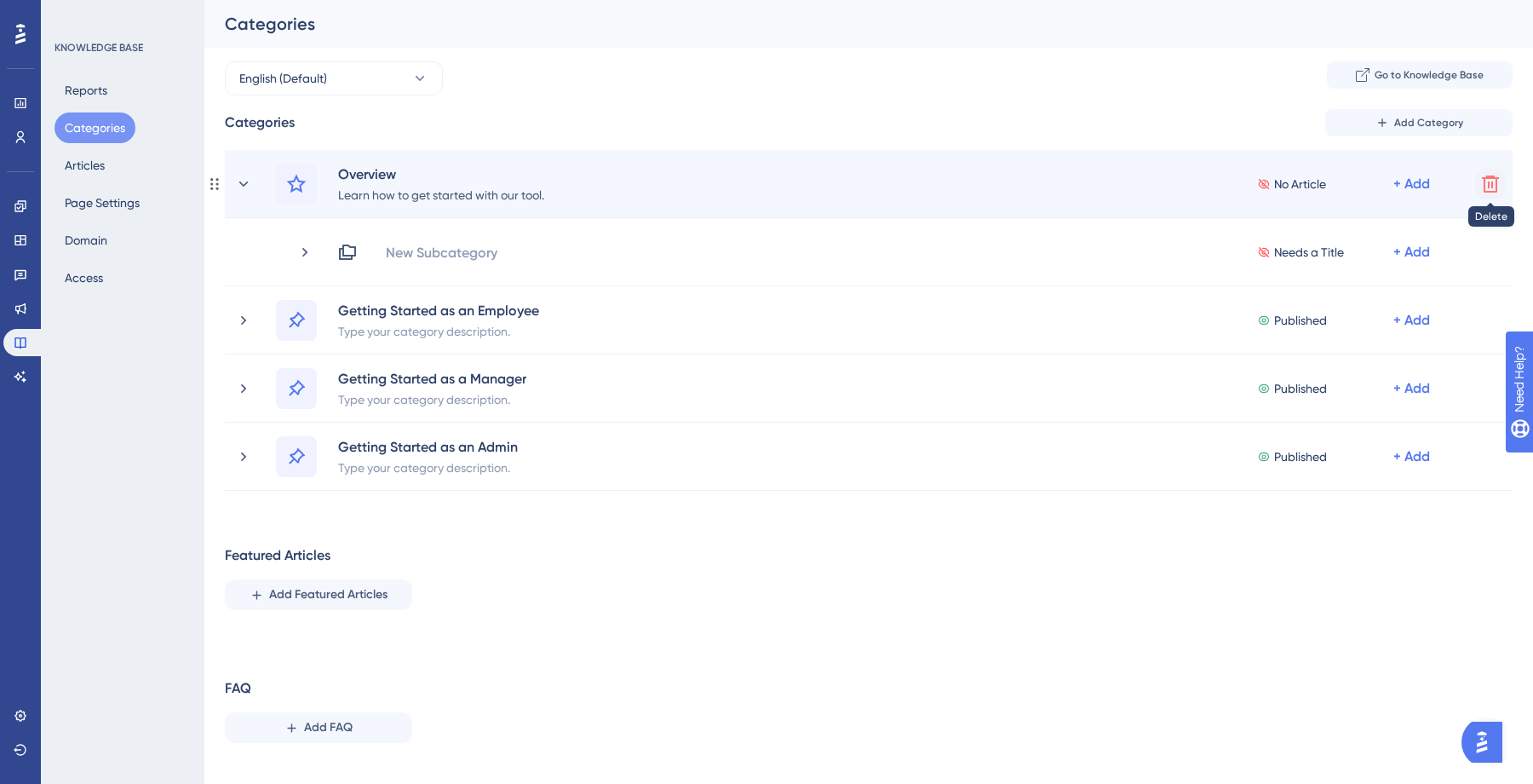
click at [1484, 188] on icon at bounding box center [1490, 183] width 17 height 17
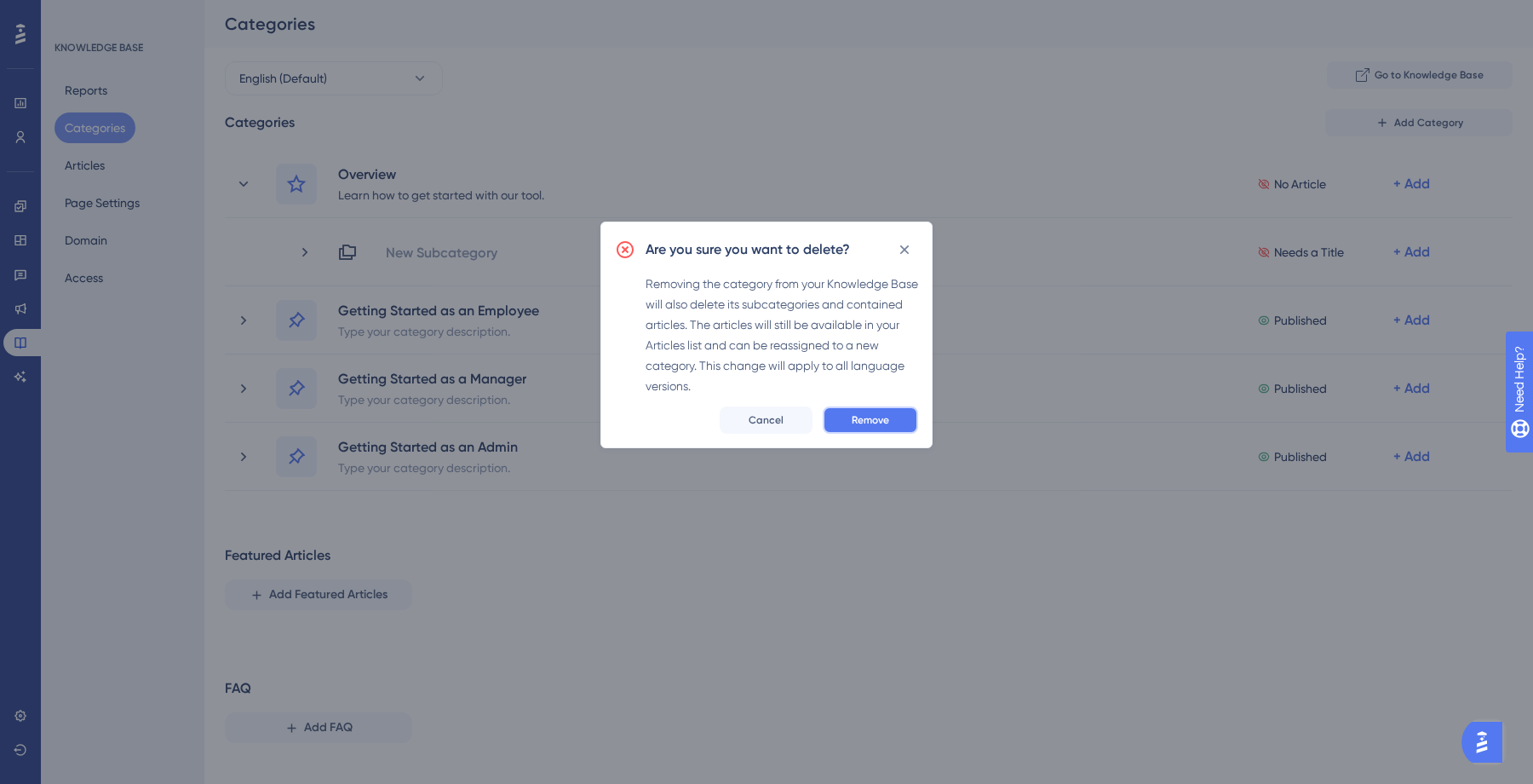
click at [854, 418] on span "Remove" at bounding box center [871, 419] width 37 height 13
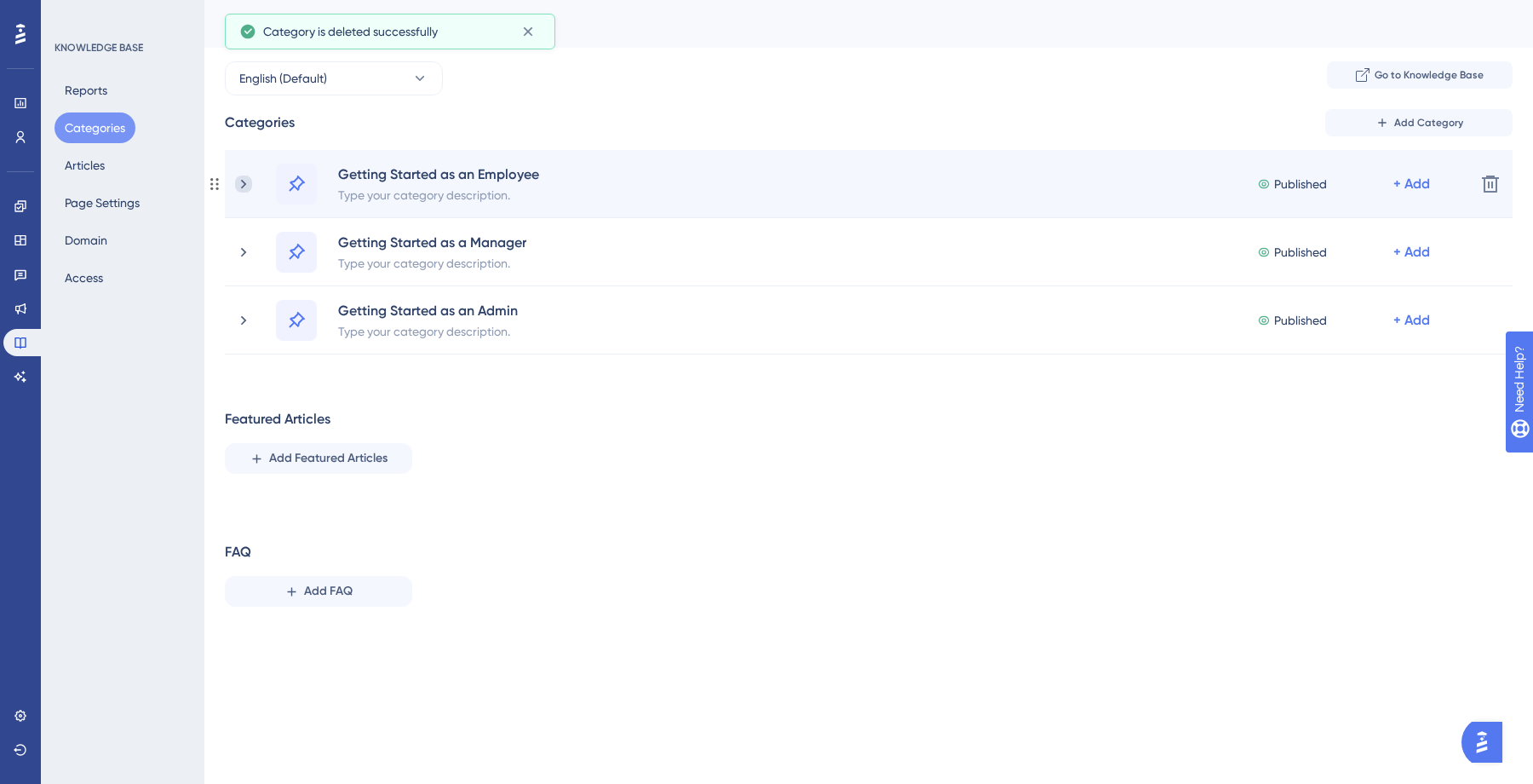
click at [241, 186] on icon at bounding box center [243, 183] width 17 height 17
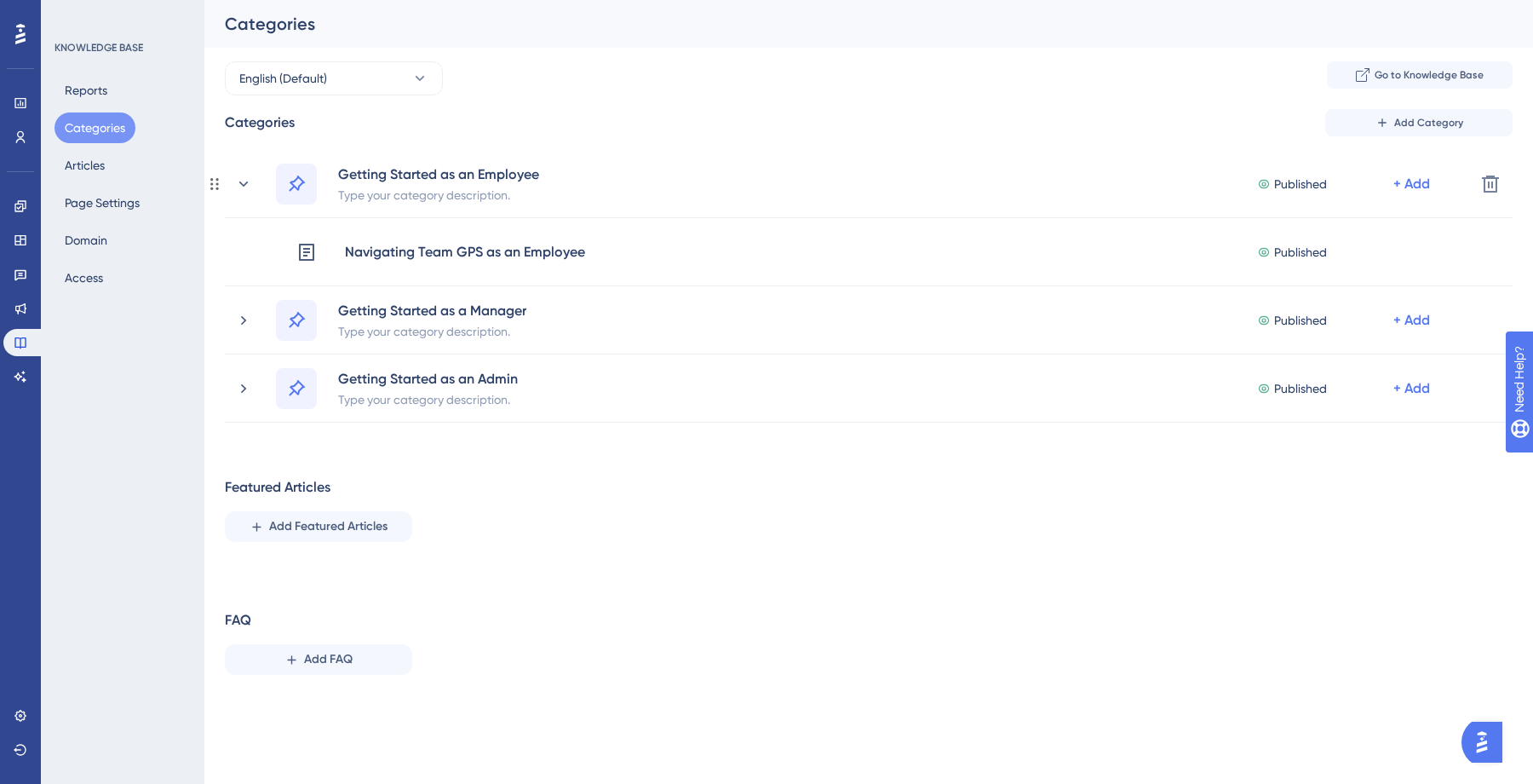
click at [241, 186] on icon at bounding box center [243, 183] width 17 height 17
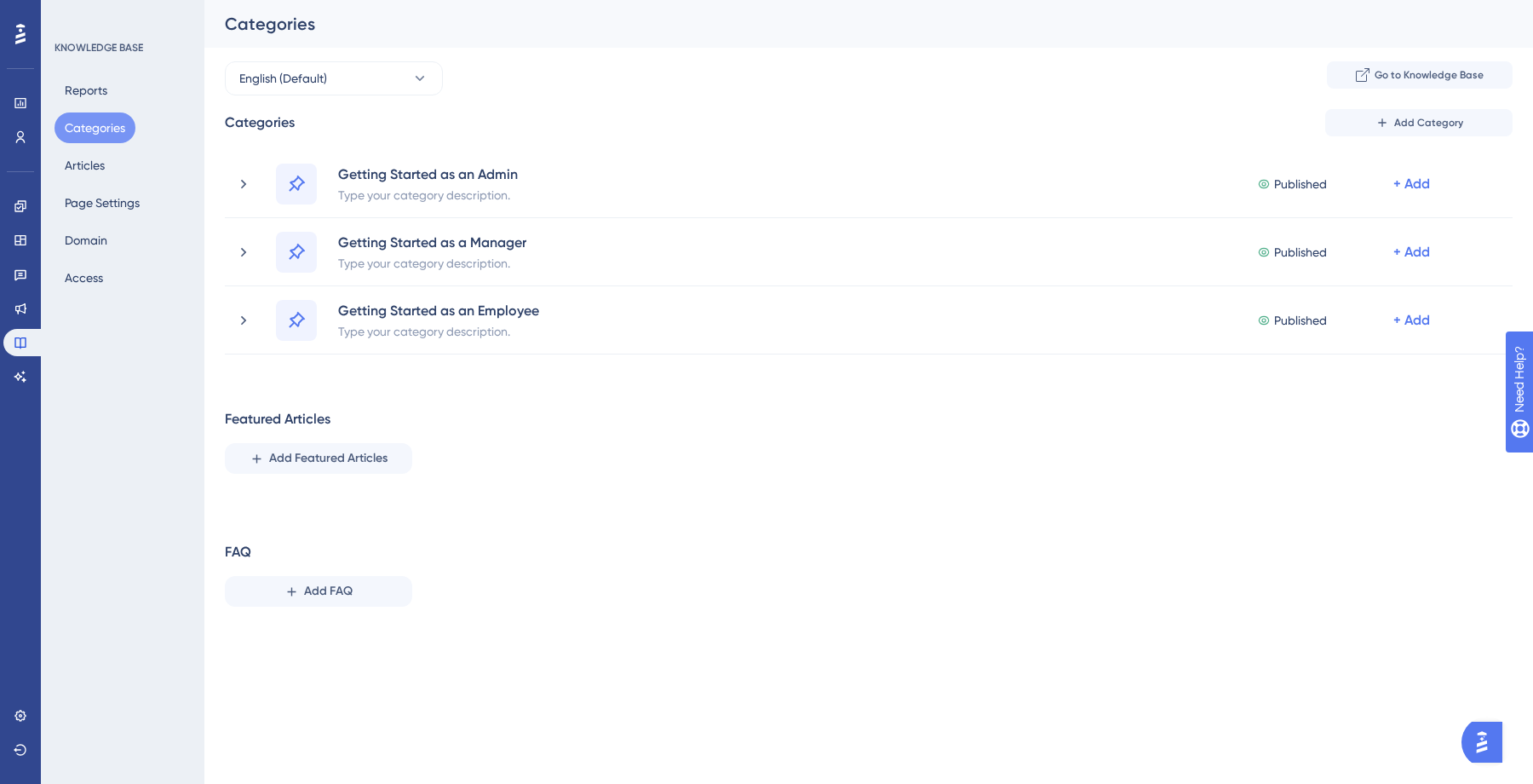
drag, startPoint x: 215, startPoint y: 317, endPoint x: 1413, endPoint y: 4, distance: 1238.2
click at [291, 587] on icon at bounding box center [292, 591] width 9 height 9
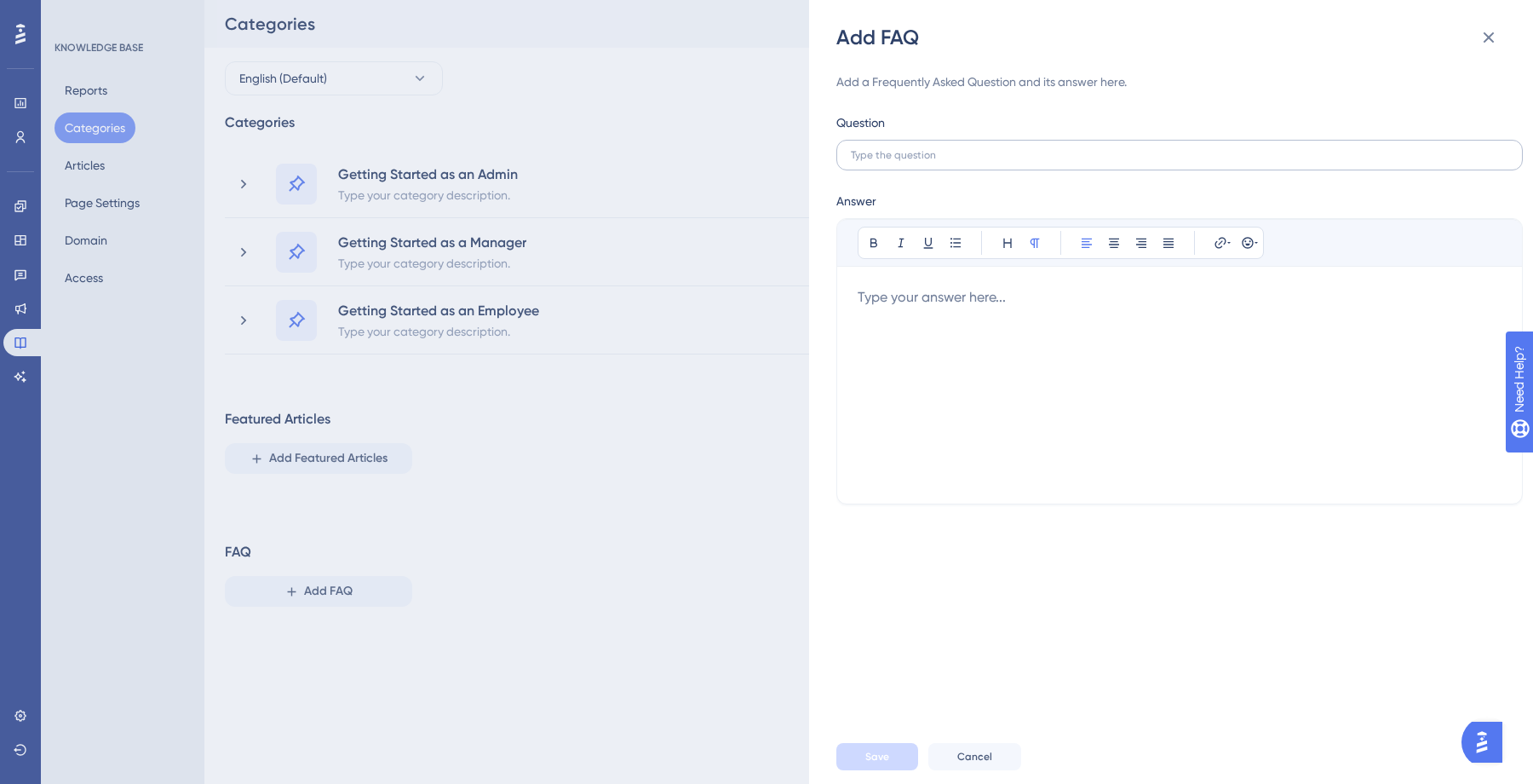
click at [1074, 164] on label at bounding box center [1179, 154] width 686 height 31
click at [1074, 161] on input "text" at bounding box center [1180, 155] width 658 height 12
type input "What is Allowance Boost?"
click at [937, 304] on div at bounding box center [1180, 385] width 644 height 196
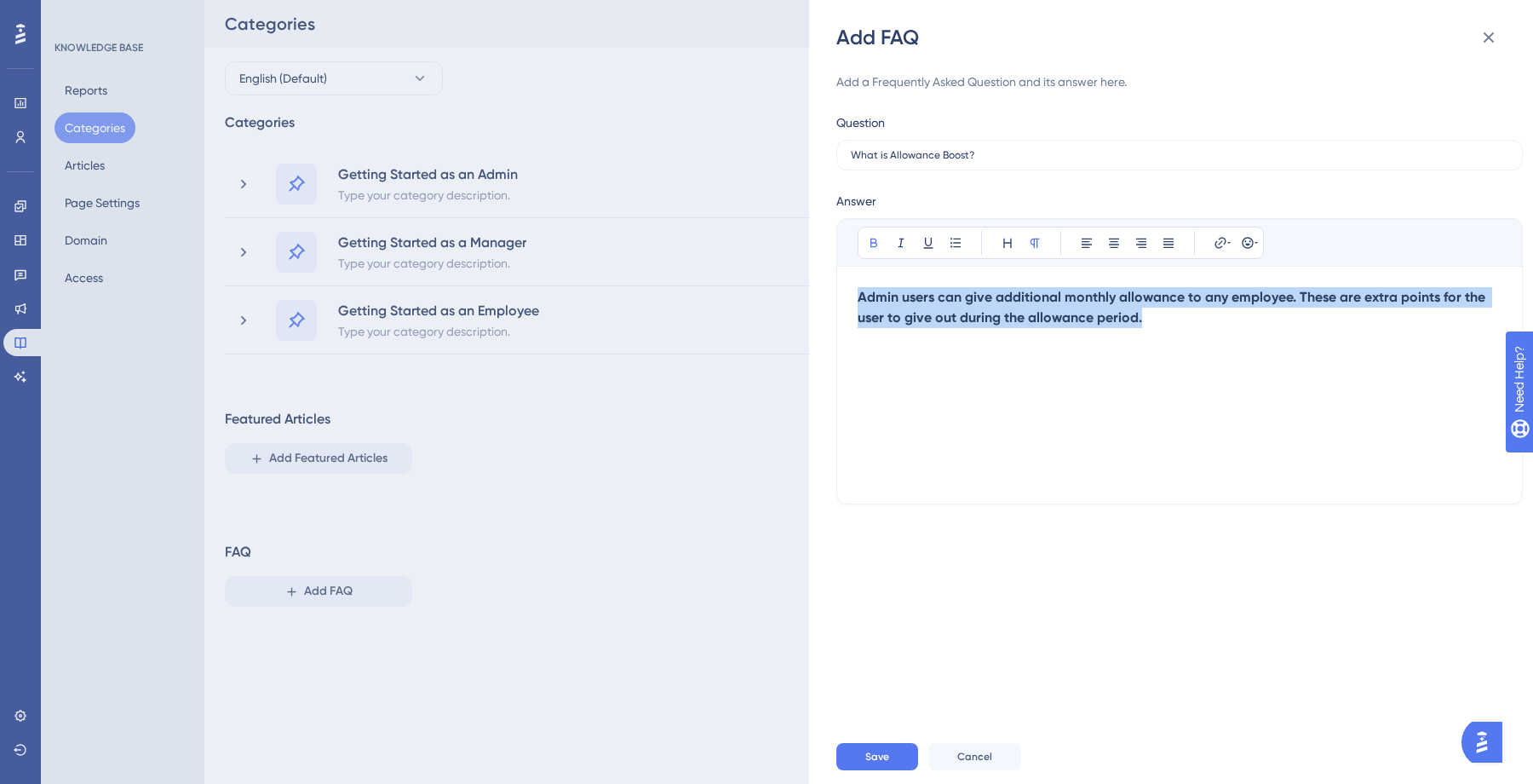
drag, startPoint x: 1099, startPoint y: 314, endPoint x: 850, endPoint y: 297, distance: 249.6
click at [850, 297] on div "Bold Italic Underline Bullet Point Heading Normal Align Left Align Center Align…" at bounding box center [1179, 361] width 686 height 287
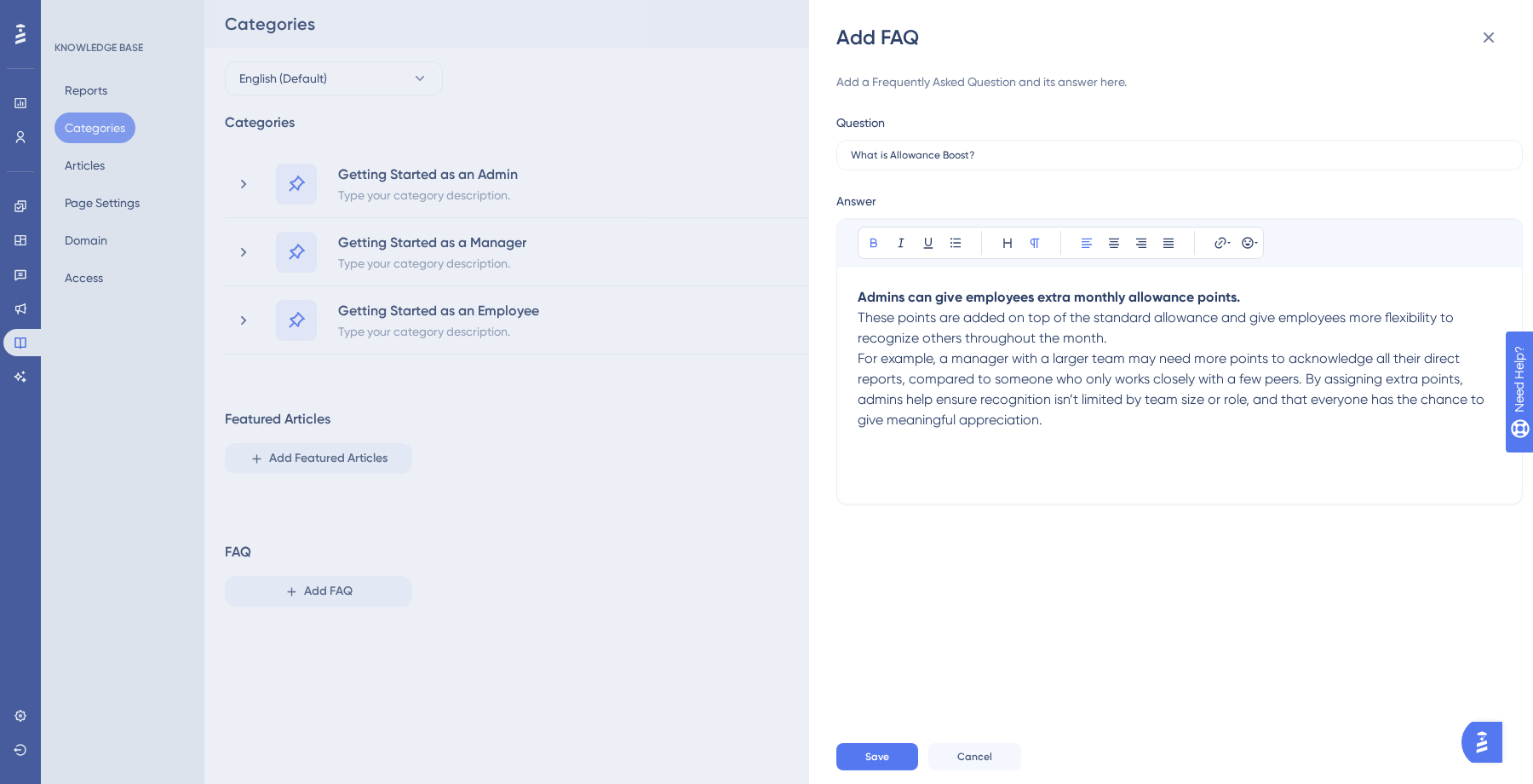
drag, startPoint x: 1252, startPoint y: 291, endPoint x: 1279, endPoint y: 305, distance: 30.4
click at [1252, 292] on p "Admins can give employees extra monthly allowance points." at bounding box center [1180, 296] width 644 height 20
click at [1090, 450] on p at bounding box center [1180, 440] width 644 height 20
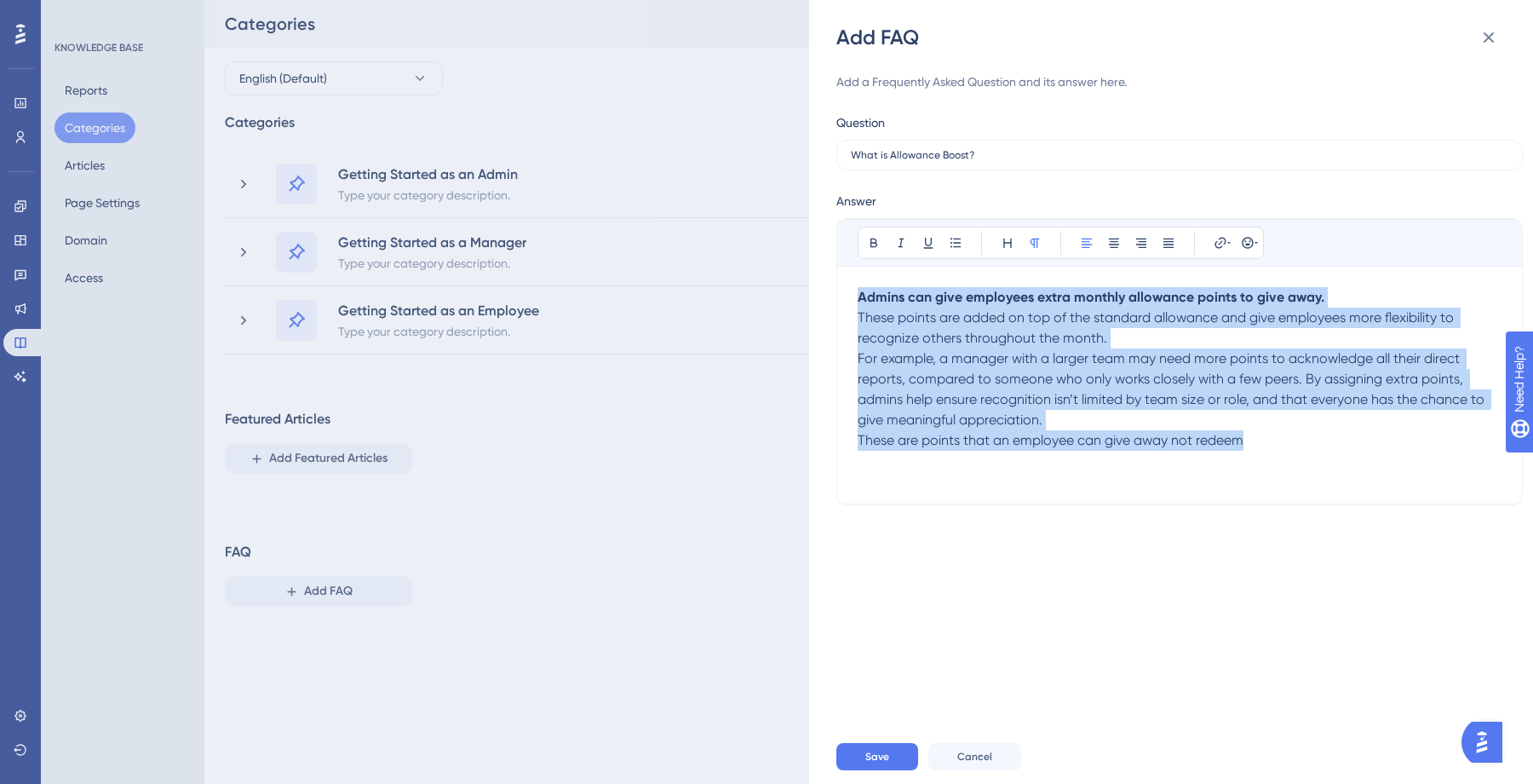
drag, startPoint x: 1253, startPoint y: 457, endPoint x: 846, endPoint y: 296, distance: 437.7
click at [846, 296] on div "Bold Italic Underline Bullet Point Heading Normal Align Left Align Center Align…" at bounding box center [1179, 361] width 686 height 287
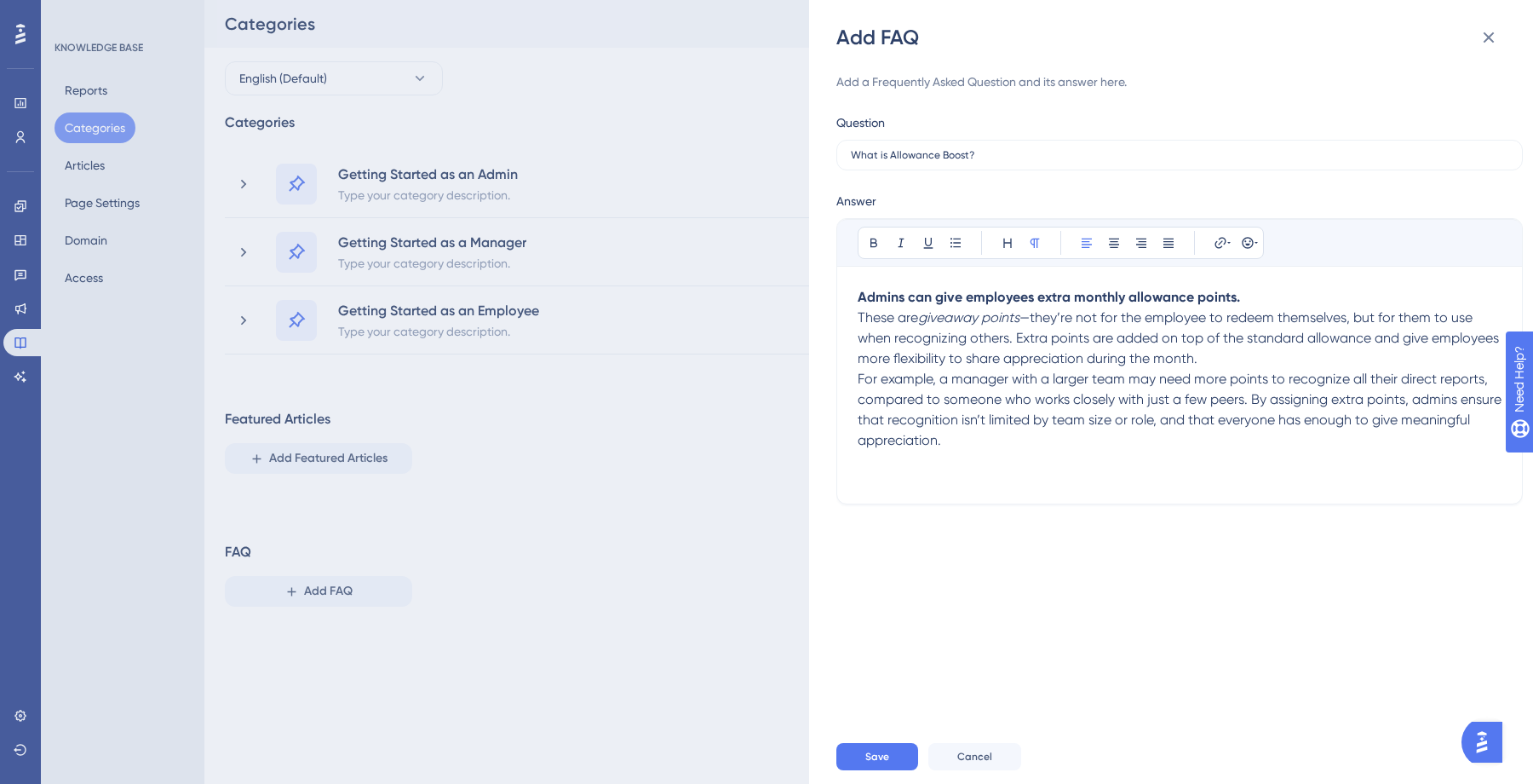
drag, startPoint x: 1034, startPoint y: 317, endPoint x: 1087, endPoint y: 333, distance: 55.4
click at [1034, 317] on span "—they’re not for the employee to redeem themselves, but for them to use when re…" at bounding box center [1180, 338] width 645 height 57
drag, startPoint x: 924, startPoint y: 318, endPoint x: 1024, endPoint y: 322, distance: 100.1
click at [1023, 322] on em "giveaway points," at bounding box center [970, 317] width 105 height 16
click at [876, 240] on icon at bounding box center [874, 243] width 7 height 10
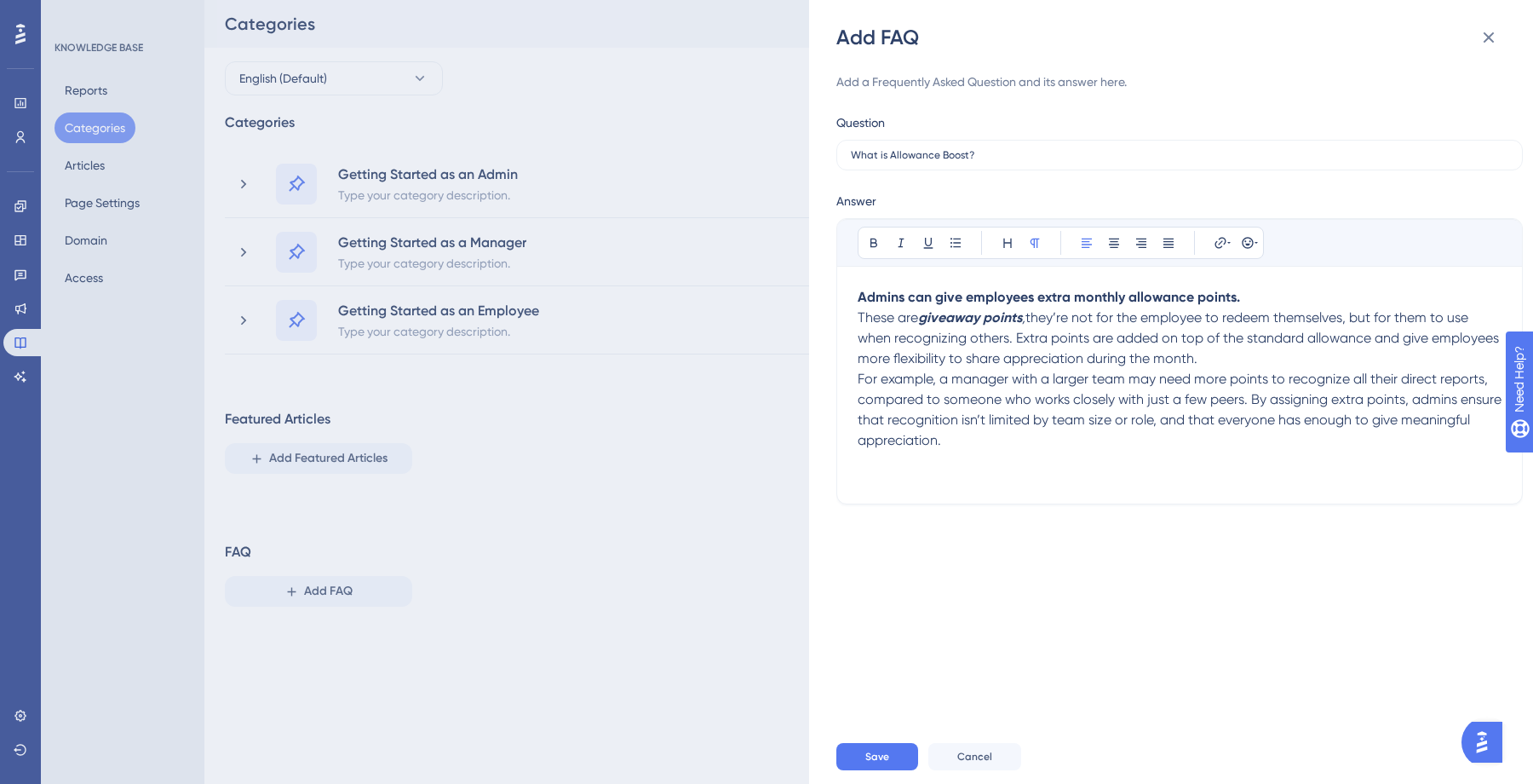
drag, startPoint x: 1335, startPoint y: 351, endPoint x: 1327, endPoint y: 347, distance: 8.9
click at [1335, 351] on p "These are giveaway points , they’re not for the employee to redeem themselves, …" at bounding box center [1180, 339] width 644 height 62
click at [883, 755] on span "Save" at bounding box center [877, 756] width 24 height 13
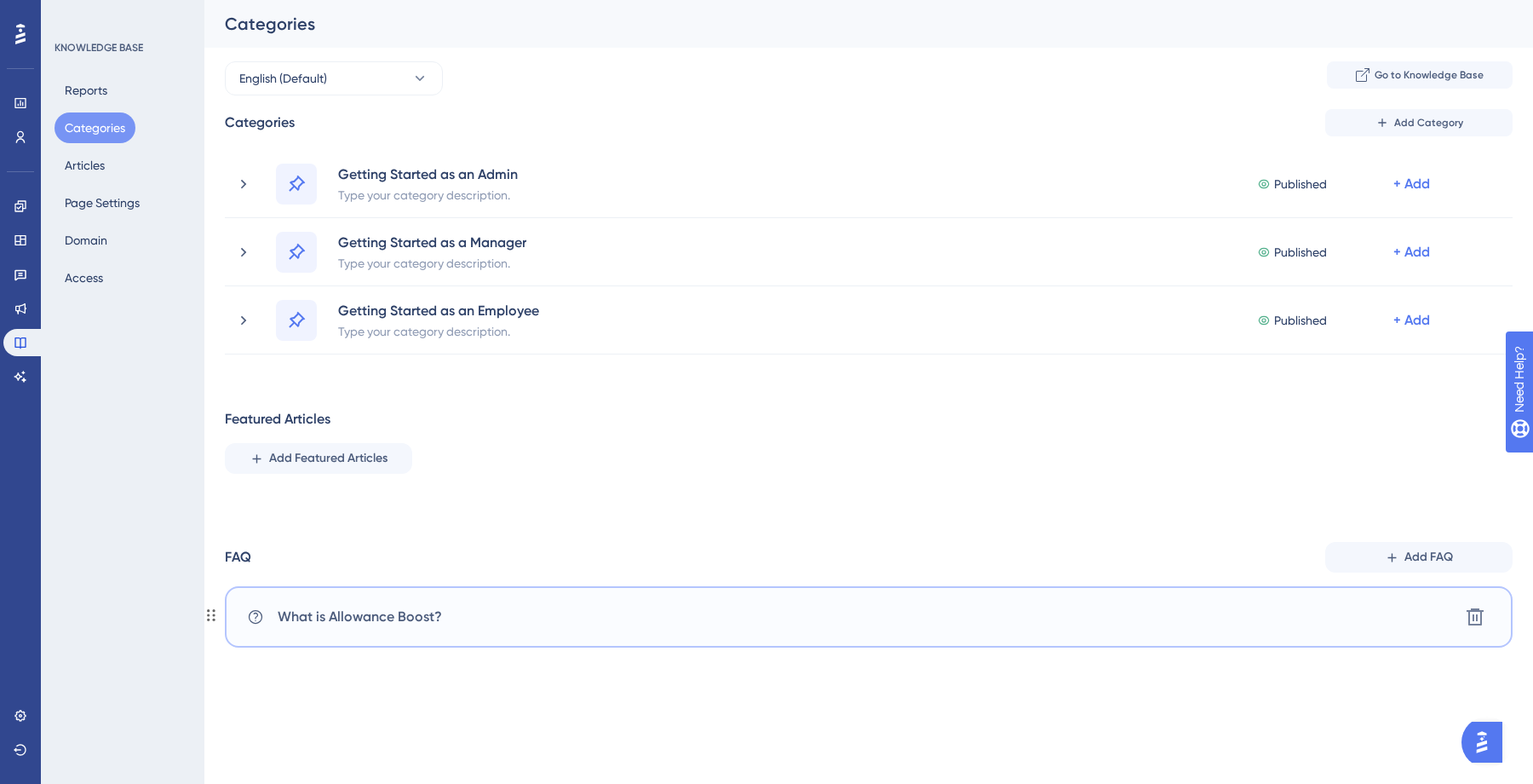
click at [258, 616] on icon at bounding box center [255, 616] width 17 height 17
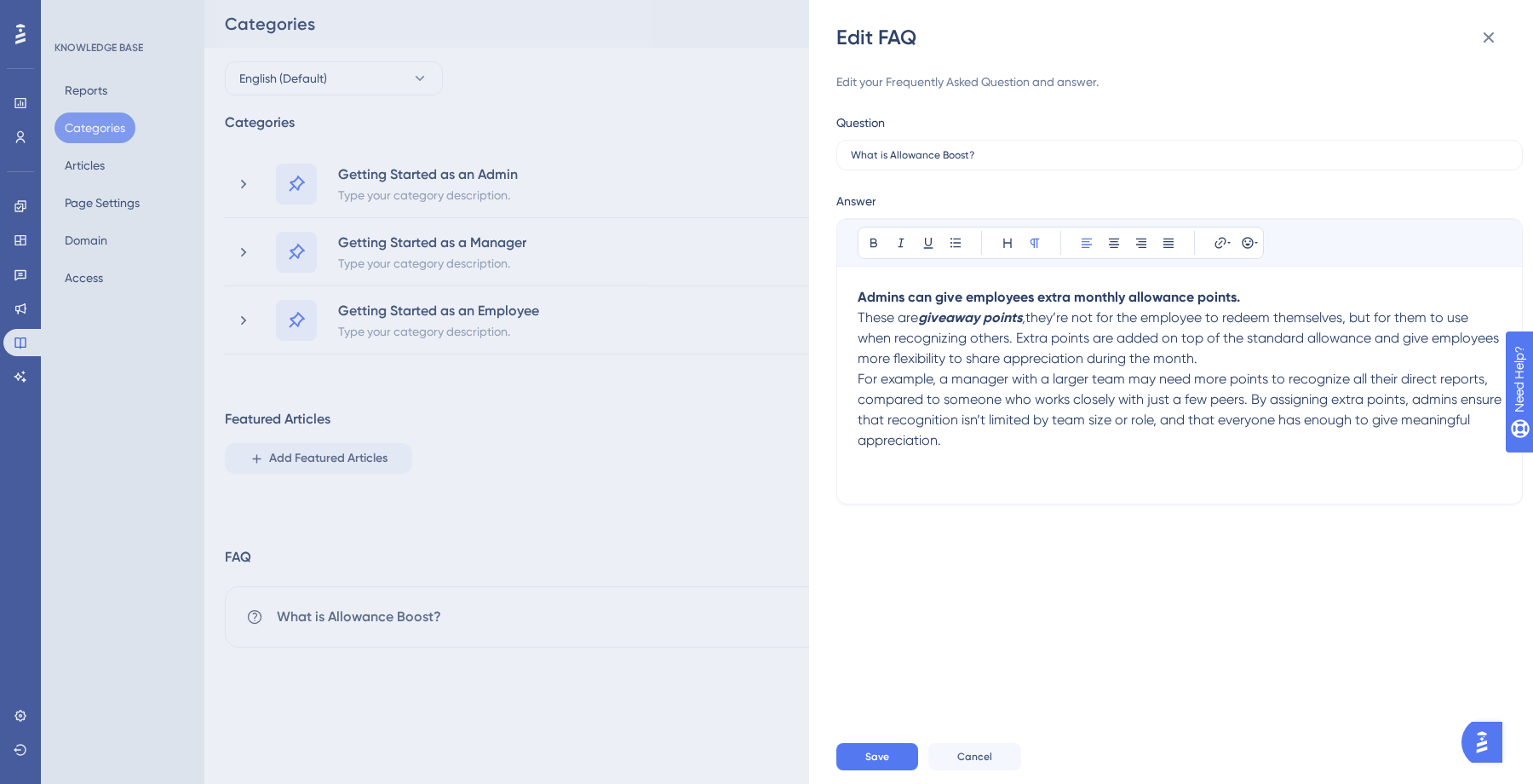
click at [473, 566] on div "Edit FAQ Edit your Frequently Asked Question and answer. Question What is Allow…" at bounding box center [766, 392] width 1533 height 784
